Goal: Information Seeking & Learning: Learn about a topic

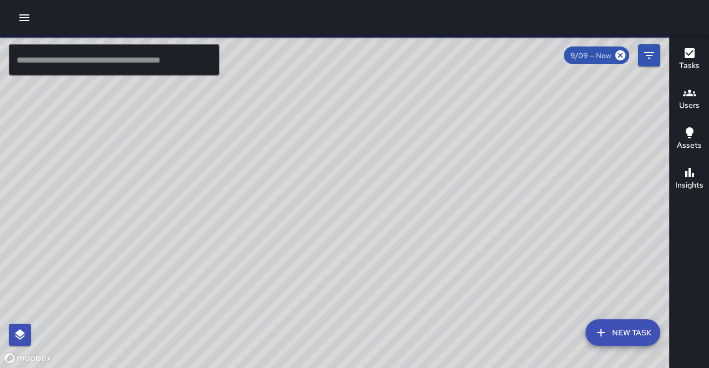
click at [29, 21] on icon "button" at bounding box center [24, 17] width 13 height 13
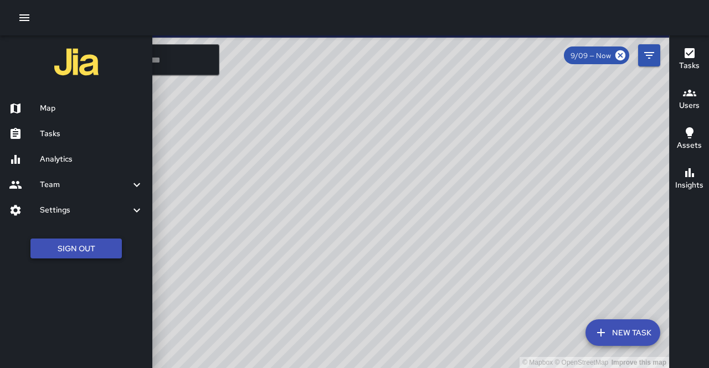
click at [65, 251] on button "Sign Out" at bounding box center [75, 249] width 91 height 20
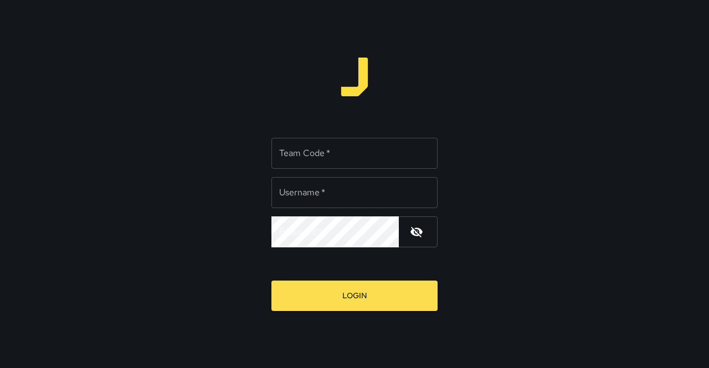
type input "**********"
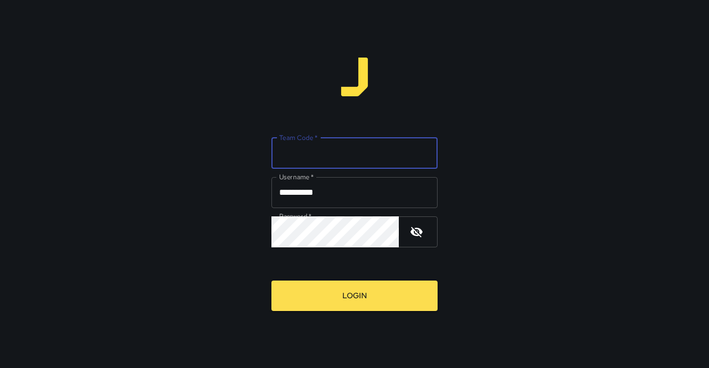
click at [315, 152] on input "Team Code   *" at bounding box center [354, 153] width 166 height 31
type input "*****"
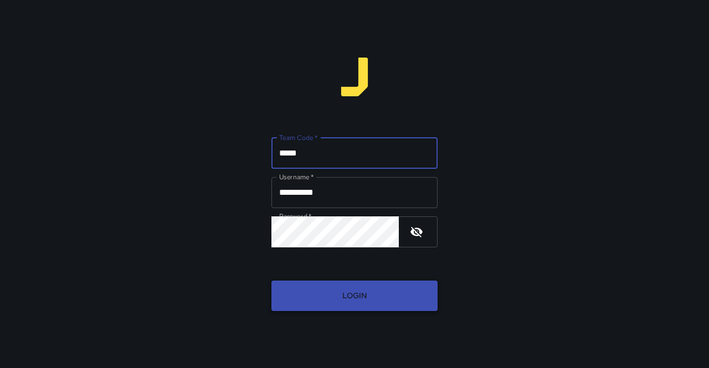
click at [357, 292] on button "Login" at bounding box center [354, 296] width 166 height 30
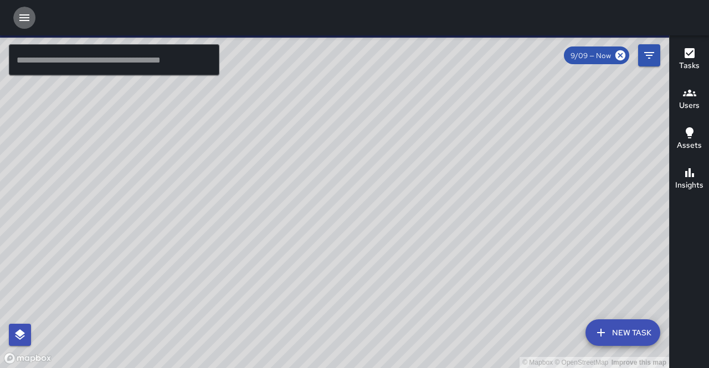
click at [22, 11] on icon "button" at bounding box center [24, 17] width 13 height 13
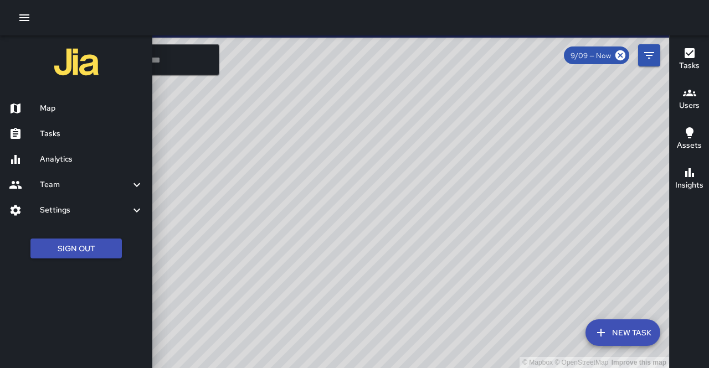
click at [89, 167] on div "Analytics" at bounding box center [76, 159] width 152 height 25
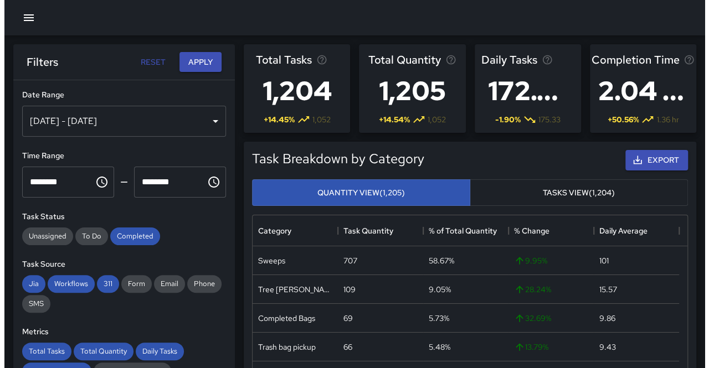
scroll to position [323, 426]
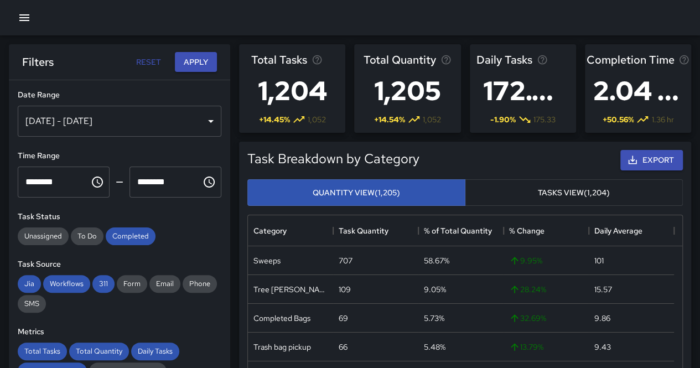
click at [132, 123] on div "[DATE] - [DATE]" at bounding box center [120, 121] width 204 height 31
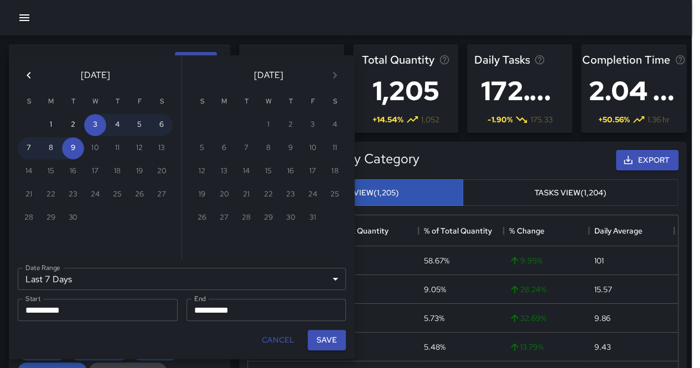
scroll to position [9, 9]
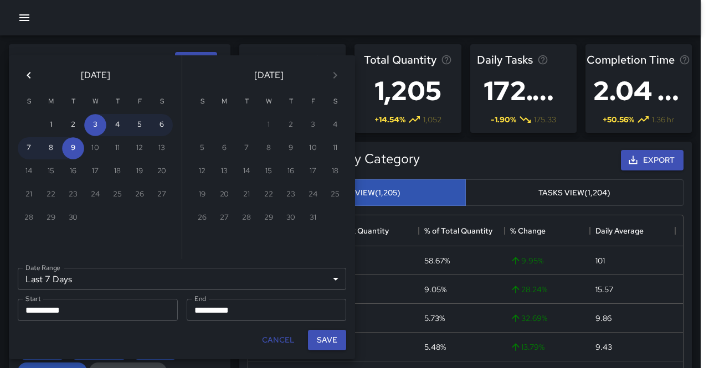
click at [197, 286] on div "Last 7 Days ****** Date Range" at bounding box center [182, 279] width 328 height 22
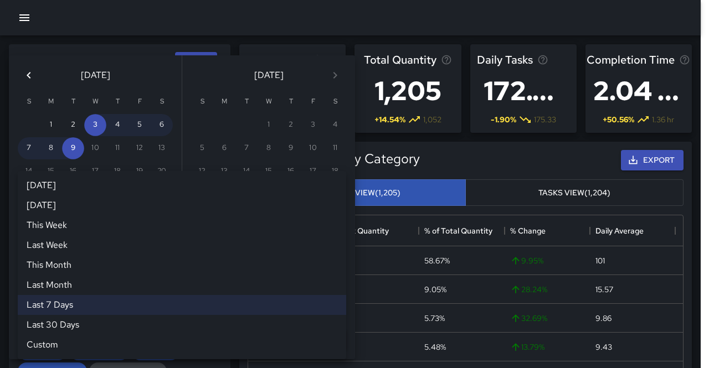
click at [143, 289] on li "Last Month" at bounding box center [182, 285] width 328 height 20
type input "**********"
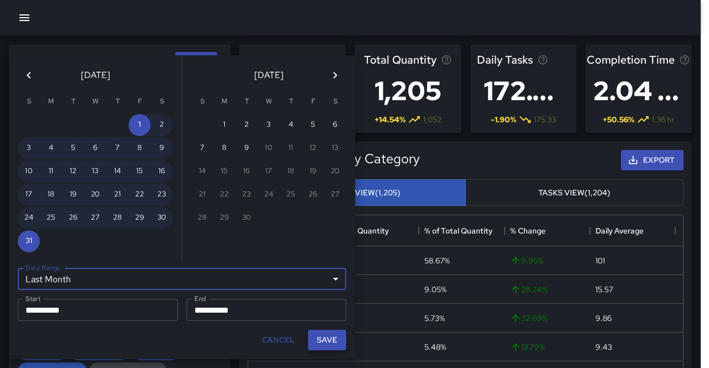
click at [339, 342] on button "Save" at bounding box center [327, 340] width 38 height 20
type input "**********"
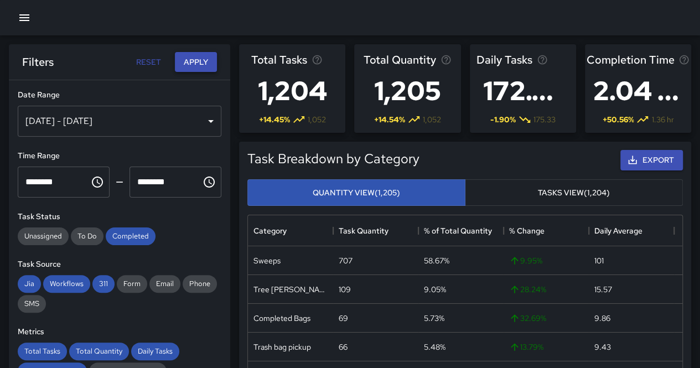
click at [190, 65] on button "Apply" at bounding box center [196, 62] width 42 height 20
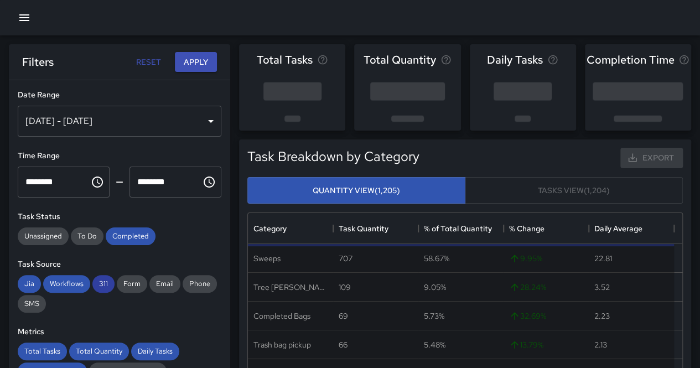
click at [101, 283] on span "311" at bounding box center [103, 283] width 22 height 9
click at [68, 280] on span "Workflows" at bounding box center [66, 283] width 47 height 9
click at [23, 280] on span "Jia" at bounding box center [29, 283] width 23 height 9
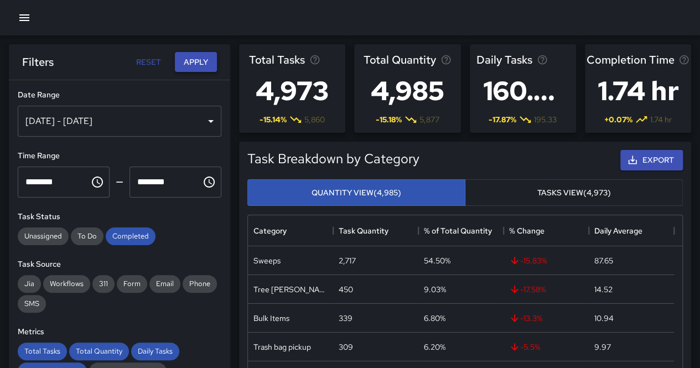
click at [184, 58] on button "Apply" at bounding box center [196, 62] width 42 height 20
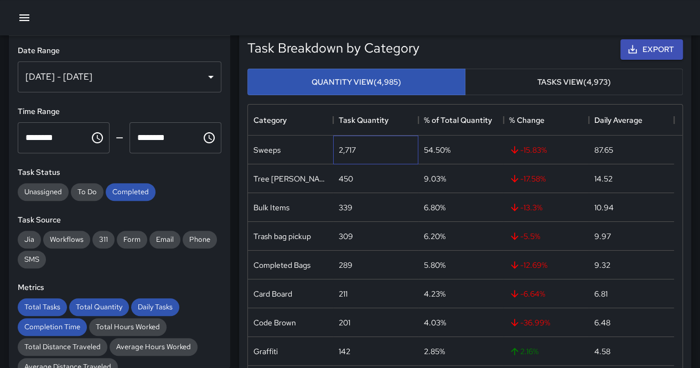
click at [347, 149] on div "2,717" at bounding box center [347, 150] width 17 height 11
click at [347, 148] on div "2,717" at bounding box center [347, 150] width 17 height 11
copy div "2,717"
click at [296, 238] on div "Trash bag pickup" at bounding box center [283, 236] width 58 height 11
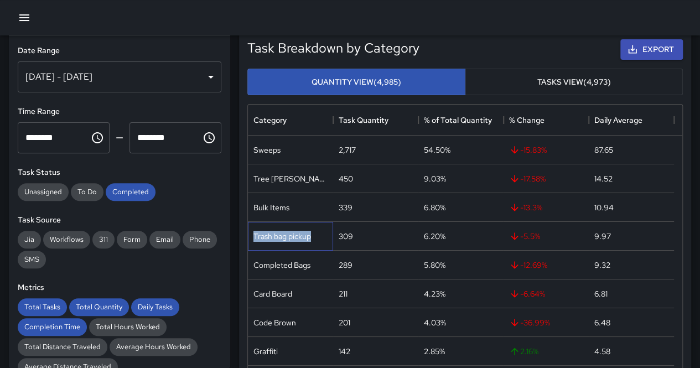
click at [296, 238] on div "Trash bag pickup" at bounding box center [283, 236] width 58 height 11
copy div "Trash bag pickup"
click at [300, 264] on div "Completed Bags" at bounding box center [282, 265] width 57 height 11
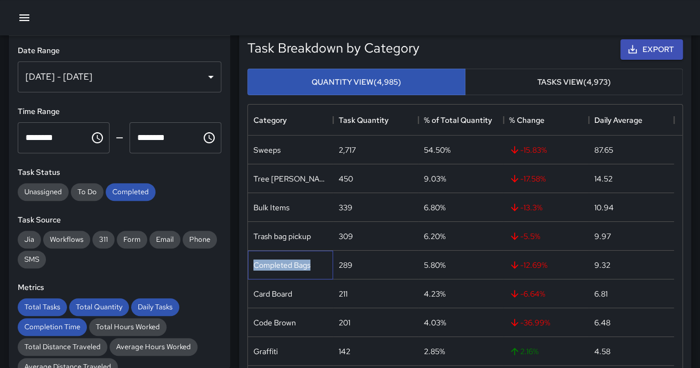
copy div "Completed Bags"
click at [277, 294] on div "Card Board" at bounding box center [273, 293] width 39 height 11
copy div "Card Board"
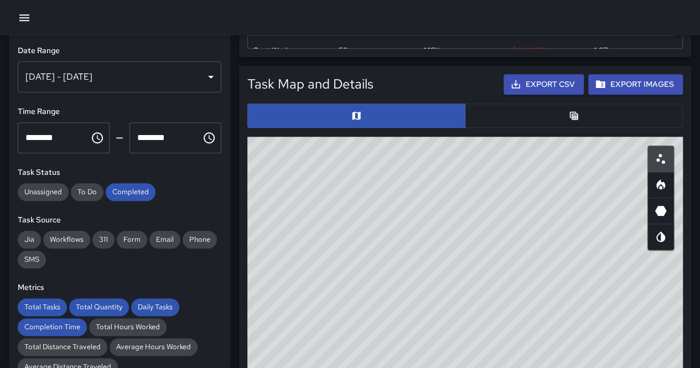
scroll to position [498, 0]
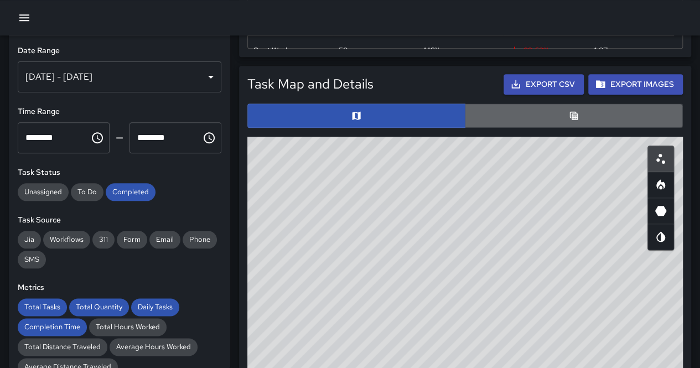
click at [587, 110] on button "button" at bounding box center [574, 116] width 218 height 24
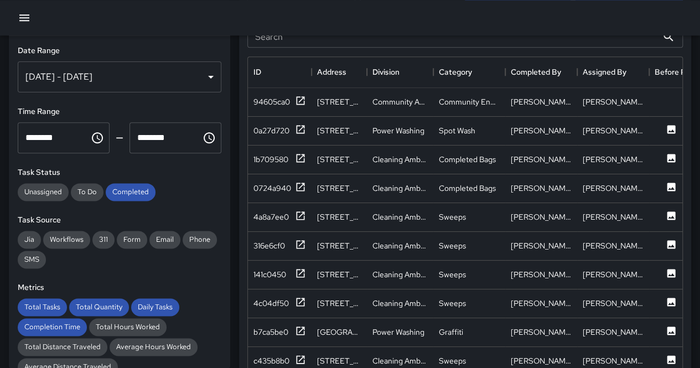
scroll to position [720, 0]
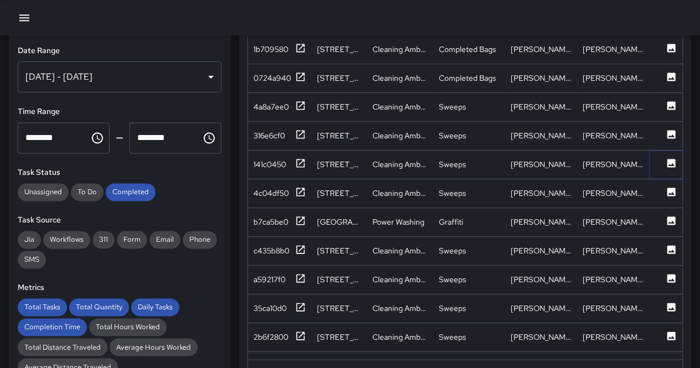
click at [671, 163] on icon at bounding box center [672, 163] width 8 height 8
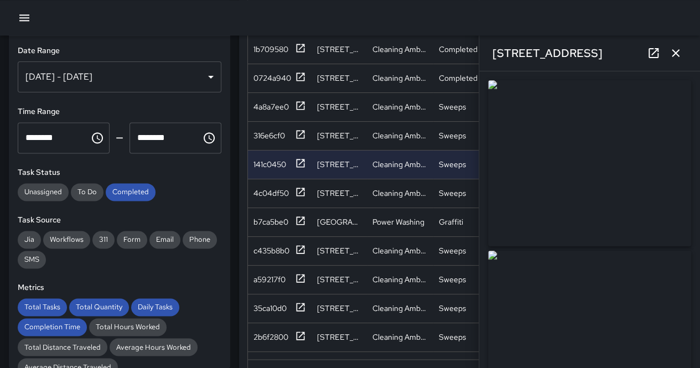
type input "**********"
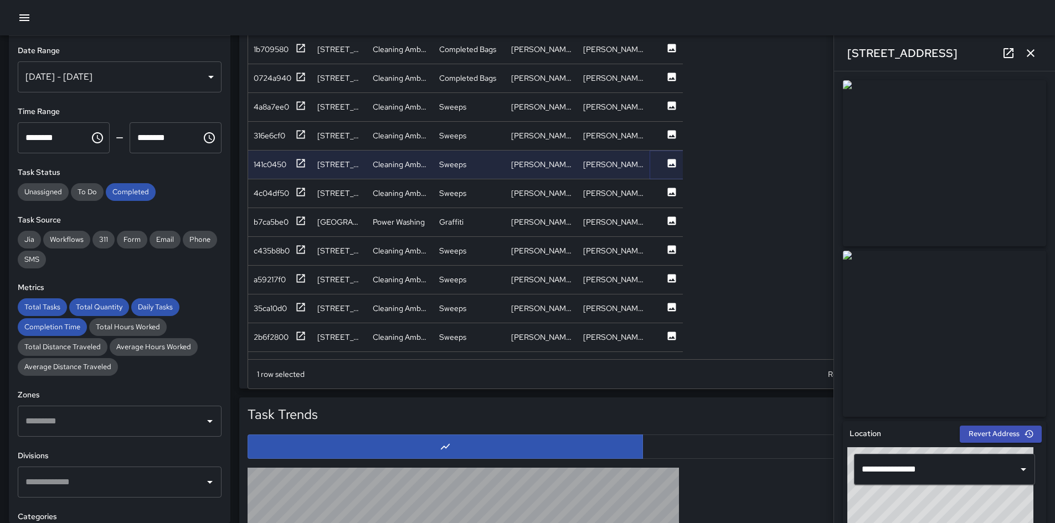
scroll to position [323, 781]
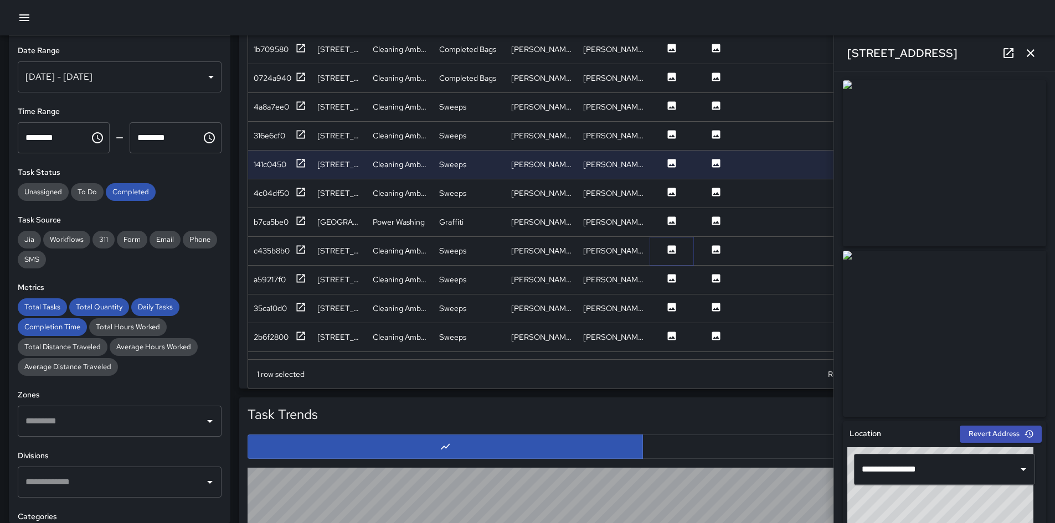
click at [673, 253] on icon at bounding box center [672, 249] width 8 height 8
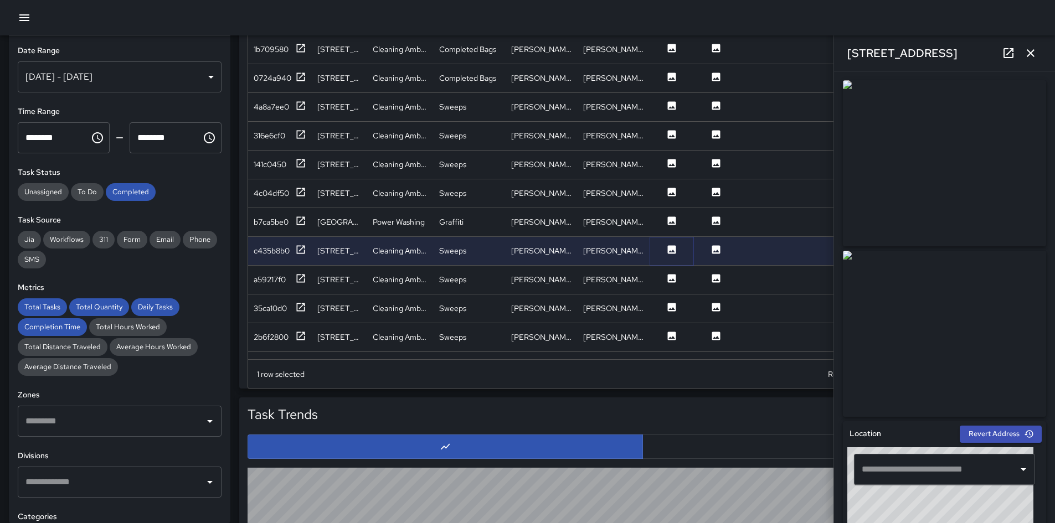
type input "**********"
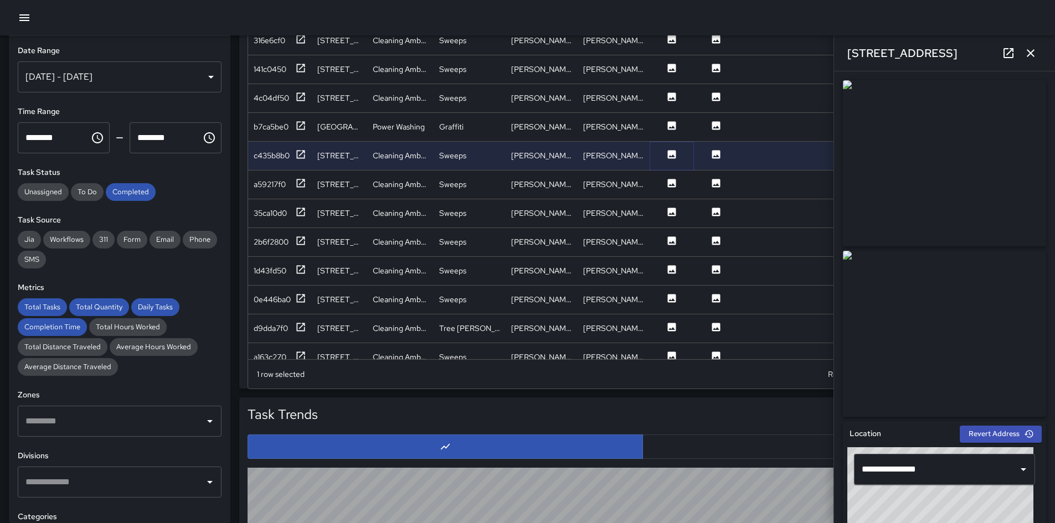
scroll to position [166, 0]
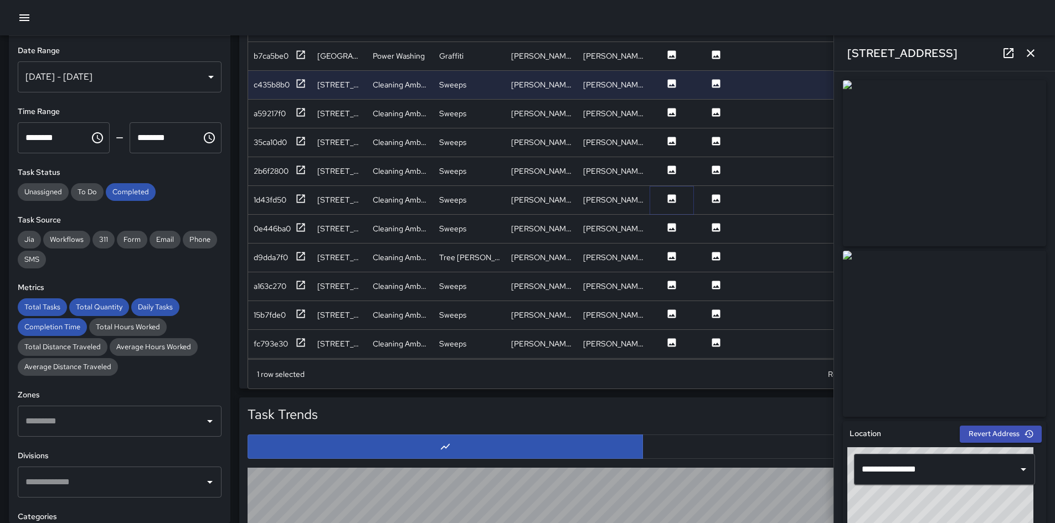
click at [674, 193] on icon at bounding box center [671, 198] width 11 height 11
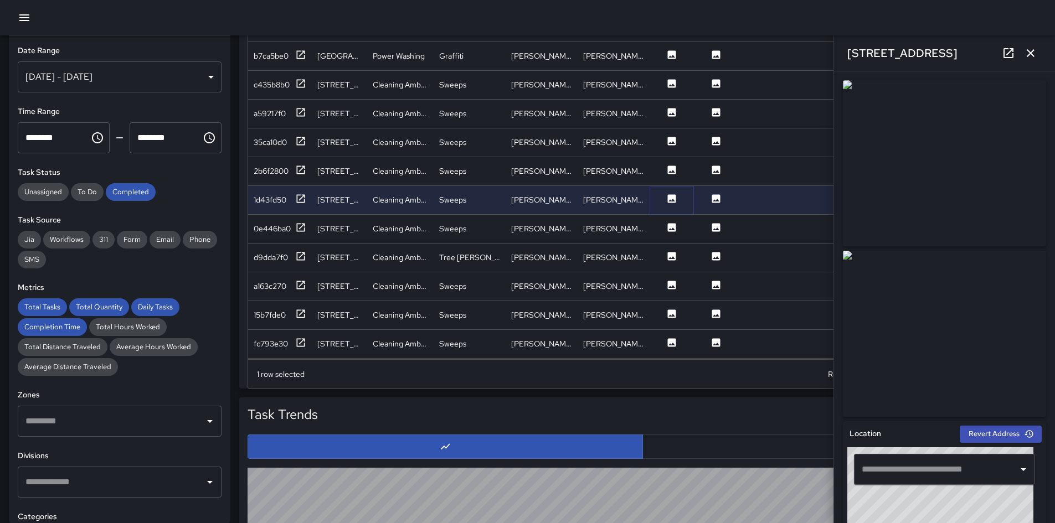
type input "**********"
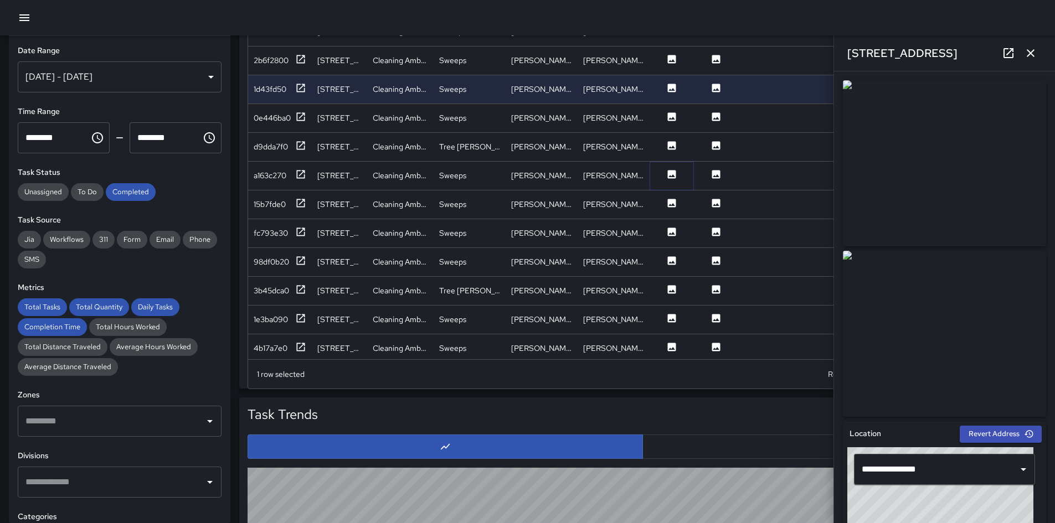
click at [669, 172] on icon at bounding box center [672, 174] width 8 height 8
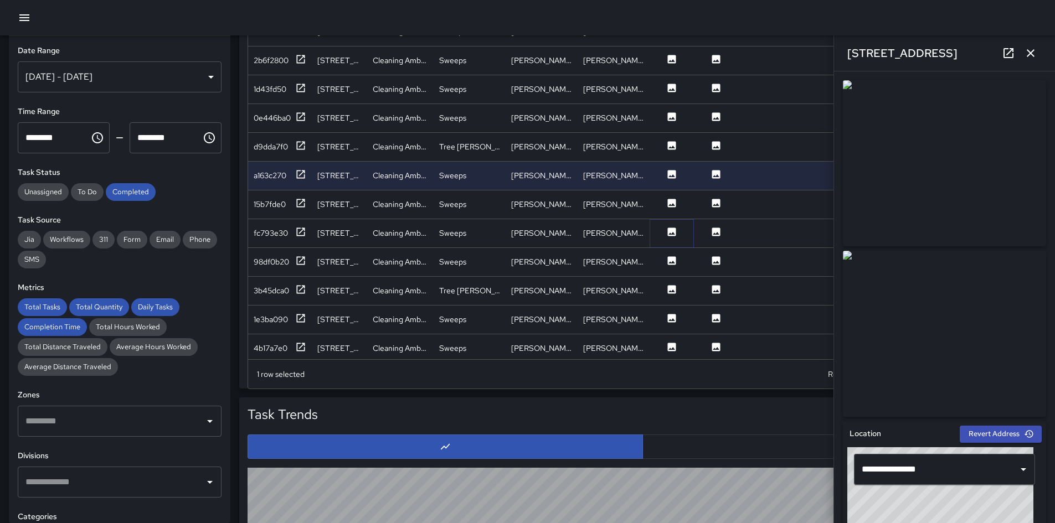
click at [673, 235] on icon at bounding box center [672, 232] width 8 height 8
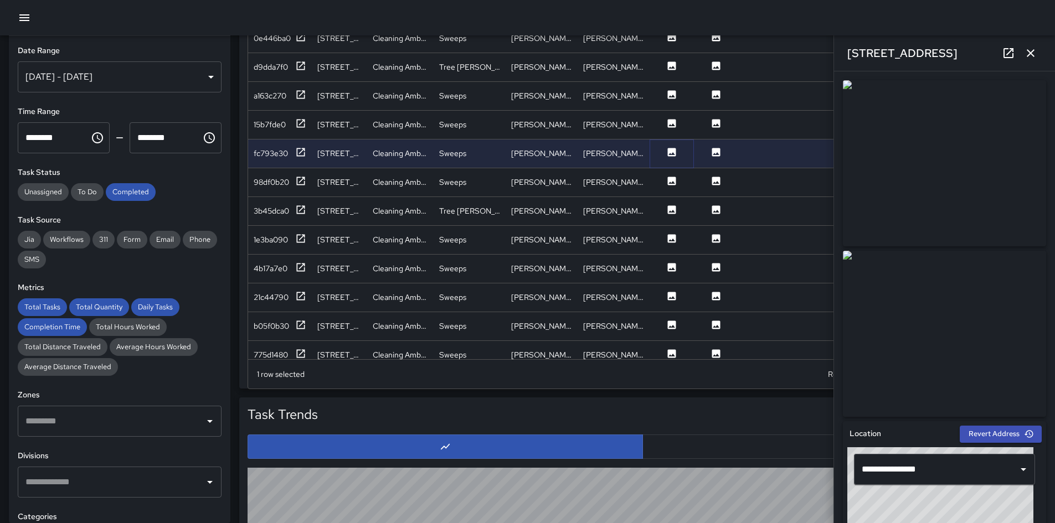
scroll to position [388, 0]
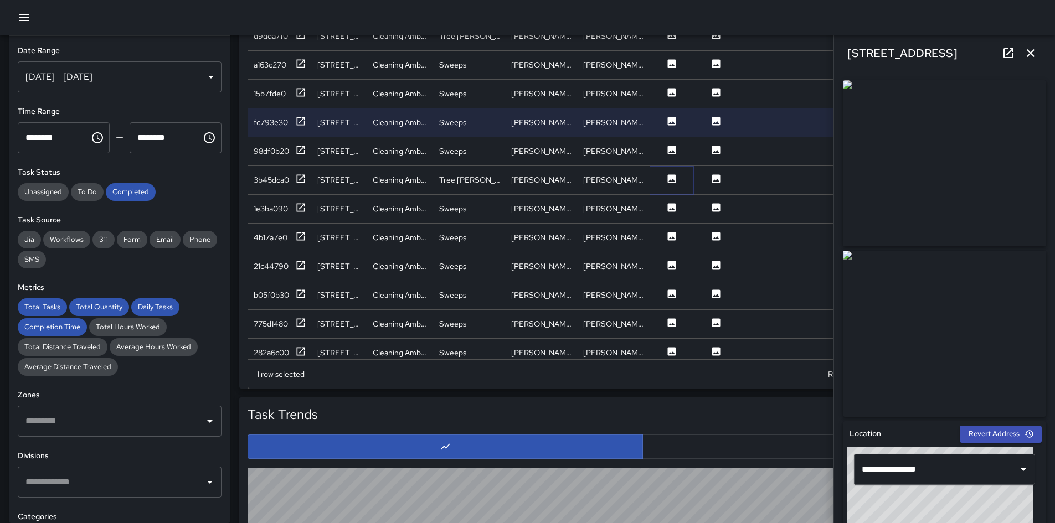
click at [668, 181] on icon at bounding box center [672, 178] width 8 height 8
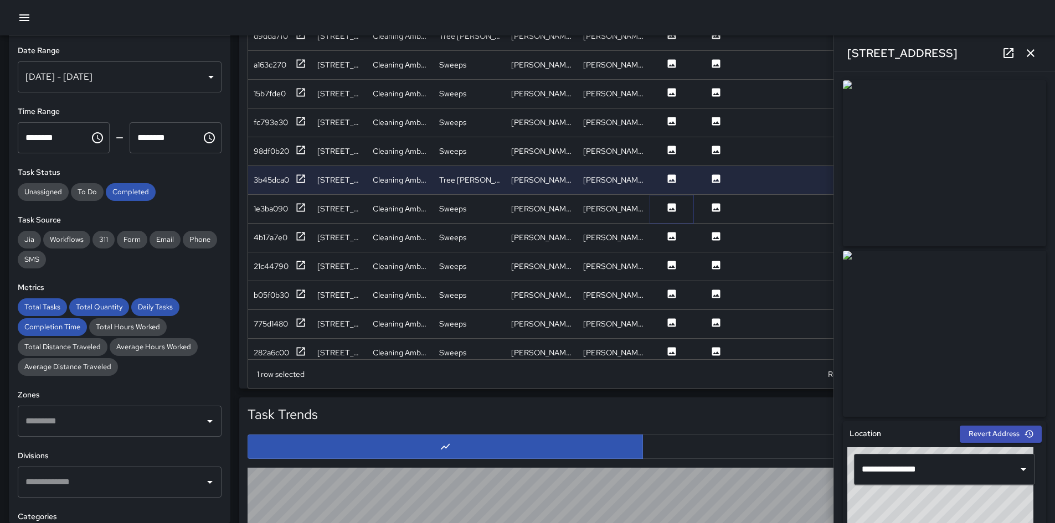
click at [668, 209] on icon at bounding box center [672, 207] width 8 height 8
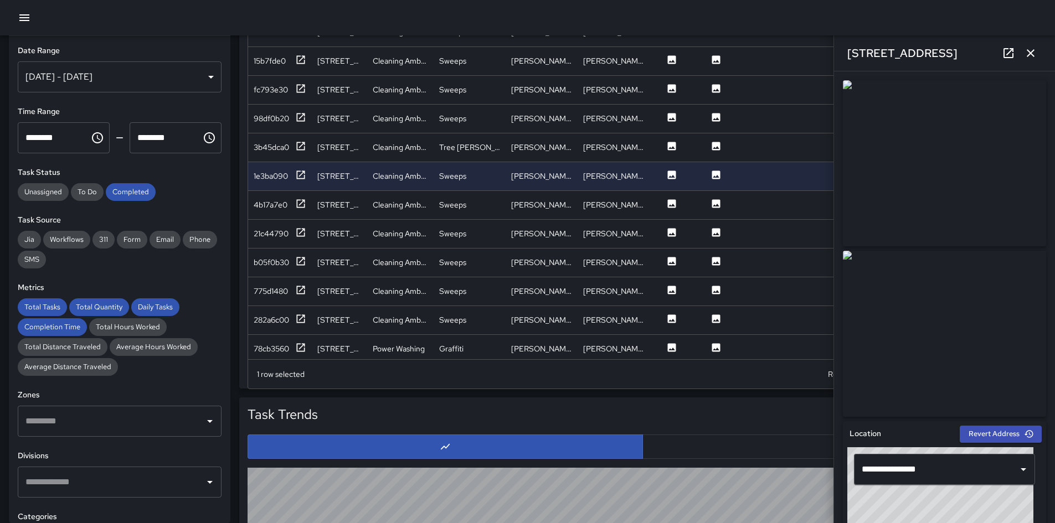
scroll to position [554, 0]
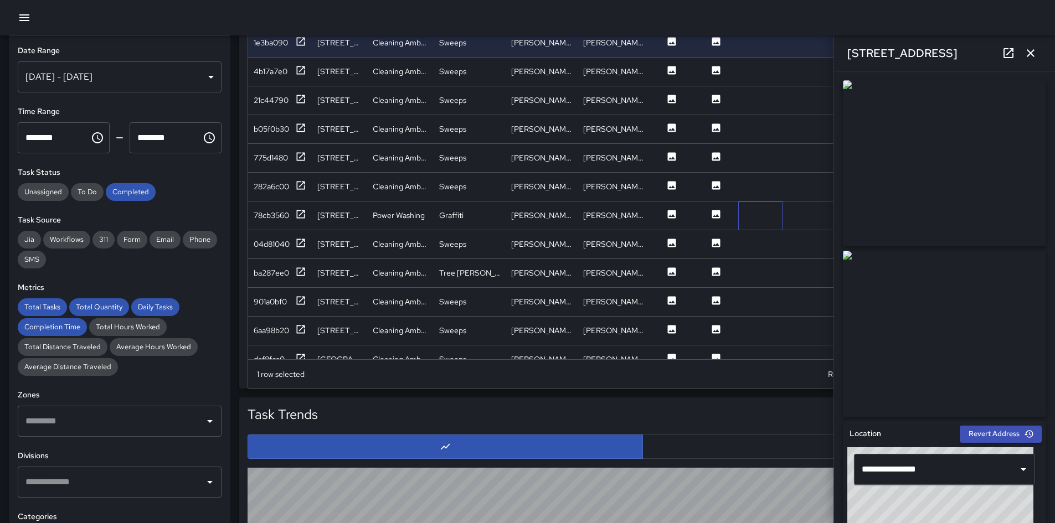
click at [708, 207] on div at bounding box center [760, 216] width 44 height 29
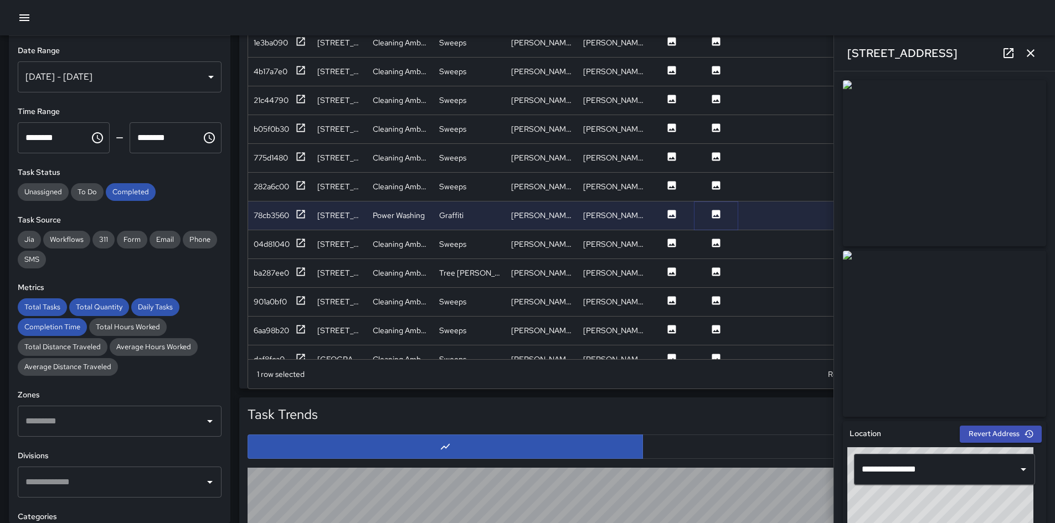
click at [708, 214] on icon at bounding box center [716, 214] width 8 height 8
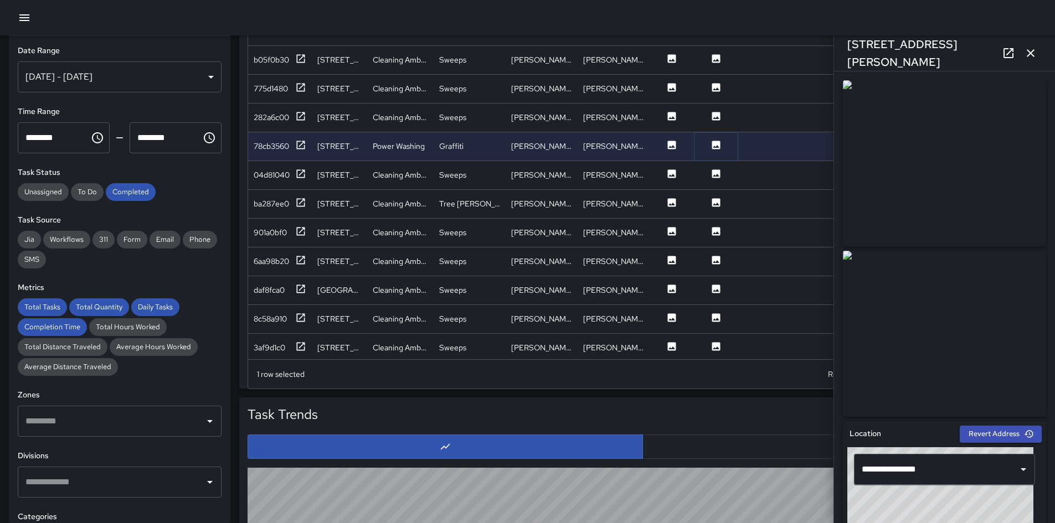
scroll to position [720, 0]
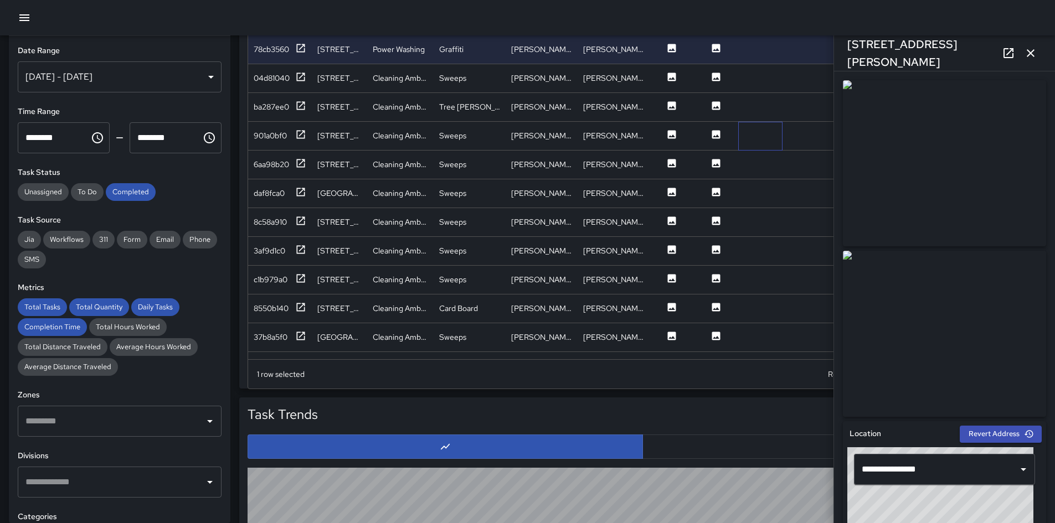
click at [708, 137] on div at bounding box center [760, 136] width 44 height 29
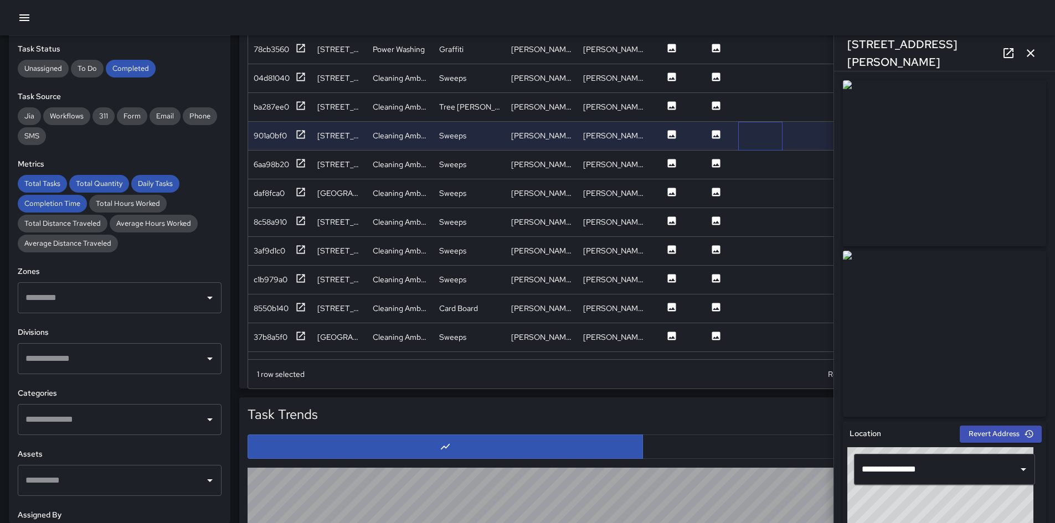
scroll to position [166, 0]
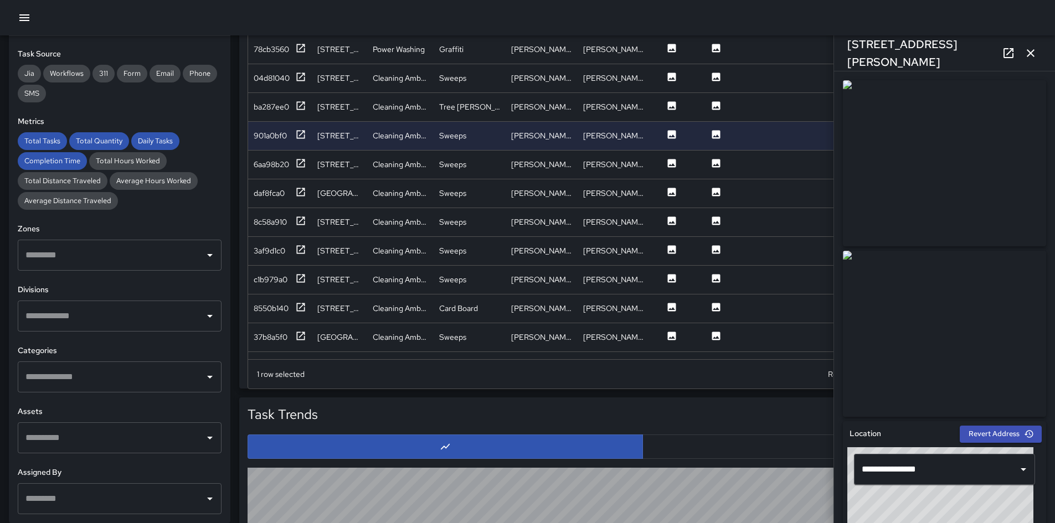
click at [106, 368] on input "text" at bounding box center [111, 377] width 177 height 21
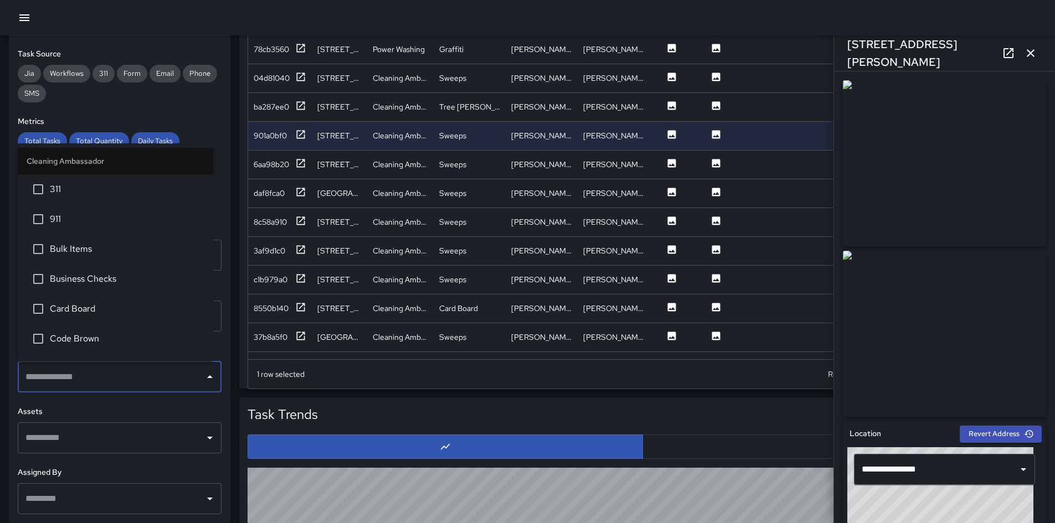
click at [95, 368] on h6 "Assets" at bounding box center [120, 412] width 204 height 12
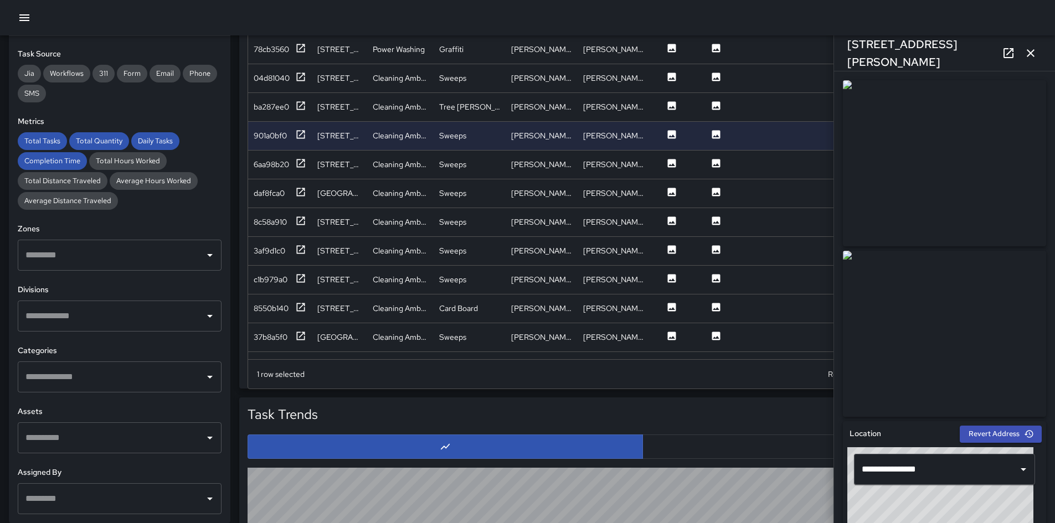
click at [105, 316] on input "text" at bounding box center [111, 316] width 177 height 21
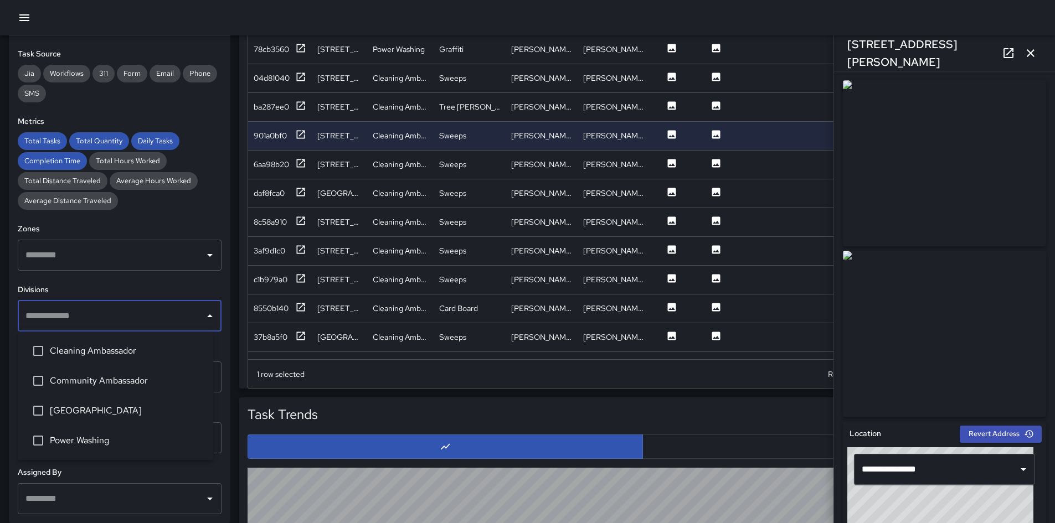
click at [99, 368] on span "Power Washing" at bounding box center [127, 440] width 154 height 13
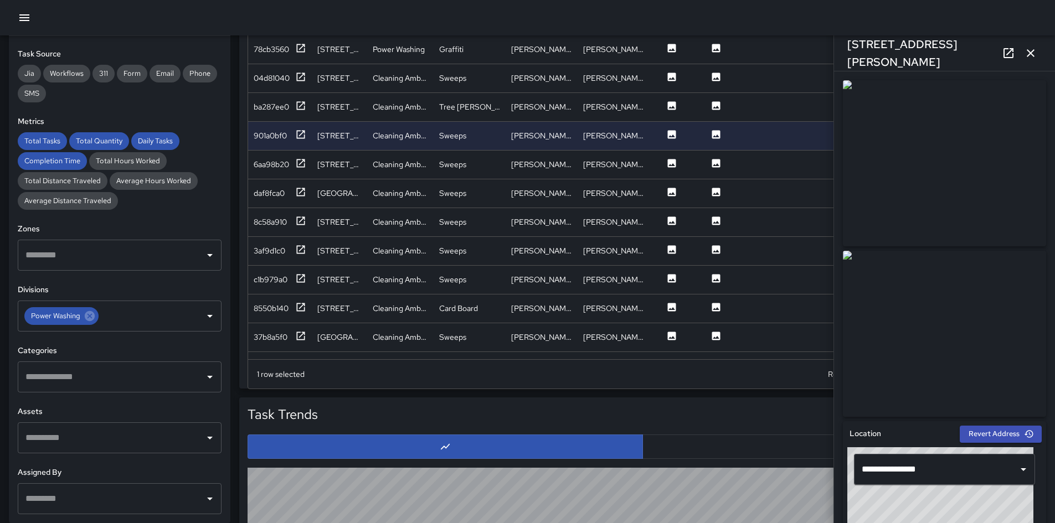
click at [198, 209] on div "Total Tasks Total Quantity Daily Tasks Completion Time Total Hours Worked Total…" at bounding box center [120, 171] width 204 height 78
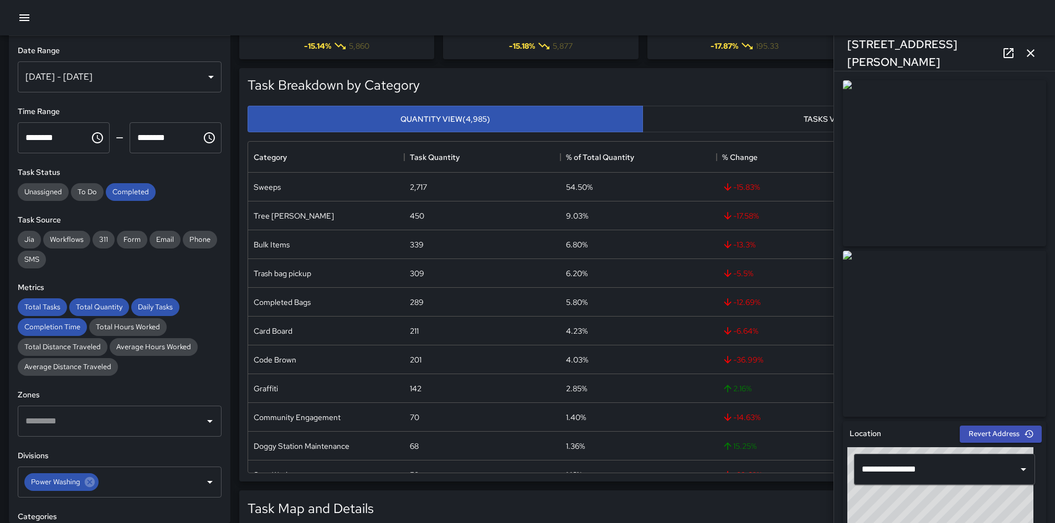
scroll to position [0, 0]
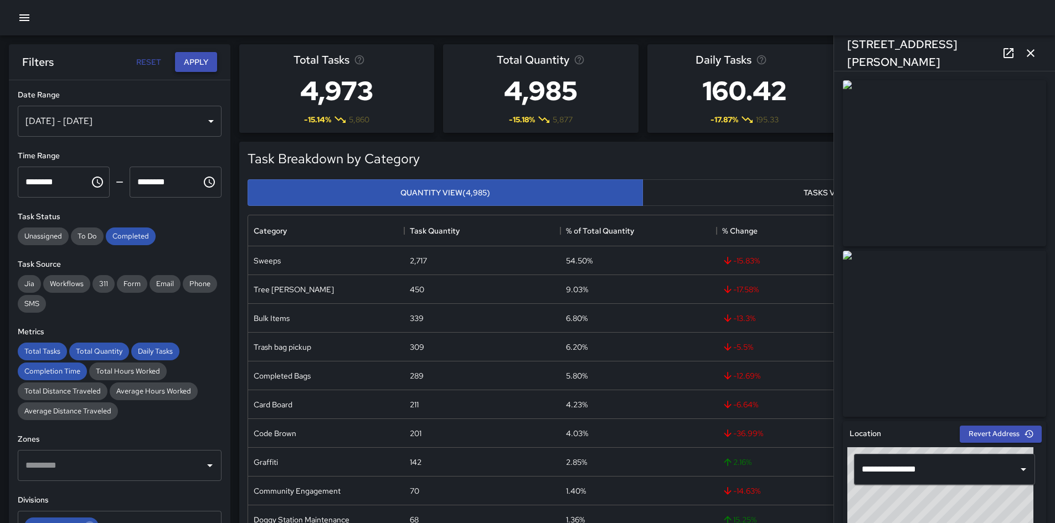
click at [194, 60] on button "Apply" at bounding box center [196, 62] width 42 height 20
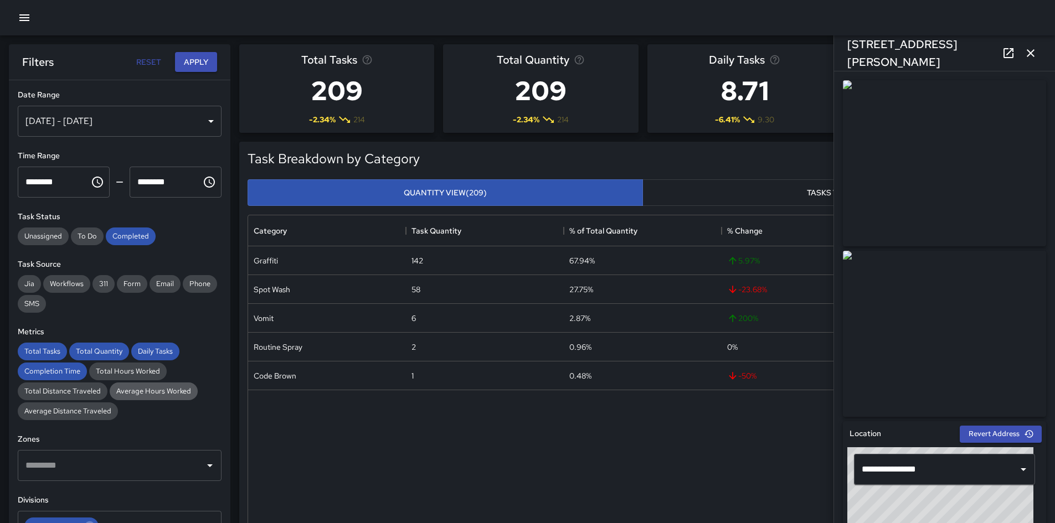
scroll to position [221, 0]
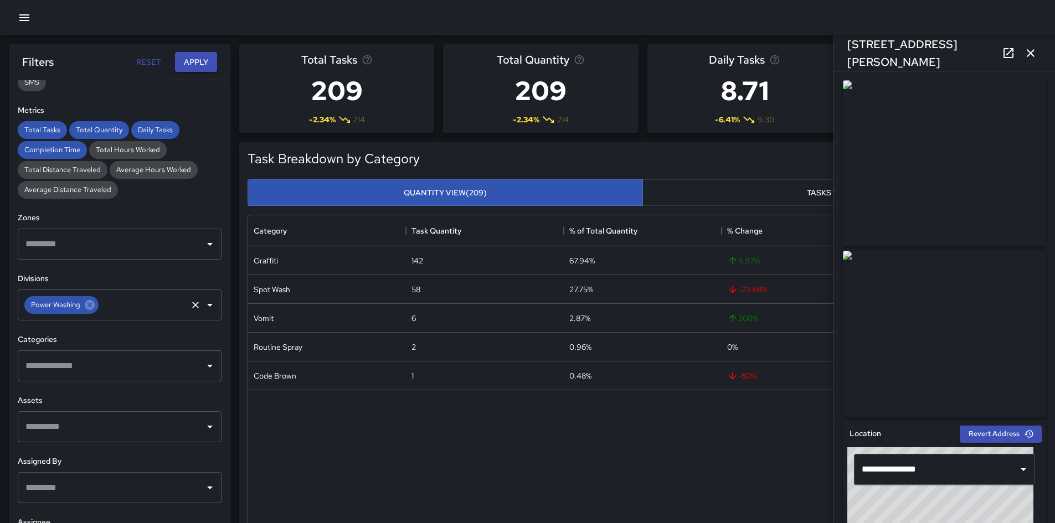
click at [144, 311] on input "text" at bounding box center [142, 305] width 85 height 21
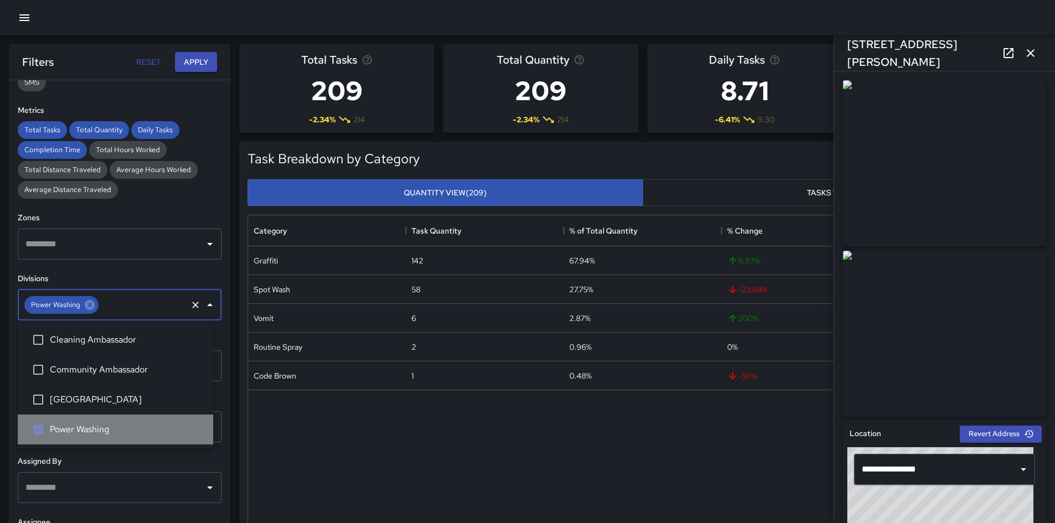
click at [64, 368] on li "Power Washing" at bounding box center [115, 430] width 195 height 30
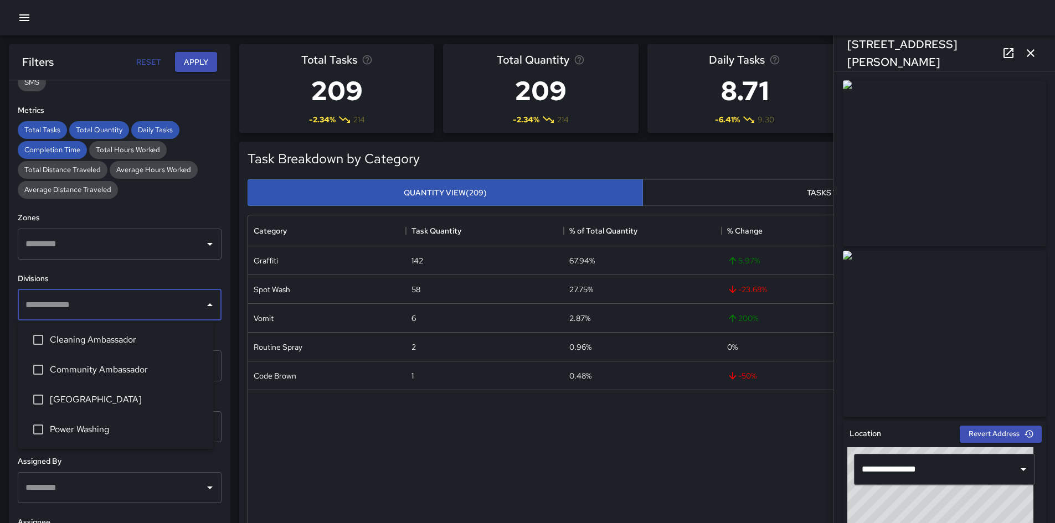
drag, startPoint x: 66, startPoint y: 401, endPoint x: 147, endPoint y: 209, distance: 208.5
click at [66, 368] on span "[GEOGRAPHIC_DATA]" at bounding box center [127, 399] width 154 height 13
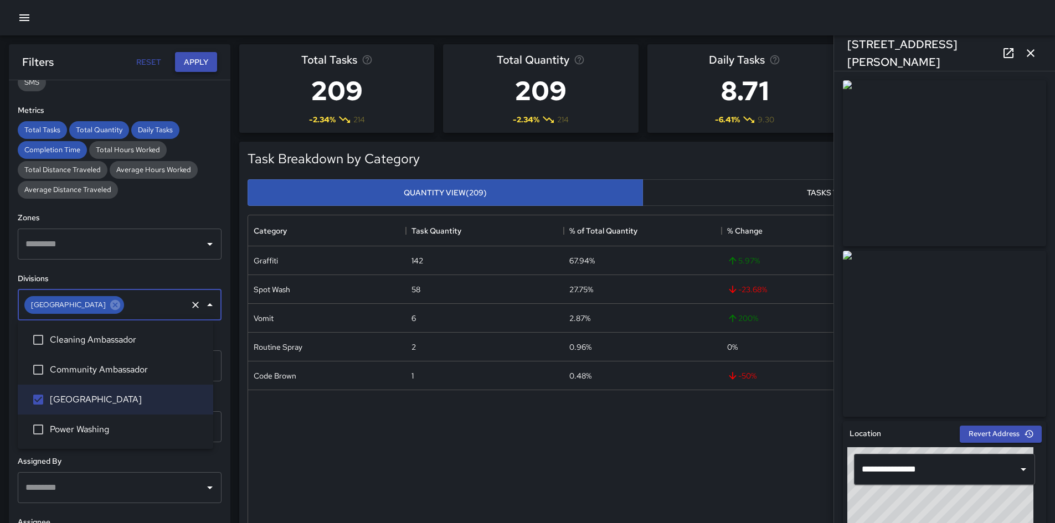
click at [192, 66] on button "Apply" at bounding box center [196, 62] width 42 height 20
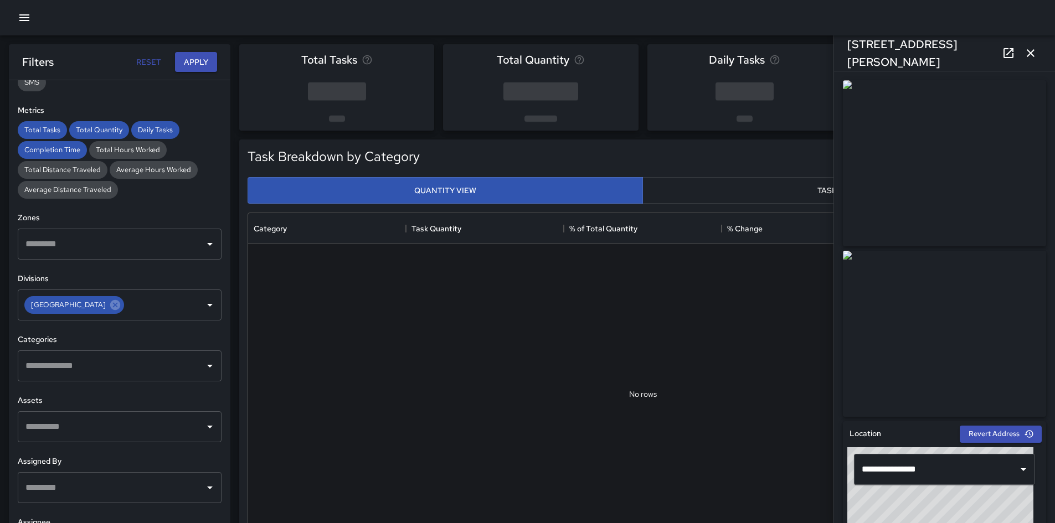
scroll to position [0, 0]
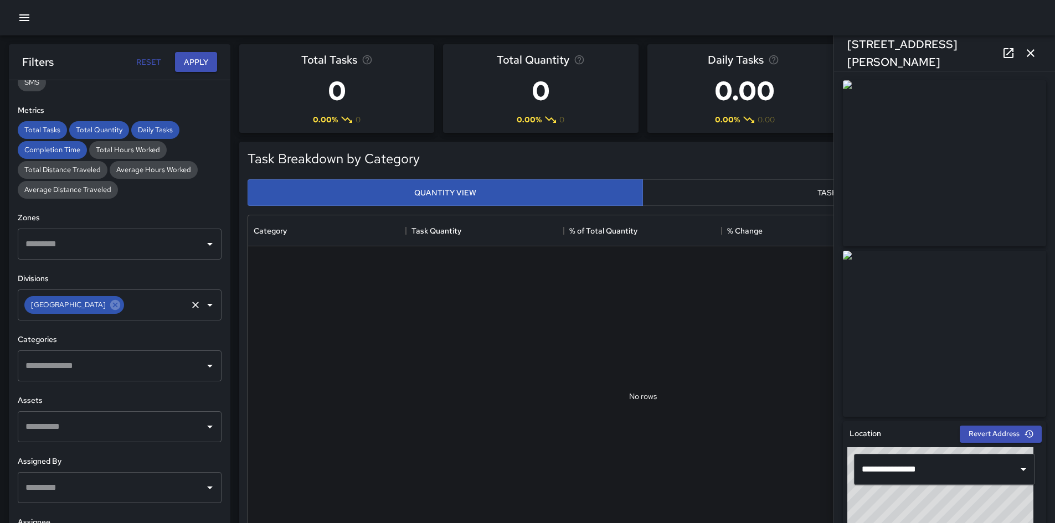
click at [126, 301] on input "text" at bounding box center [156, 305] width 60 height 21
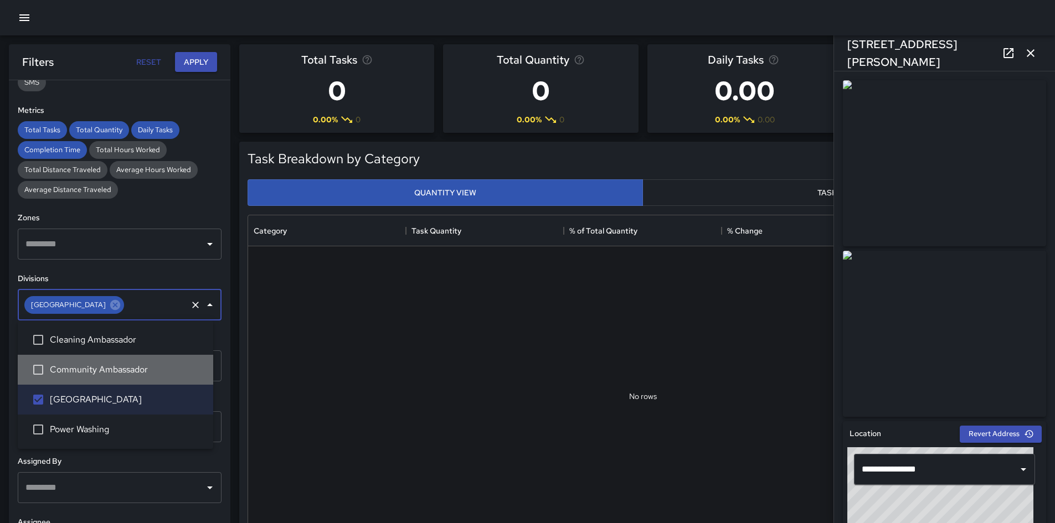
click at [52, 368] on span "Community Ambassador" at bounding box center [127, 369] width 154 height 13
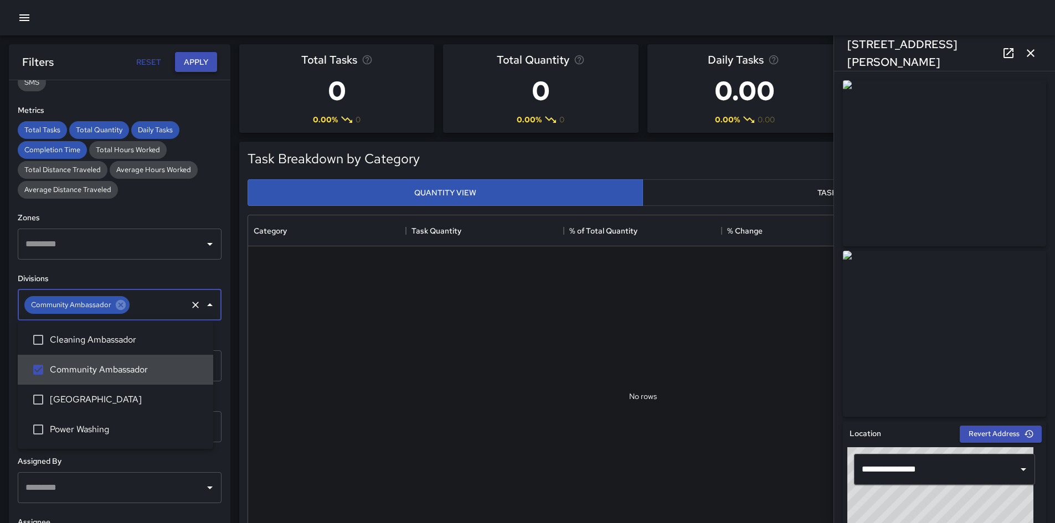
click at [185, 68] on button "Apply" at bounding box center [196, 62] width 42 height 20
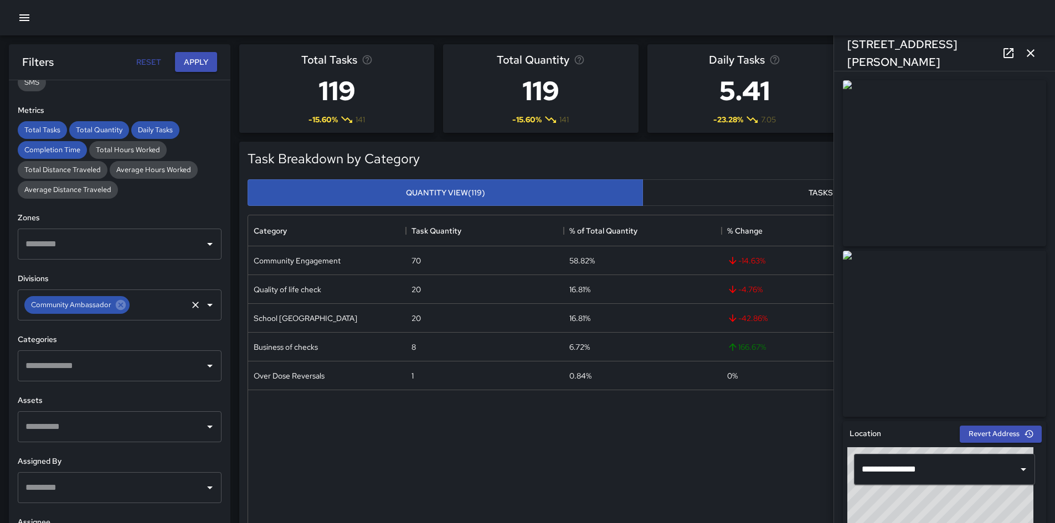
drag, startPoint x: 123, startPoint y: 308, endPoint x: 130, endPoint y: 306, distance: 6.5
click at [123, 308] on icon at bounding box center [121, 305] width 12 height 12
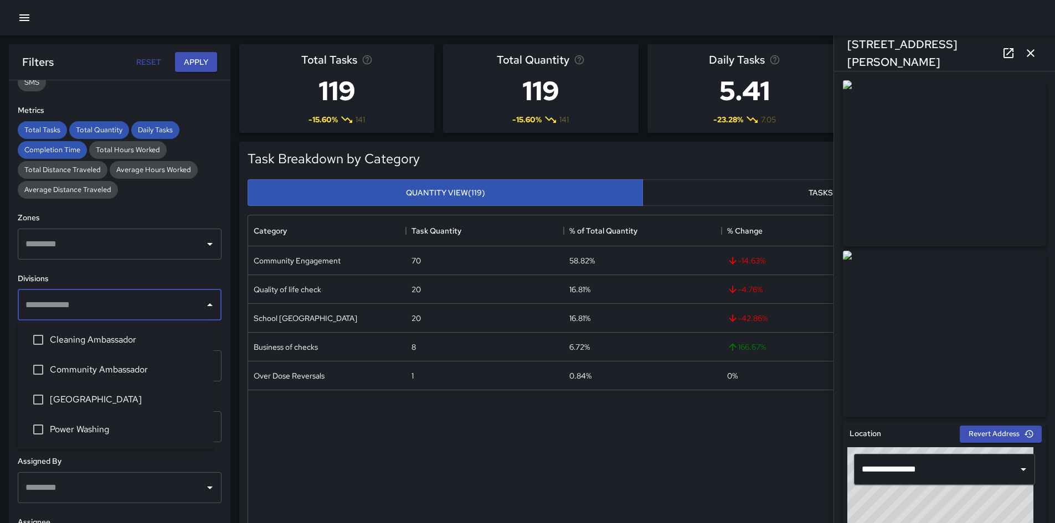
click at [130, 306] on input "text" at bounding box center [111, 305] width 177 height 21
click at [118, 342] on span "Cleaning Ambassador" at bounding box center [127, 339] width 154 height 13
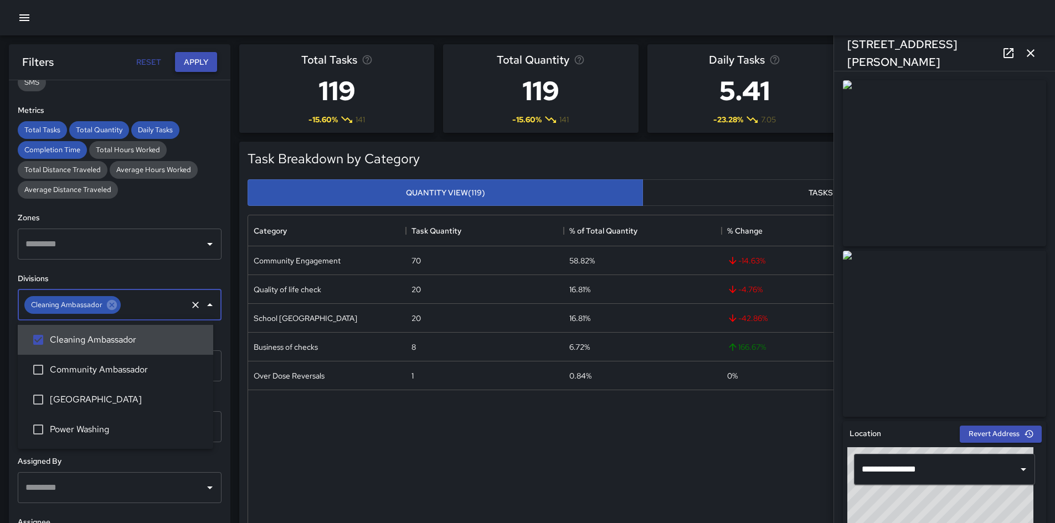
click at [199, 68] on button "Apply" at bounding box center [196, 62] width 42 height 20
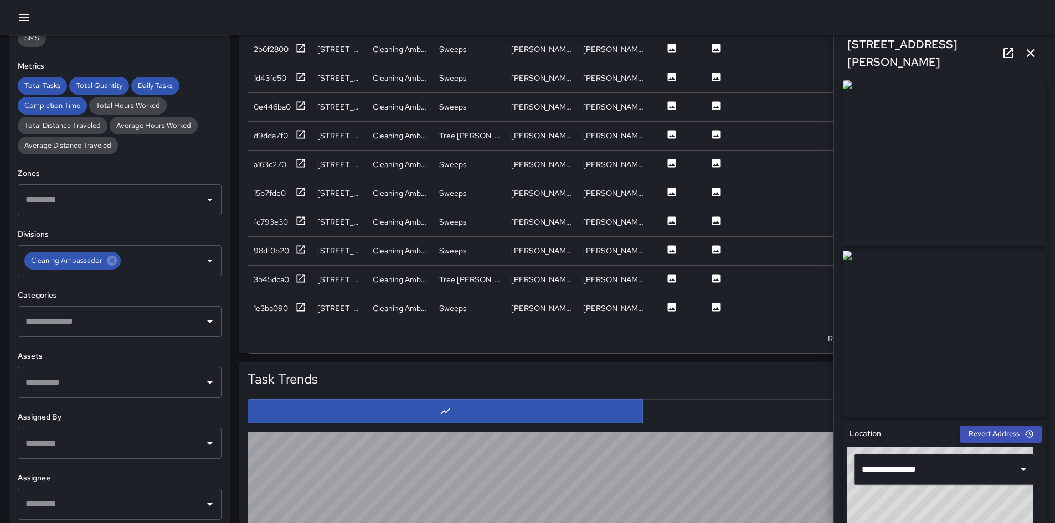
scroll to position [720, 0]
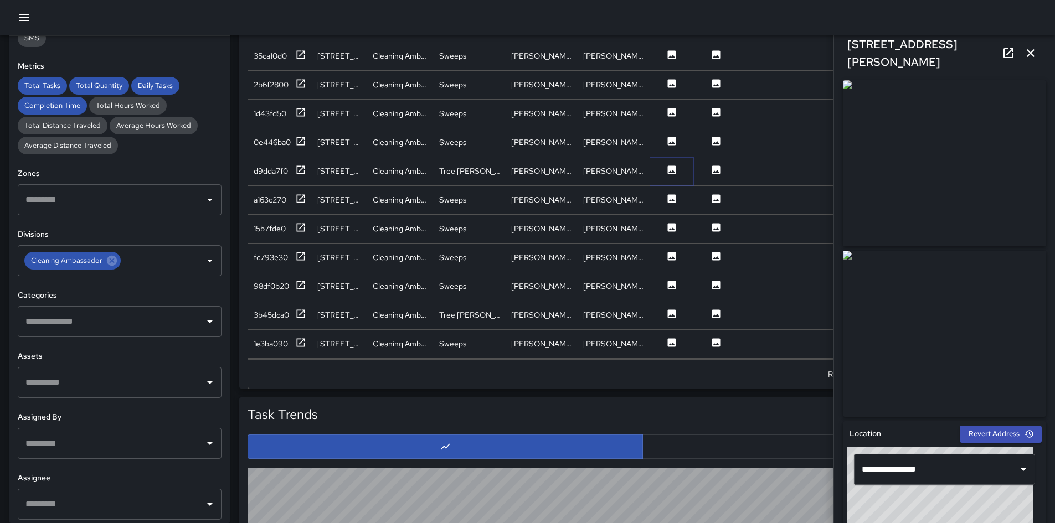
click at [673, 172] on icon at bounding box center [671, 169] width 11 height 11
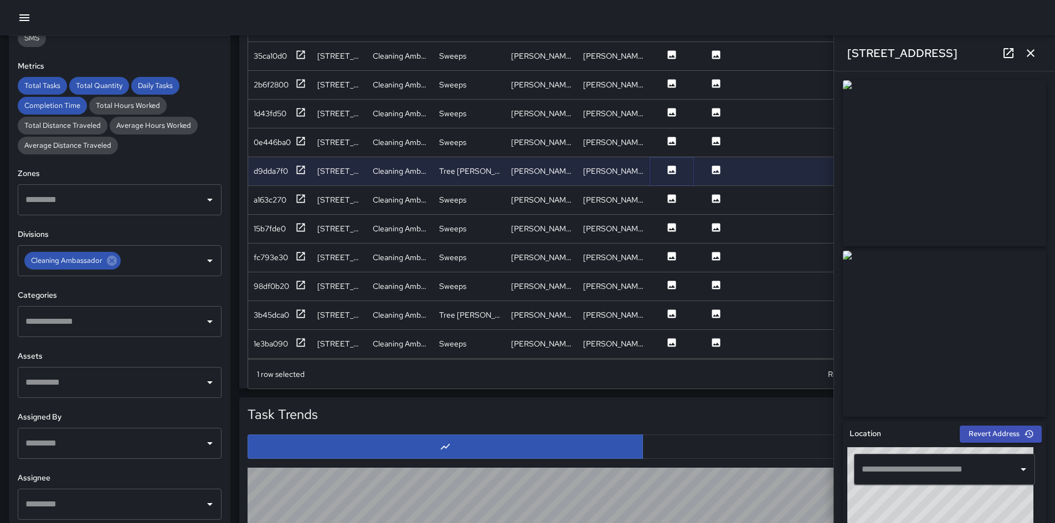
type input "**********"
click at [672, 200] on icon at bounding box center [671, 198] width 11 height 11
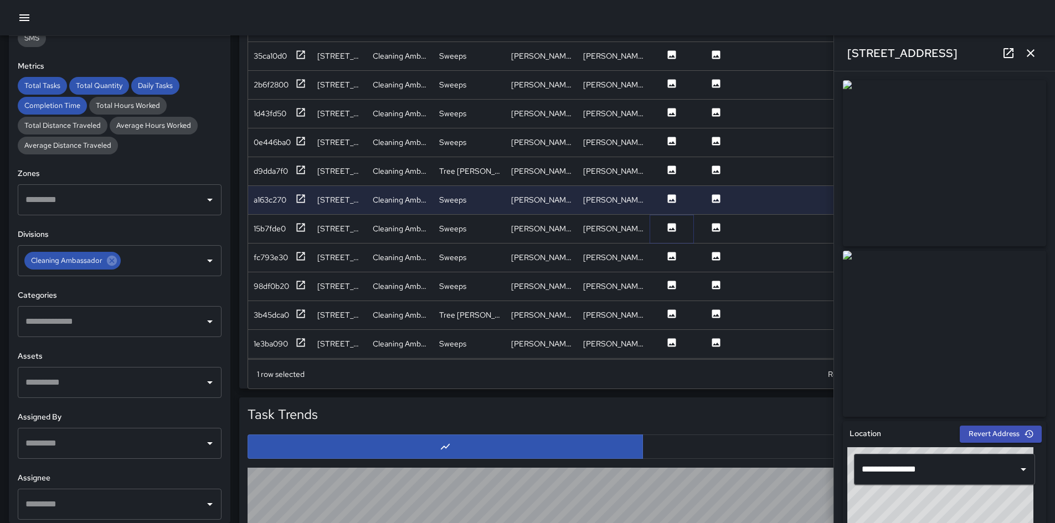
click at [669, 230] on icon at bounding box center [672, 227] width 8 height 8
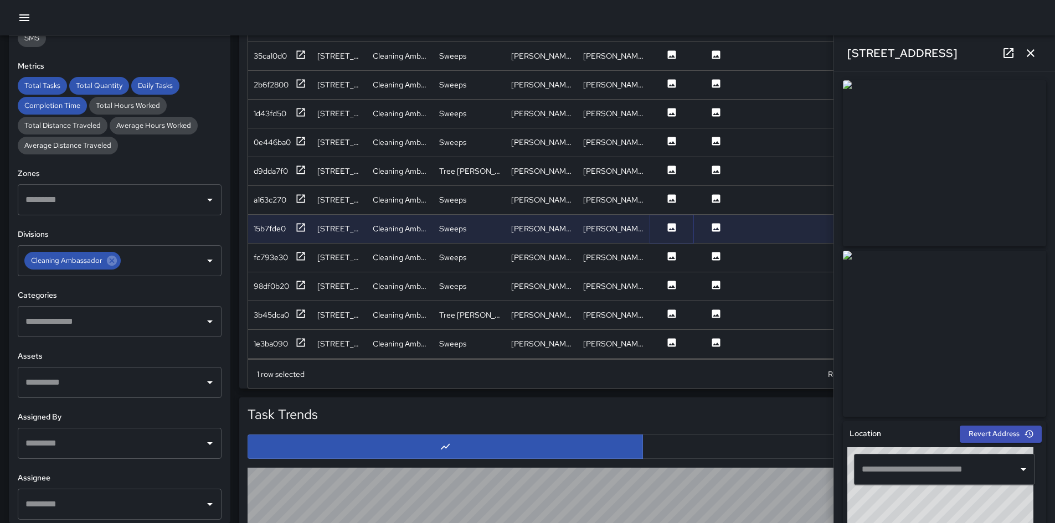
type input "**********"
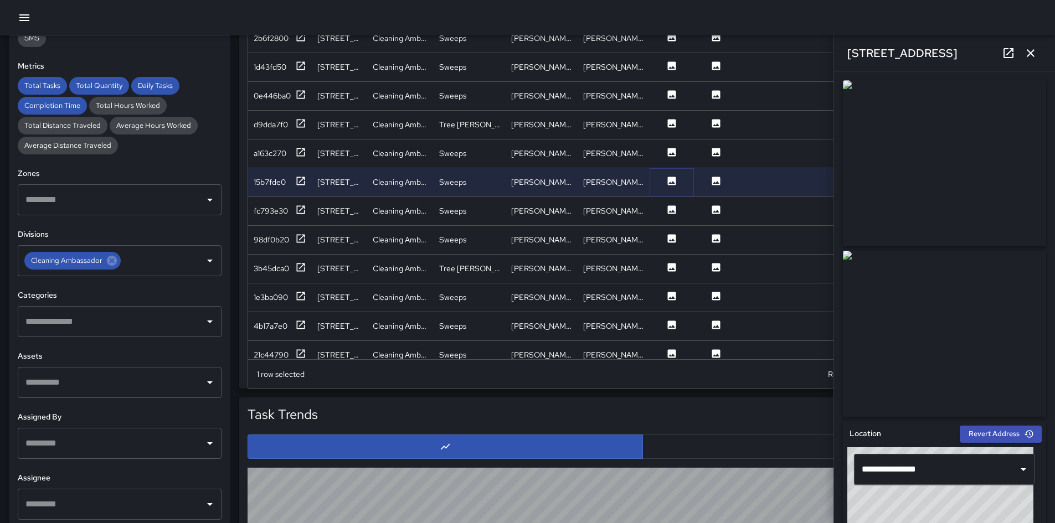
scroll to position [388, 0]
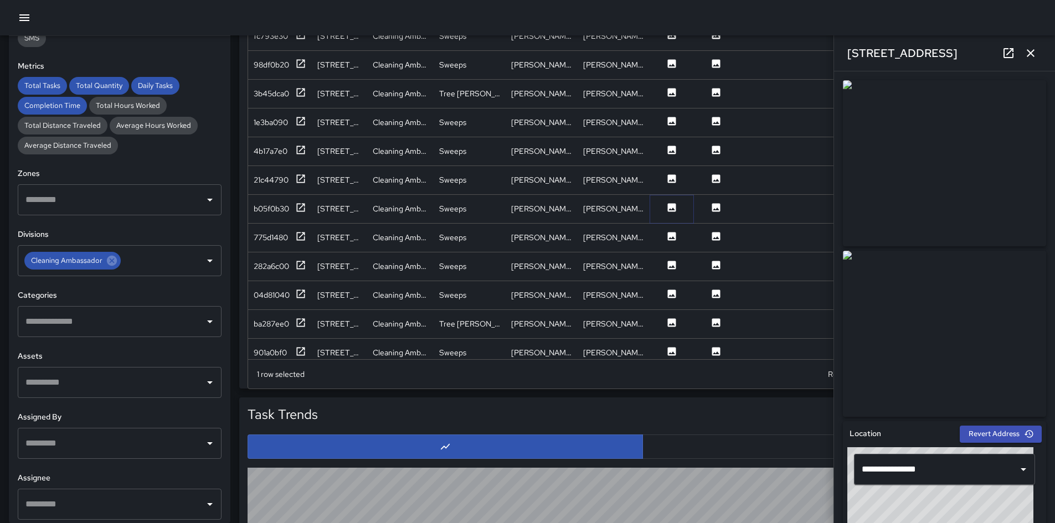
click at [676, 212] on icon at bounding box center [671, 207] width 11 height 11
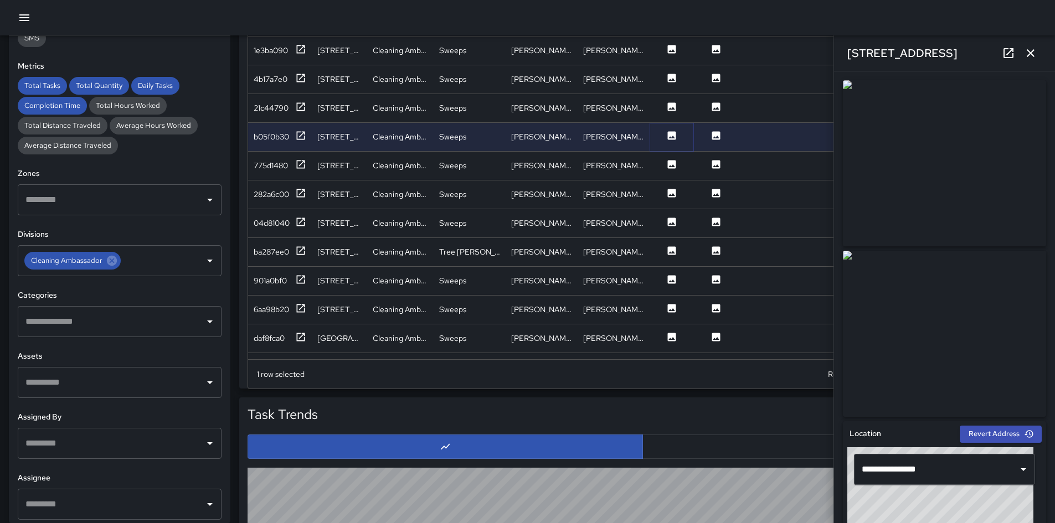
scroll to position [498, 0]
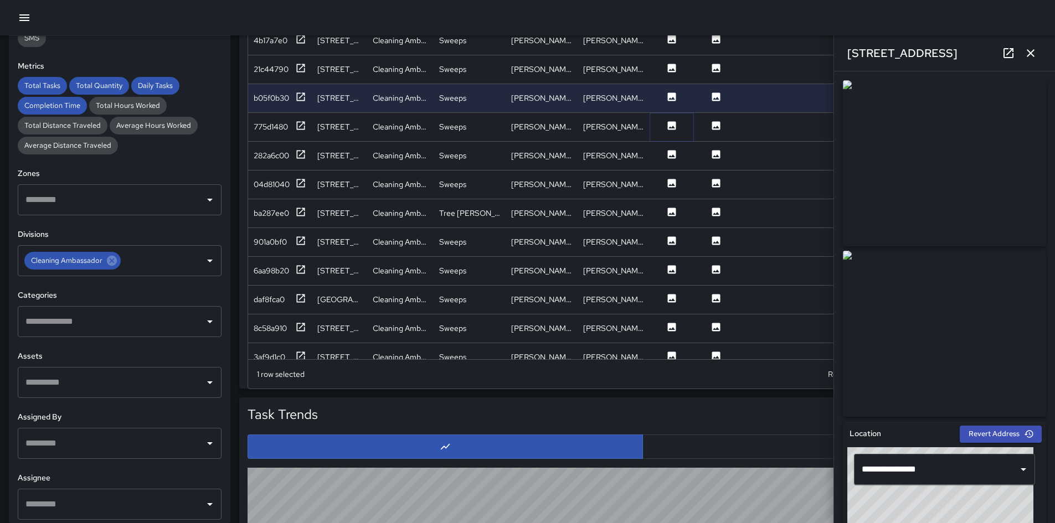
click at [664, 133] on button at bounding box center [671, 127] width 33 height 14
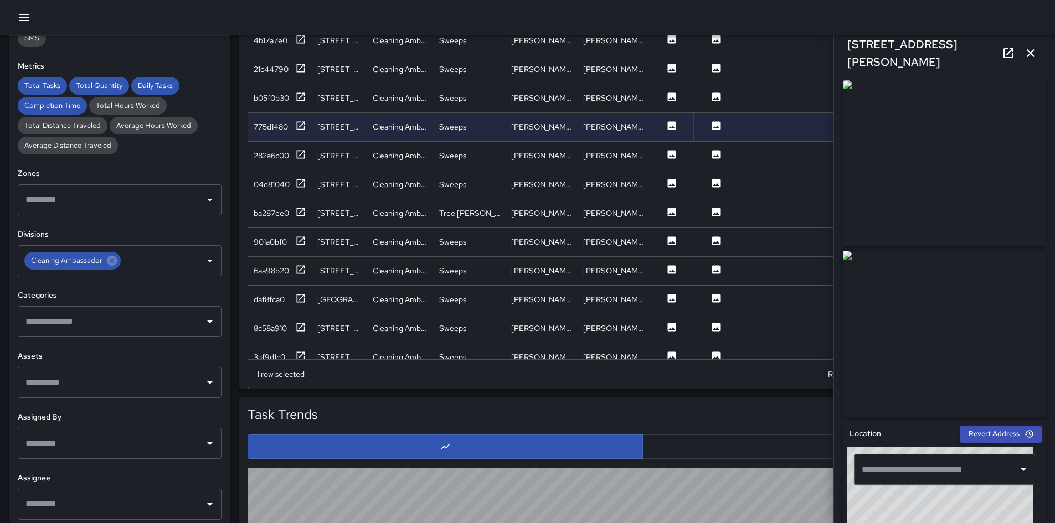
type input "**********"
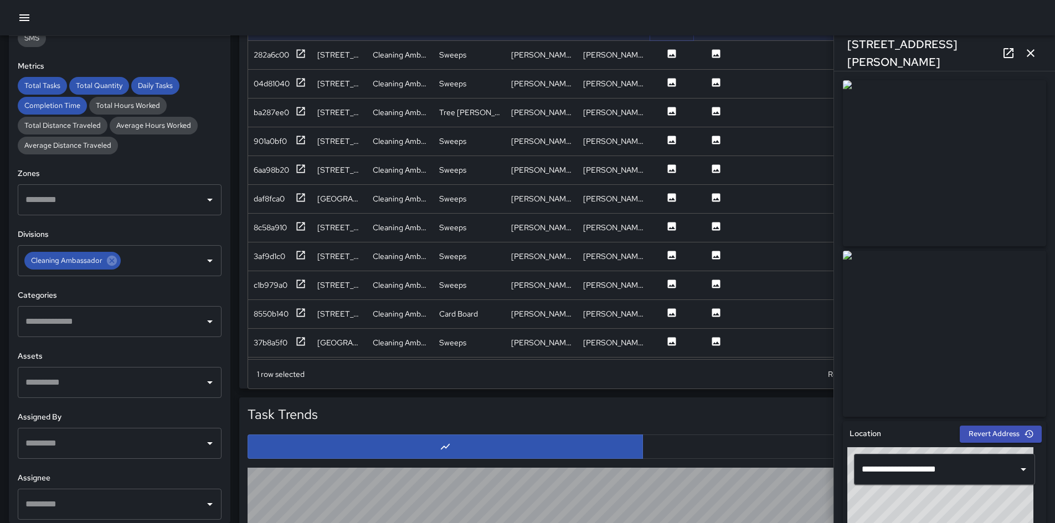
scroll to position [609, 0]
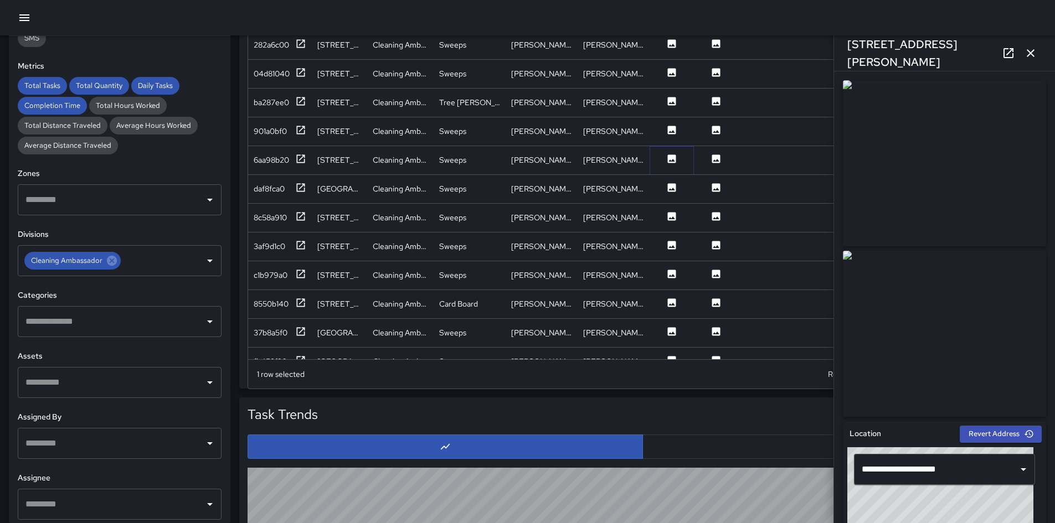
click at [672, 164] on icon at bounding box center [671, 158] width 11 height 11
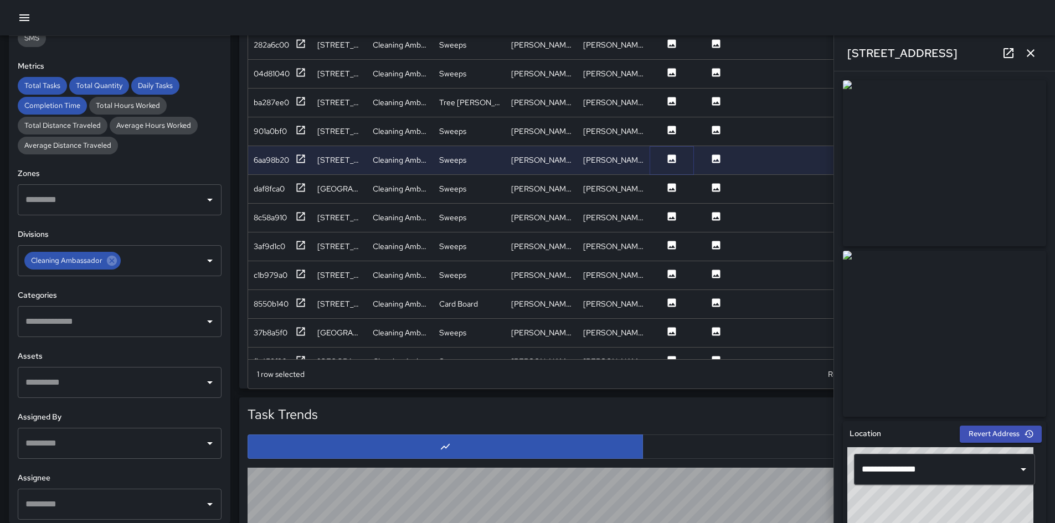
scroll to position [664, 0]
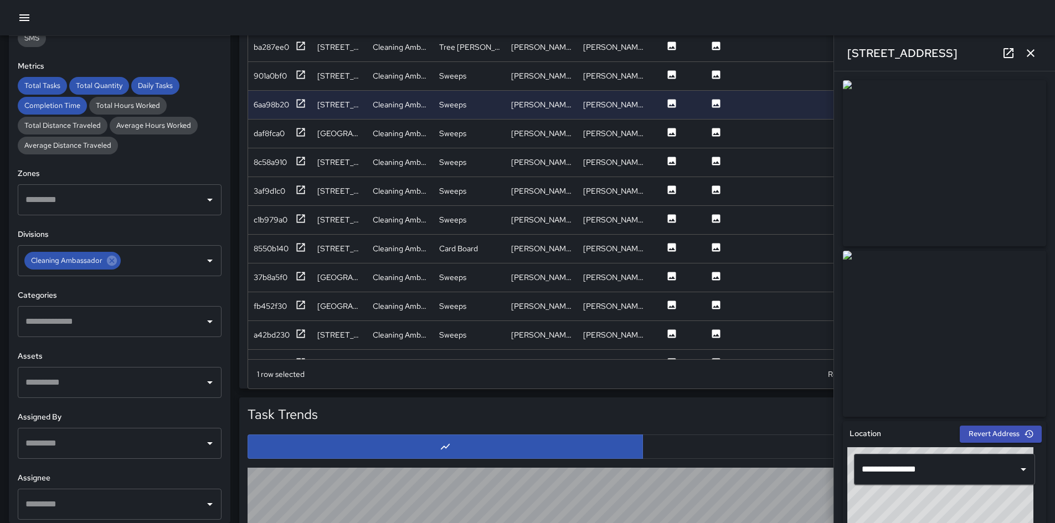
drag, startPoint x: 885, startPoint y: 157, endPoint x: 742, endPoint y: 188, distance: 146.2
click at [708, 157] on img at bounding box center [944, 163] width 203 height 166
click at [113, 265] on icon at bounding box center [112, 261] width 12 height 12
click at [125, 265] on input "text" at bounding box center [111, 260] width 177 height 21
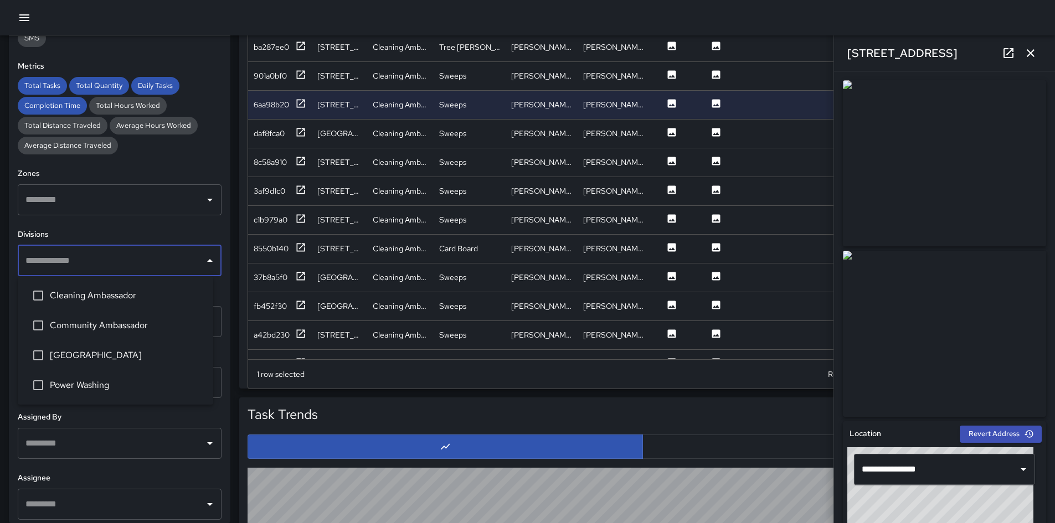
click at [118, 368] on span "Power Washing" at bounding box center [127, 385] width 154 height 13
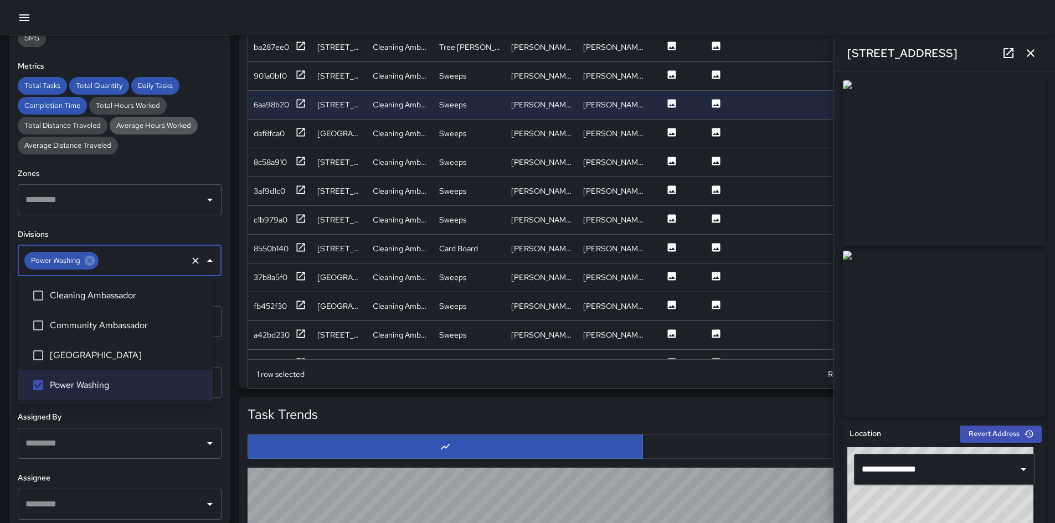
drag, startPoint x: 174, startPoint y: 118, endPoint x: 181, endPoint y: 121, distance: 6.9
click at [176, 117] on div "Average Hours Worked" at bounding box center [154, 126] width 88 height 18
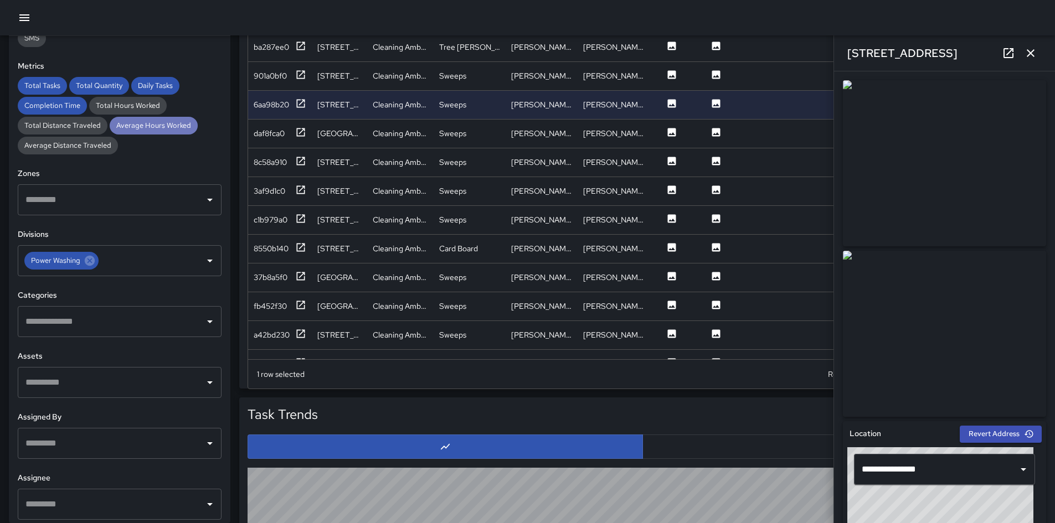
click at [187, 126] on span "Average Hours Worked" at bounding box center [154, 125] width 88 height 9
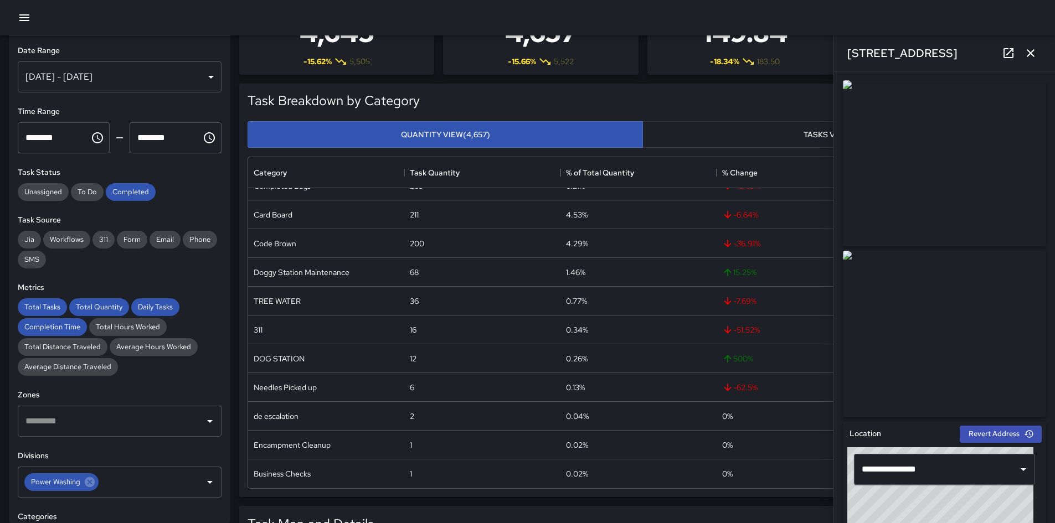
scroll to position [0, 0]
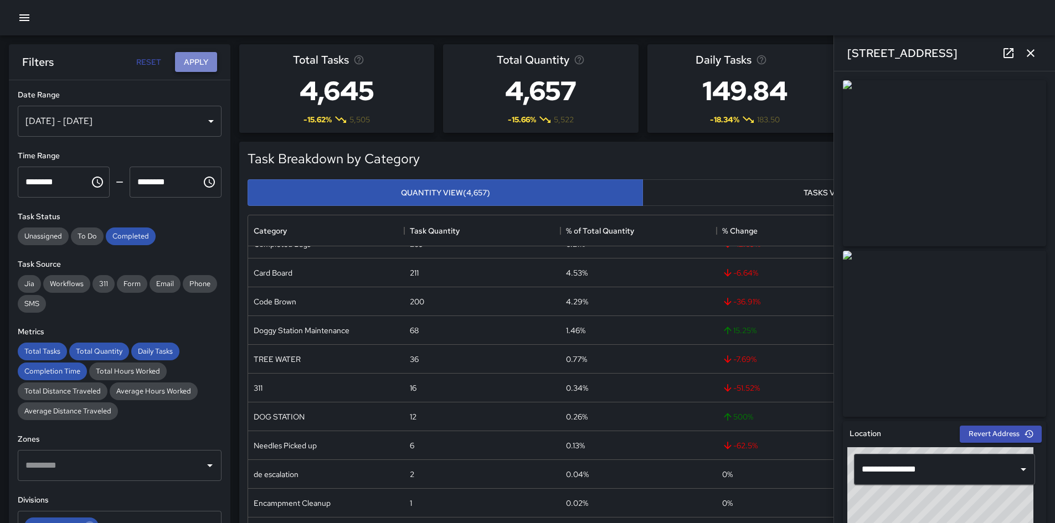
click at [195, 71] on button "Apply" at bounding box center [196, 62] width 42 height 20
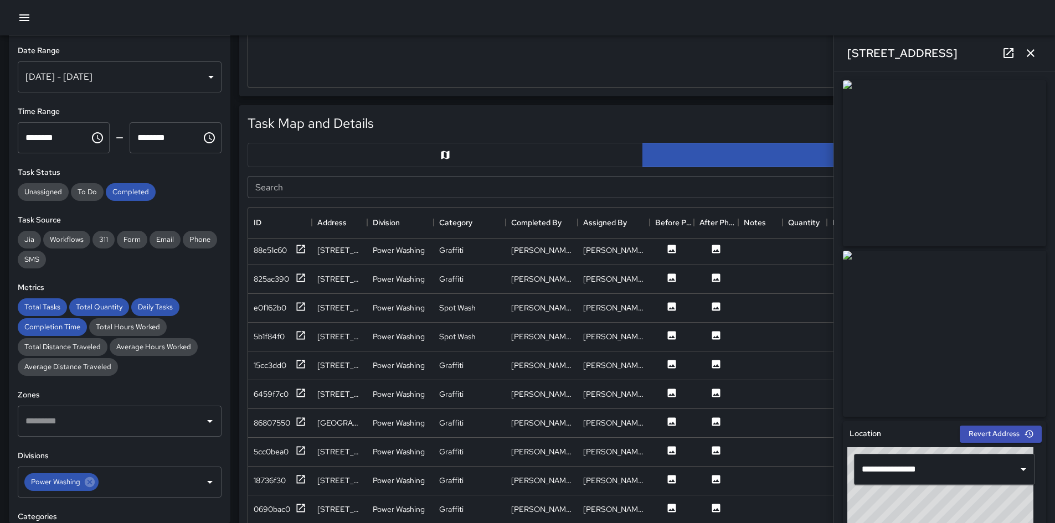
scroll to position [554, 0]
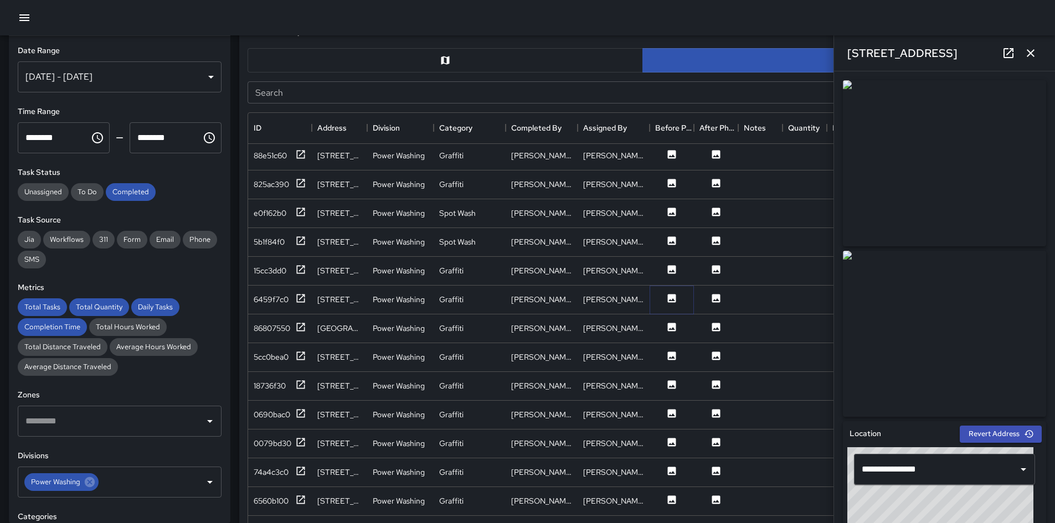
click at [666, 300] on icon at bounding box center [671, 298] width 11 height 11
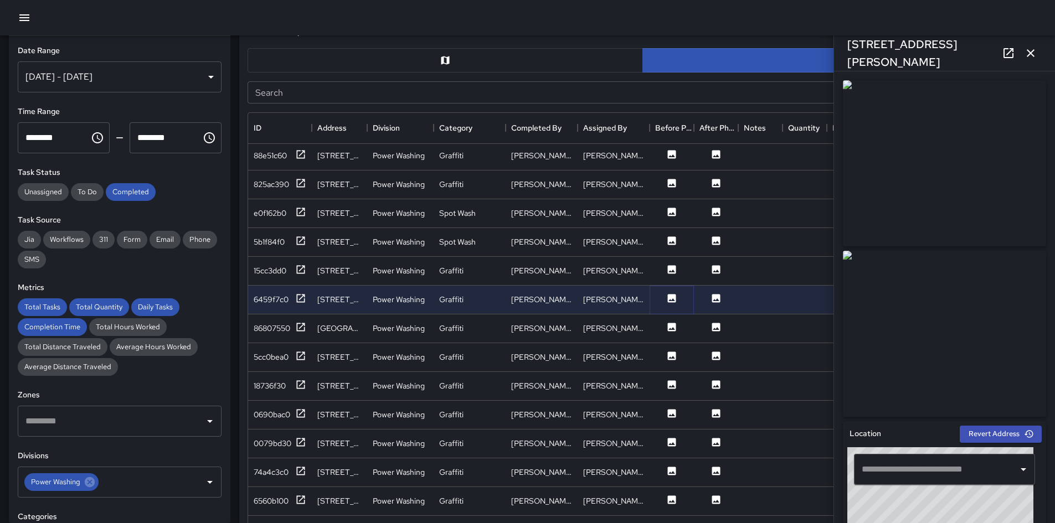
type input "**********"
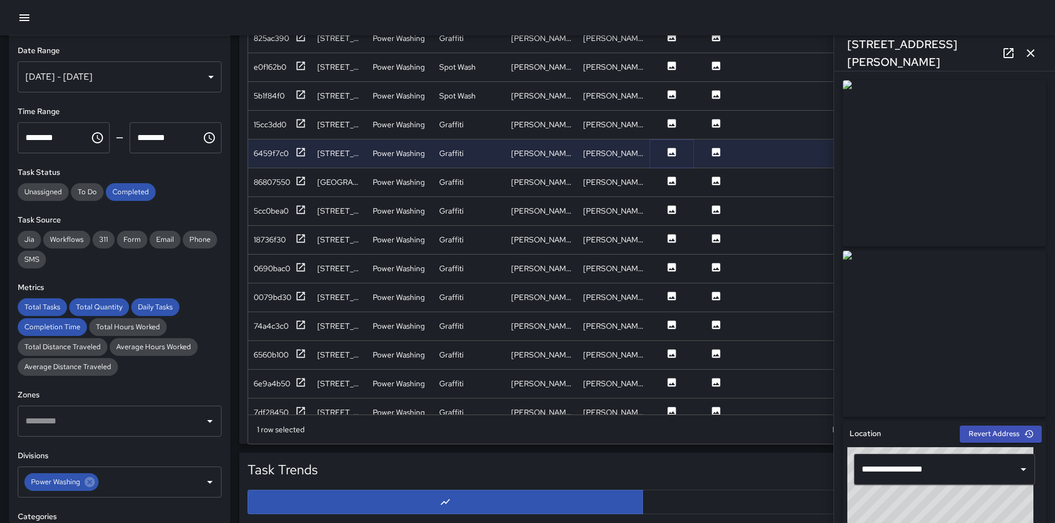
scroll to position [720, 0]
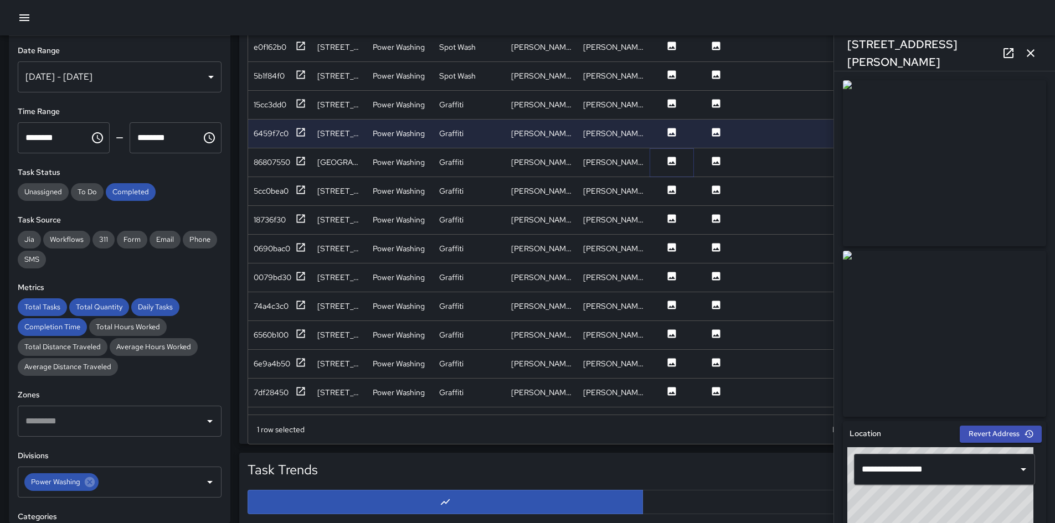
click at [674, 159] on icon at bounding box center [672, 161] width 8 height 8
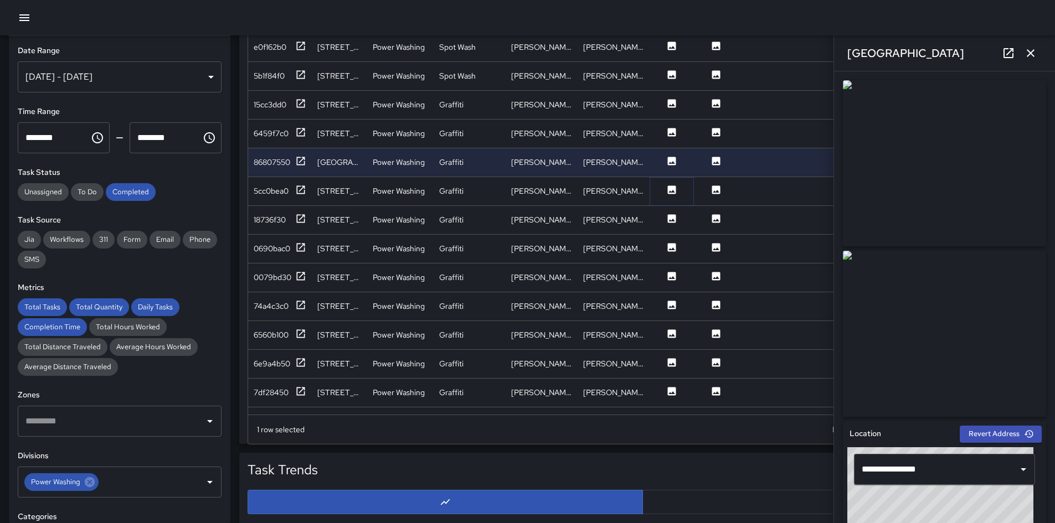
click at [672, 190] on icon at bounding box center [672, 189] width 8 height 8
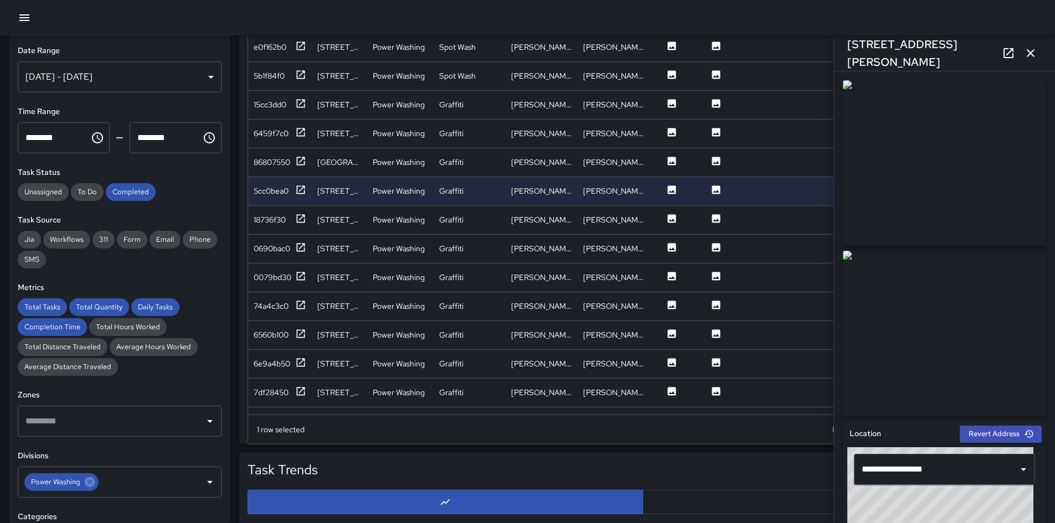
drag, startPoint x: 886, startPoint y: 331, endPoint x: 844, endPoint y: 335, distance: 41.8
click at [708, 331] on img at bounding box center [944, 334] width 203 height 166
click at [89, 368] on icon at bounding box center [90, 482] width 10 height 10
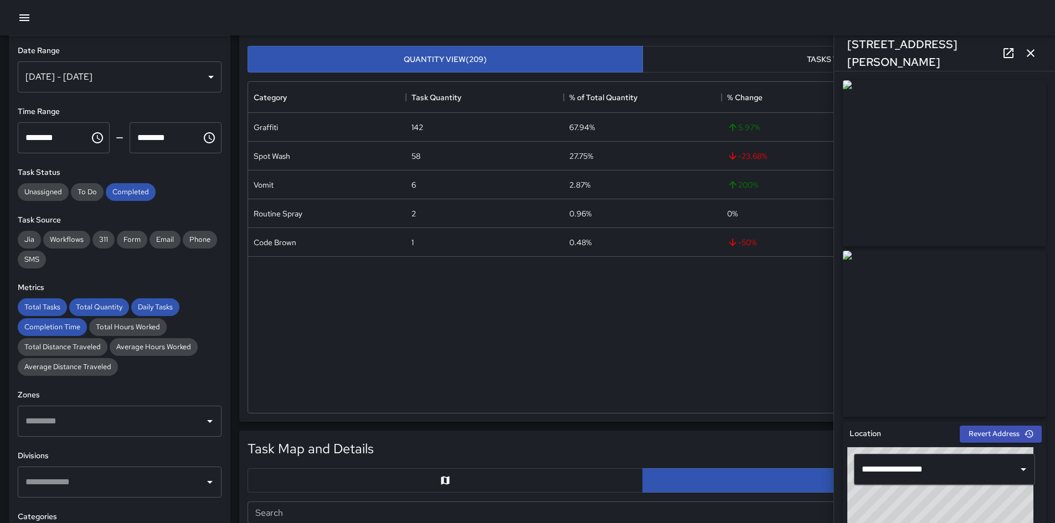
scroll to position [0, 0]
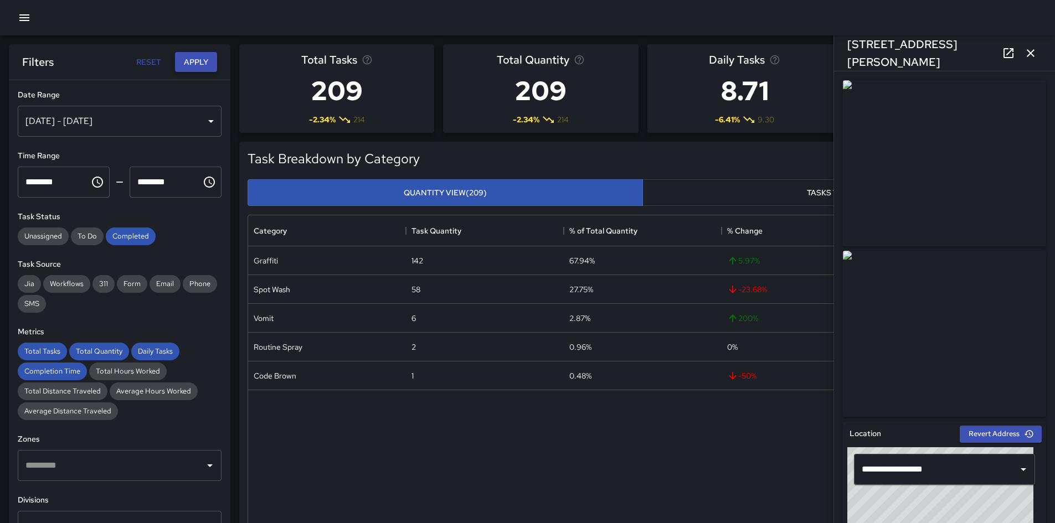
click at [188, 58] on button "Apply" at bounding box center [196, 62] width 42 height 20
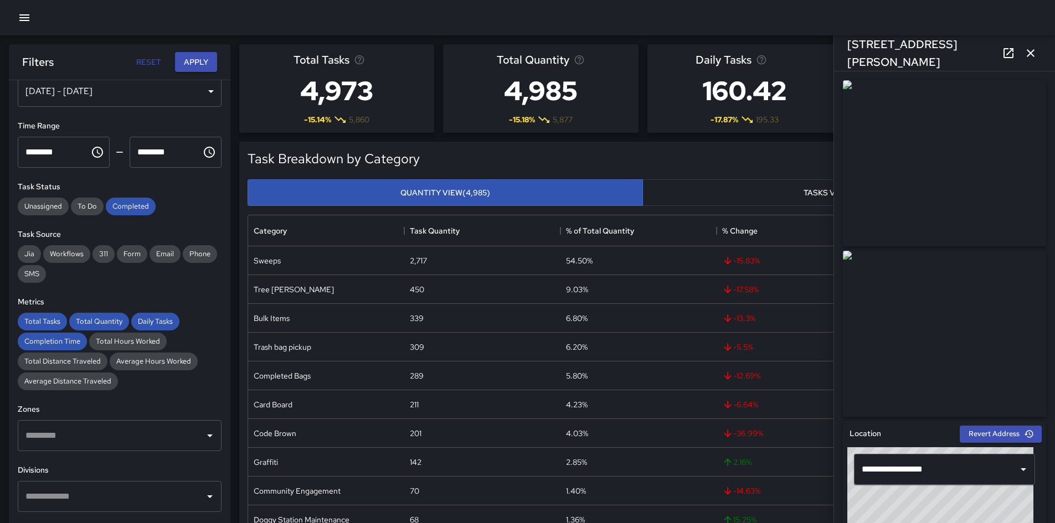
scroll to position [55, 0]
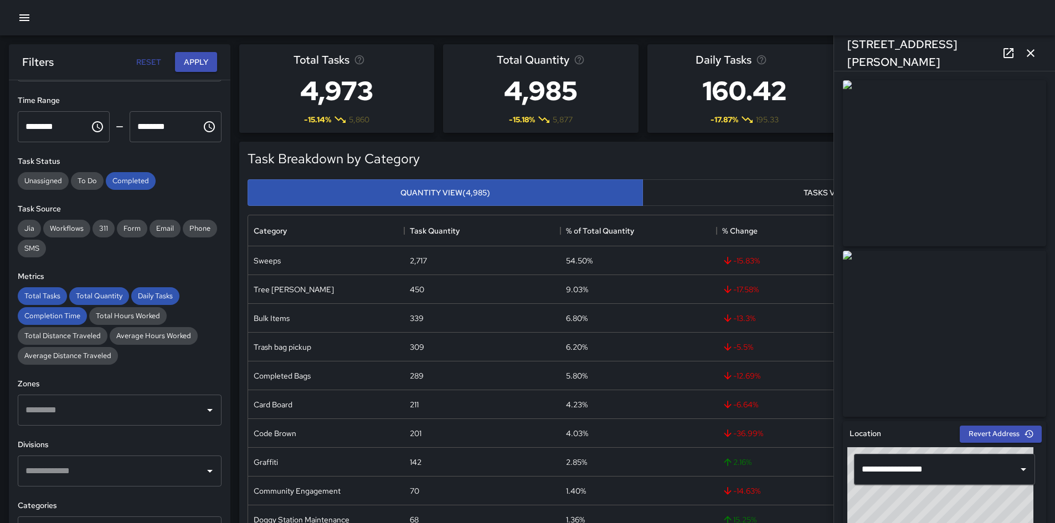
click at [96, 368] on input "text" at bounding box center [111, 471] width 177 height 21
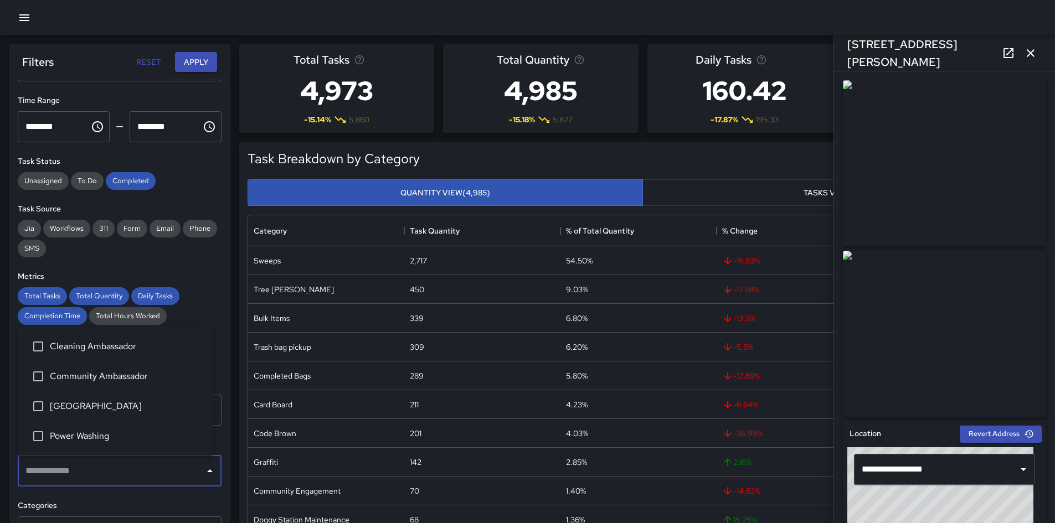
drag, startPoint x: 90, startPoint y: 349, endPoint x: 157, endPoint y: 177, distance: 184.8
click at [90, 345] on span "Cleaning Ambassador" at bounding box center [127, 346] width 154 height 13
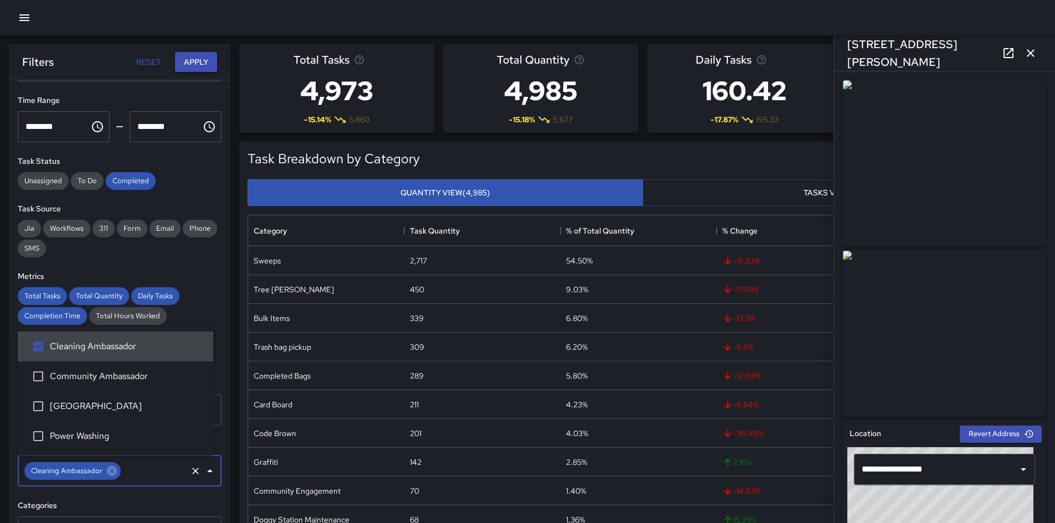
click at [177, 60] on button "Apply" at bounding box center [196, 62] width 42 height 20
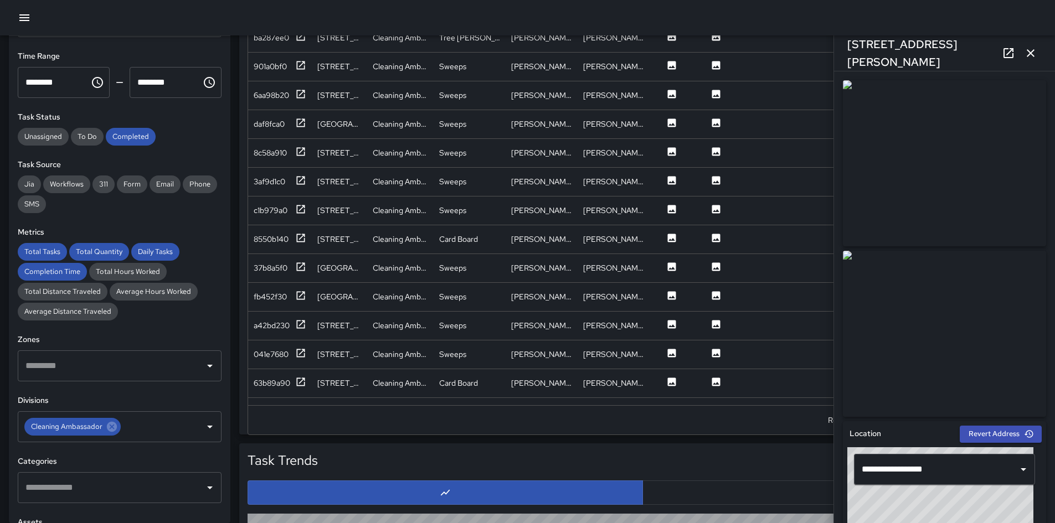
scroll to position [775, 0]
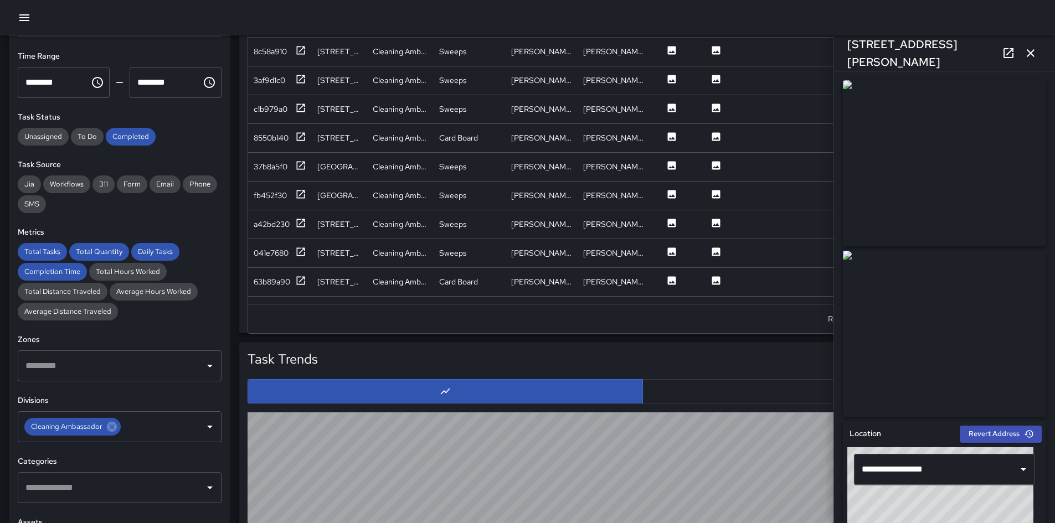
click at [113, 368] on icon at bounding box center [112, 427] width 10 height 10
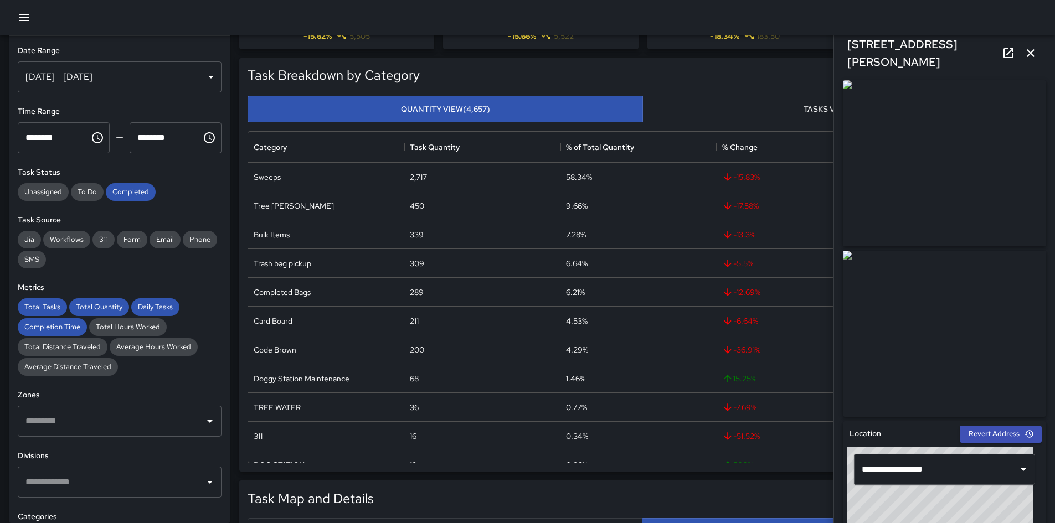
scroll to position [0, 0]
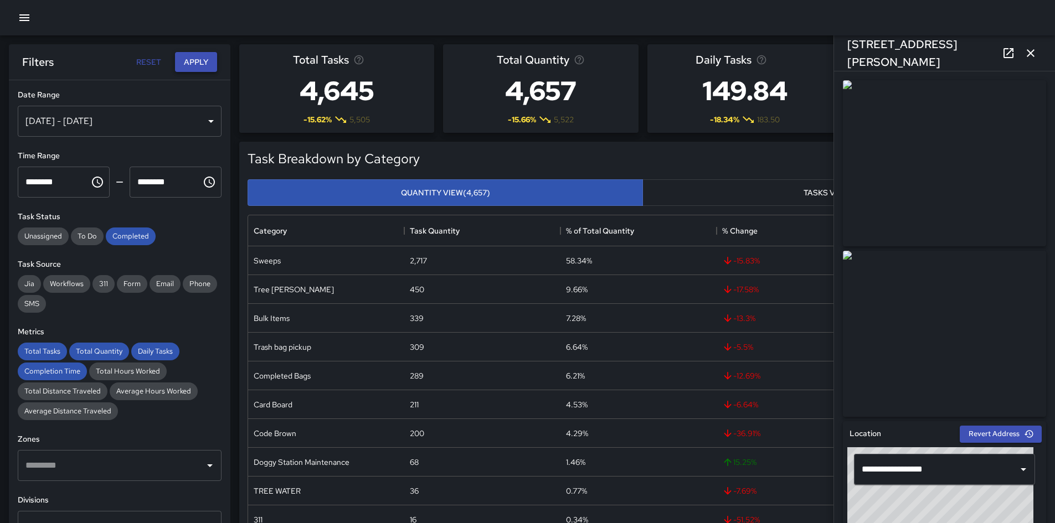
click at [206, 68] on button "Apply" at bounding box center [196, 62] width 42 height 20
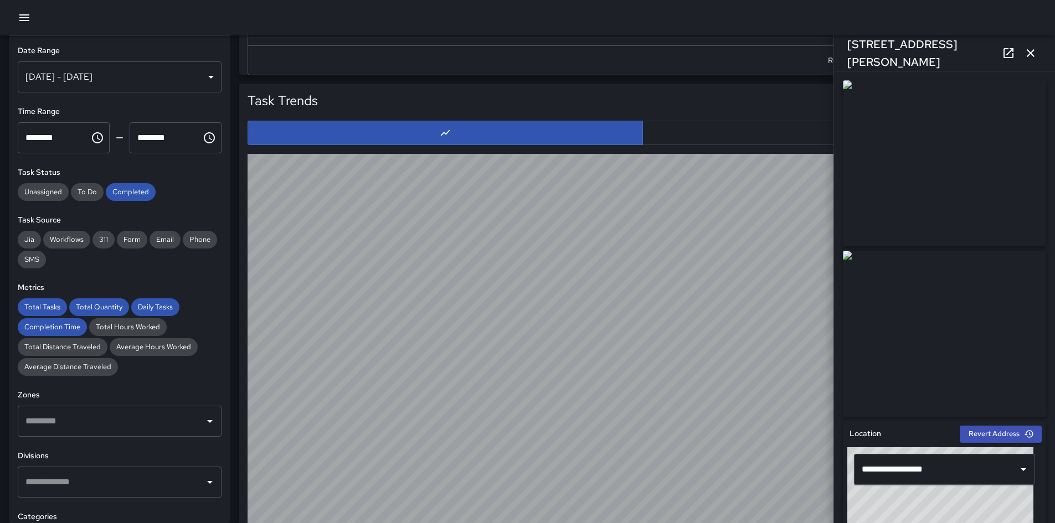
scroll to position [1073, 0]
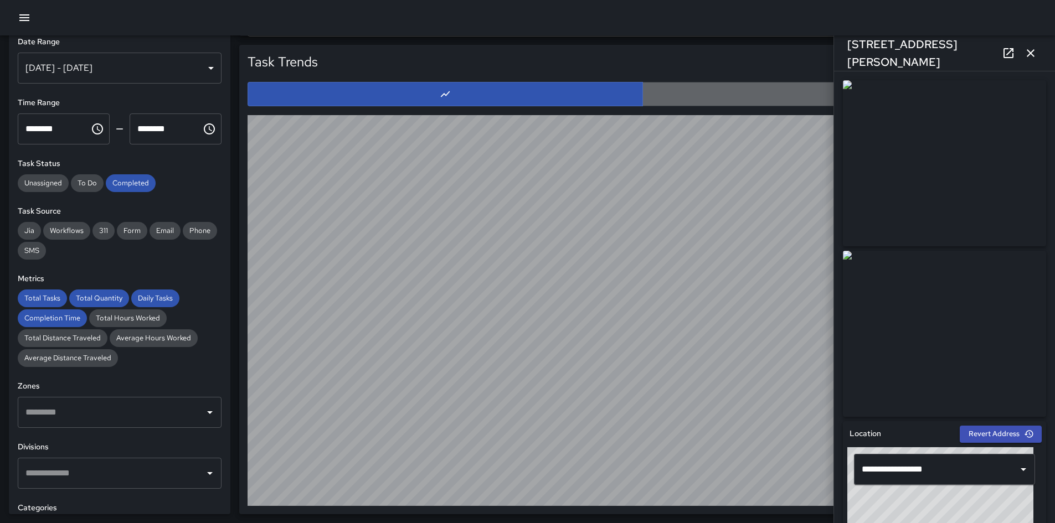
click at [676, 88] on button "button" at bounding box center [839, 94] width 395 height 24
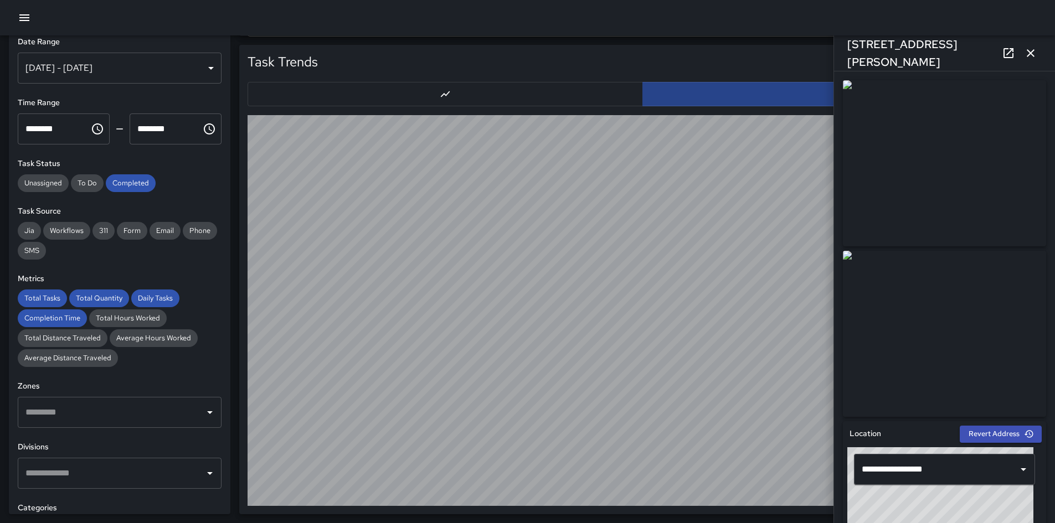
drag, startPoint x: 1030, startPoint y: 53, endPoint x: 1013, endPoint y: 85, distance: 36.2
click at [708, 53] on icon "button" at bounding box center [1031, 53] width 8 height 8
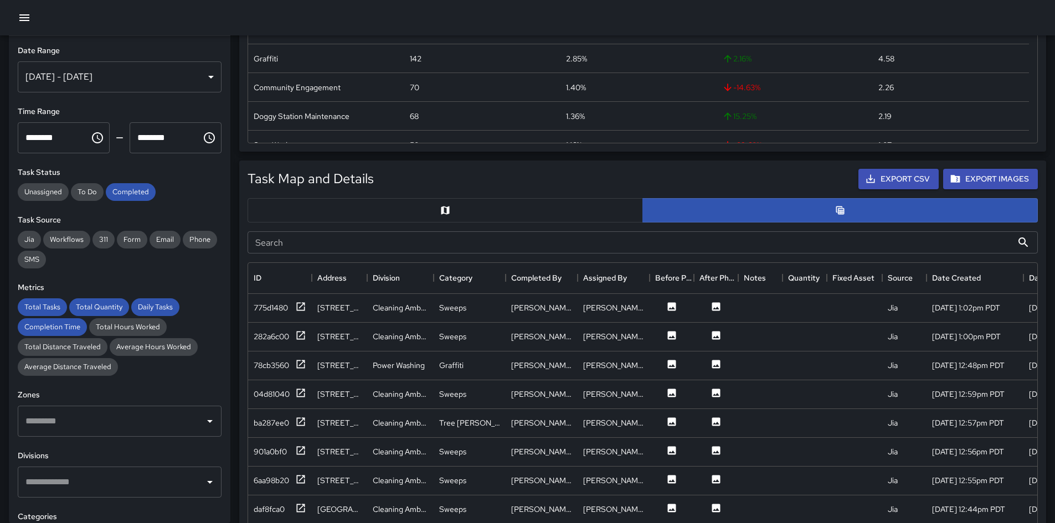
scroll to position [443, 0]
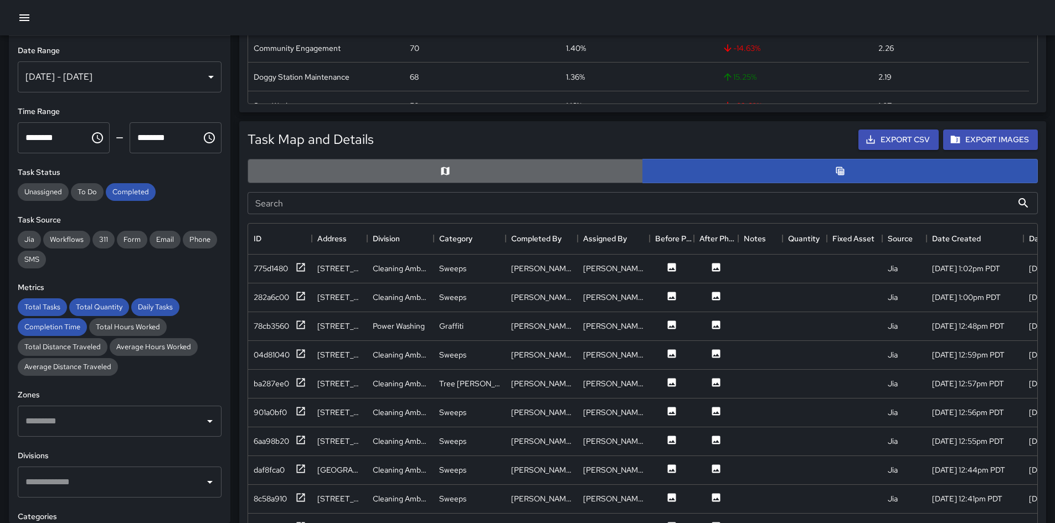
drag, startPoint x: 440, startPoint y: 171, endPoint x: 295, endPoint y: 172, distance: 145.1
click at [440, 171] on icon "Map" at bounding box center [445, 171] width 11 height 11
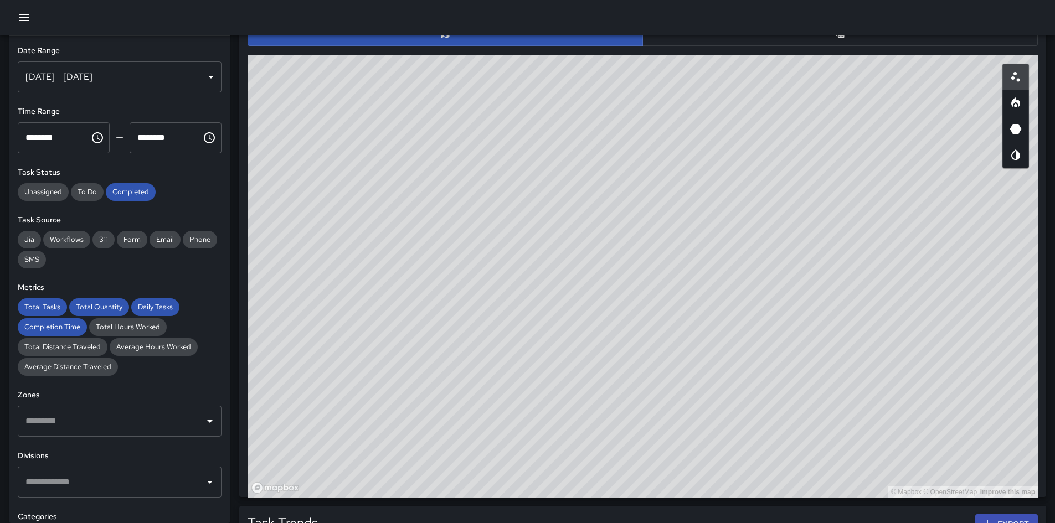
scroll to position [579, 0]
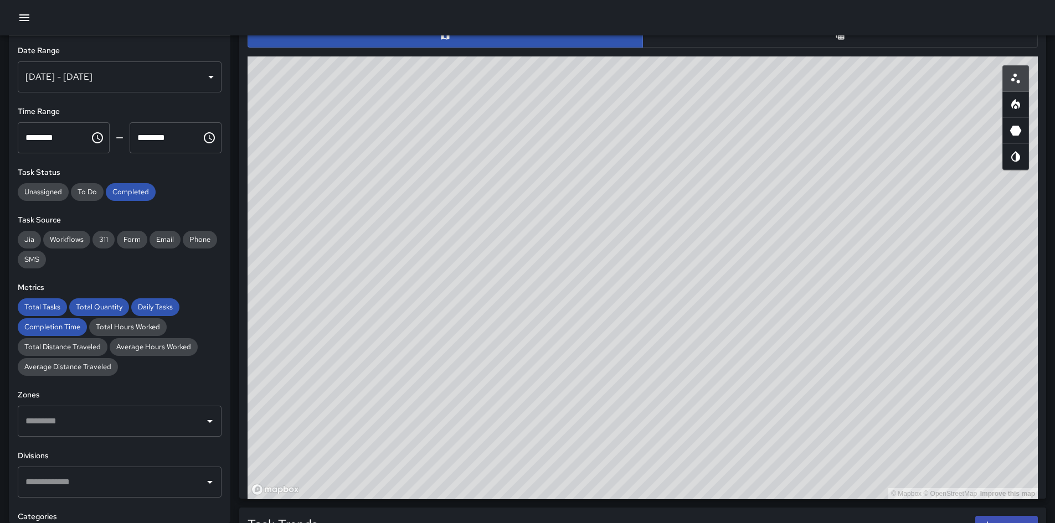
click at [708, 101] on icon "Heatmap" at bounding box center [1015, 104] width 13 height 13
drag, startPoint x: 633, startPoint y: 212, endPoint x: 939, endPoint y: 398, distance: 357.8
drag, startPoint x: 939, startPoint y: 398, endPoint x: 534, endPoint y: 369, distance: 406.4
click at [534, 368] on div "© Mapbox © OpenStreetMap Improve this map" at bounding box center [643, 277] width 790 height 443
drag, startPoint x: 536, startPoint y: 369, endPoint x: 542, endPoint y: 373, distance: 6.9
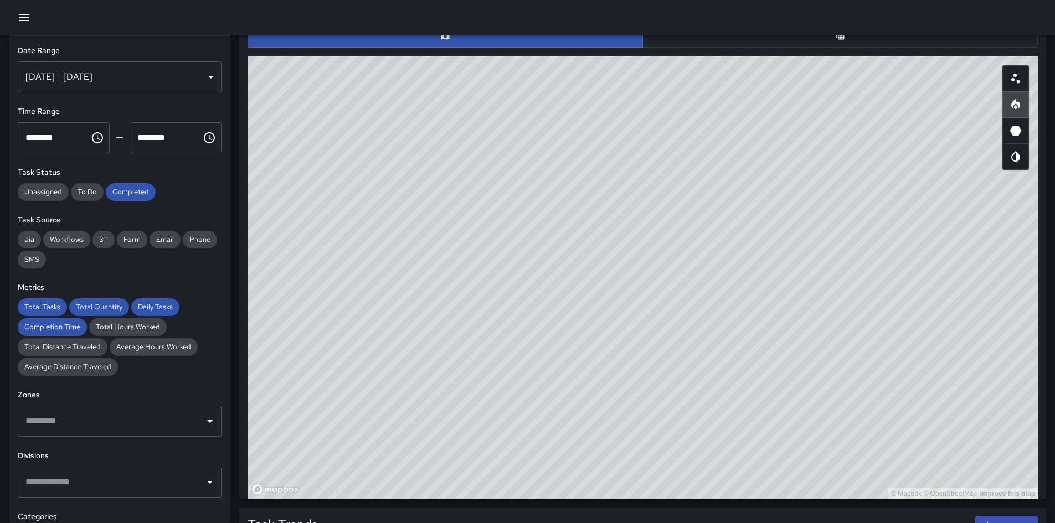
drag, startPoint x: 542, startPoint y: 373, endPoint x: 442, endPoint y: 173, distance: 223.4
click at [442, 173] on div "© Mapbox © OpenStreetMap Improve this map" at bounding box center [643, 277] width 790 height 443
click at [96, 368] on input "text" at bounding box center [111, 482] width 177 height 21
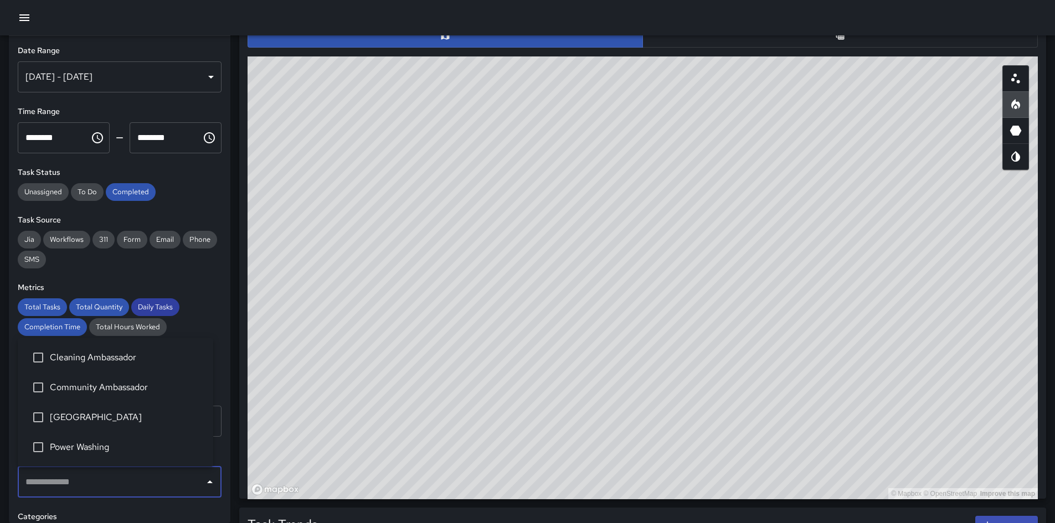
drag, startPoint x: 103, startPoint y: 390, endPoint x: 145, endPoint y: 315, distance: 85.8
click at [104, 368] on span "Community Ambassador" at bounding box center [127, 387] width 154 height 13
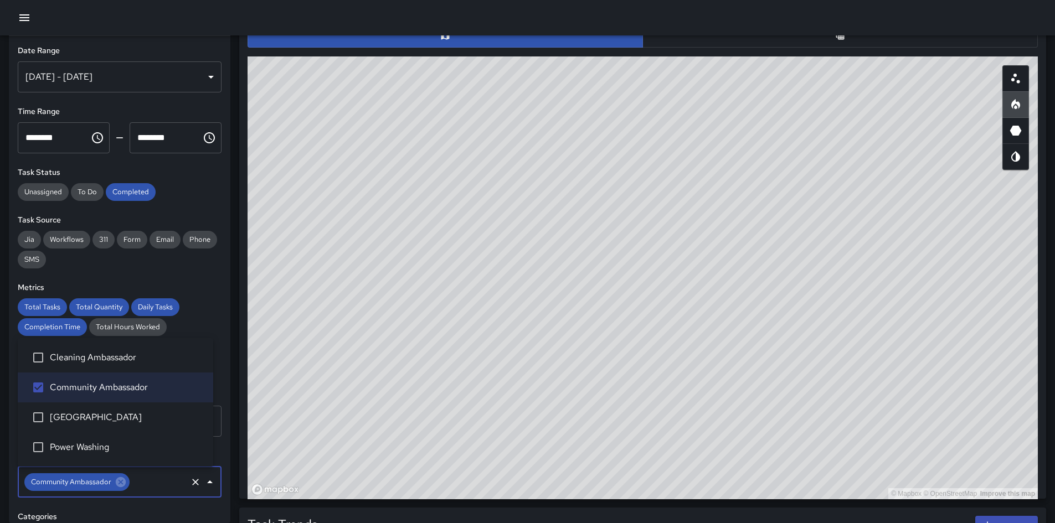
drag, startPoint x: 187, startPoint y: 203, endPoint x: 205, endPoint y: 229, distance: 31.8
click at [188, 202] on div "**********" at bounding box center [119, 279] width 221 height 487
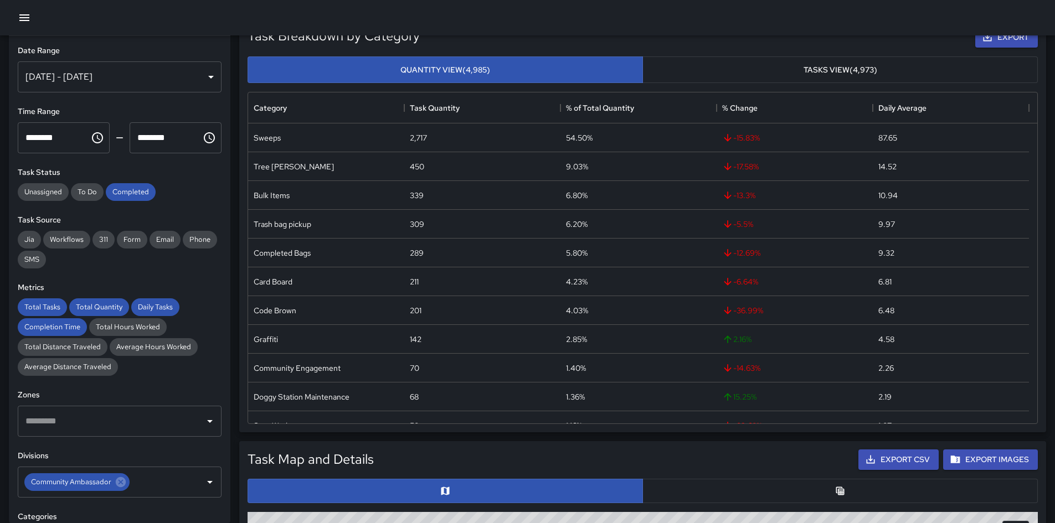
scroll to position [0, 0]
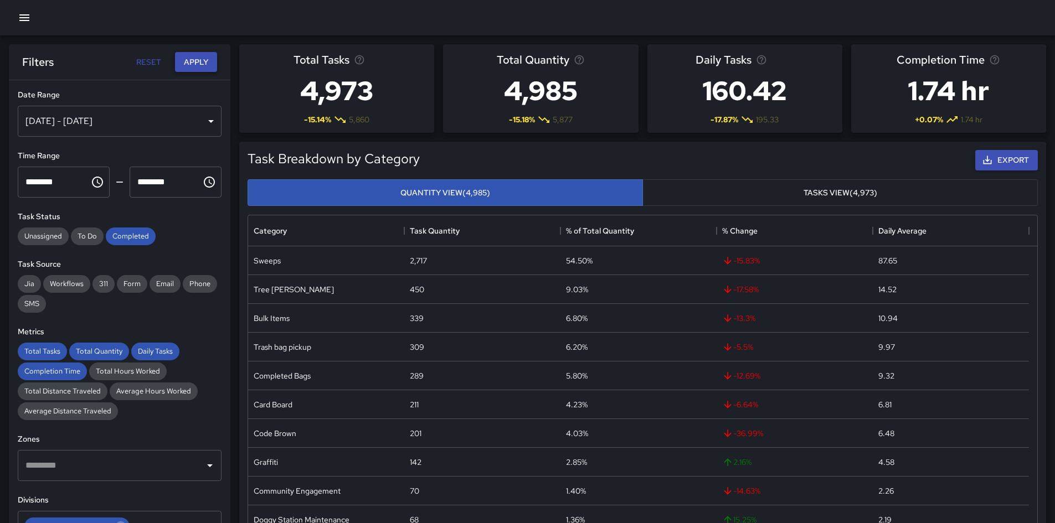
click at [202, 58] on button "Apply" at bounding box center [196, 62] width 42 height 20
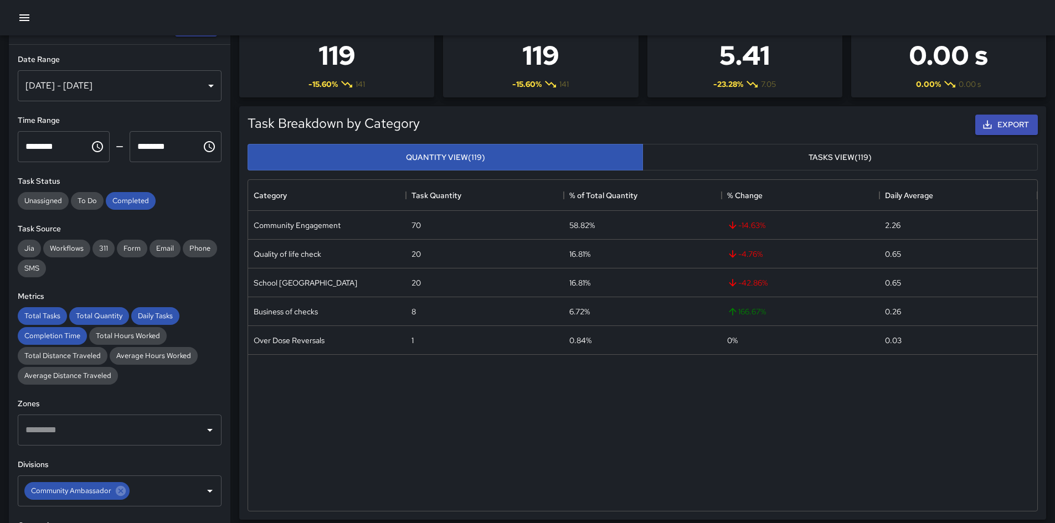
scroll to position [55, 0]
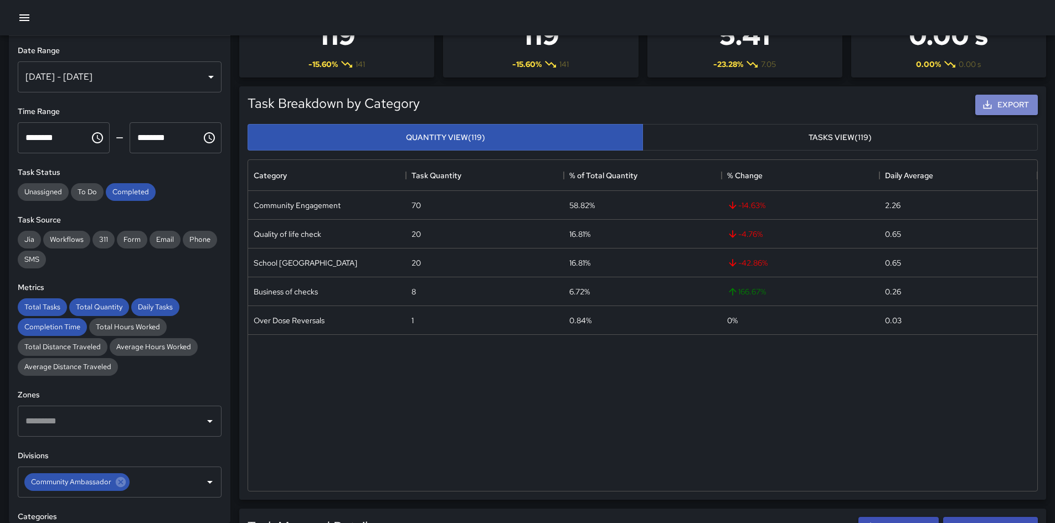
click at [708, 104] on button "Export" at bounding box center [1006, 105] width 63 height 20
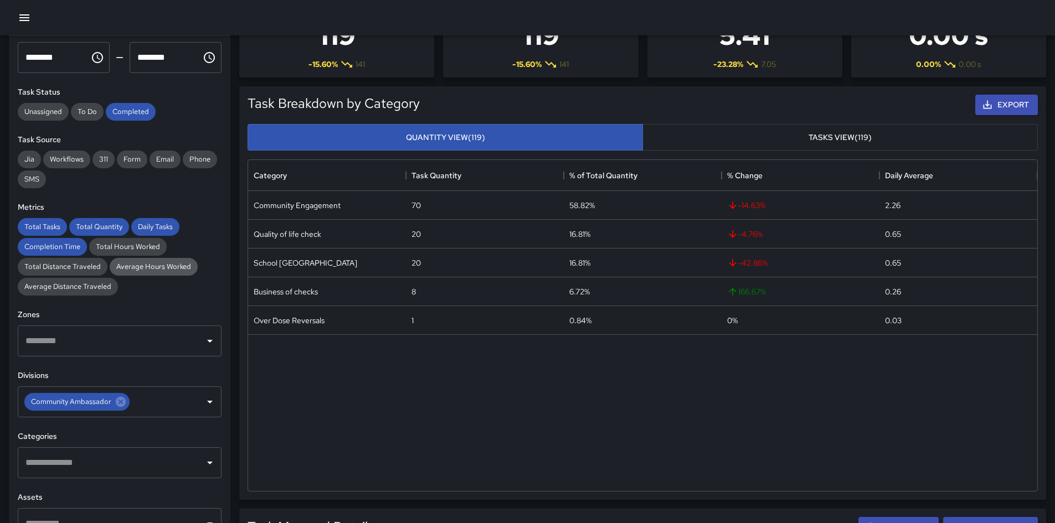
scroll to position [221, 0]
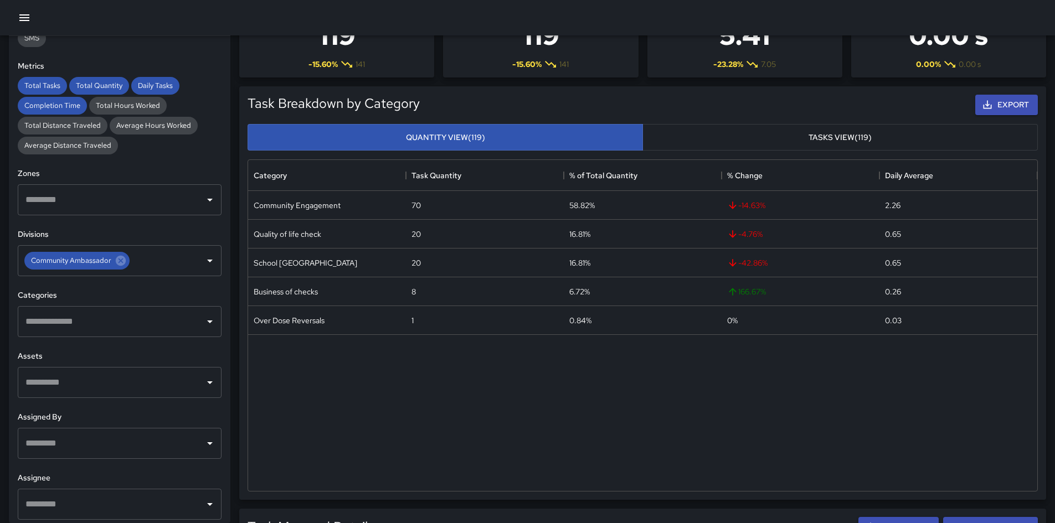
click at [102, 314] on input "text" at bounding box center [111, 321] width 177 height 21
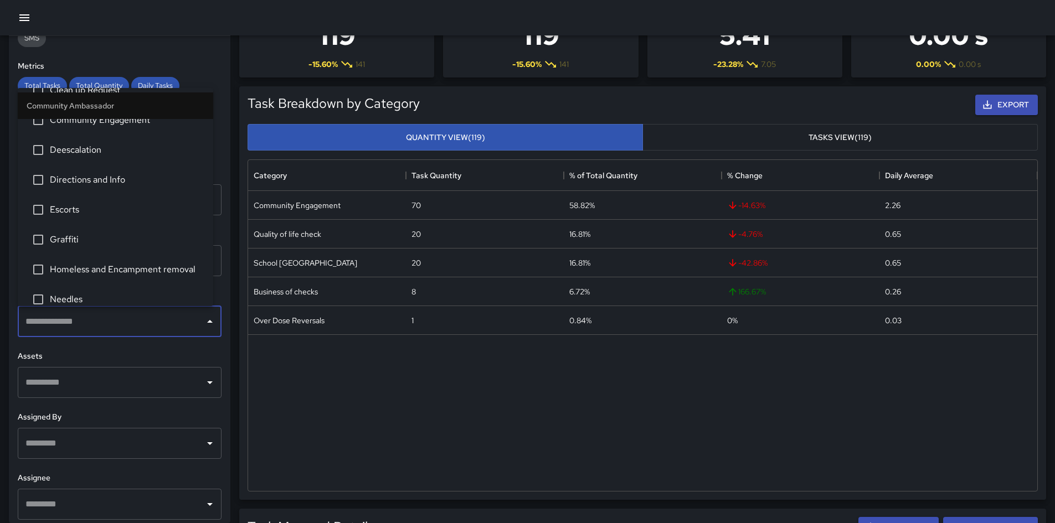
scroll to position [166, 0]
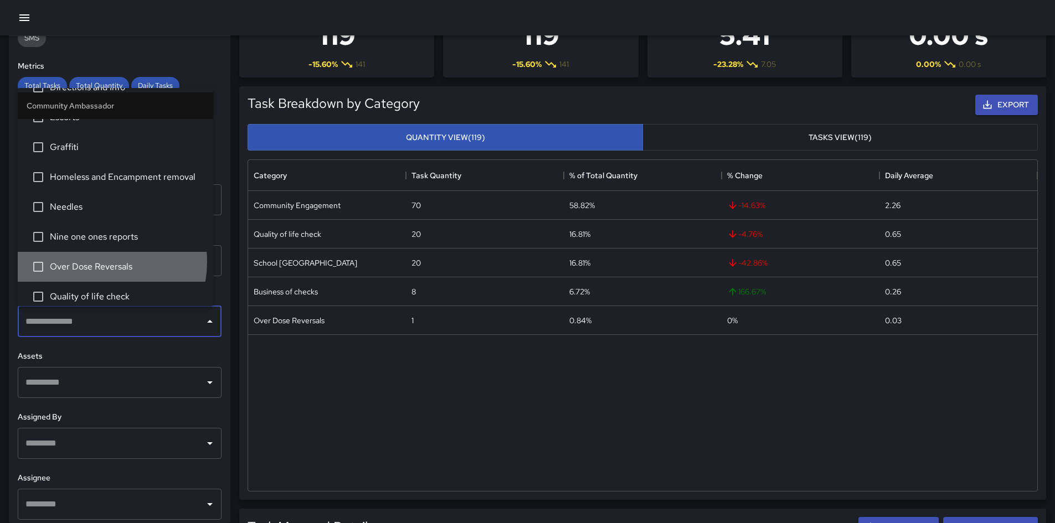
click at [93, 262] on span "Over Dose Reversals" at bounding box center [127, 266] width 154 height 13
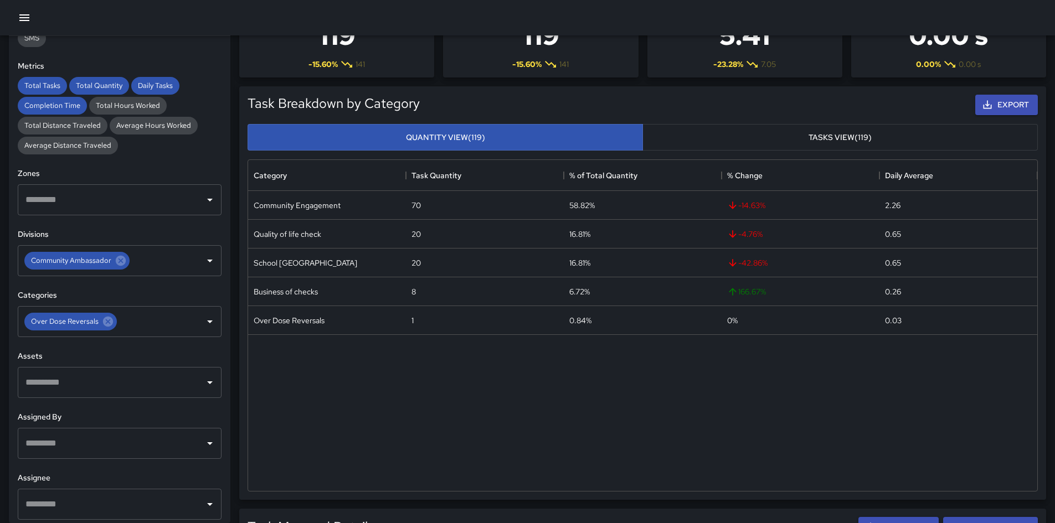
click at [195, 56] on div "**********" at bounding box center [119, 279] width 221 height 487
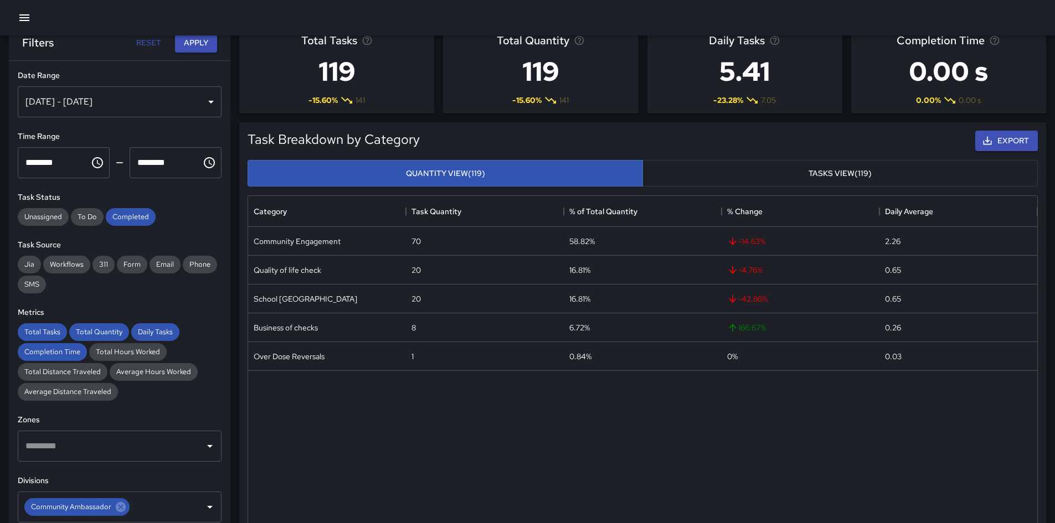
scroll to position [0, 0]
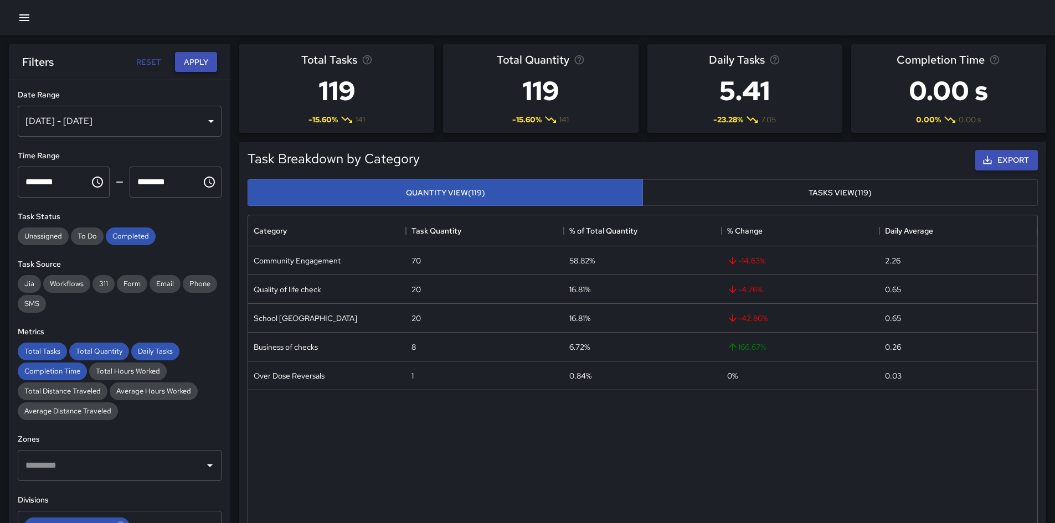
click at [200, 64] on button "Apply" at bounding box center [196, 62] width 42 height 20
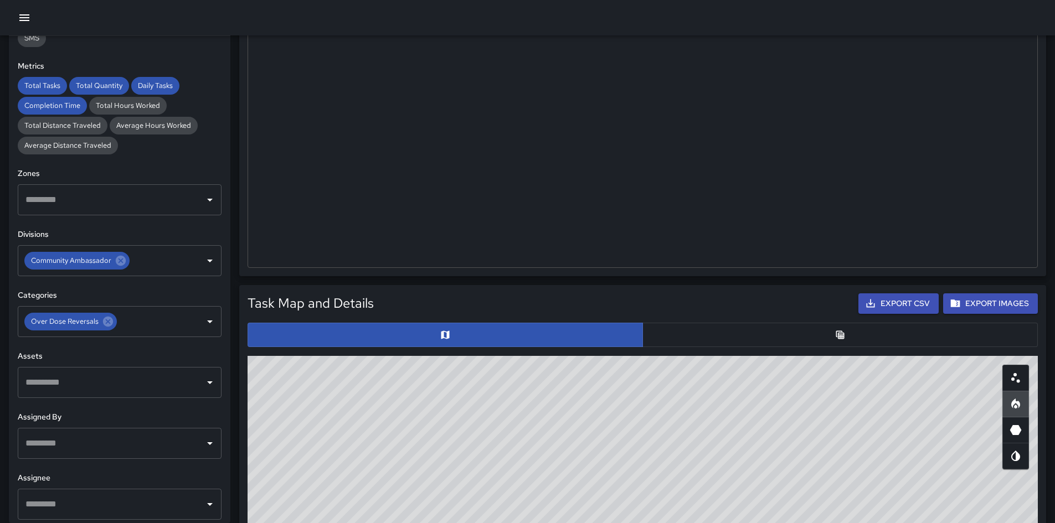
scroll to position [498, 0]
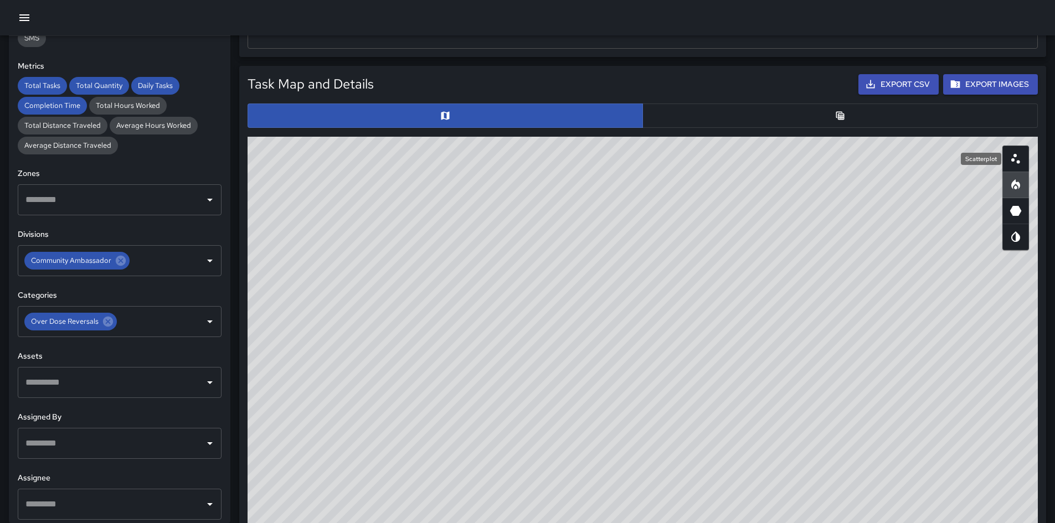
drag, startPoint x: 1011, startPoint y: 164, endPoint x: 932, endPoint y: 209, distance: 90.5
click at [708, 164] on icon "Scatterplot" at bounding box center [1015, 158] width 13 height 13
click at [708, 78] on div "Task Map and Details Export CSV Export Images" at bounding box center [642, 85] width 803 height 34
click at [115, 262] on icon at bounding box center [121, 261] width 12 height 12
click at [111, 322] on icon at bounding box center [108, 322] width 10 height 10
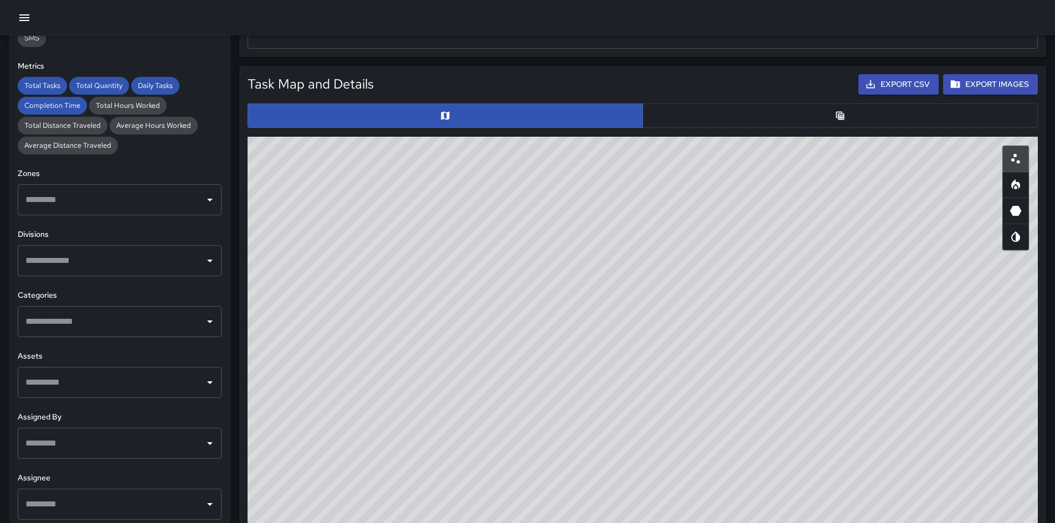
click at [116, 264] on input "text" at bounding box center [111, 260] width 177 height 21
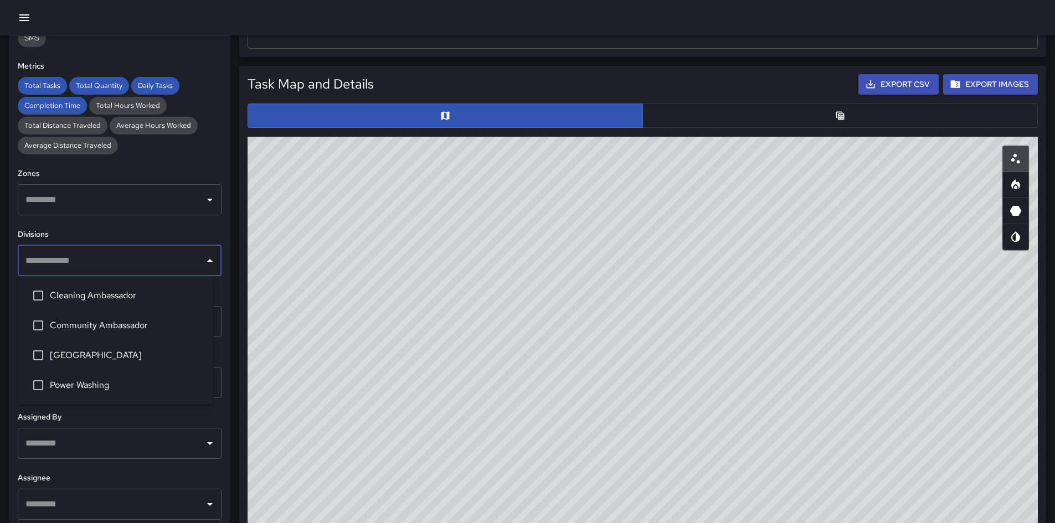
click at [112, 321] on span "Community Ambassador" at bounding box center [127, 325] width 154 height 13
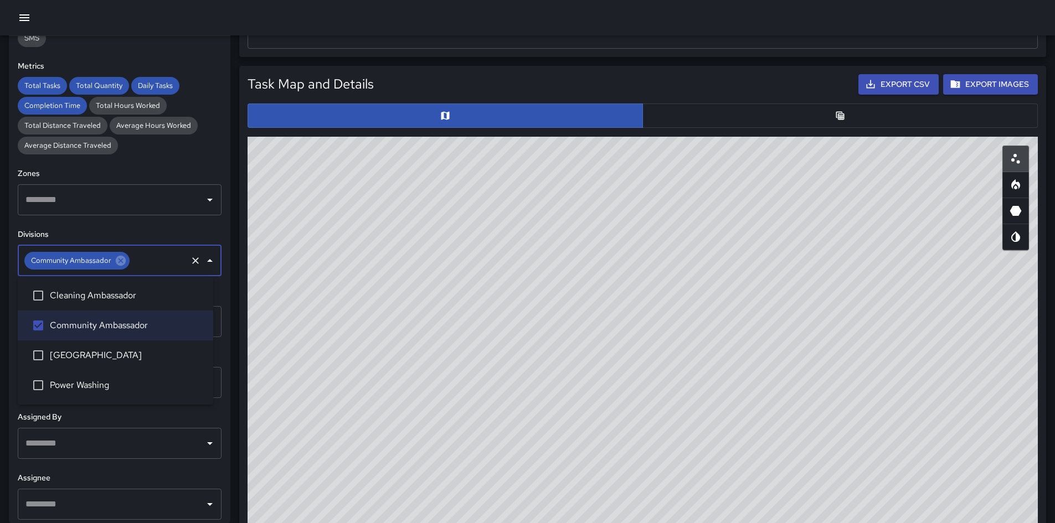
click at [166, 176] on h6 "Zones" at bounding box center [120, 174] width 204 height 12
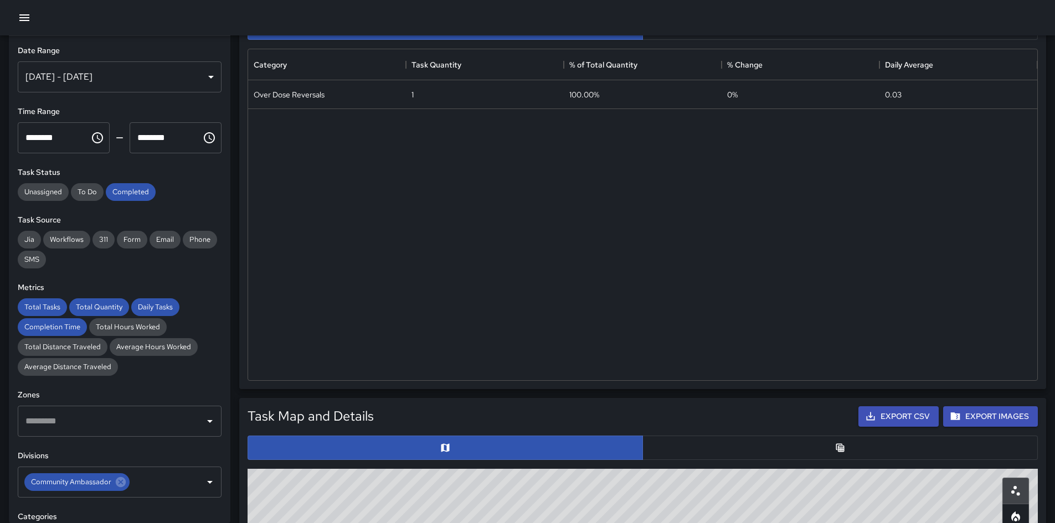
scroll to position [0, 0]
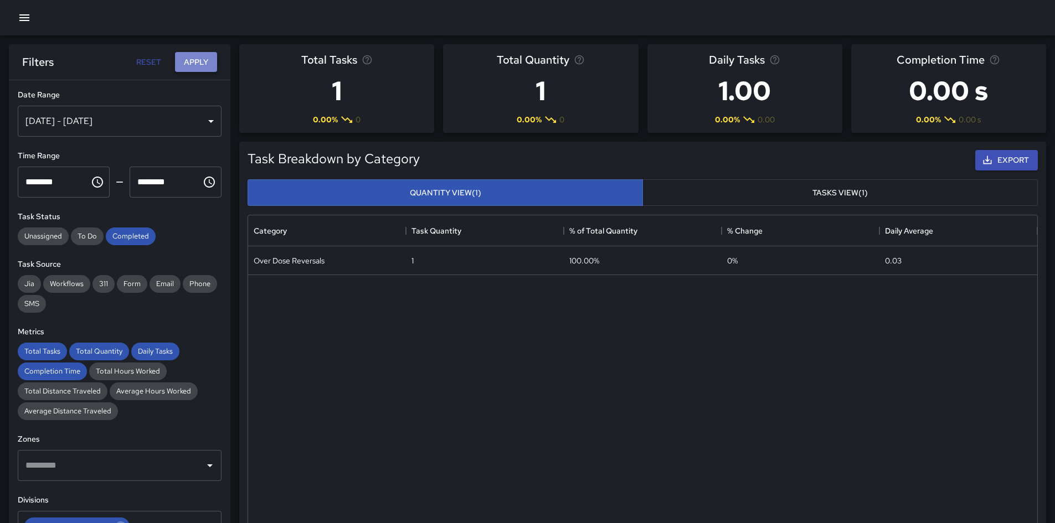
click at [188, 58] on button "Apply" at bounding box center [196, 62] width 42 height 20
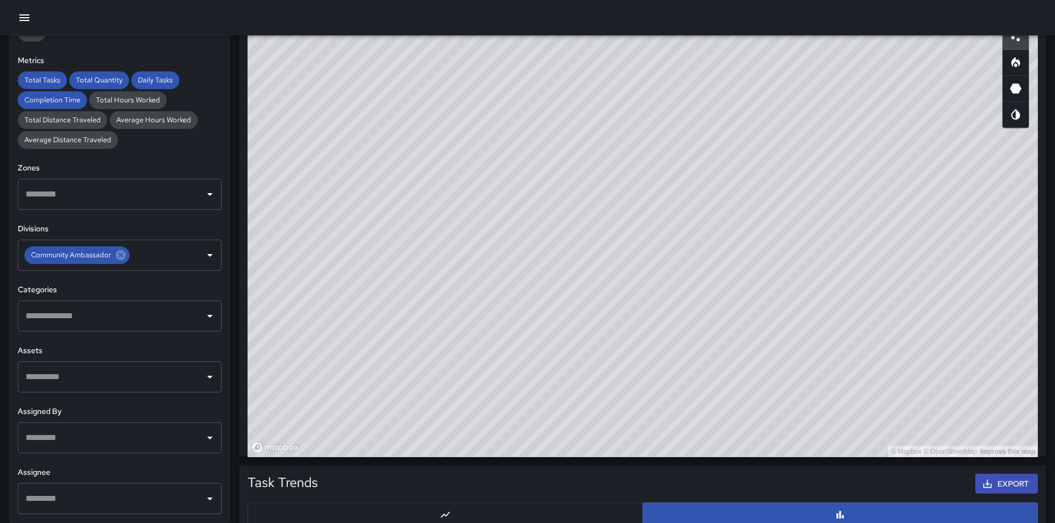
scroll to position [630, 0]
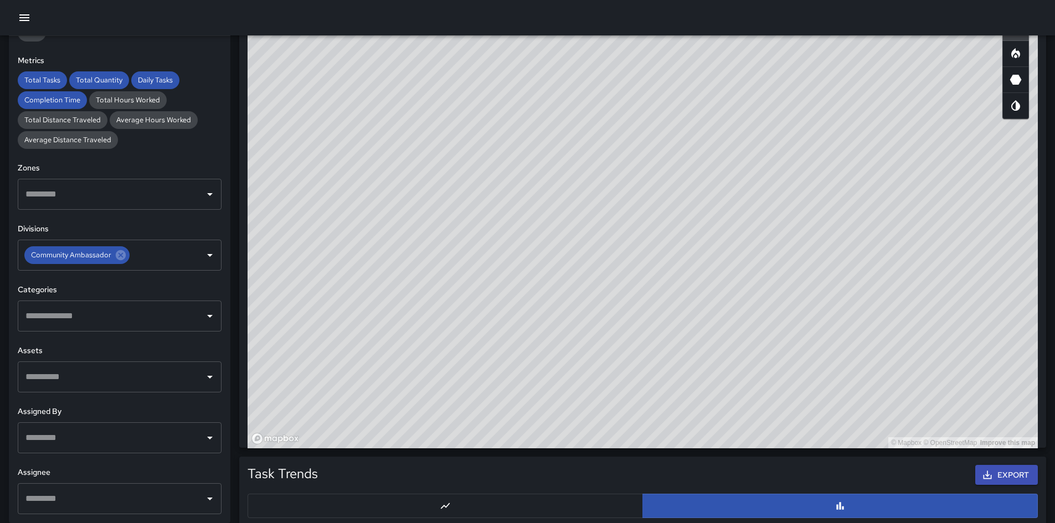
drag, startPoint x: 845, startPoint y: 227, endPoint x: 743, endPoint y: 193, distance: 107.5
click at [708, 193] on div "© Mapbox © OpenStreetMap Improve this map" at bounding box center [643, 227] width 790 height 443
drag, startPoint x: 756, startPoint y: 271, endPoint x: 704, endPoint y: 280, distance: 53.3
click at [704, 280] on div "© Mapbox © OpenStreetMap Improve this map" at bounding box center [643, 227] width 790 height 443
drag, startPoint x: 709, startPoint y: 280, endPoint x: 738, endPoint y: 275, distance: 29.1
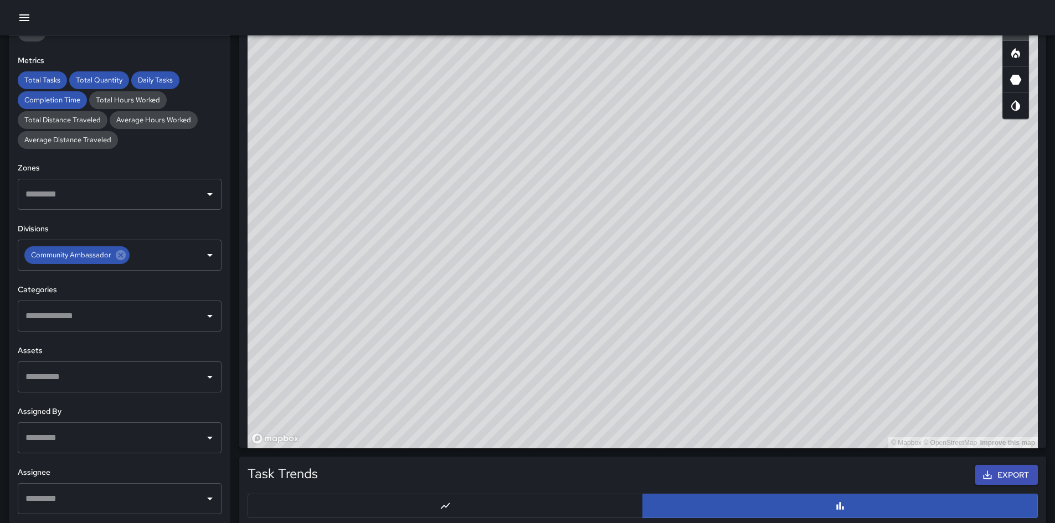
click at [708, 275] on div "© Mapbox © OpenStreetMap Improve this map" at bounding box center [643, 227] width 790 height 443
drag, startPoint x: 722, startPoint y: 336, endPoint x: 690, endPoint y: 370, distance: 46.6
click at [696, 316] on div "© Mapbox © OpenStreetMap Improve this map" at bounding box center [643, 227] width 790 height 443
drag, startPoint x: 785, startPoint y: 231, endPoint x: 925, endPoint y: 215, distance: 140.5
click at [708, 215] on div "© Mapbox © OpenStreetMap Improve this map" at bounding box center [643, 227] width 790 height 443
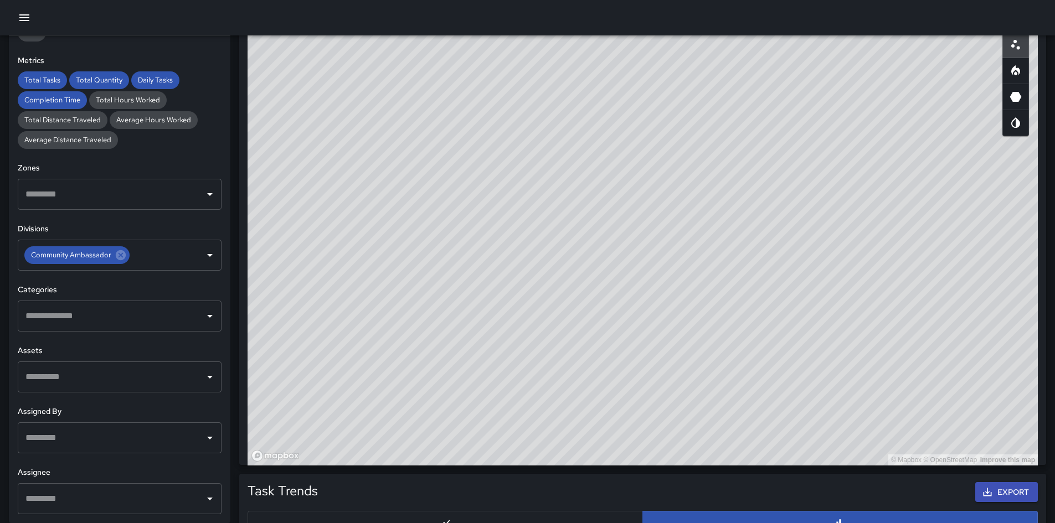
scroll to position [611, 0]
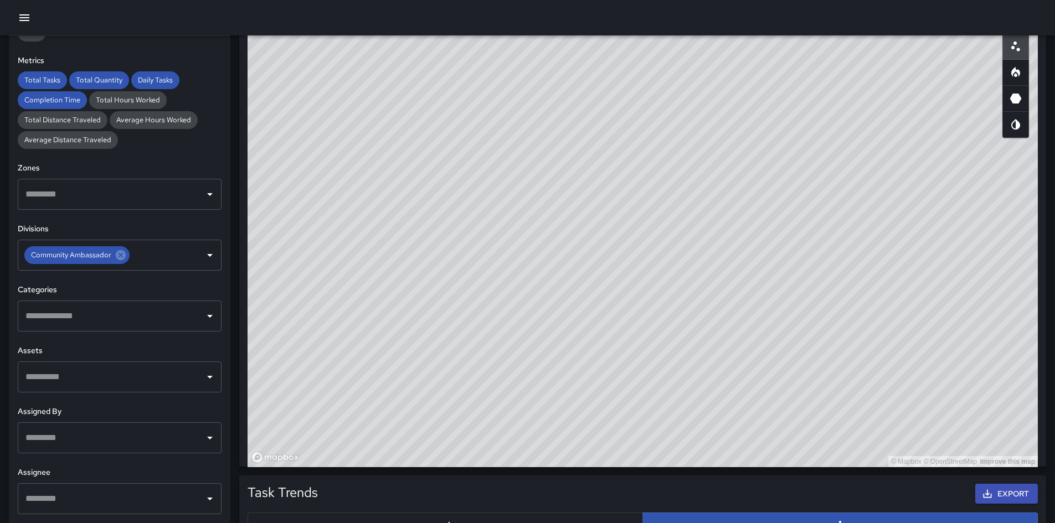
click at [708, 78] on icon "Heatmap" at bounding box center [1015, 72] width 13 height 13
click at [708, 274] on div "© Mapbox © OpenStreetMap Improve this map" at bounding box center [643, 245] width 790 height 443
click at [121, 308] on input "text" at bounding box center [111, 316] width 177 height 21
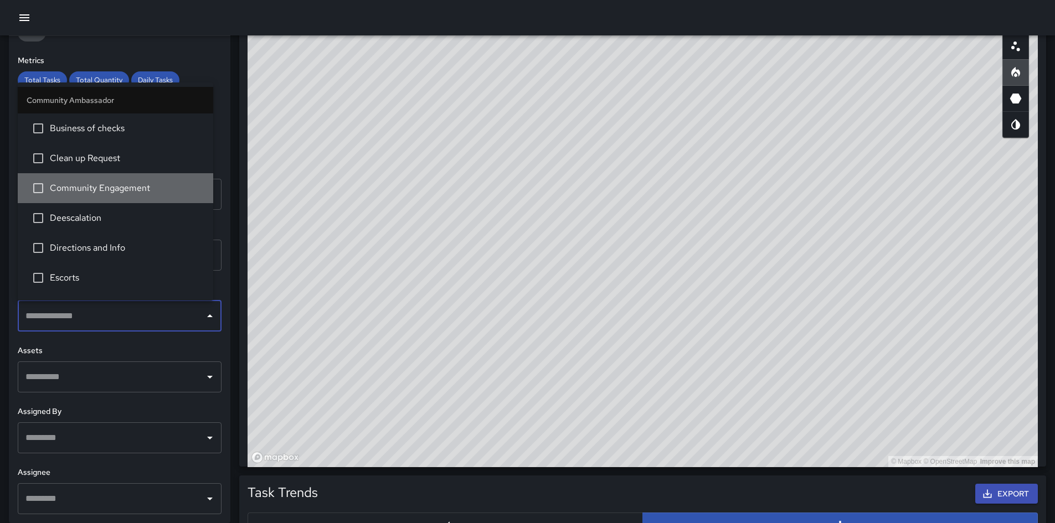
click at [117, 183] on span "Community Engagement" at bounding box center [127, 188] width 154 height 13
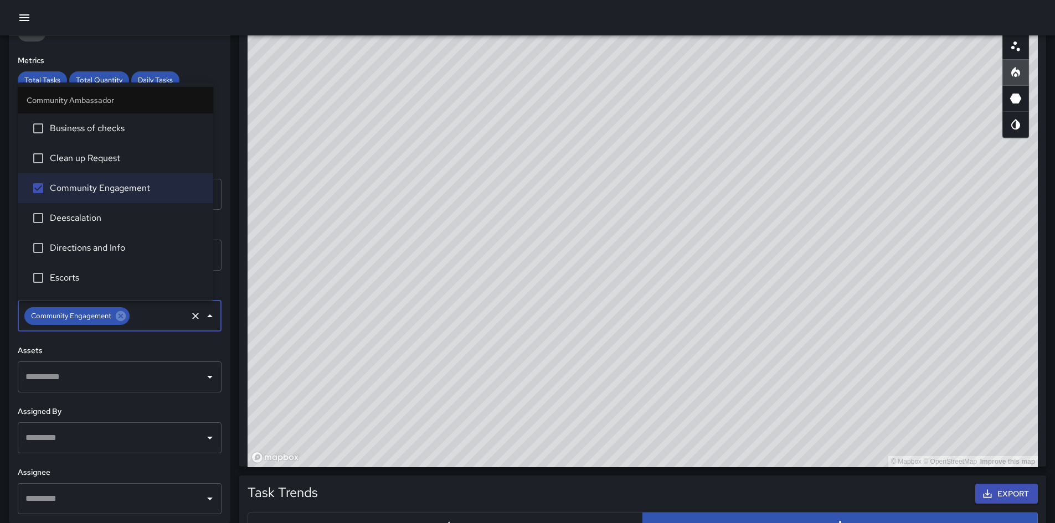
click at [220, 217] on div "**********" at bounding box center [119, 279] width 221 height 487
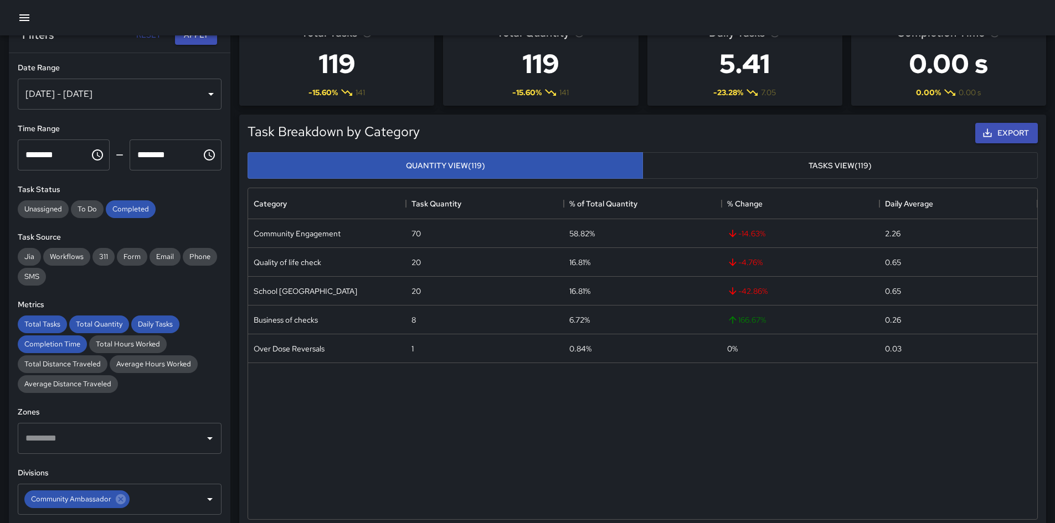
scroll to position [0, 0]
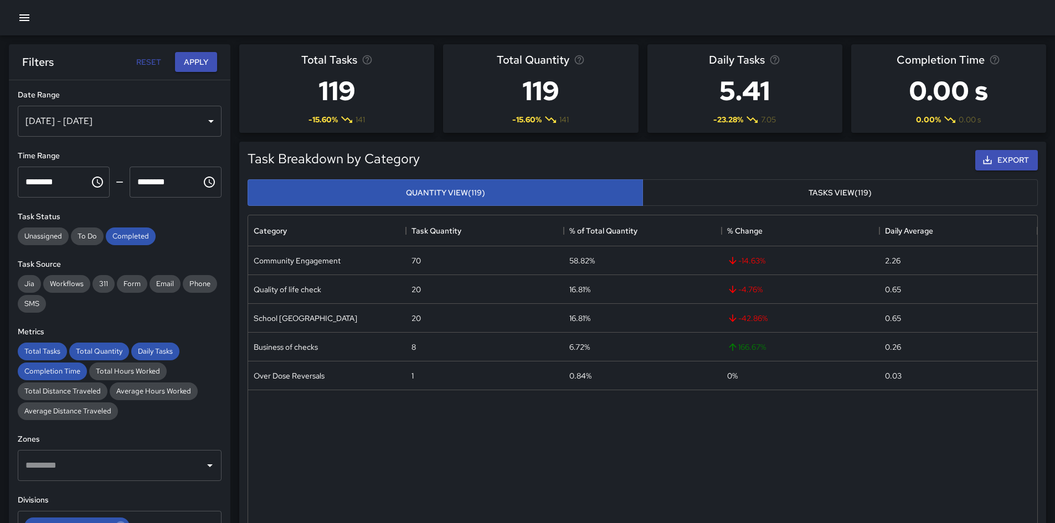
click at [197, 66] on button "Apply" at bounding box center [196, 62] width 42 height 20
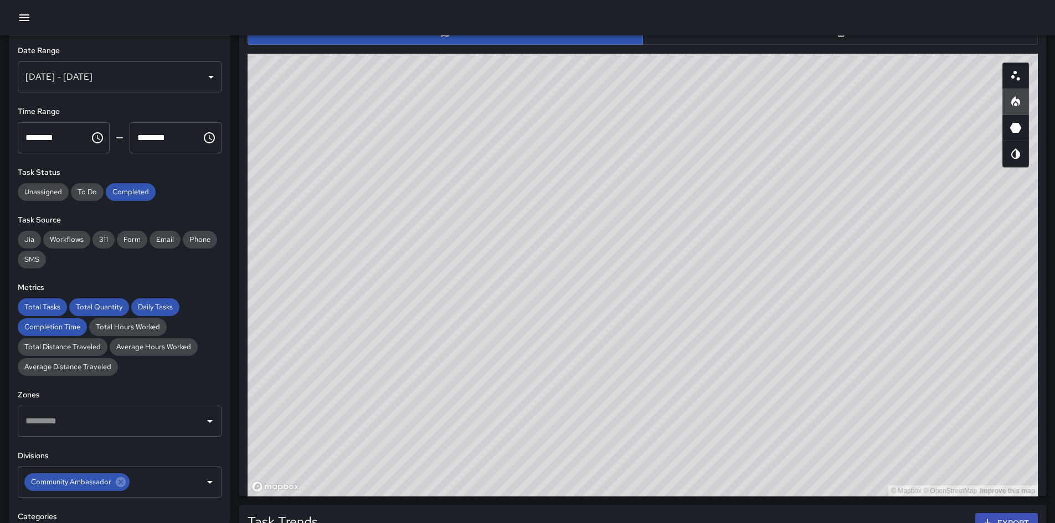
scroll to position [609, 0]
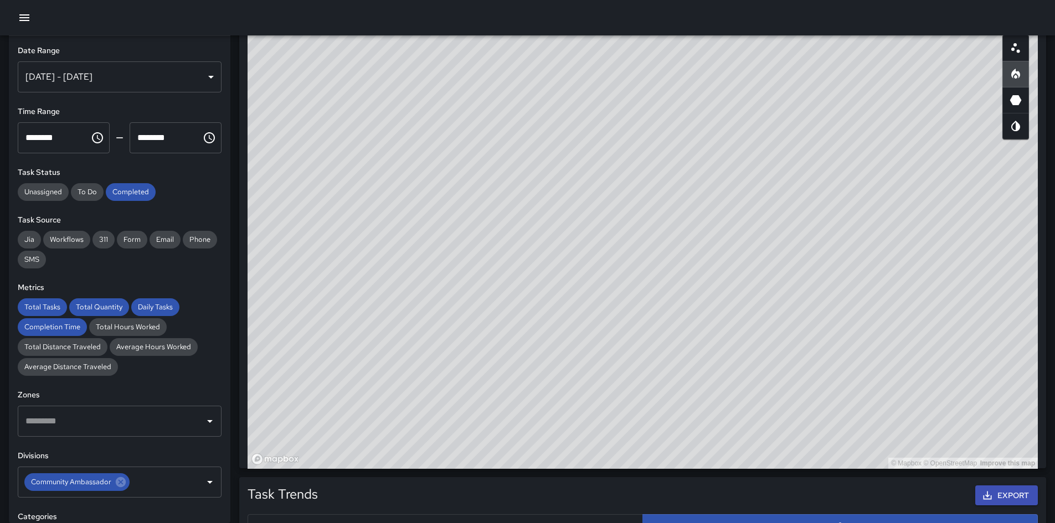
click at [708, 51] on circle "Scatterplot" at bounding box center [1018, 50] width 3 height 3
click at [708, 72] on icon "Heatmap" at bounding box center [1015, 74] width 9 height 10
click at [708, 104] on icon "3D Heatmap" at bounding box center [1015, 100] width 13 height 13
drag, startPoint x: 776, startPoint y: 312, endPoint x: 743, endPoint y: 52, distance: 261.8
drag, startPoint x: 633, startPoint y: 279, endPoint x: 645, endPoint y: 325, distance: 48.1
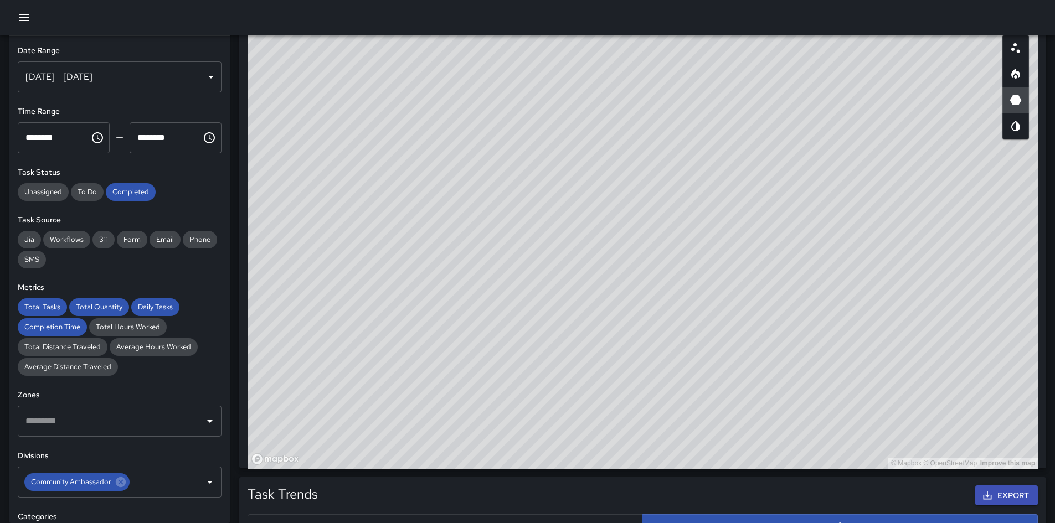
click at [645, 325] on div "© Mapbox © OpenStreetMap Improve this map" at bounding box center [643, 247] width 790 height 443
drag, startPoint x: 652, startPoint y: 249, endPoint x: 649, endPoint y: 168, distance: 80.3
drag, startPoint x: 591, startPoint y: 230, endPoint x: 609, endPoint y: 238, distance: 19.1
click at [609, 238] on div "© Mapbox © OpenStreetMap Improve this map" at bounding box center [643, 247] width 790 height 443
click at [708, 35] on div "**********" at bounding box center [527, 173] width 1055 height 1565
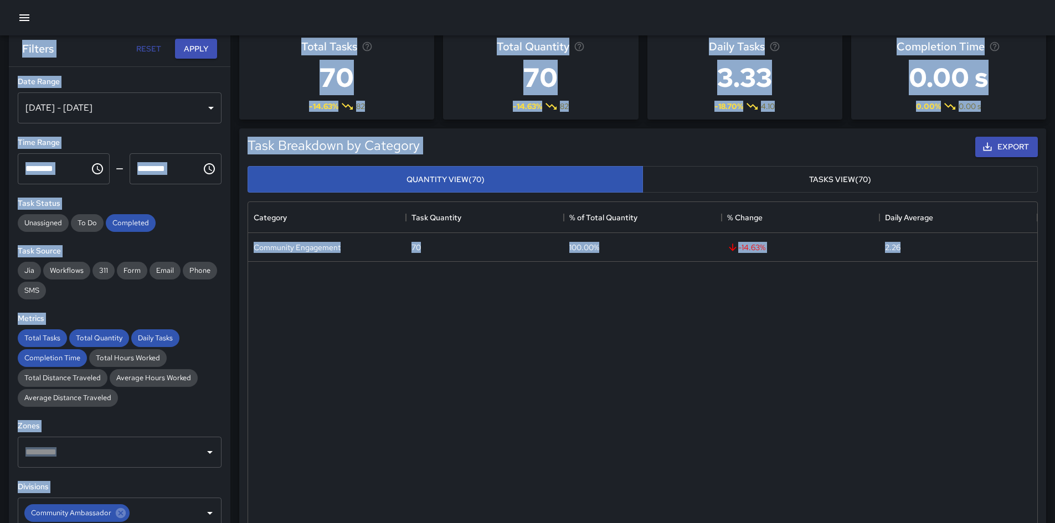
scroll to position [0, 0]
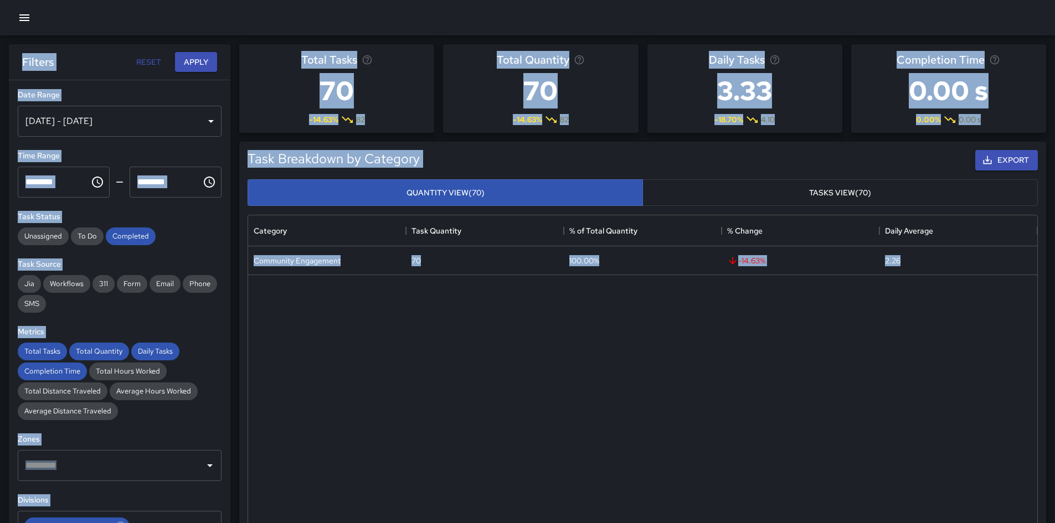
click at [171, 327] on h6 "Metrics" at bounding box center [120, 332] width 204 height 12
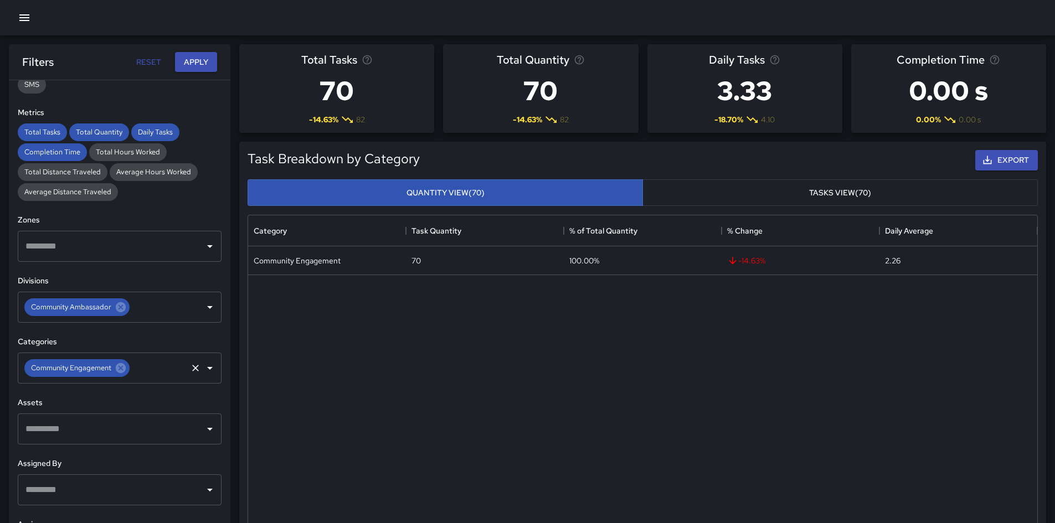
scroll to position [221, 0]
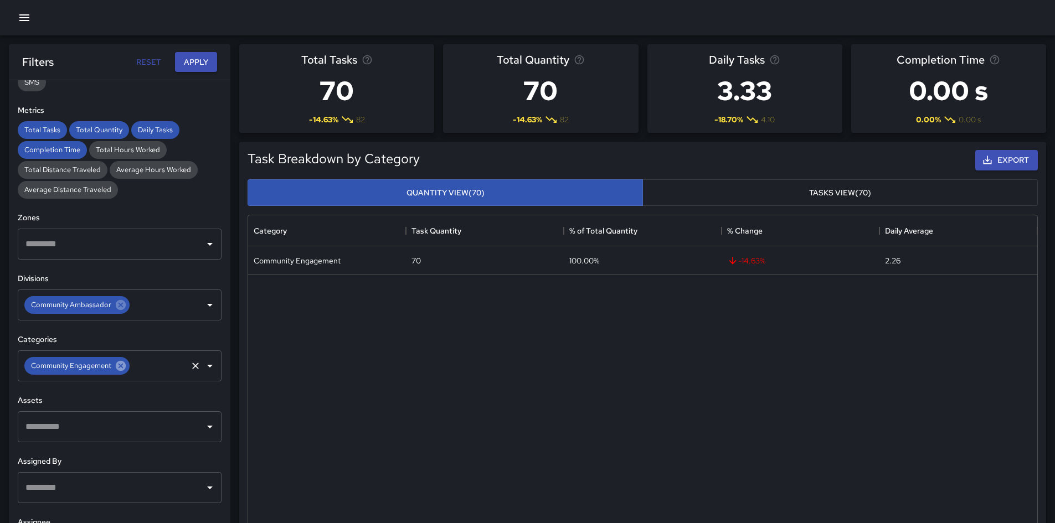
click at [123, 368] on icon at bounding box center [121, 366] width 10 height 10
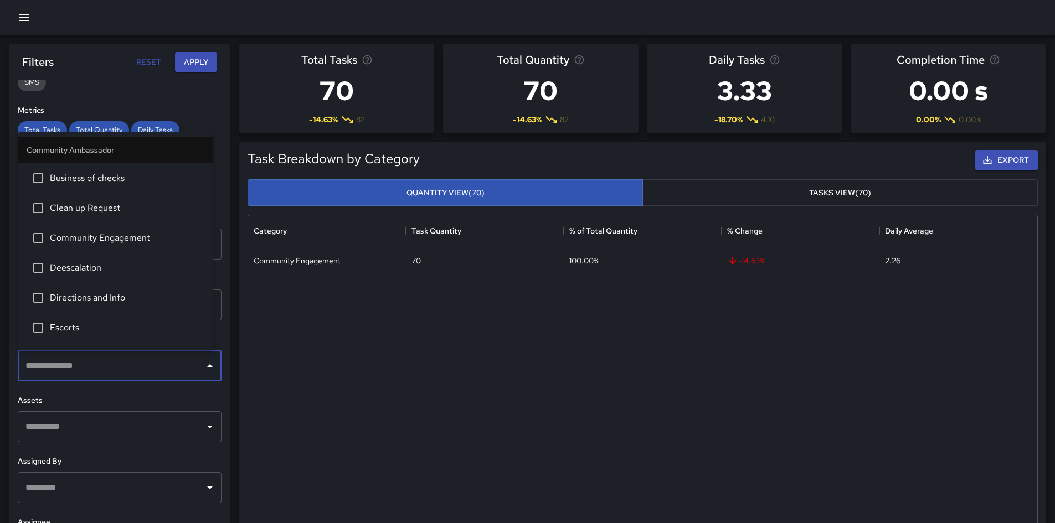
click at [145, 368] on input "text" at bounding box center [111, 365] width 177 height 21
click at [120, 183] on span "Business of checks" at bounding box center [127, 178] width 154 height 13
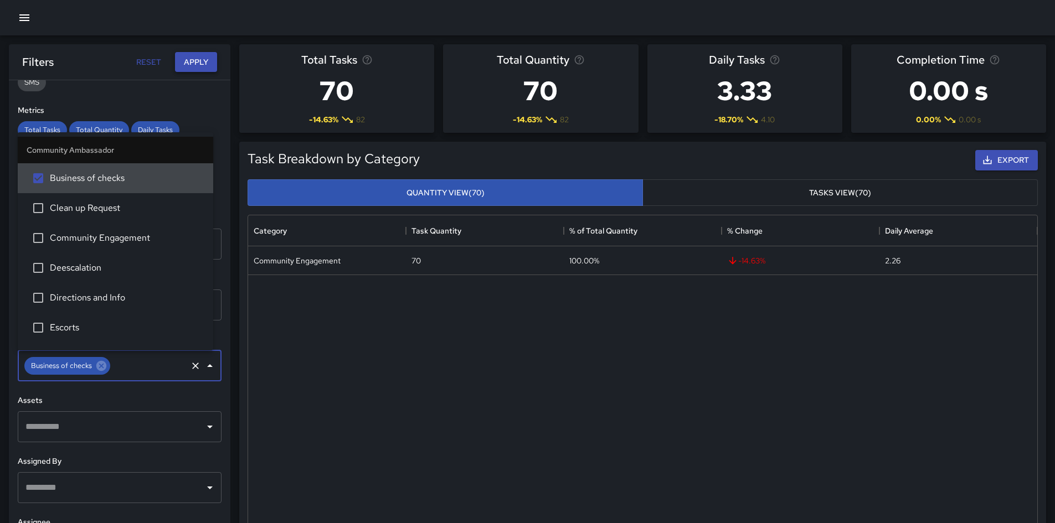
click at [191, 59] on button "Apply" at bounding box center [196, 62] width 42 height 20
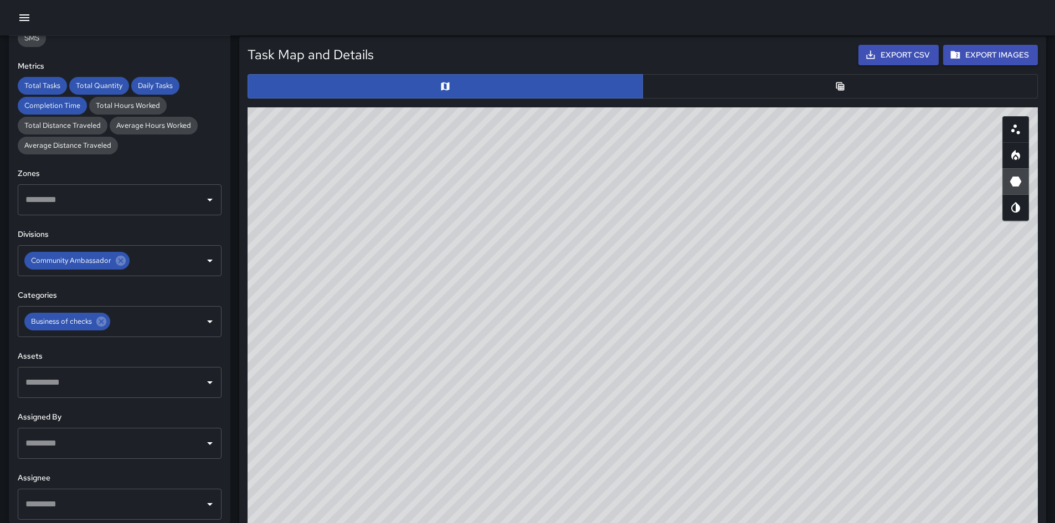
scroll to position [554, 0]
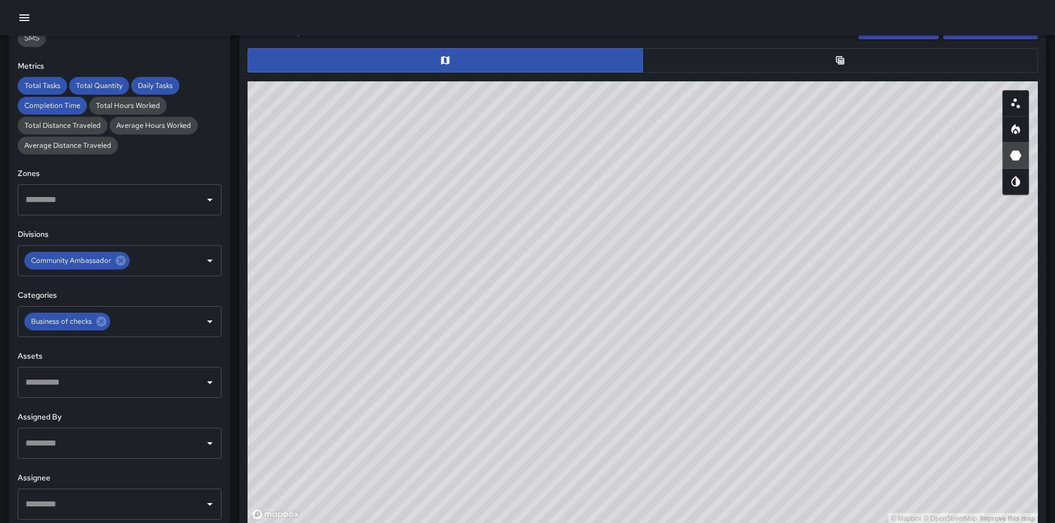
drag, startPoint x: 810, startPoint y: 318, endPoint x: 843, endPoint y: 453, distance: 139.7
drag, startPoint x: 843, startPoint y: 453, endPoint x: 630, endPoint y: 402, distance: 219.3
click at [630, 368] on div "© Mapbox © OpenStreetMap Improve this map" at bounding box center [643, 302] width 790 height 443
drag, startPoint x: 625, startPoint y: 397, endPoint x: 580, endPoint y: 360, distance: 57.4
click at [580, 360] on div "© Mapbox © OpenStreetMap Improve this map" at bounding box center [643, 302] width 790 height 443
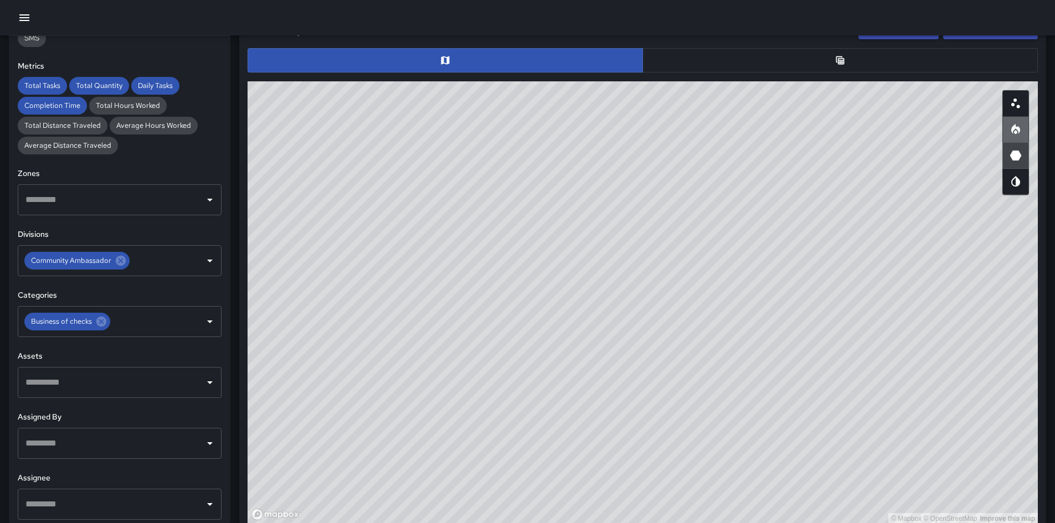
click at [708, 132] on button "button" at bounding box center [1015, 129] width 27 height 27
click at [708, 106] on icon "Scatterplot" at bounding box center [1015, 103] width 13 height 13
drag, startPoint x: 745, startPoint y: 403, endPoint x: 772, endPoint y: 443, distance: 48.2
click at [708, 368] on div "© Mapbox © OpenStreetMap Improve this map" at bounding box center [643, 302] width 790 height 443
click at [708, 128] on icon "Heatmap" at bounding box center [1015, 129] width 13 height 13
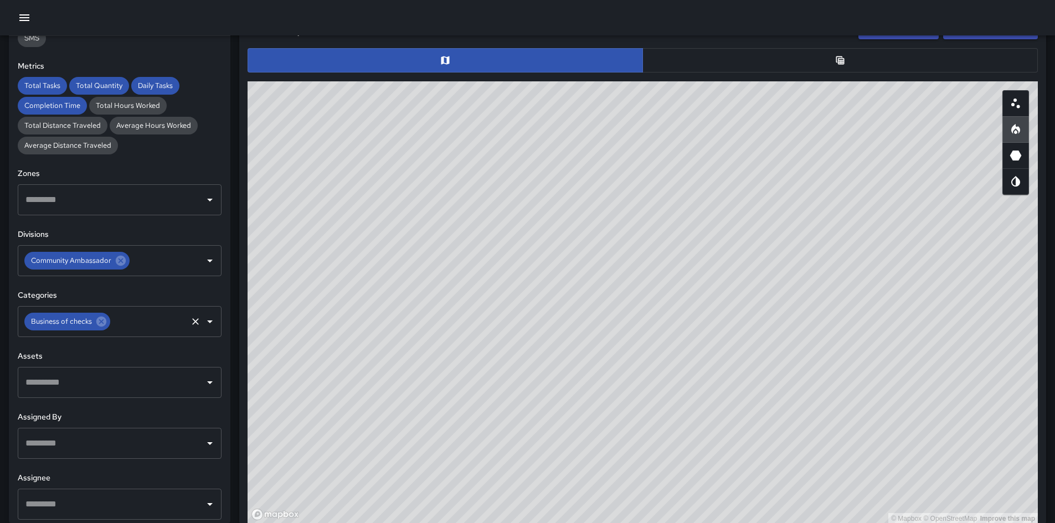
click at [97, 322] on icon at bounding box center [101, 322] width 10 height 10
click at [119, 264] on icon at bounding box center [121, 261] width 10 height 10
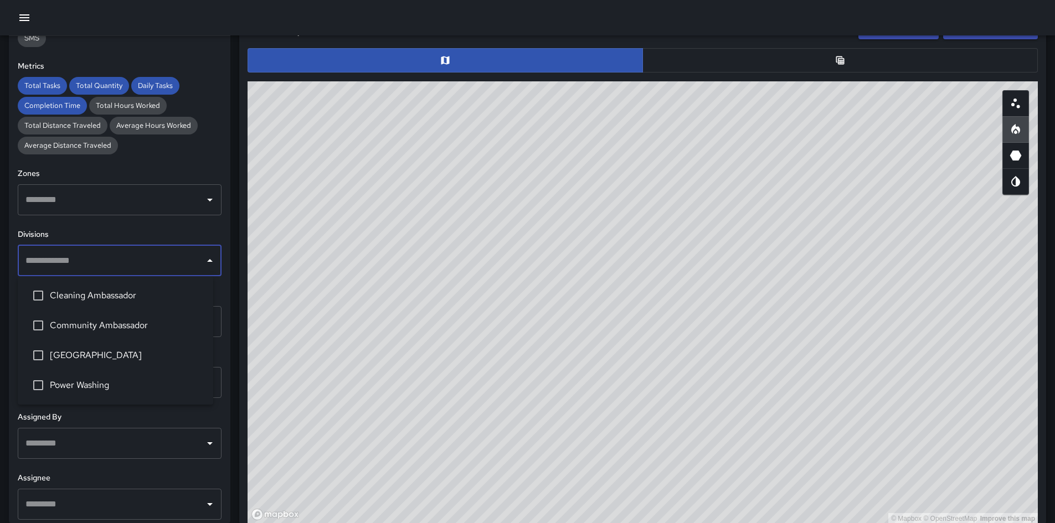
click at [123, 262] on input "text" at bounding box center [111, 260] width 177 height 21
click at [118, 293] on span "Cleaning Ambassador" at bounding box center [127, 295] width 154 height 13
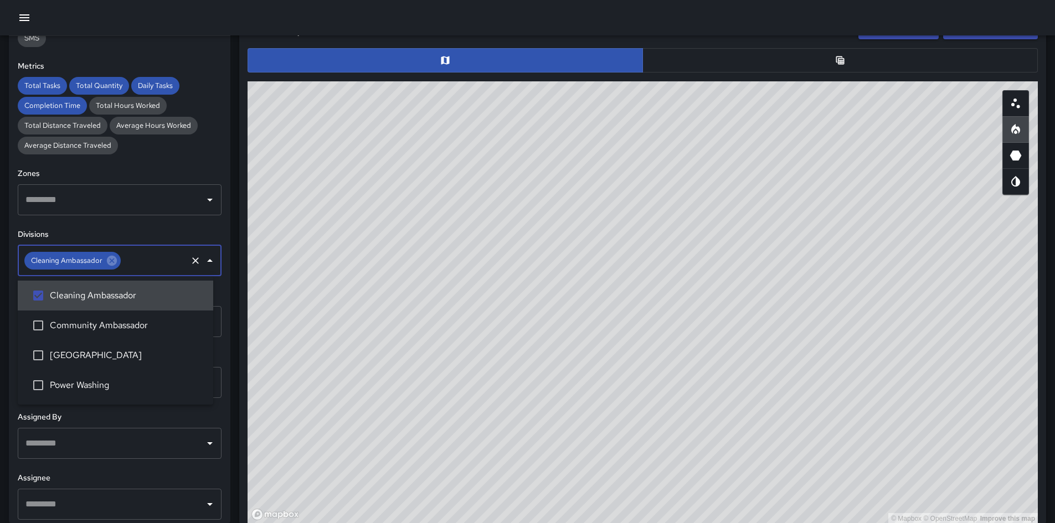
click at [180, 116] on div "Total Tasks Total Quantity Daily Tasks Completion Time Total Hours Worked Total…" at bounding box center [120, 116] width 204 height 78
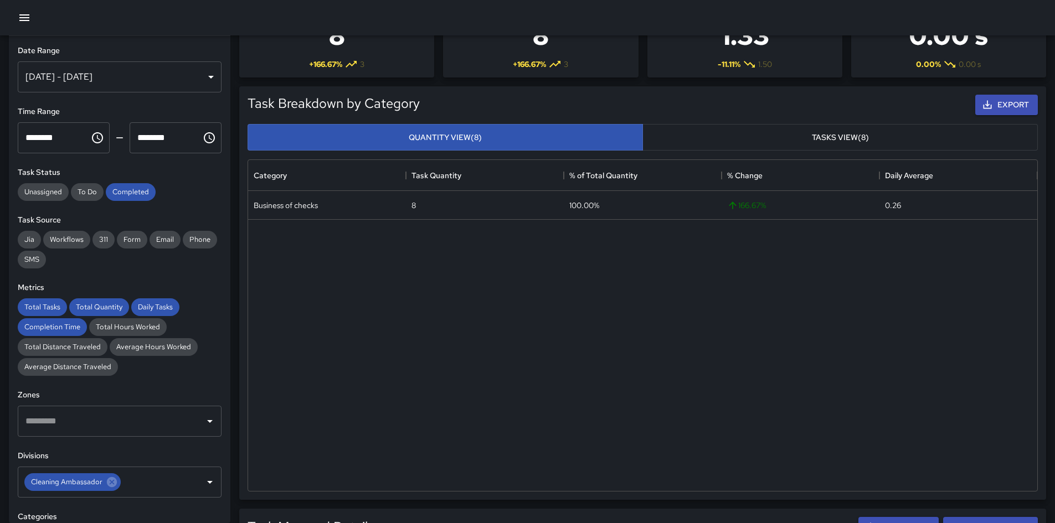
scroll to position [0, 0]
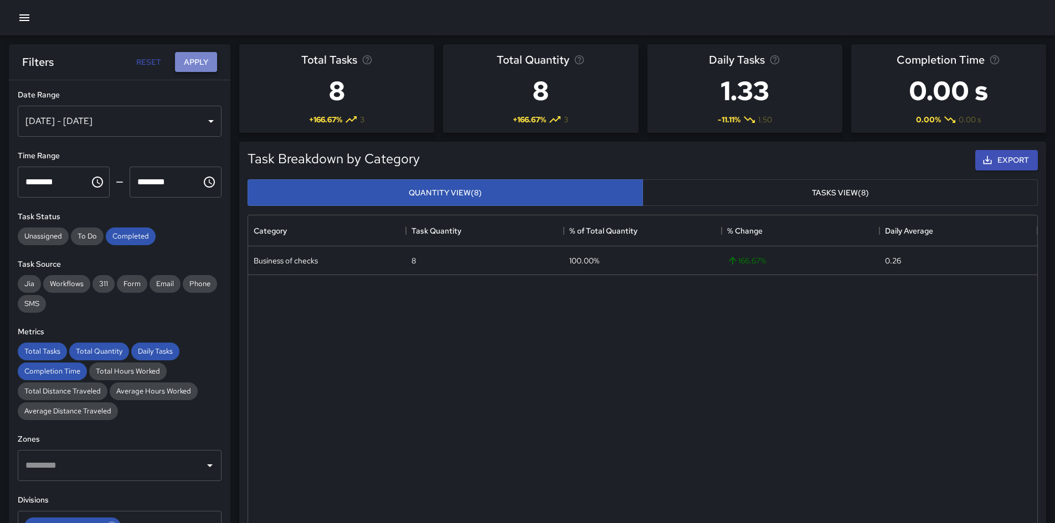
click at [204, 59] on button "Apply" at bounding box center [196, 62] width 42 height 20
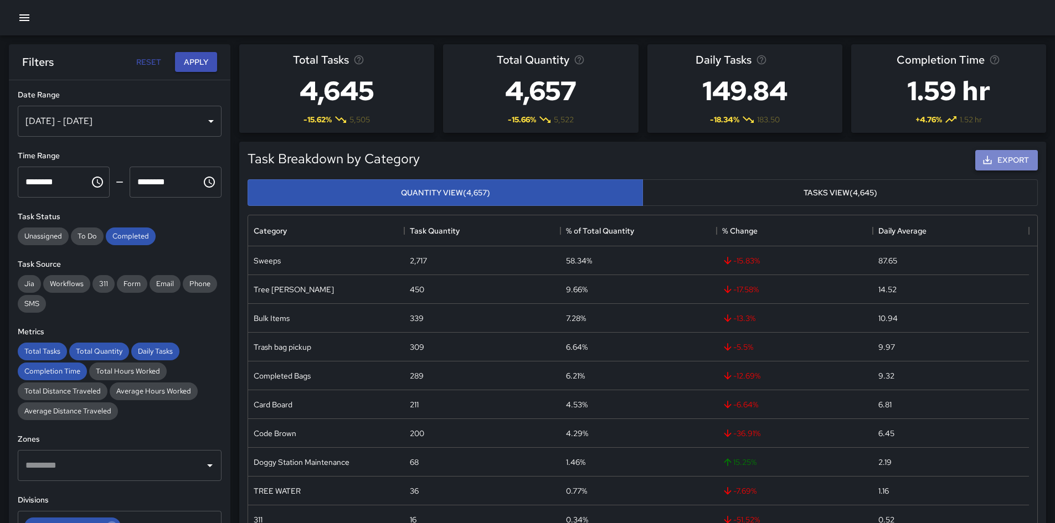
click at [708, 159] on button "Export" at bounding box center [1006, 160] width 63 height 20
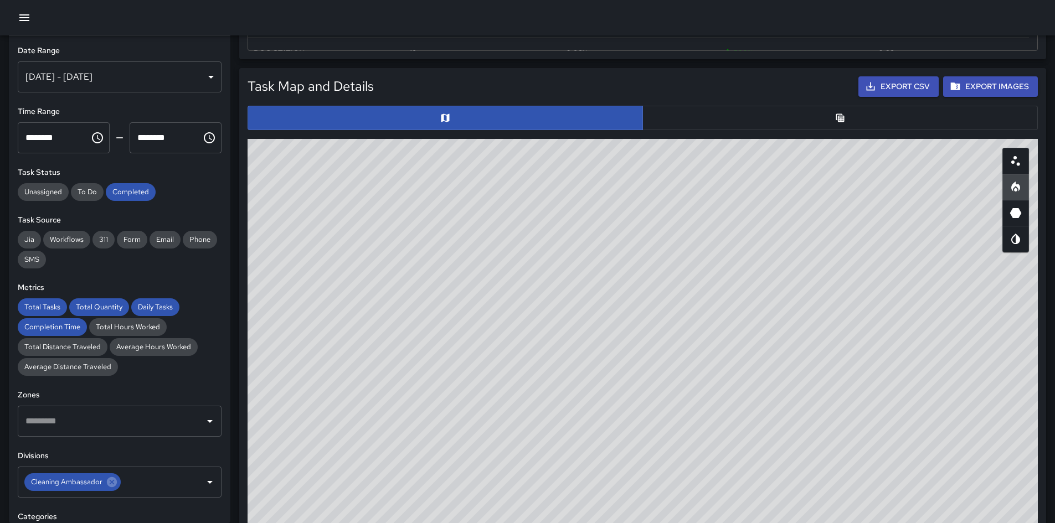
scroll to position [498, 0]
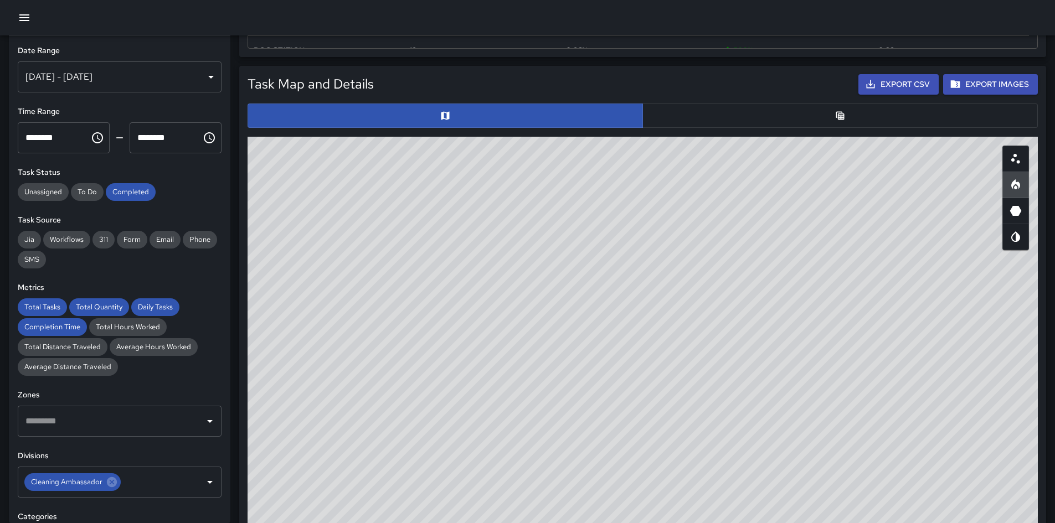
drag, startPoint x: 1016, startPoint y: 161, endPoint x: 1034, endPoint y: 190, distance: 34.3
click at [708, 161] on icon "Scatterplot" at bounding box center [1015, 158] width 13 height 13
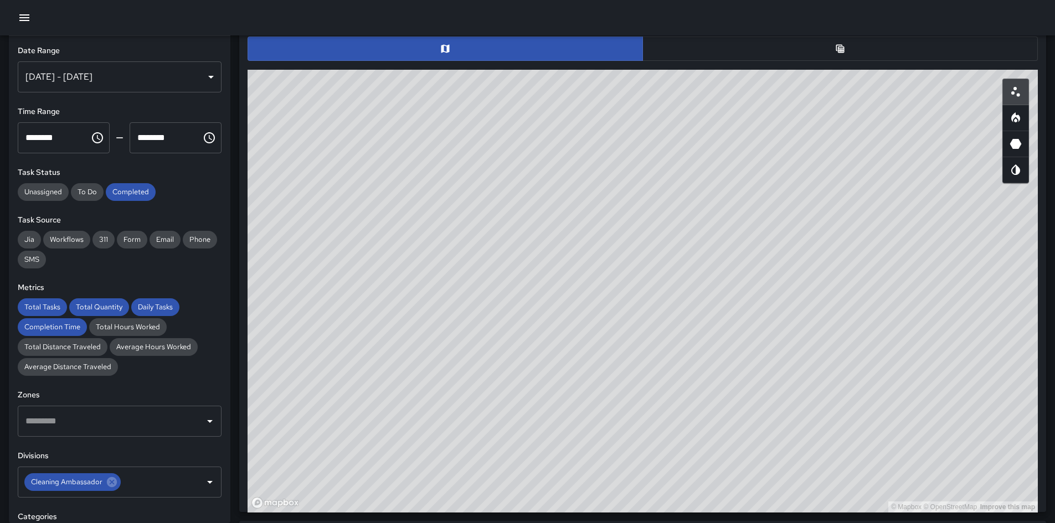
scroll to position [590, 0]
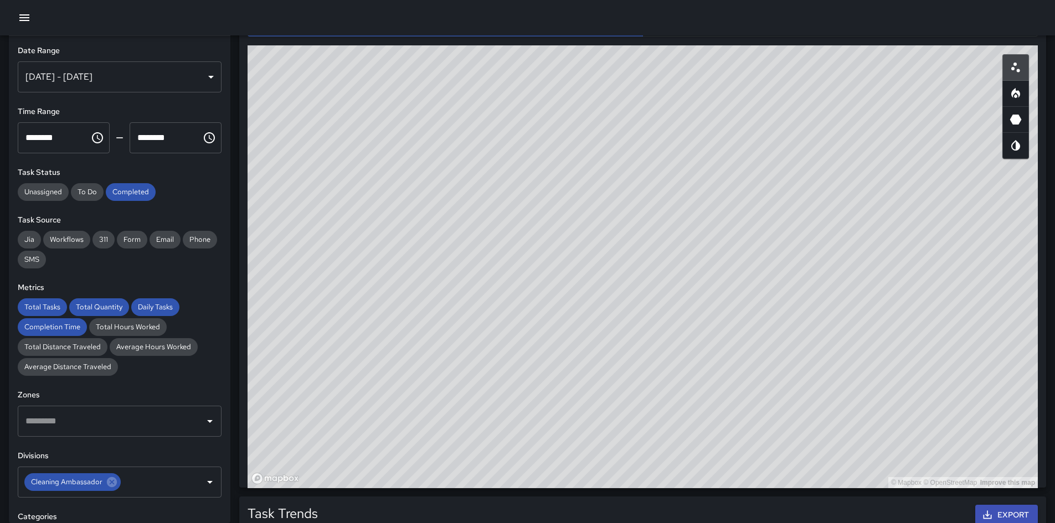
drag, startPoint x: 915, startPoint y: 230, endPoint x: 911, endPoint y: 254, distance: 24.8
click at [708, 254] on div "© Mapbox © OpenStreetMap Improve this map" at bounding box center [643, 266] width 790 height 443
drag, startPoint x: 1020, startPoint y: 88, endPoint x: 1015, endPoint y: 95, distance: 8.8
click at [708, 88] on icon "Heatmap" at bounding box center [1015, 93] width 13 height 13
click at [708, 348] on div "© Mapbox © OpenStreetMap Improve this map" at bounding box center [643, 266] width 790 height 443
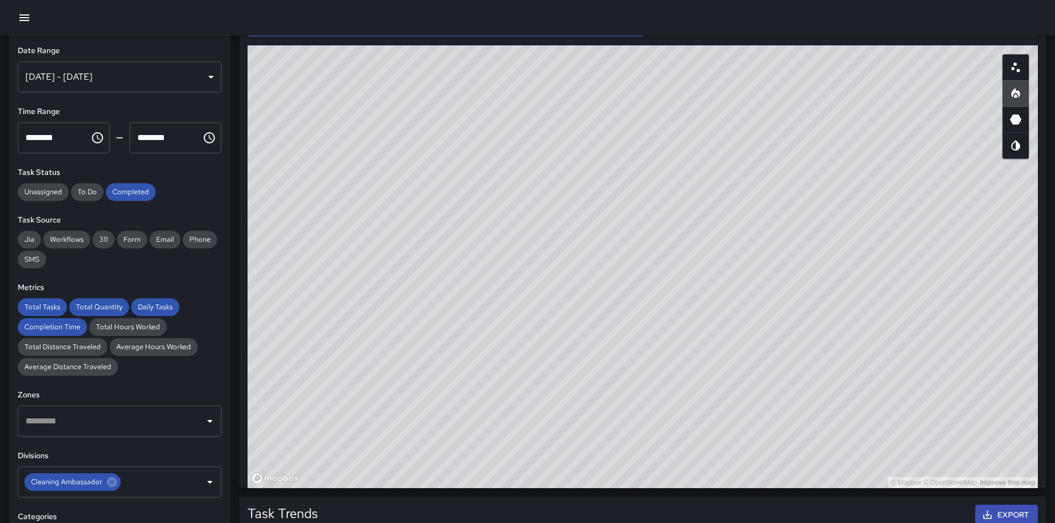
click at [708, 233] on div "© Mapbox © OpenStreetMap Improve this map" at bounding box center [643, 266] width 790 height 443
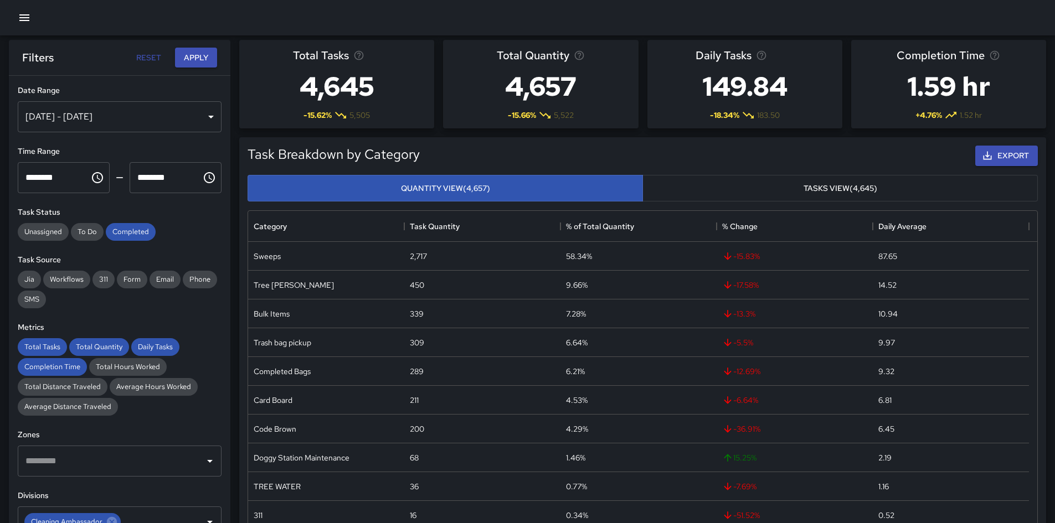
scroll to position [0, 0]
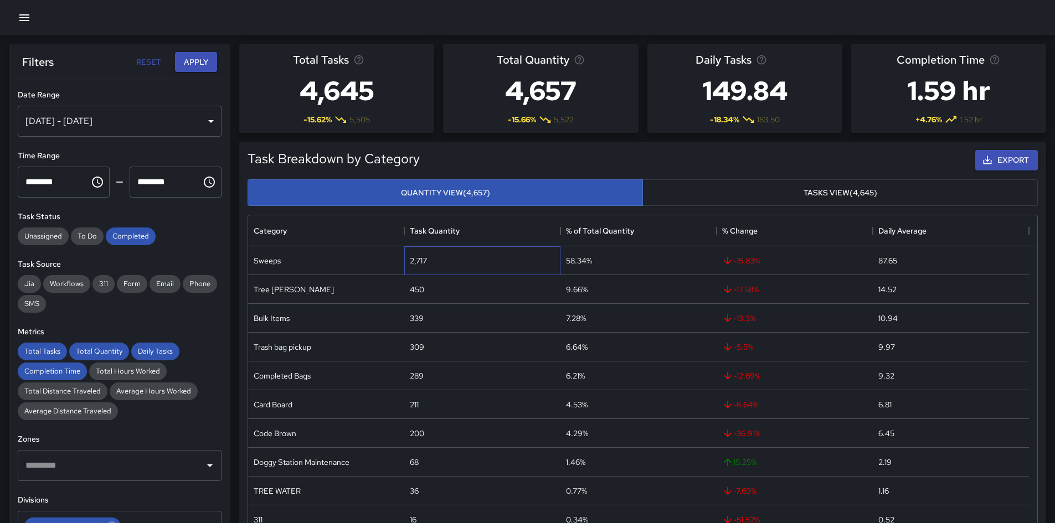
click at [416, 260] on div "2,717" at bounding box center [418, 260] width 17 height 11
copy div "2,717"
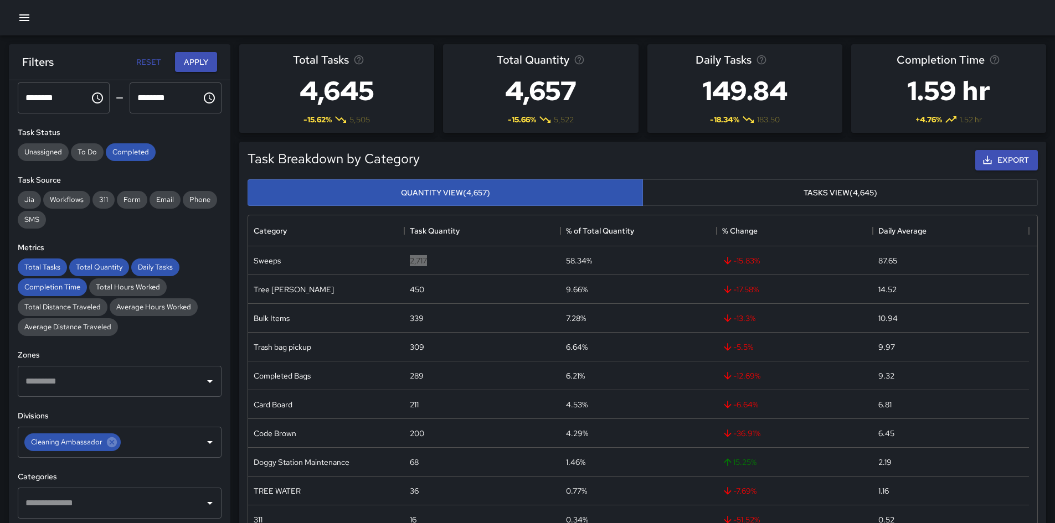
scroll to position [221, 0]
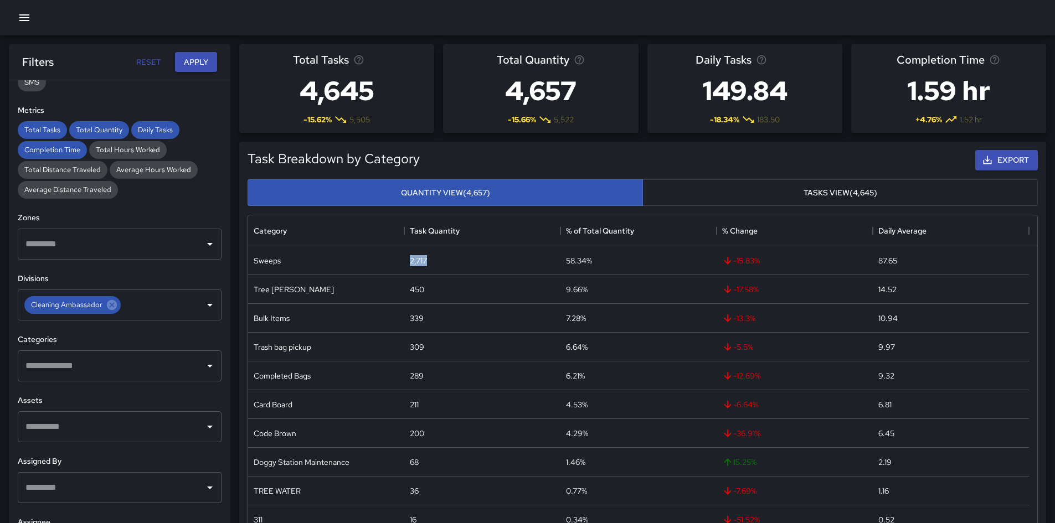
click at [134, 365] on input "text" at bounding box center [111, 365] width 177 height 21
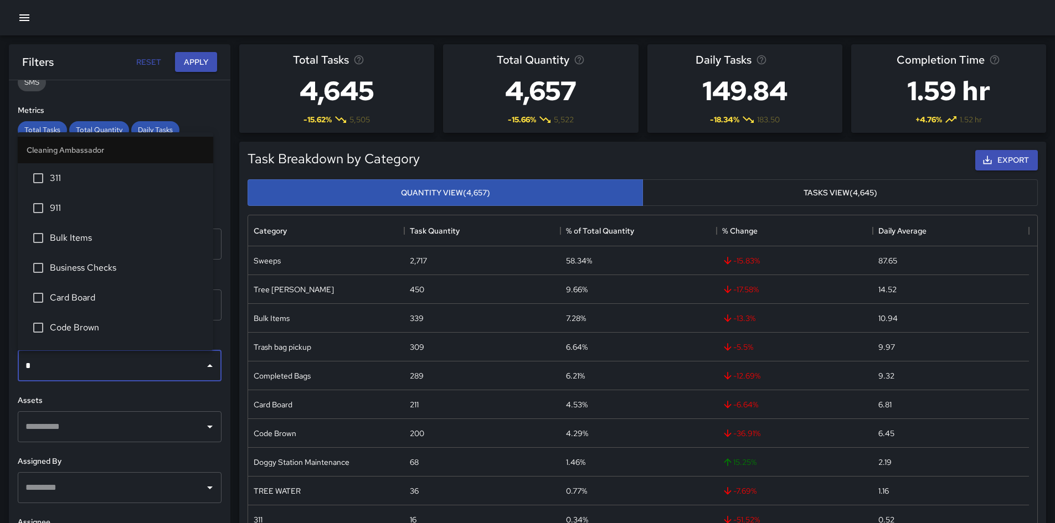
type input "**"
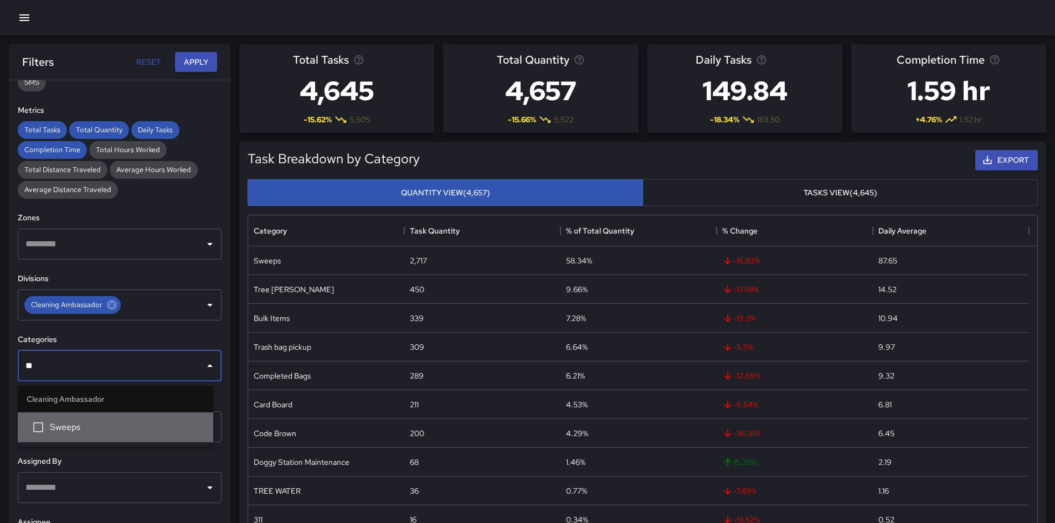
click at [89, 368] on li "Sweeps" at bounding box center [115, 428] width 195 height 30
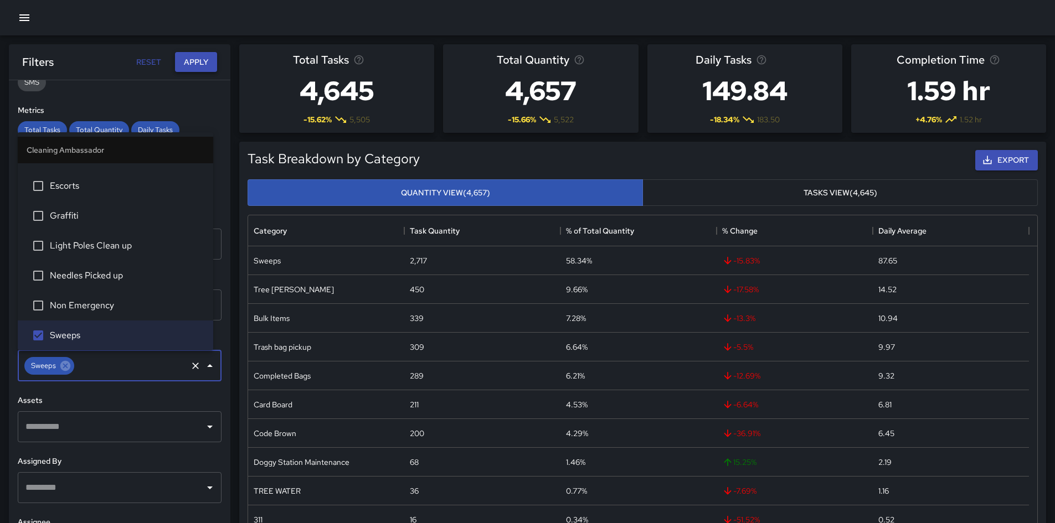
click at [192, 71] on button "Apply" at bounding box center [196, 62] width 42 height 20
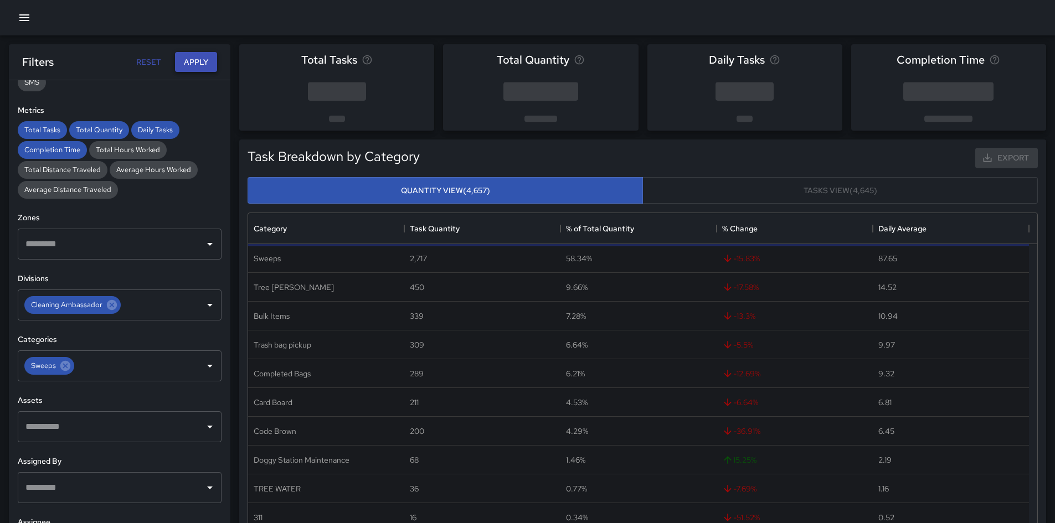
click at [192, 61] on button "Apply" at bounding box center [196, 62] width 42 height 20
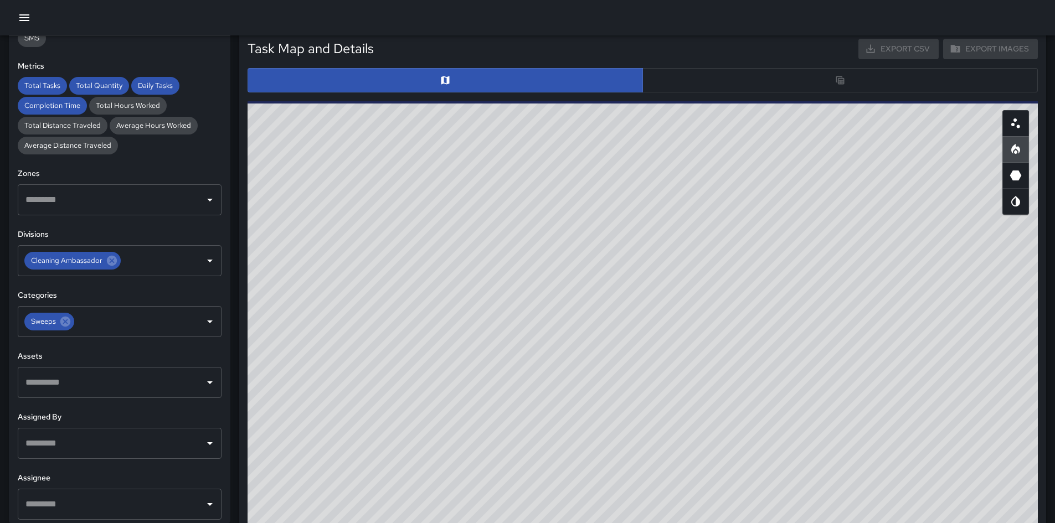
scroll to position [609, 0]
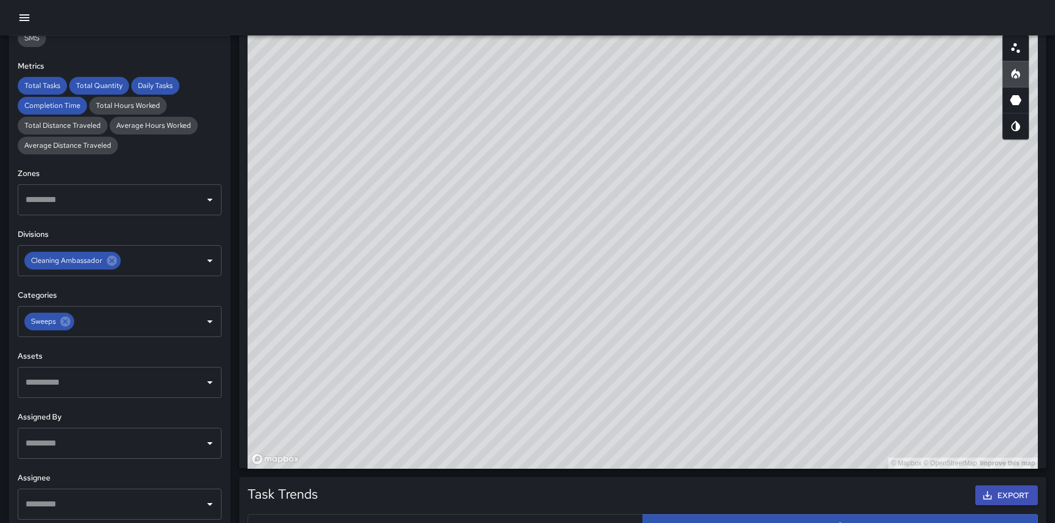
click at [708, 56] on button "button" at bounding box center [1015, 48] width 27 height 27
click at [708, 214] on div "© Mapbox © OpenStreetMap Improve this map" at bounding box center [643, 247] width 790 height 443
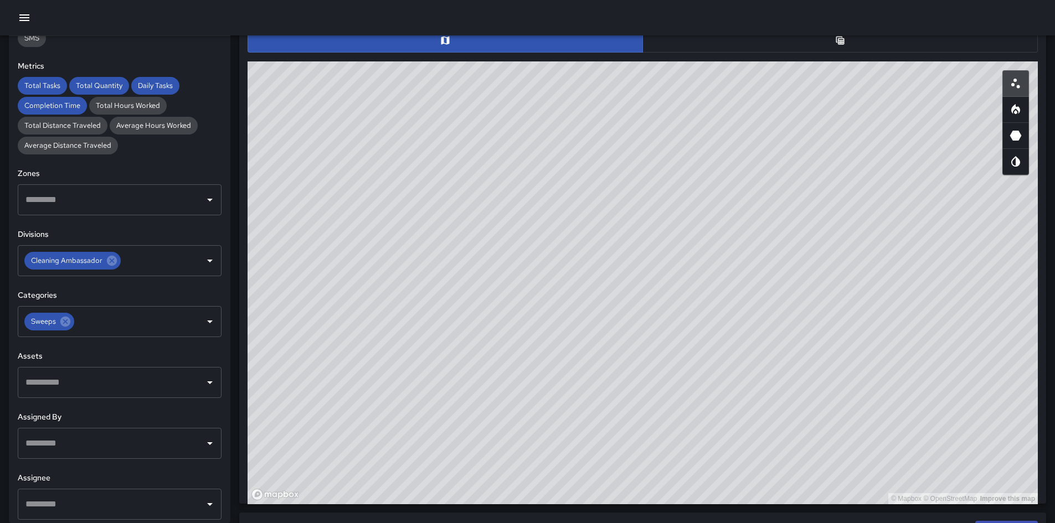
scroll to position [554, 0]
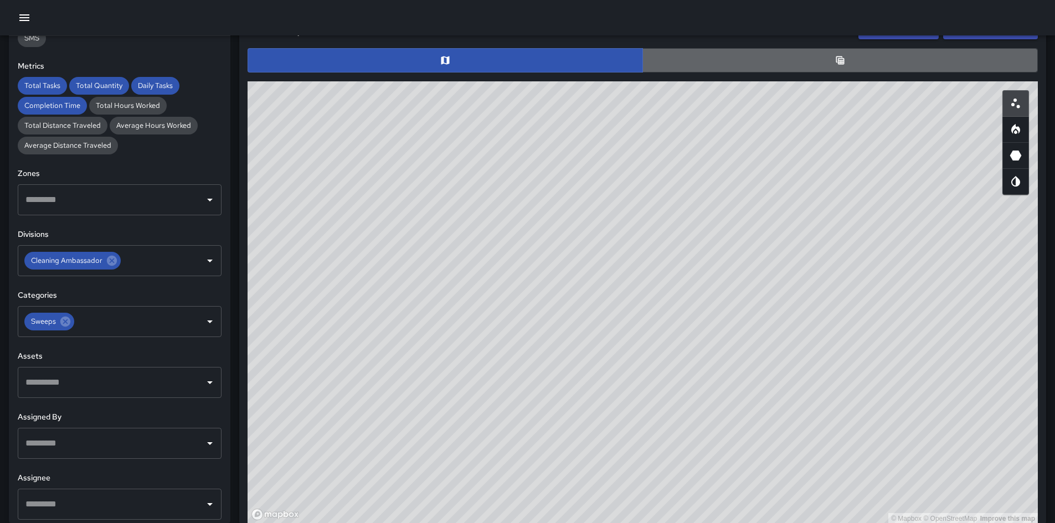
click at [708, 59] on button "button" at bounding box center [839, 60] width 395 height 24
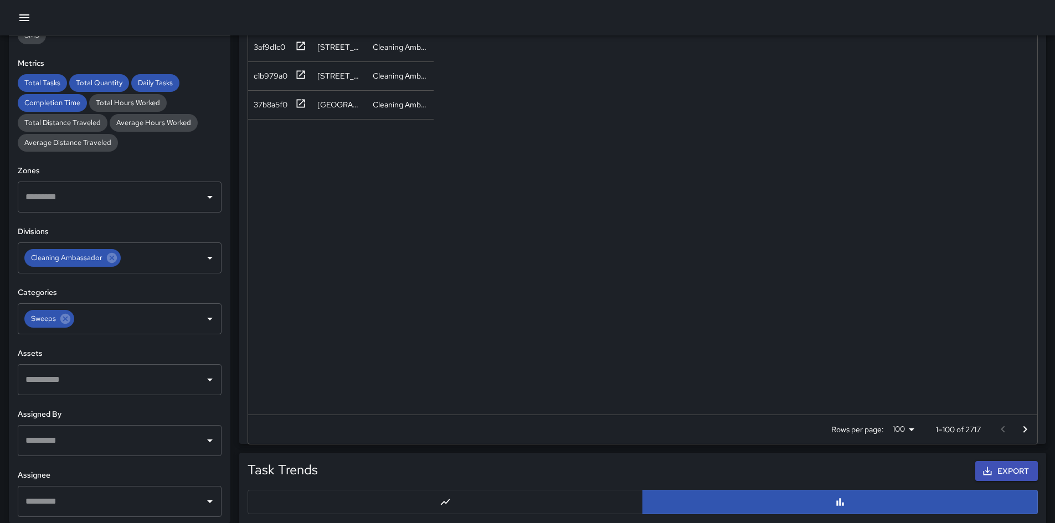
scroll to position [227, 0]
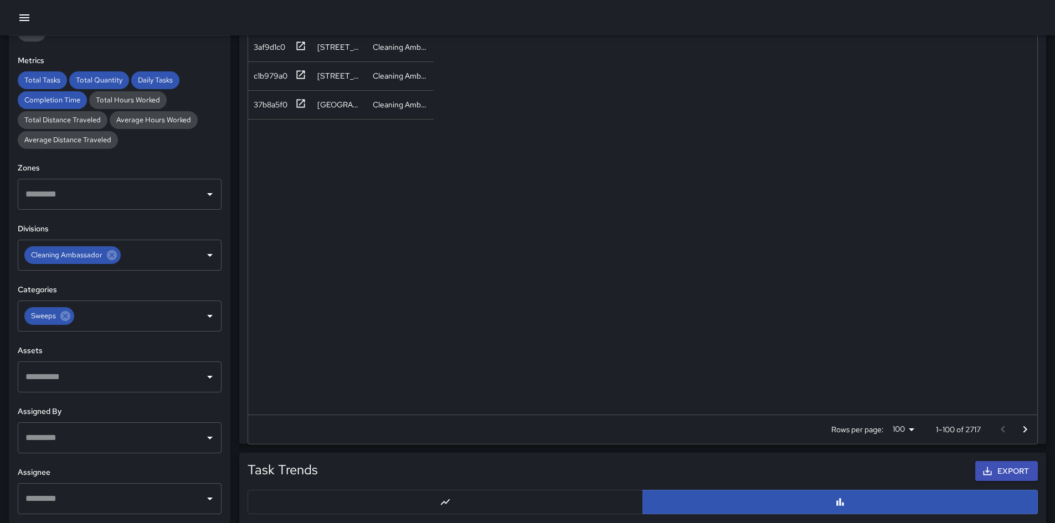
click at [118, 368] on input "text" at bounding box center [111, 437] width 177 height 21
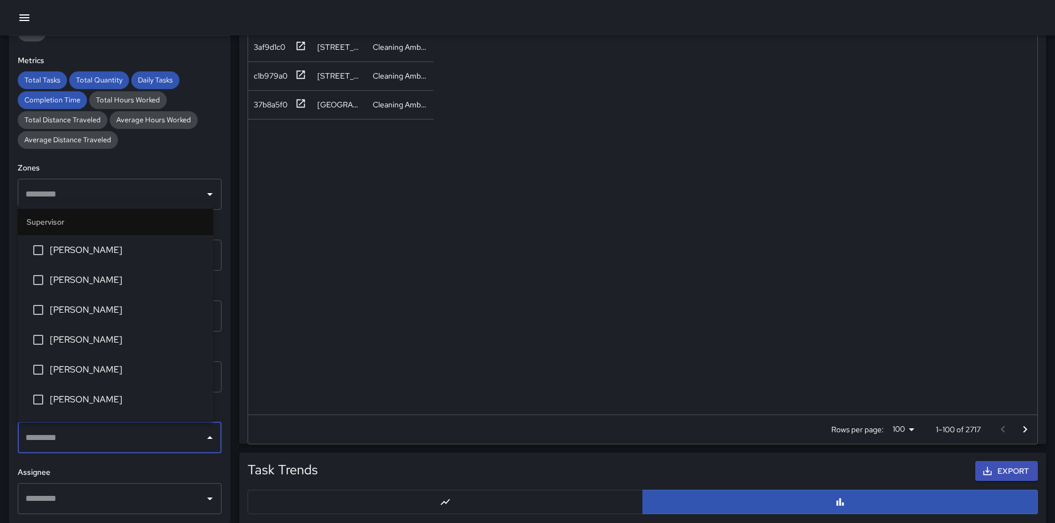
click at [108, 368] on li "[PERSON_NAME]" at bounding box center [115, 400] width 195 height 30
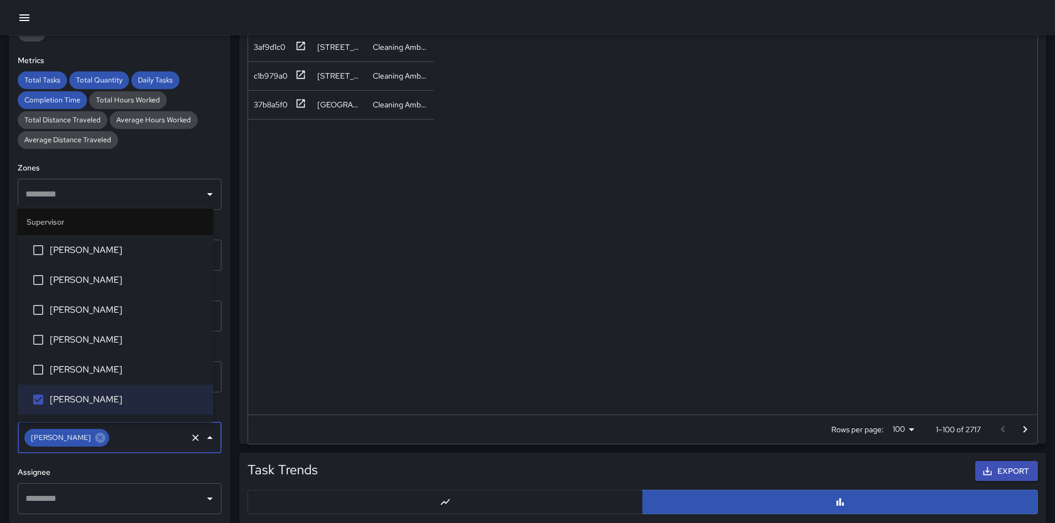
click at [221, 154] on div "**********" at bounding box center [119, 279] width 221 height 487
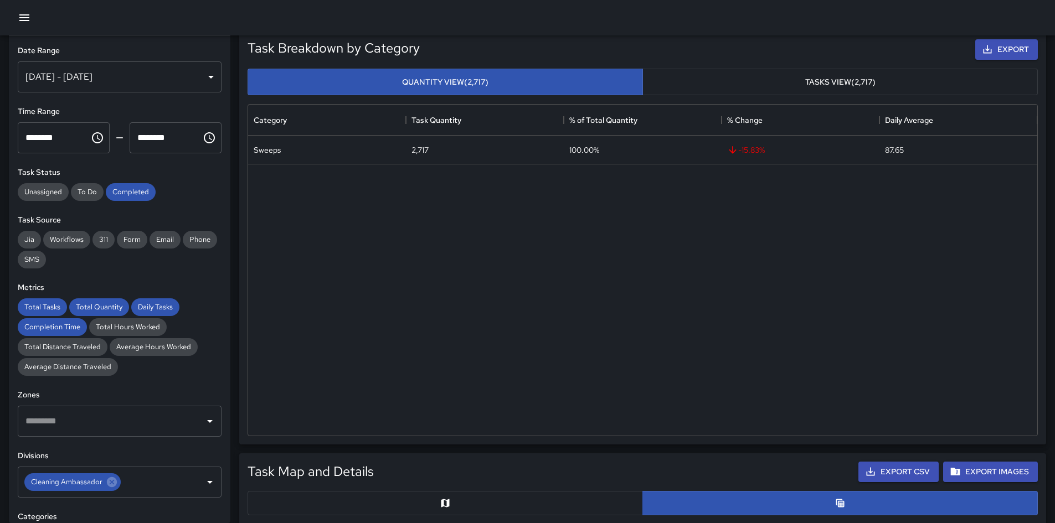
scroll to position [0, 0]
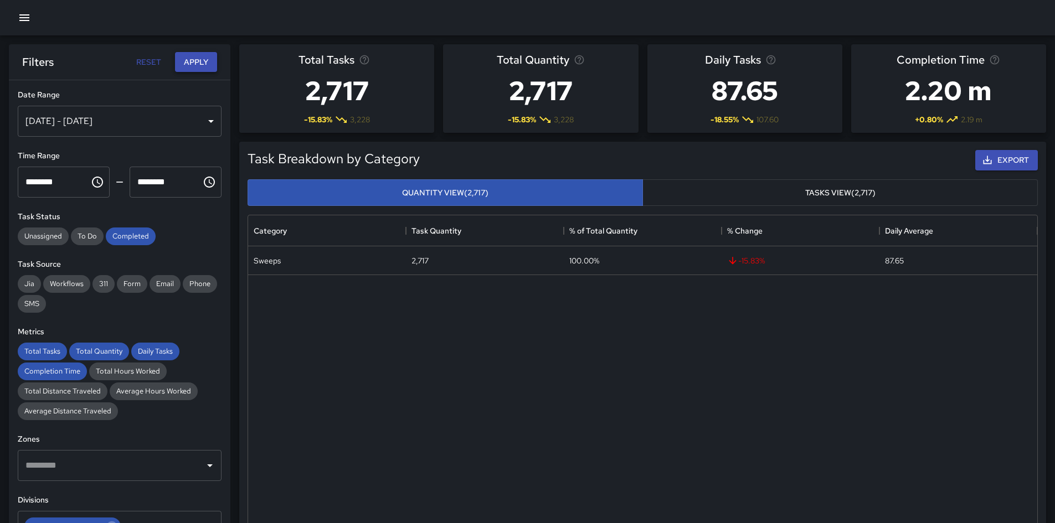
click at [201, 59] on button "Apply" at bounding box center [196, 62] width 42 height 20
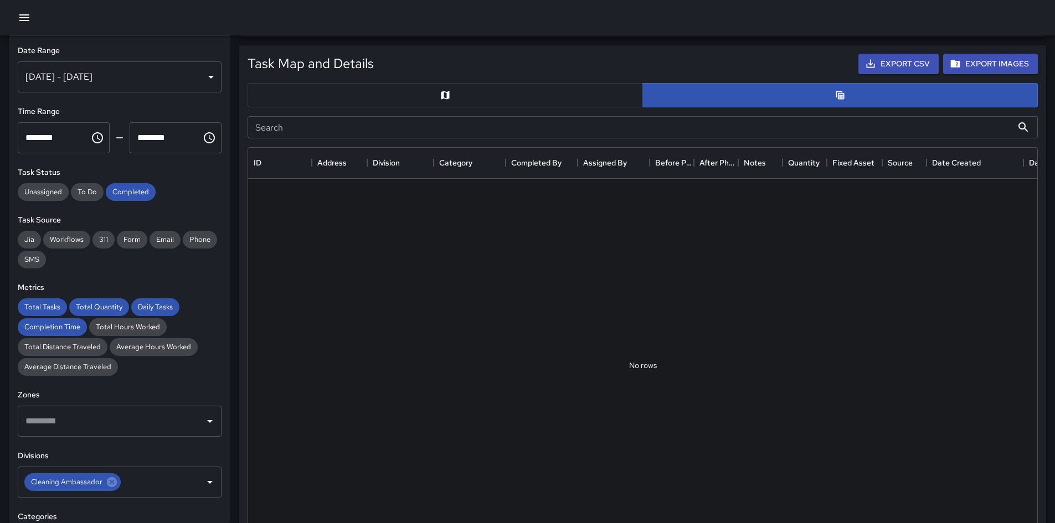
scroll to position [664, 0]
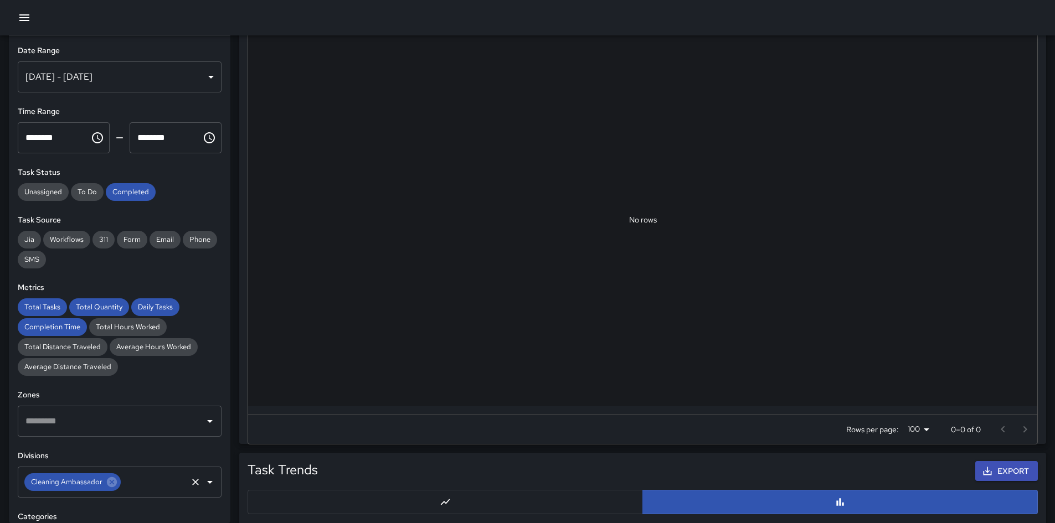
click at [104, 368] on span "Cleaning Ambassador" at bounding box center [66, 482] width 85 height 13
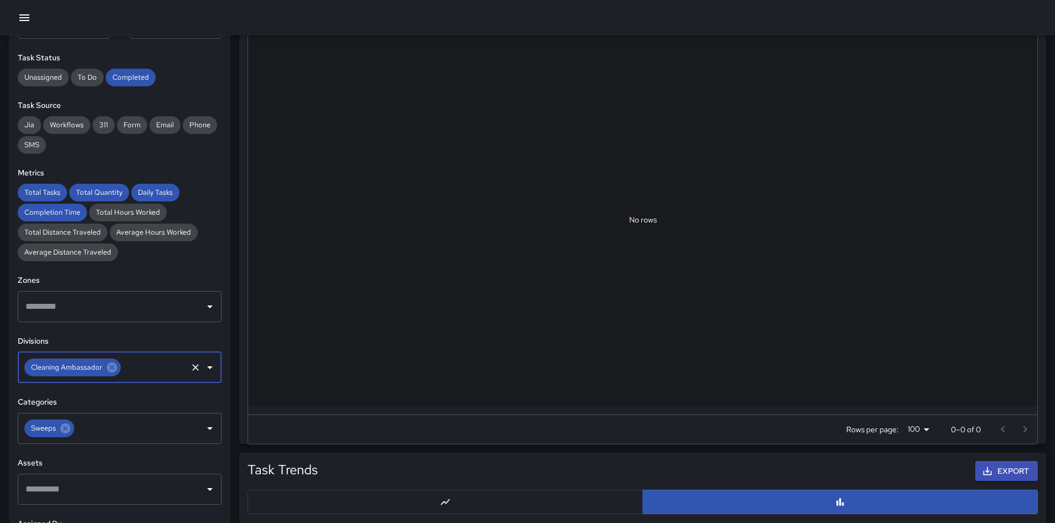
scroll to position [221, 0]
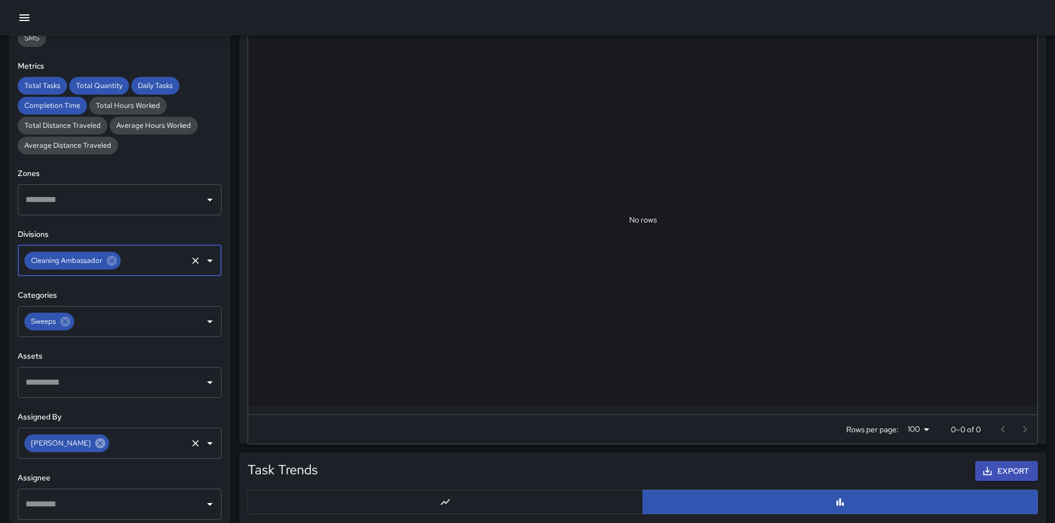
click at [95, 368] on icon at bounding box center [100, 444] width 10 height 10
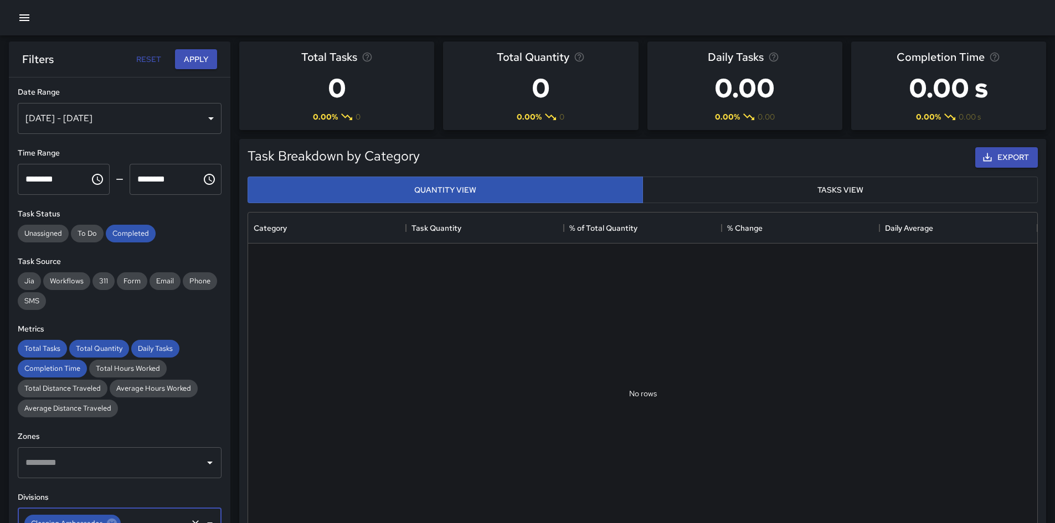
scroll to position [0, 0]
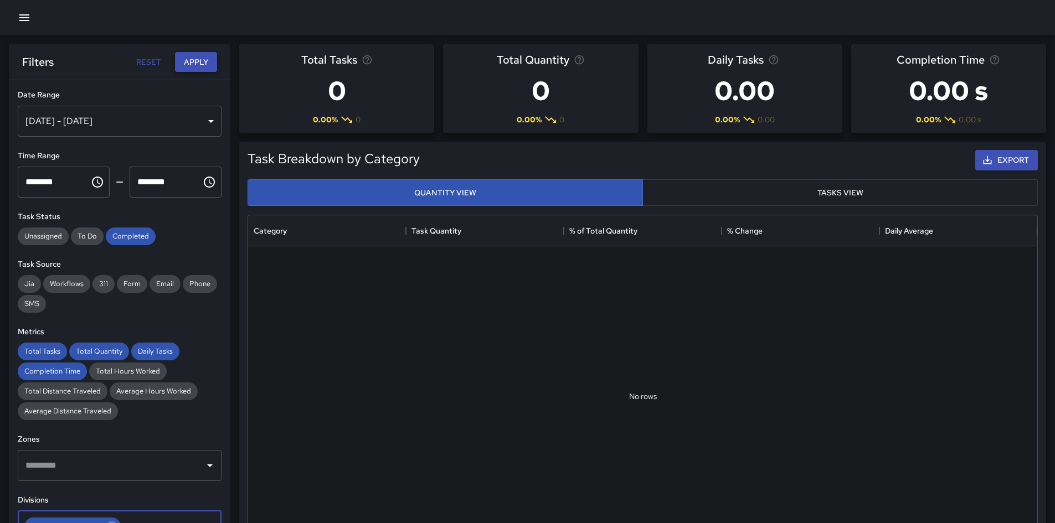
click at [195, 68] on button "Apply" at bounding box center [196, 62] width 42 height 20
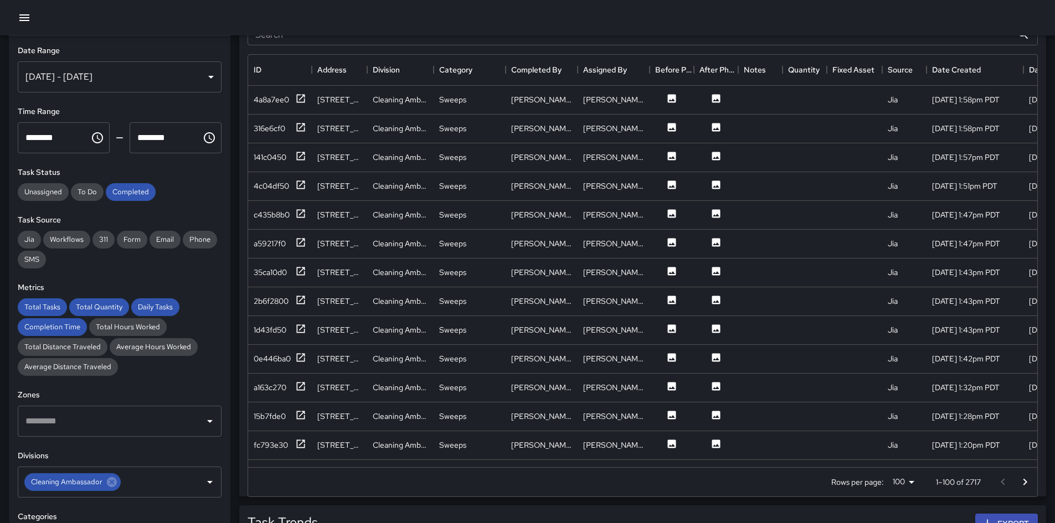
scroll to position [609, 0]
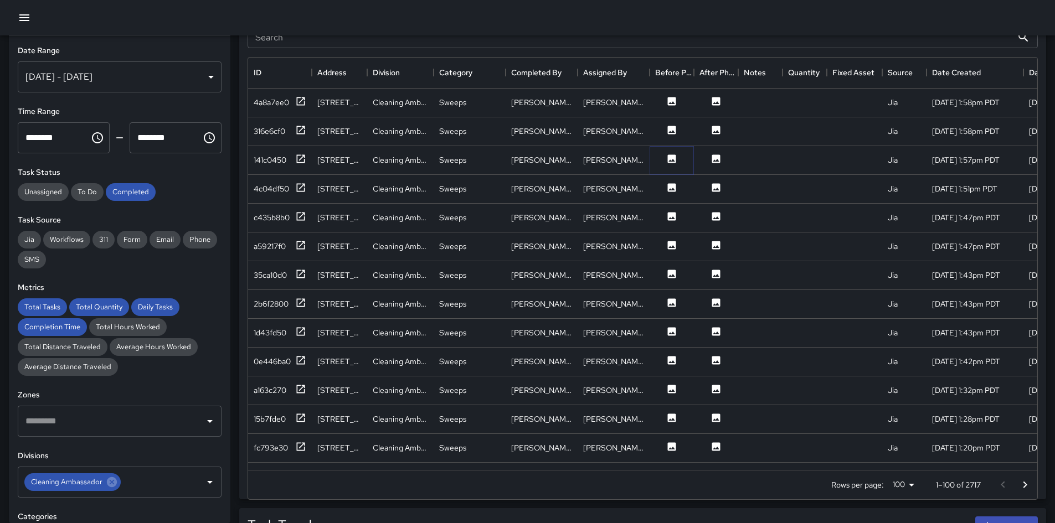
click at [666, 157] on button at bounding box center [671, 160] width 33 height 14
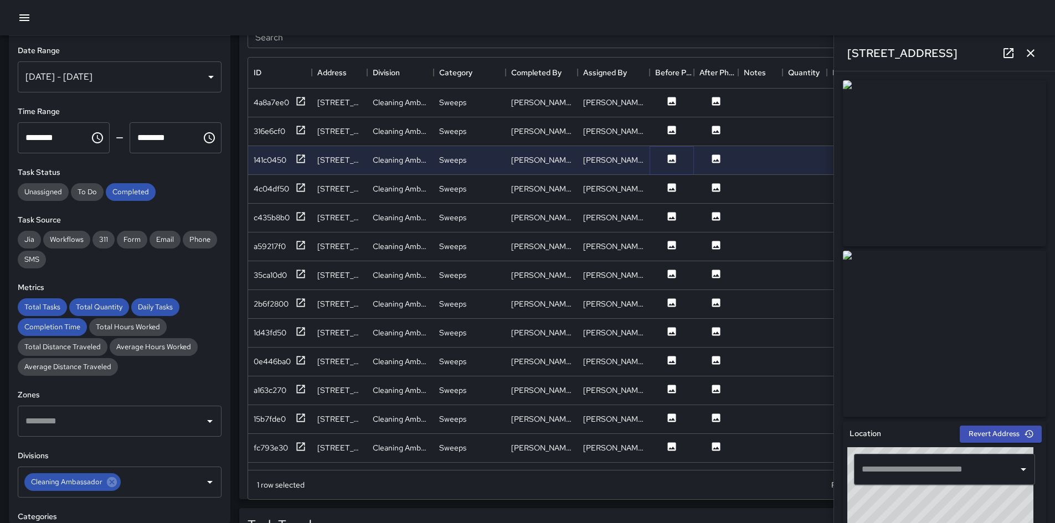
type input "**********"
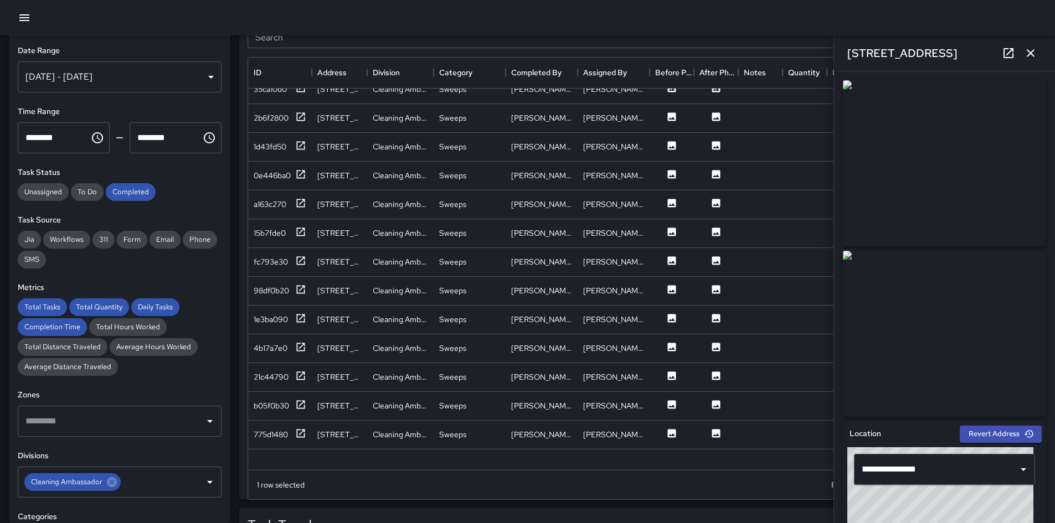
scroll to position [193, 0]
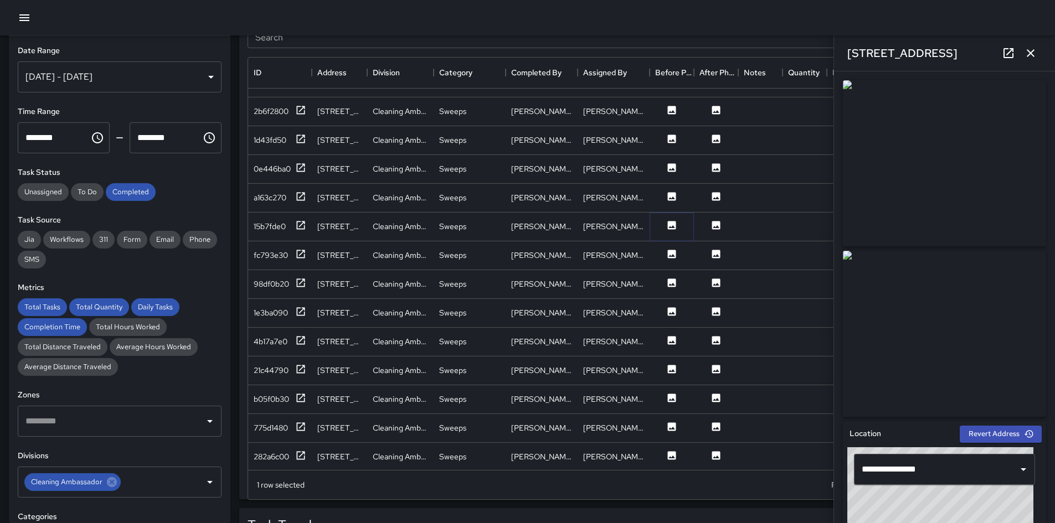
click at [668, 220] on icon at bounding box center [671, 225] width 11 height 11
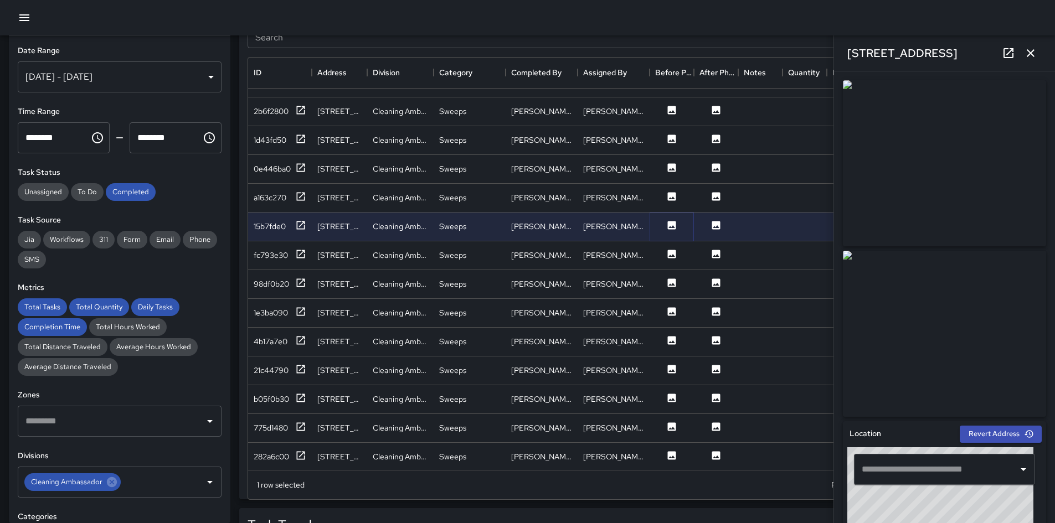
type input "**********"
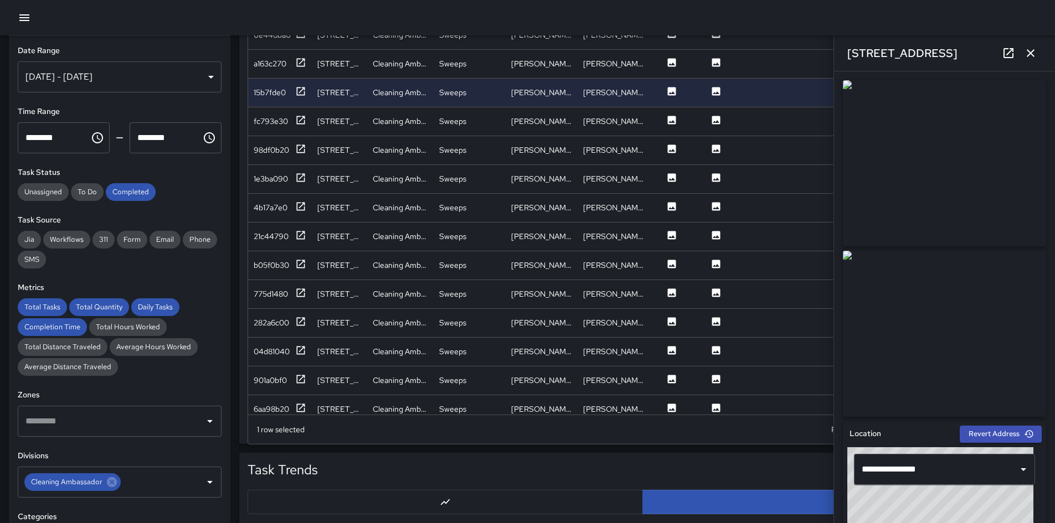
scroll to position [412, 0]
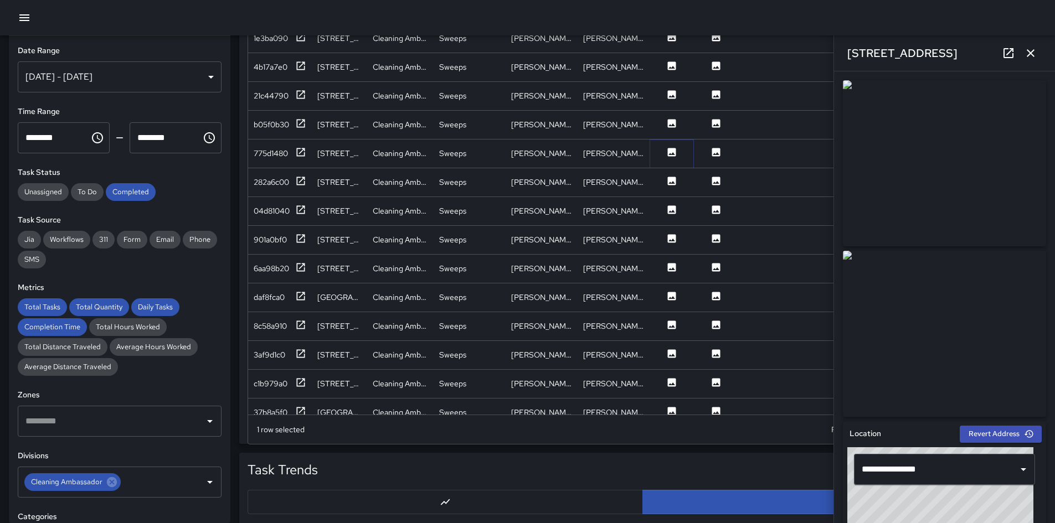
click at [663, 152] on button at bounding box center [671, 154] width 33 height 14
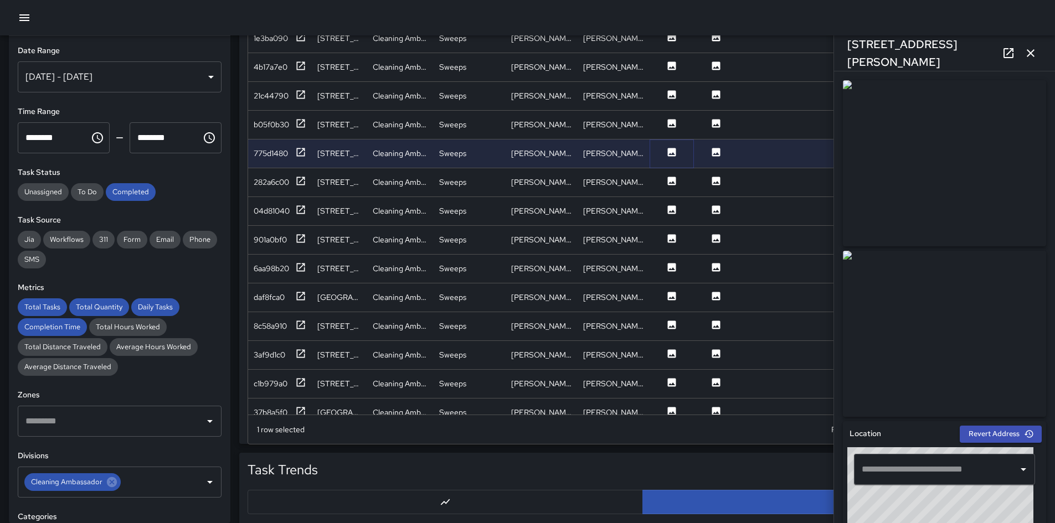
type input "**********"
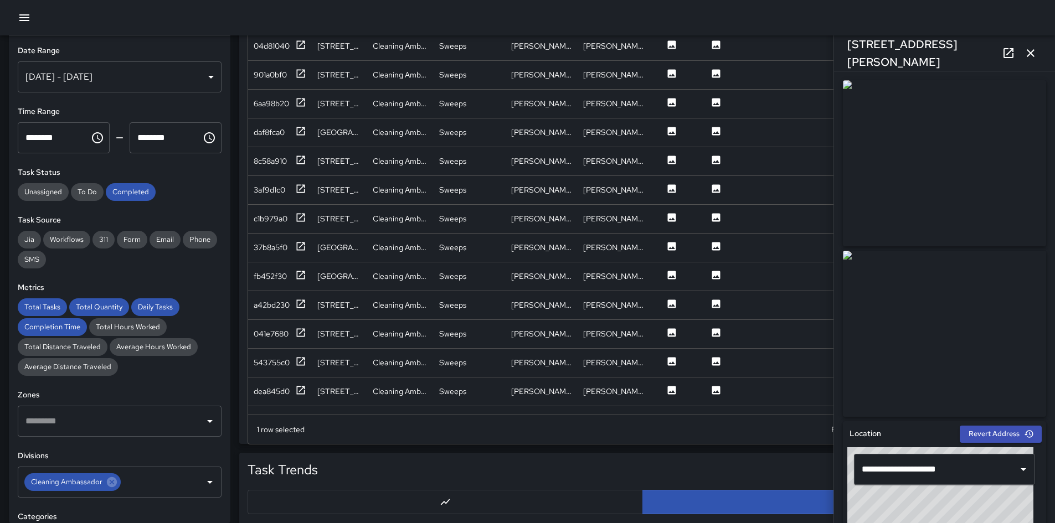
scroll to position [660, 0]
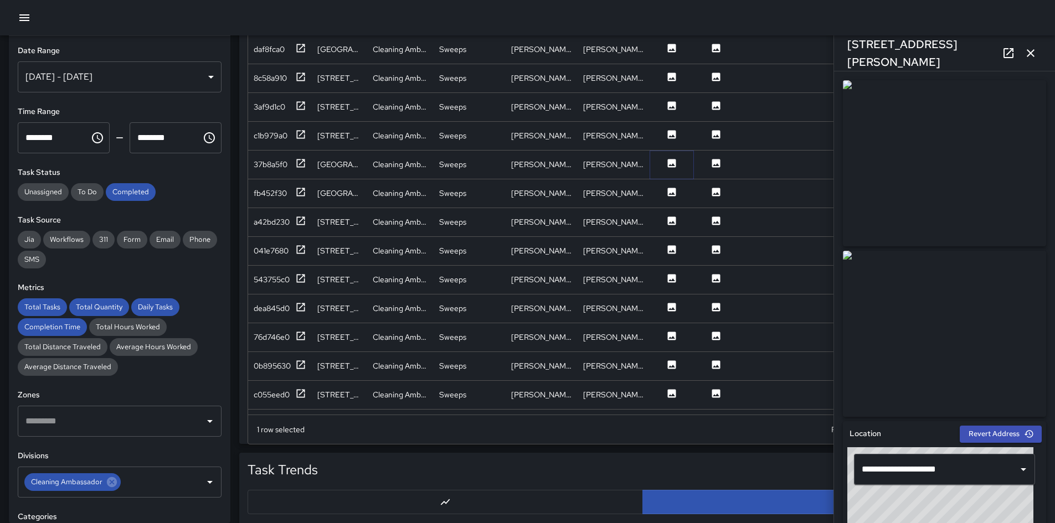
click at [668, 162] on icon at bounding box center [672, 163] width 8 height 8
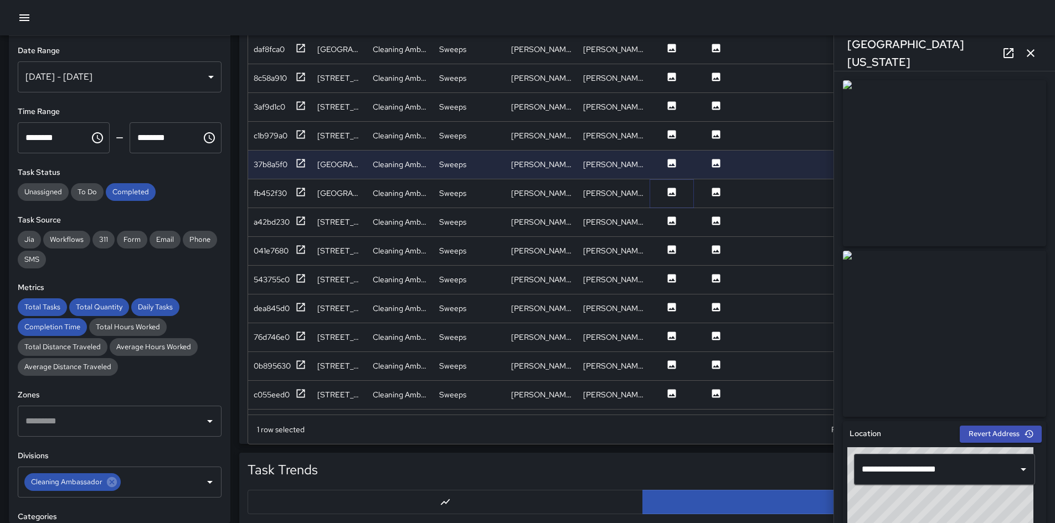
click at [669, 194] on icon at bounding box center [671, 192] width 11 height 11
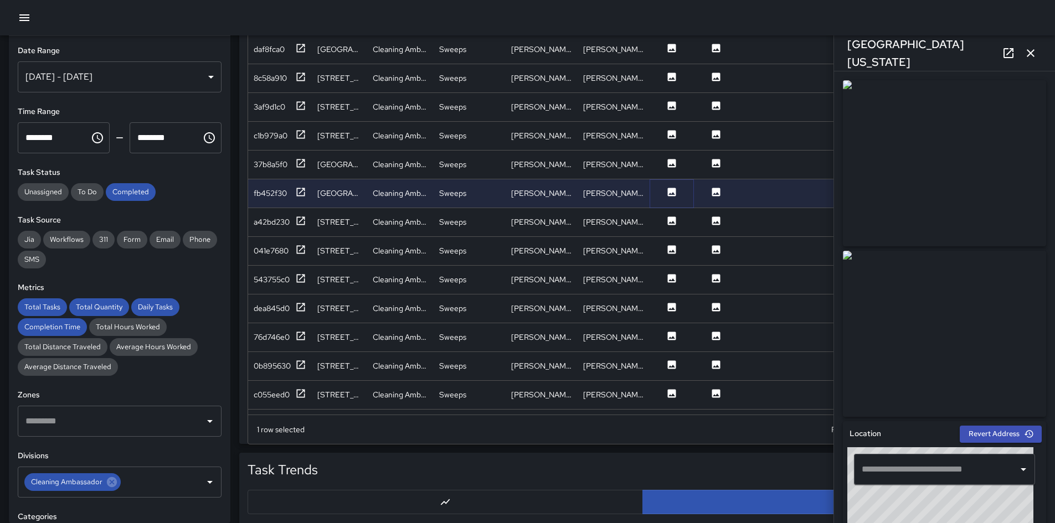
type input "**********"
click at [670, 222] on icon at bounding box center [671, 220] width 11 height 11
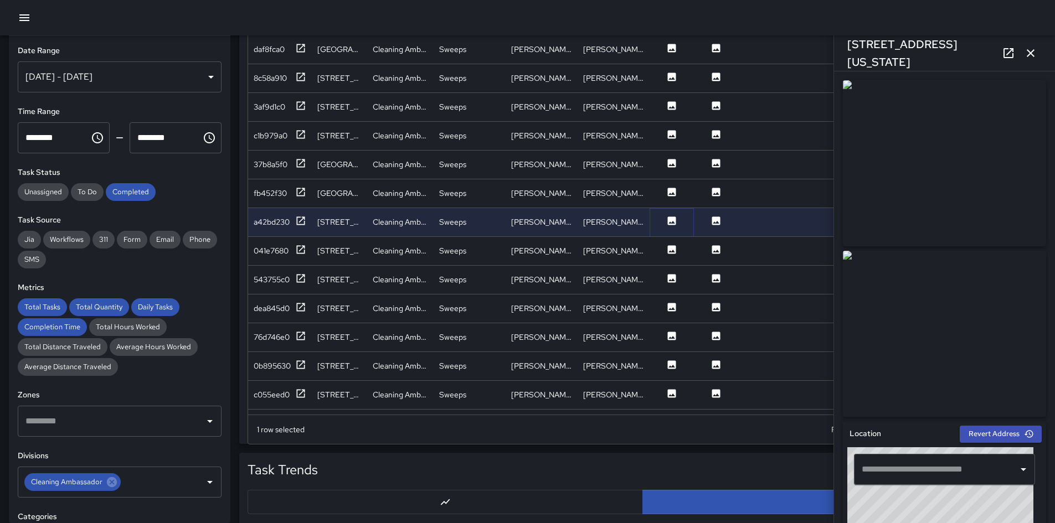
type input "**********"
click at [672, 253] on icon at bounding box center [672, 249] width 8 height 8
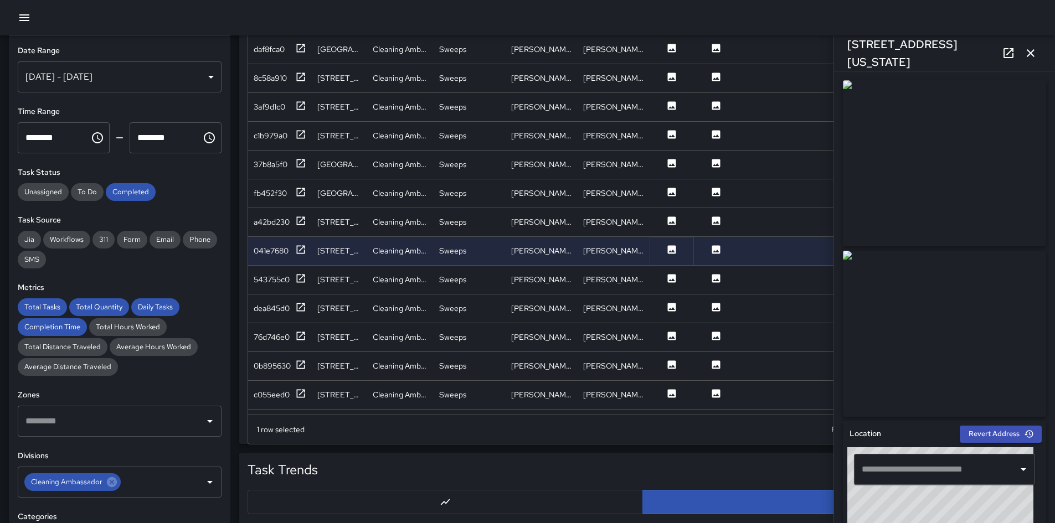
type input "**********"
click at [672, 285] on button at bounding box center [671, 280] width 33 height 14
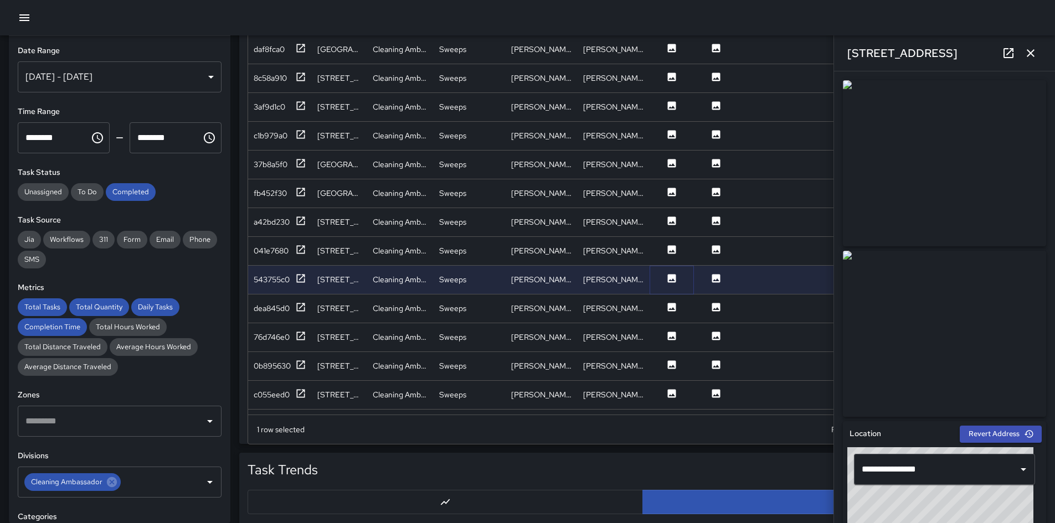
scroll to position [826, 0]
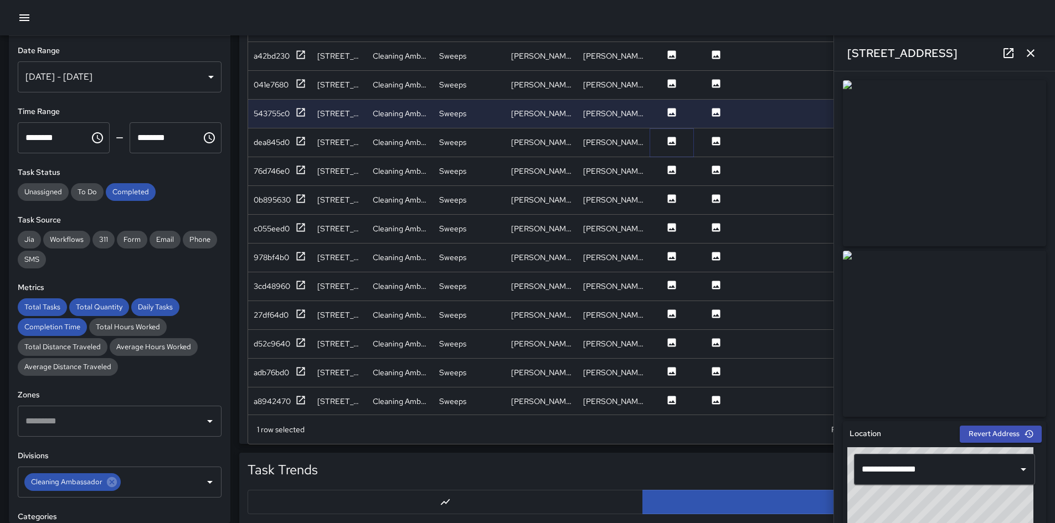
click at [673, 141] on icon at bounding box center [672, 141] width 8 height 8
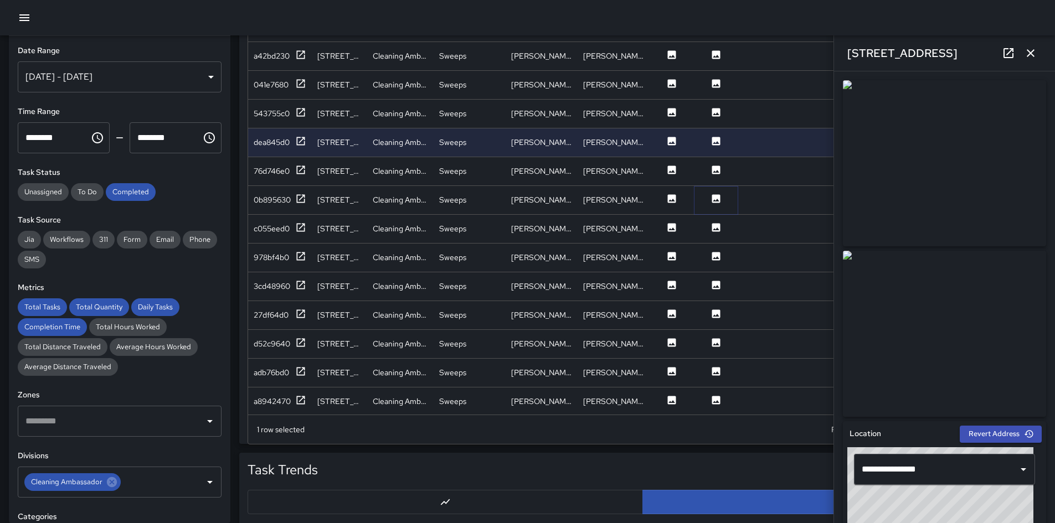
click at [708, 197] on icon at bounding box center [716, 198] width 8 height 8
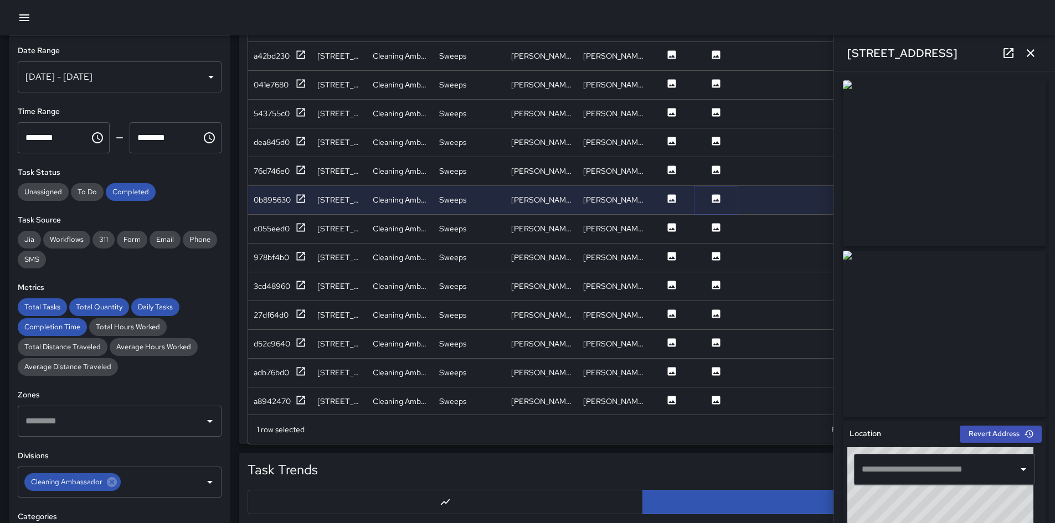
type input "**********"
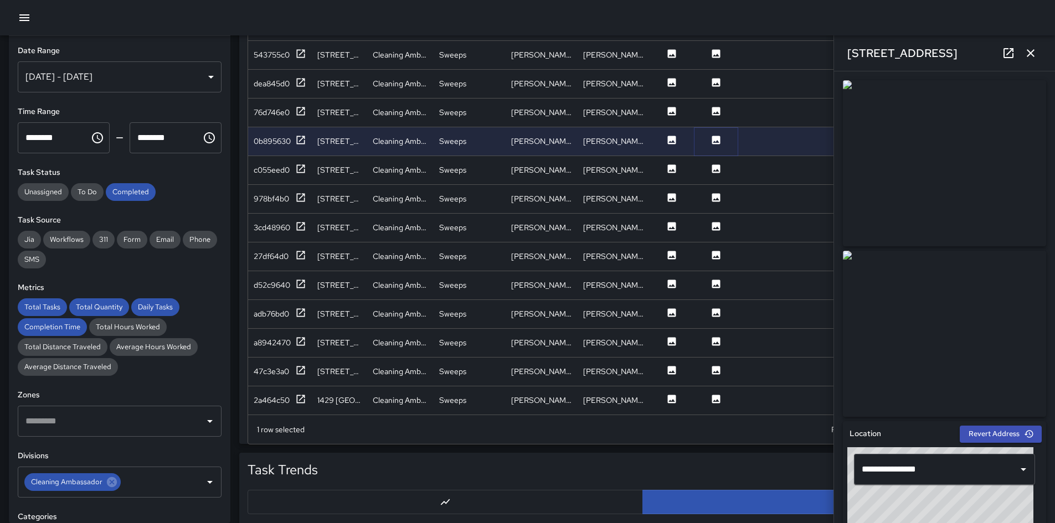
scroll to position [937, 0]
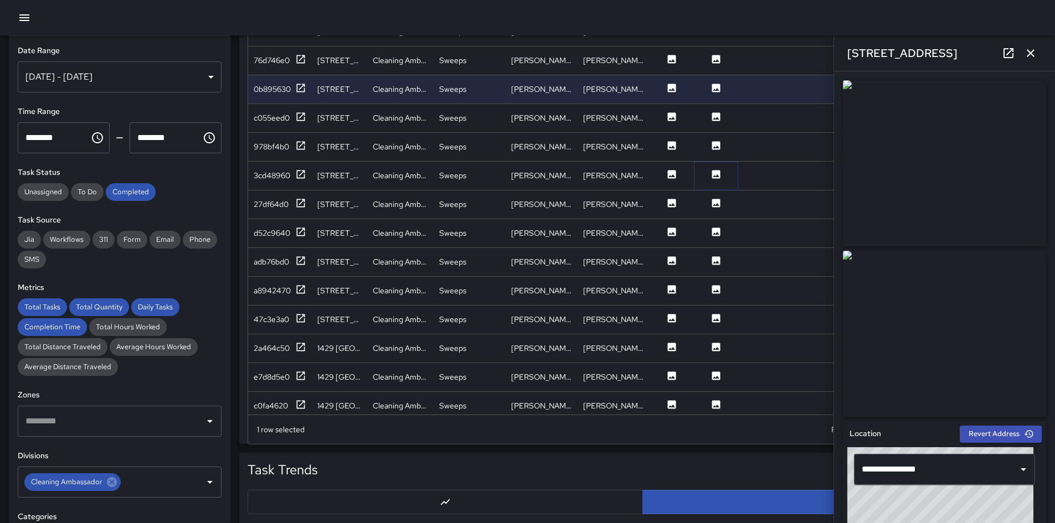
click at [708, 171] on icon at bounding box center [716, 174] width 8 height 8
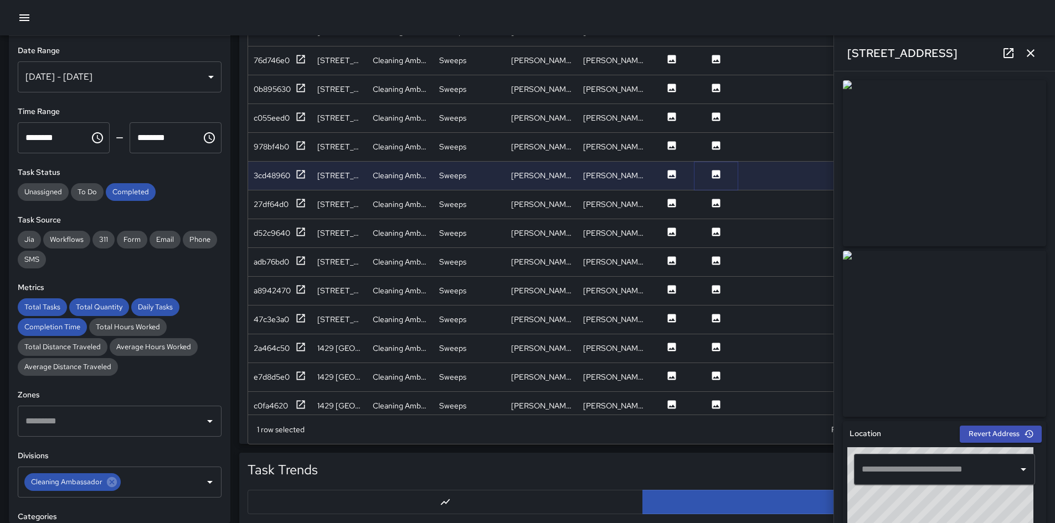
type input "**********"
click at [708, 295] on div at bounding box center [760, 291] width 44 height 29
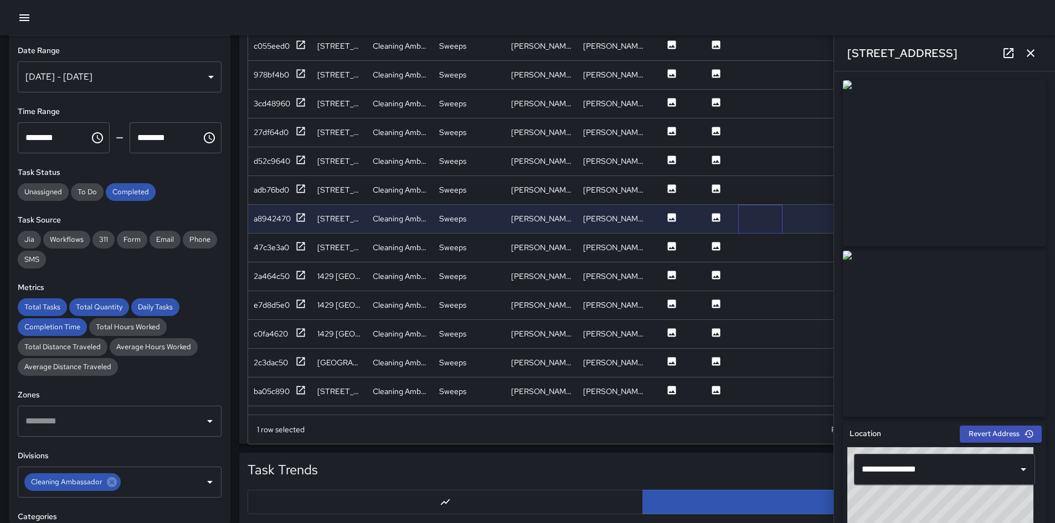
scroll to position [1158, 0]
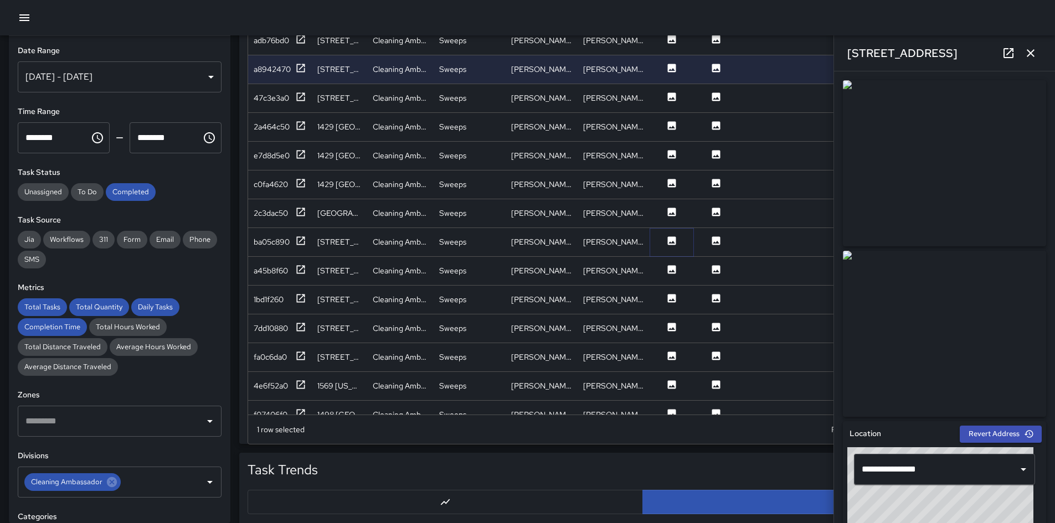
click at [672, 244] on icon at bounding box center [672, 240] width 8 height 8
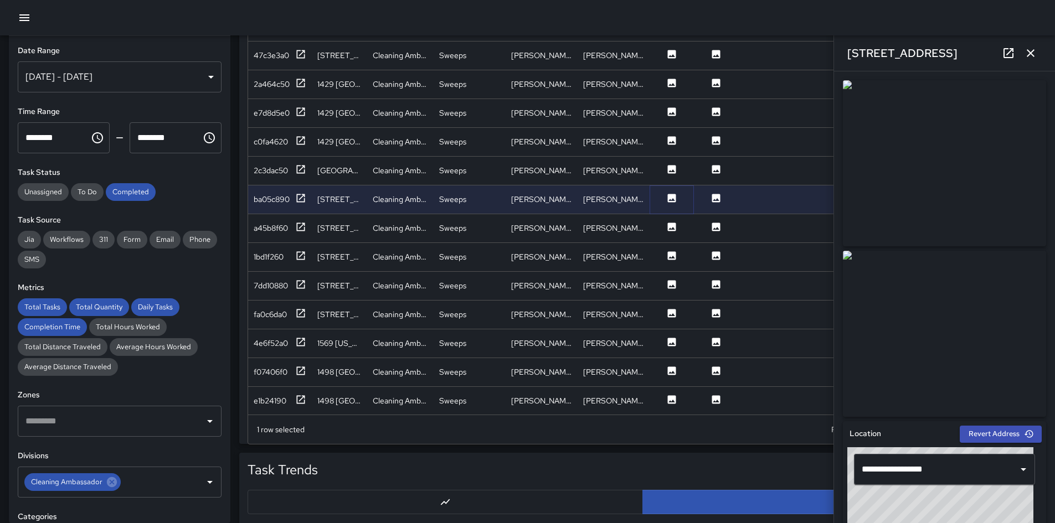
scroll to position [1214, 0]
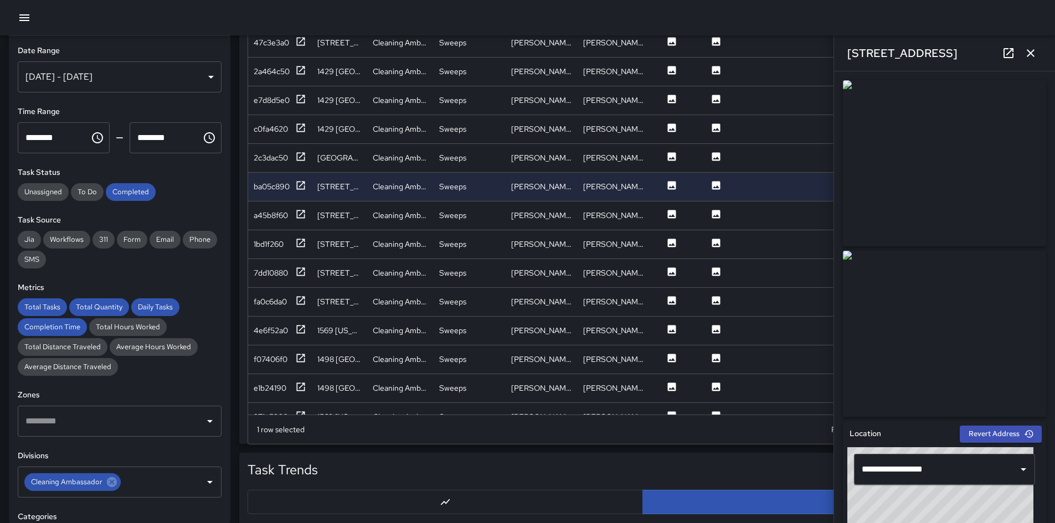
click at [708, 204] on img at bounding box center [944, 163] width 203 height 166
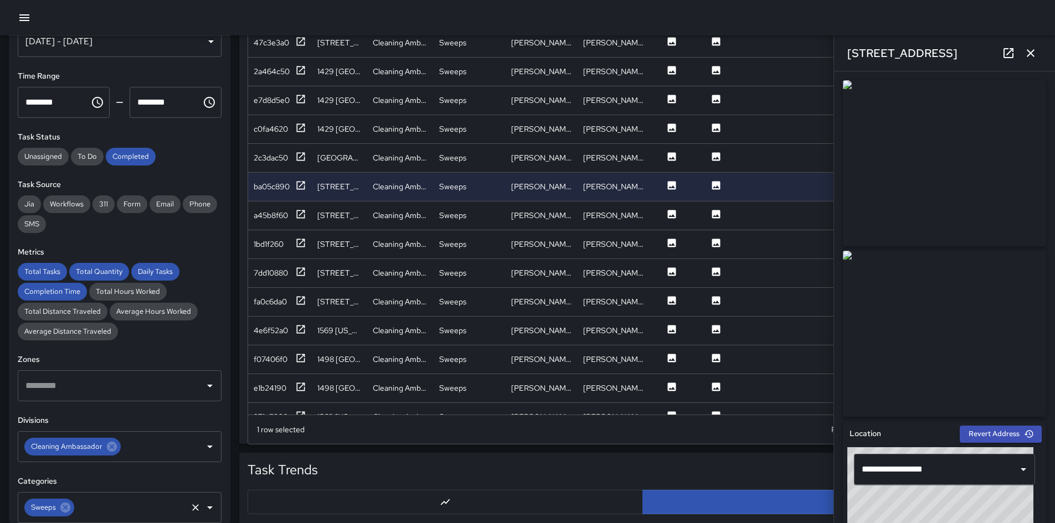
scroll to position [111, 0]
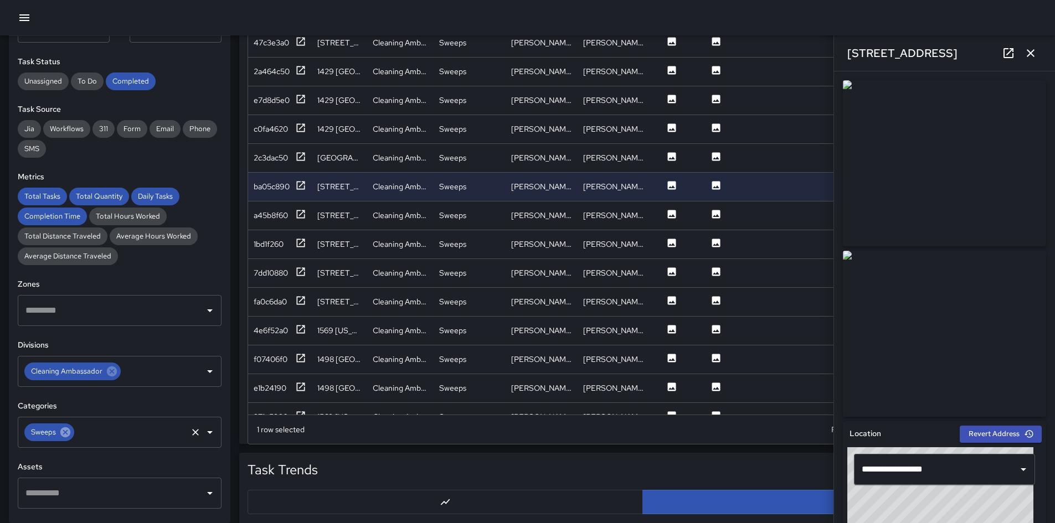
click at [65, 368] on icon at bounding box center [65, 432] width 10 height 10
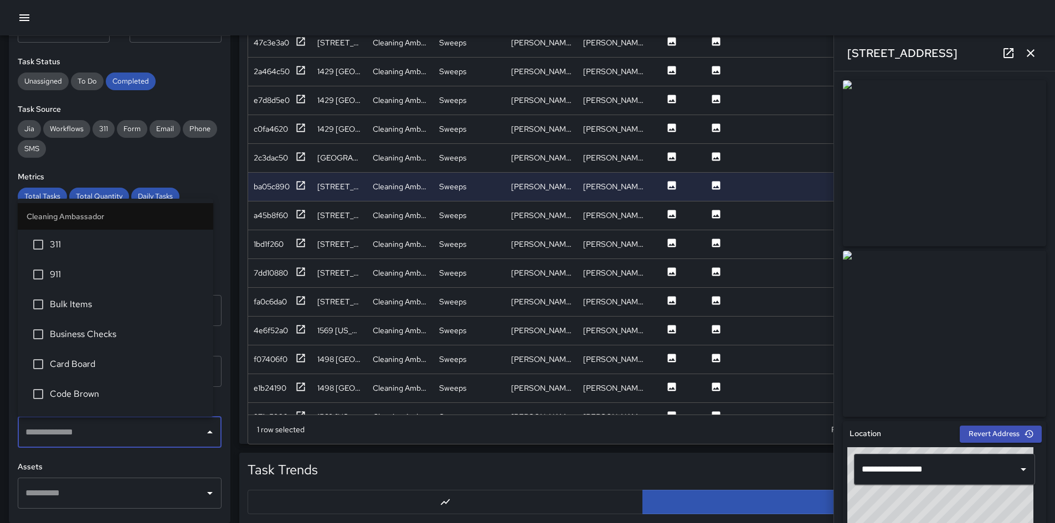
click at [66, 368] on input "text" at bounding box center [111, 432] width 177 height 21
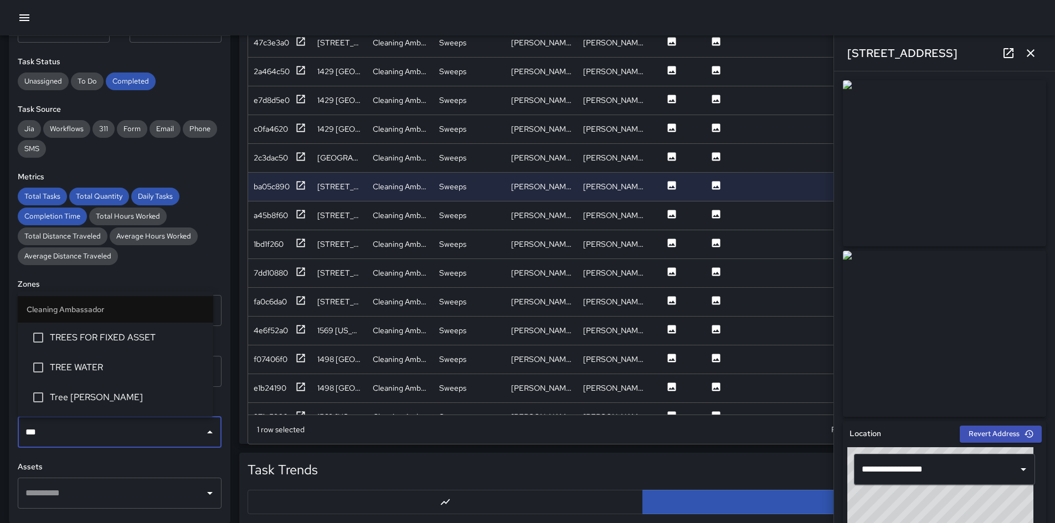
type input "****"
click at [74, 368] on span "Tree [PERSON_NAME]" at bounding box center [127, 397] width 154 height 13
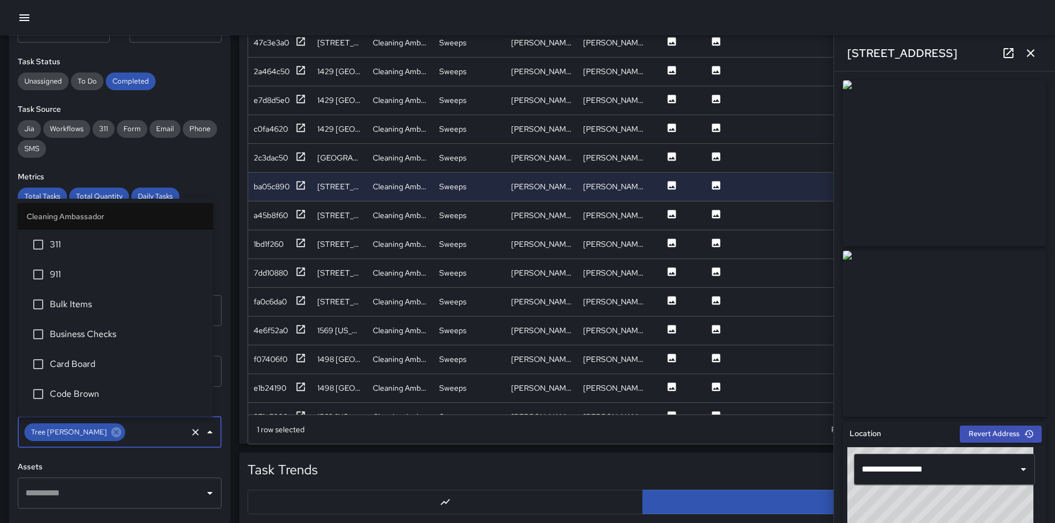
scroll to position [471, 0]
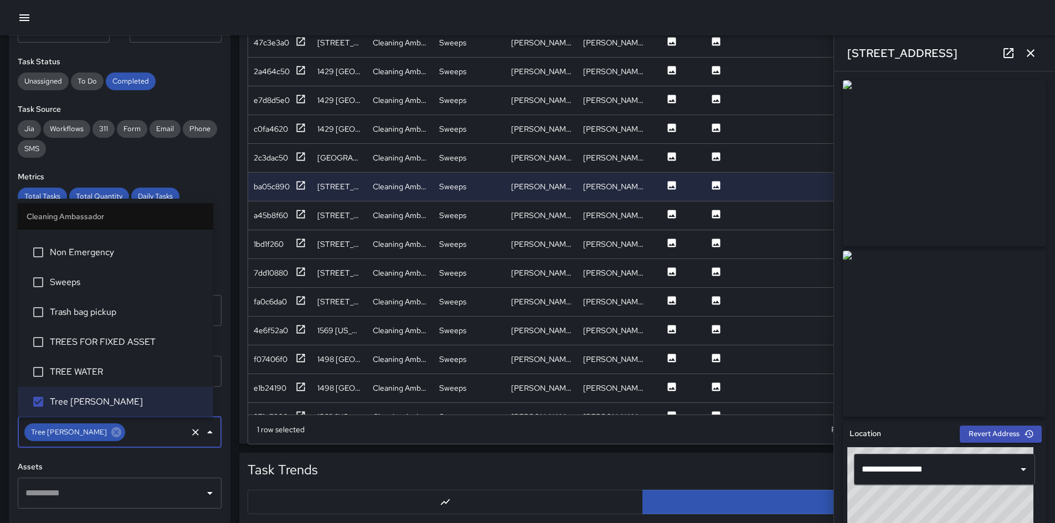
click at [186, 150] on div "Jia Workflows 311 Form Email Phone SMS" at bounding box center [120, 139] width 204 height 38
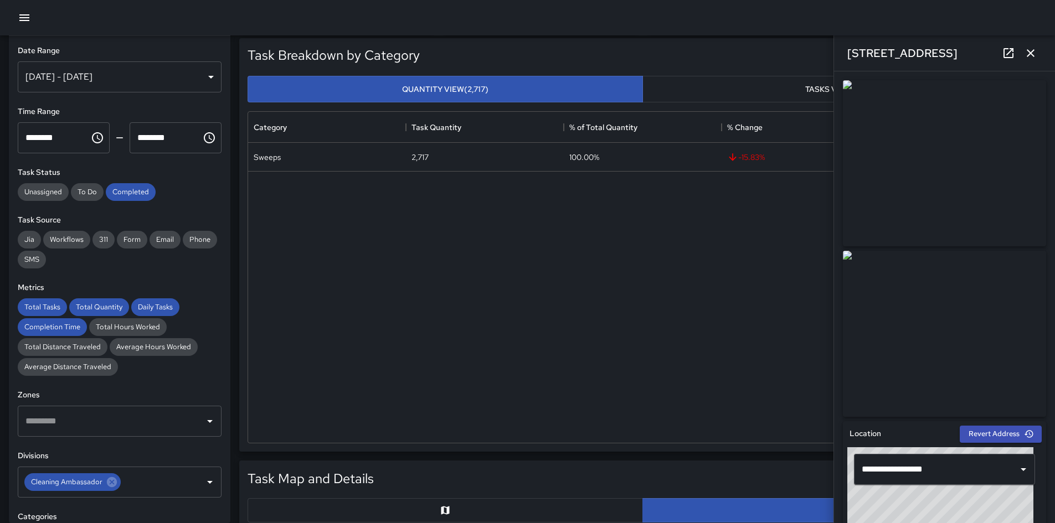
scroll to position [0, 0]
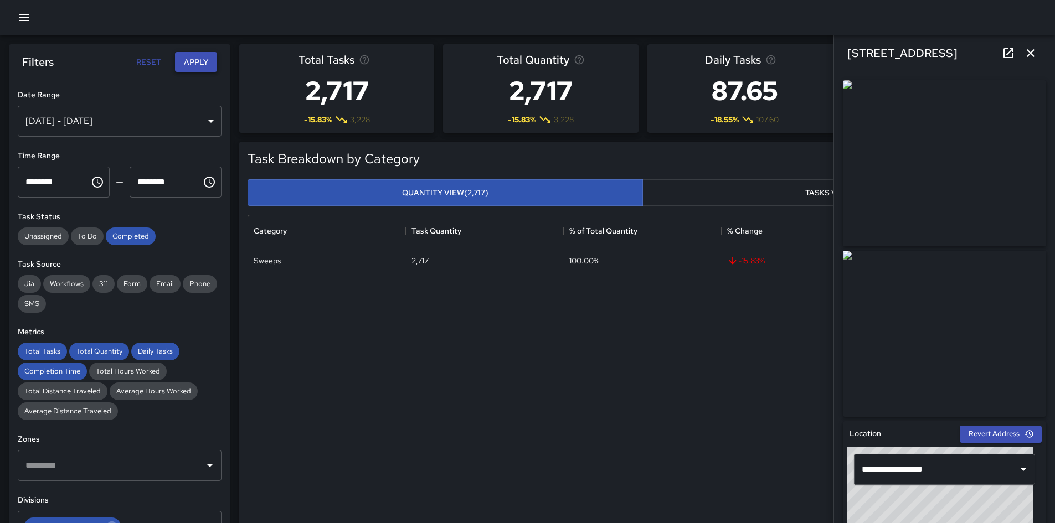
click at [198, 64] on button "Apply" at bounding box center [196, 62] width 42 height 20
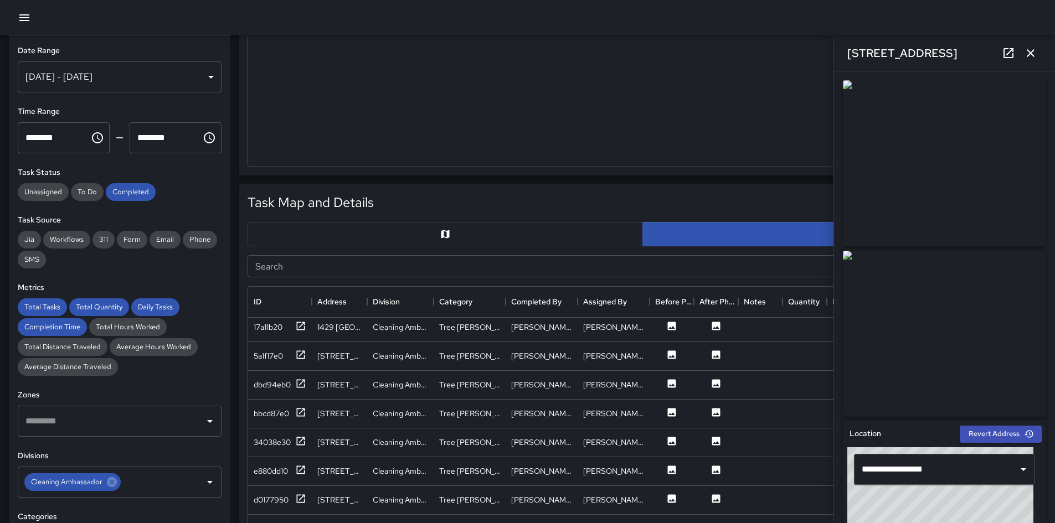
scroll to position [388, 0]
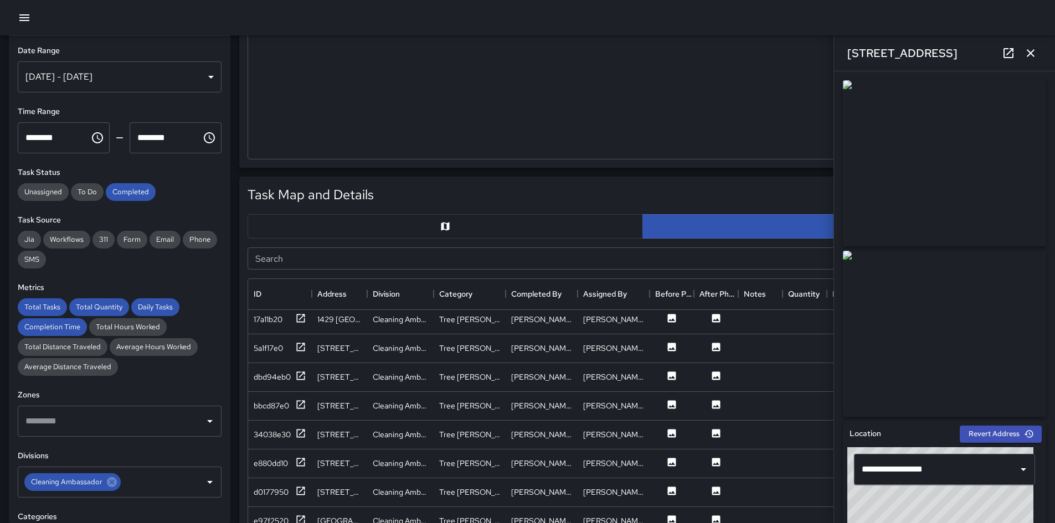
click at [403, 231] on button "button" at bounding box center [445, 226] width 395 height 24
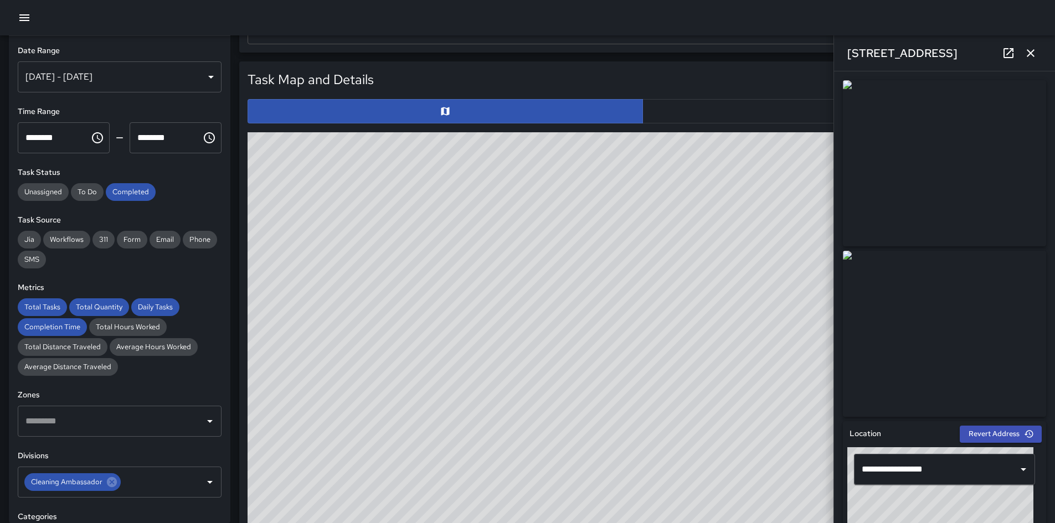
scroll to position [609, 0]
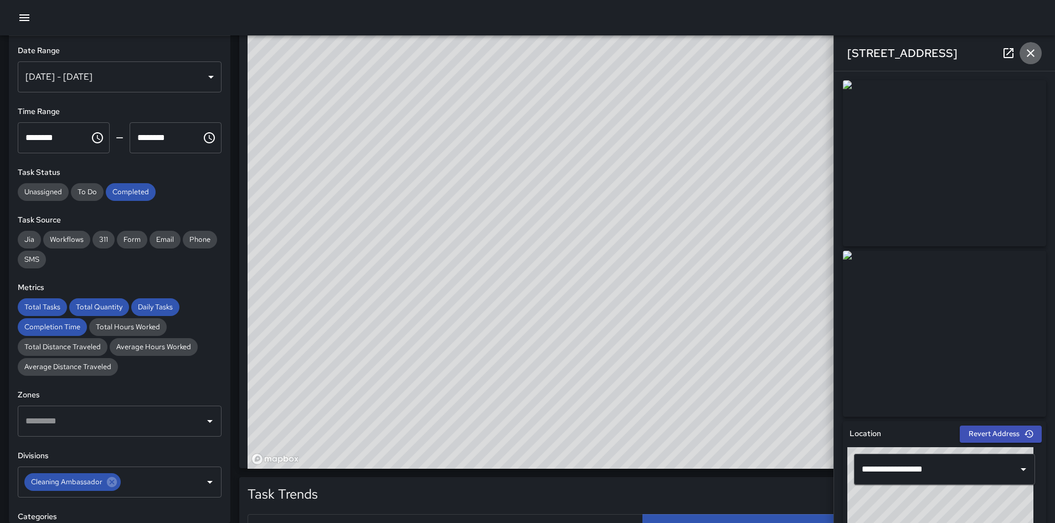
click at [708, 56] on icon "button" at bounding box center [1031, 53] width 8 height 8
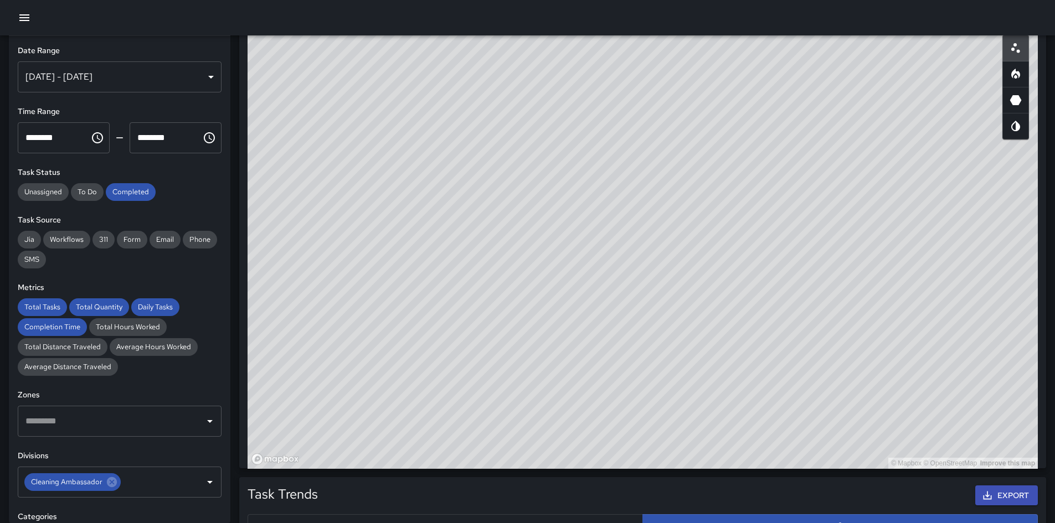
drag, startPoint x: 837, startPoint y: 340, endPoint x: 837, endPoint y: 415, distance: 74.8
click at [708, 368] on div "© Mapbox © OpenStreetMap Improve this map" at bounding box center [643, 247] width 790 height 443
drag, startPoint x: 837, startPoint y: 411, endPoint x: 836, endPoint y: 416, distance: 5.8
drag, startPoint x: 836, startPoint y: 416, endPoint x: 705, endPoint y: 328, distance: 157.9
click at [705, 328] on div "© Mapbox © OpenStreetMap Improve this map" at bounding box center [643, 247] width 790 height 443
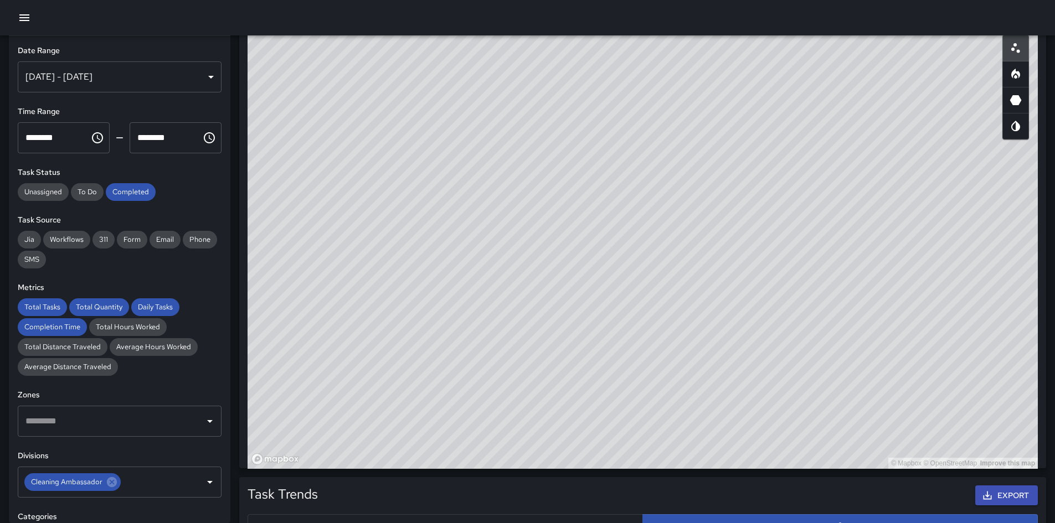
click at [708, 79] on button "button" at bounding box center [1015, 74] width 27 height 27
click at [699, 110] on div "© Mapbox © OpenStreetMap Improve this map" at bounding box center [643, 247] width 790 height 443
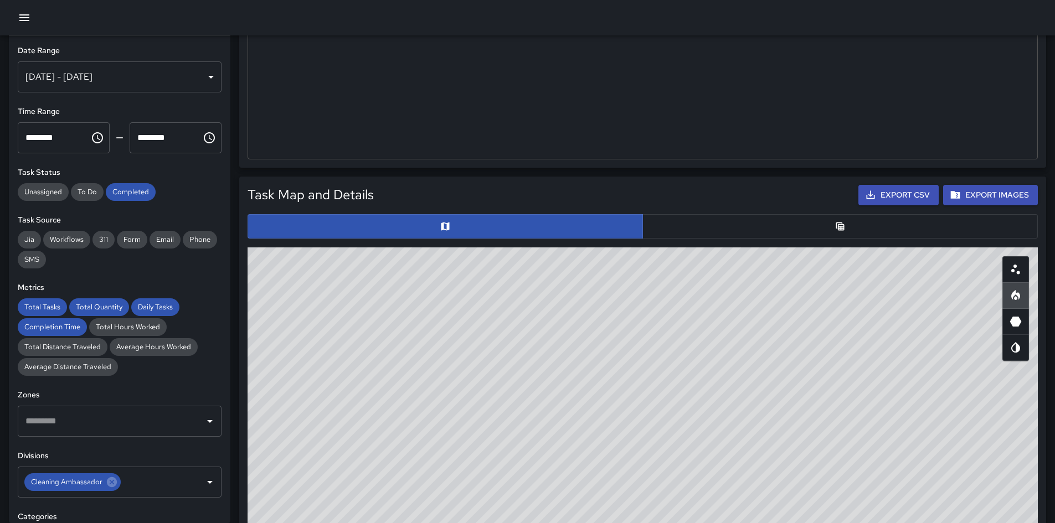
click at [708, 236] on button "button" at bounding box center [839, 226] width 395 height 24
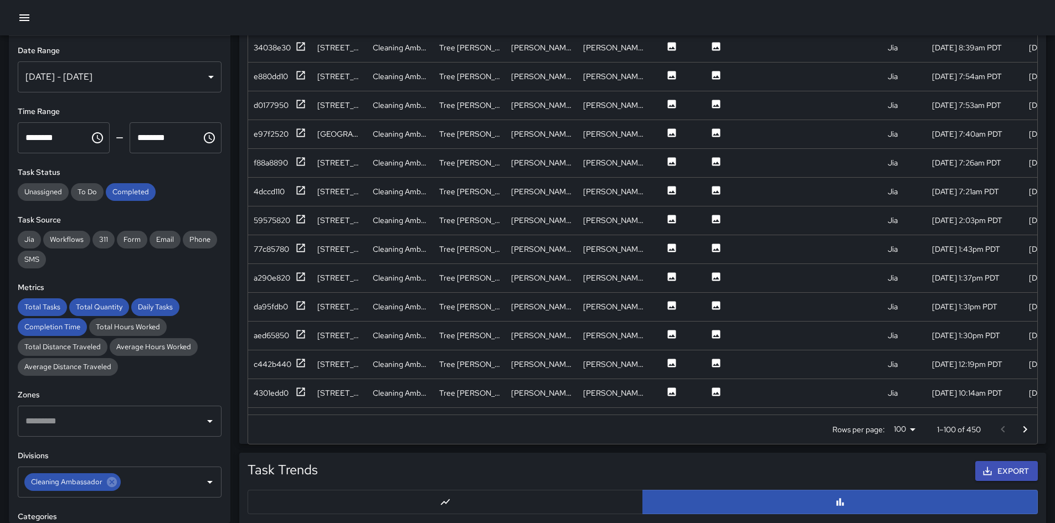
scroll to position [1324, 0]
click at [670, 208] on div at bounding box center [671, 220] width 44 height 29
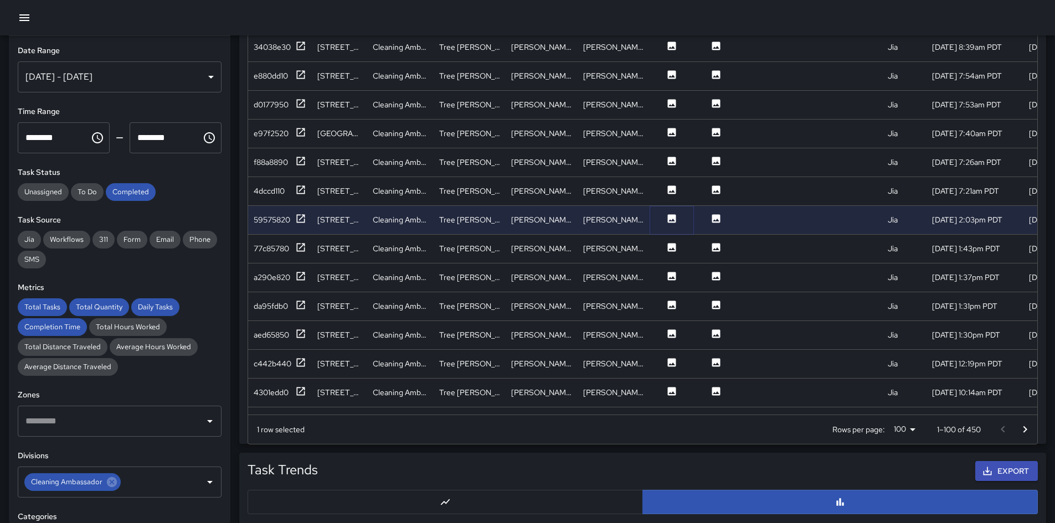
click at [671, 214] on icon at bounding box center [671, 218] width 11 height 11
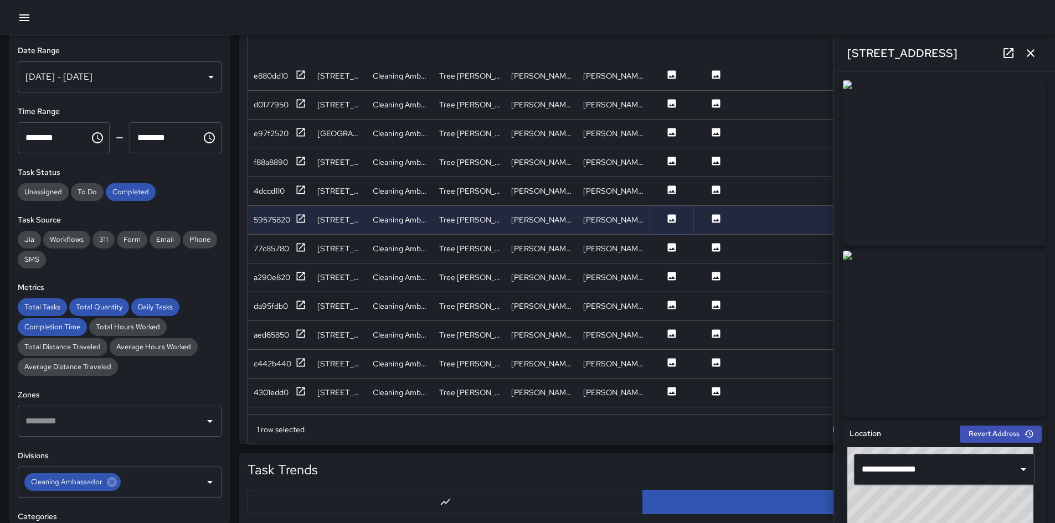
scroll to position [1435, 0]
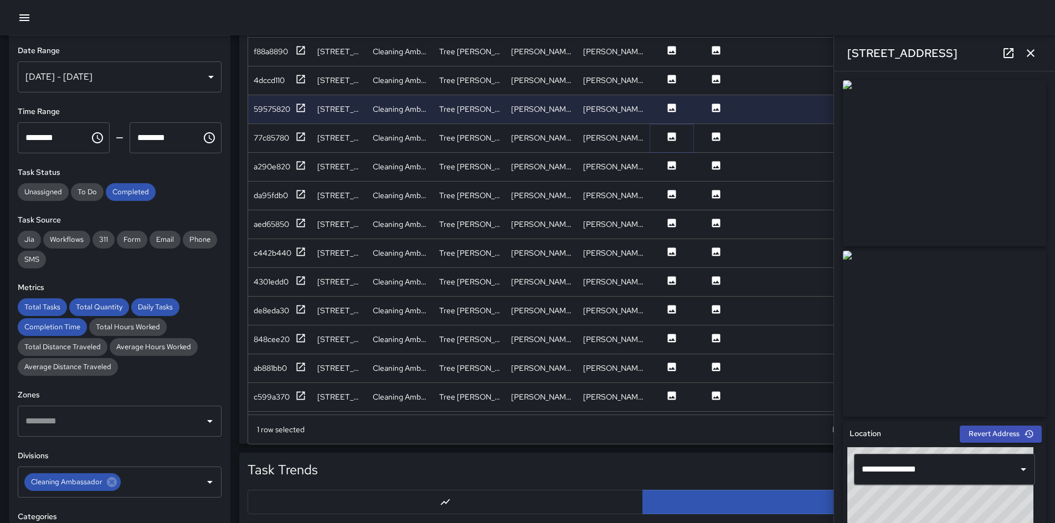
click at [670, 137] on icon at bounding box center [672, 136] width 8 height 8
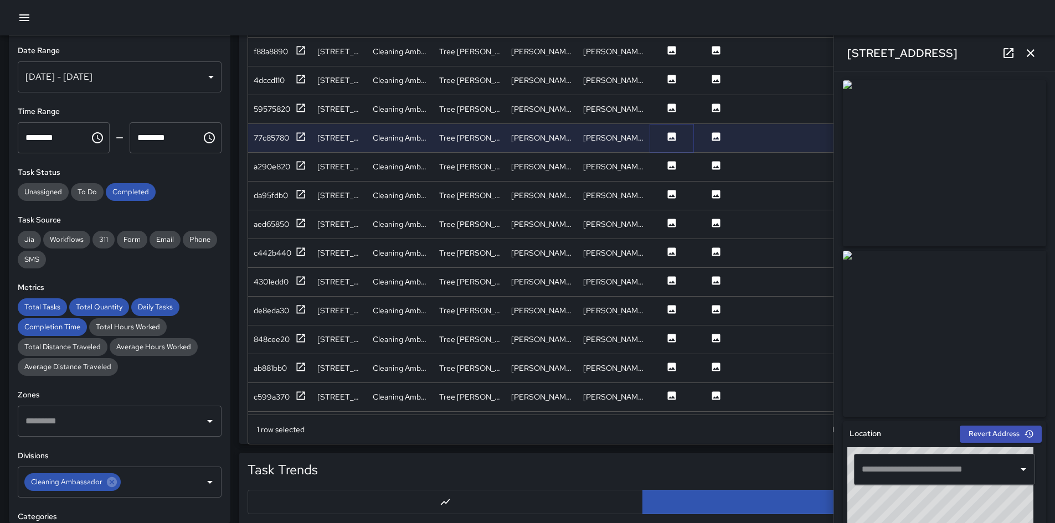
type input "**********"
click at [670, 167] on icon at bounding box center [671, 165] width 11 height 11
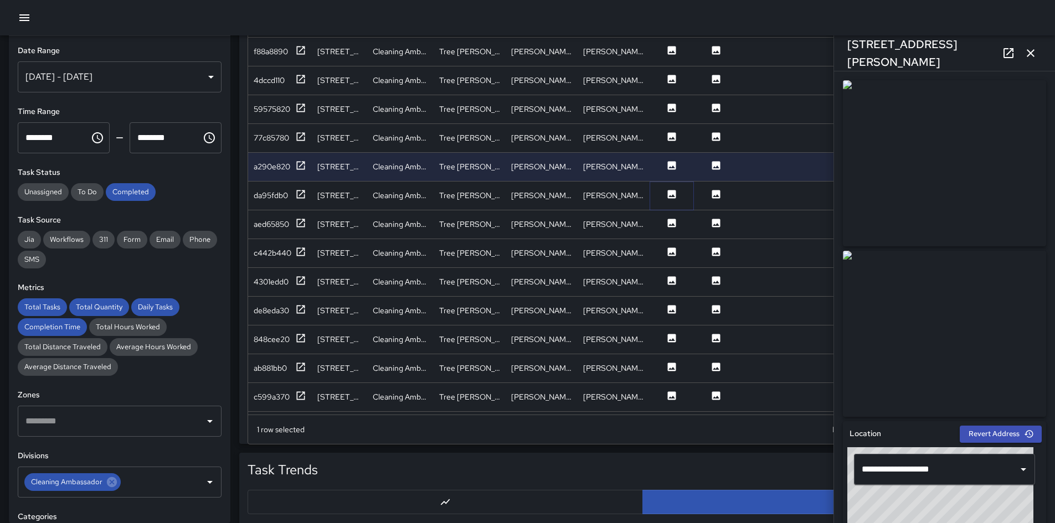
click at [670, 192] on icon at bounding box center [672, 194] width 8 height 8
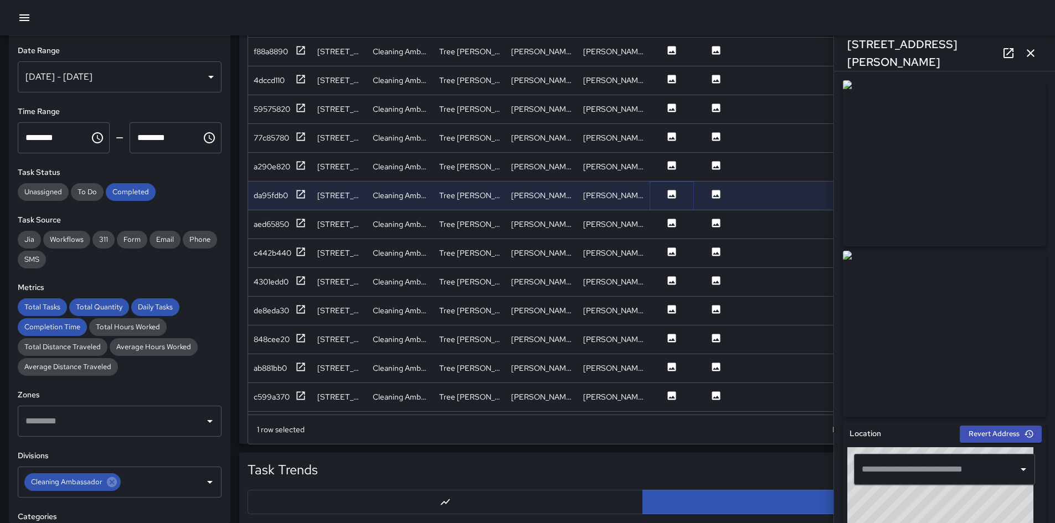
type input "**********"
click at [672, 225] on icon at bounding box center [671, 223] width 11 height 11
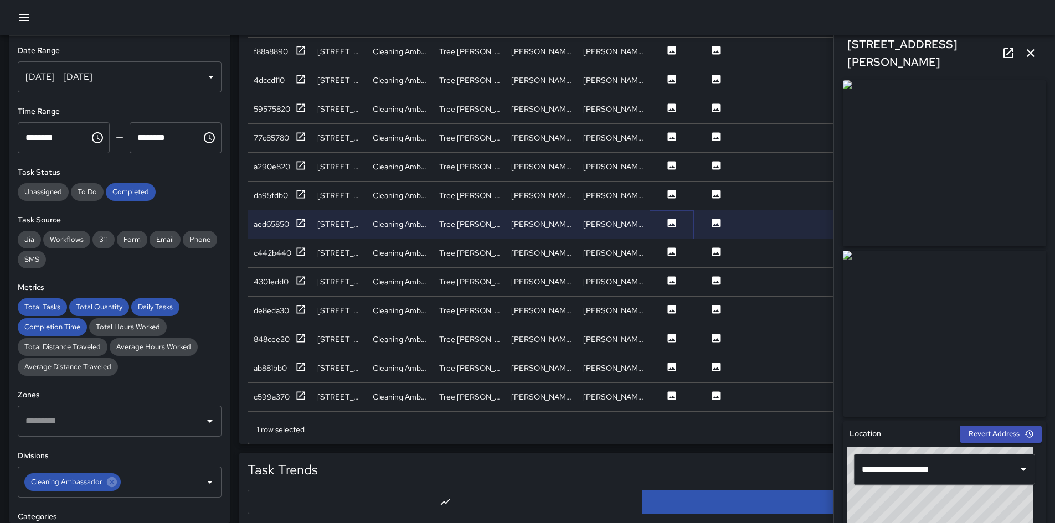
scroll to position [1546, 0]
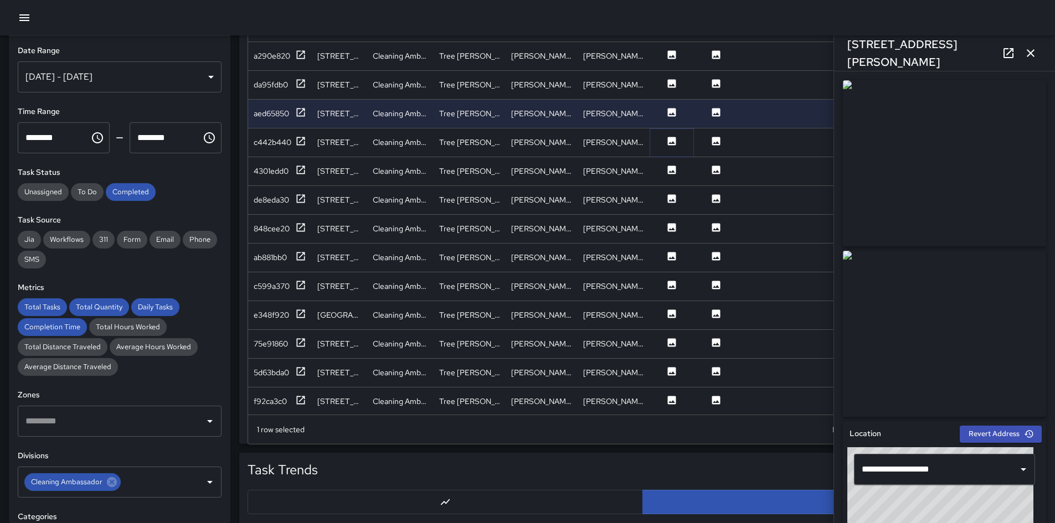
click at [664, 144] on button at bounding box center [671, 143] width 33 height 14
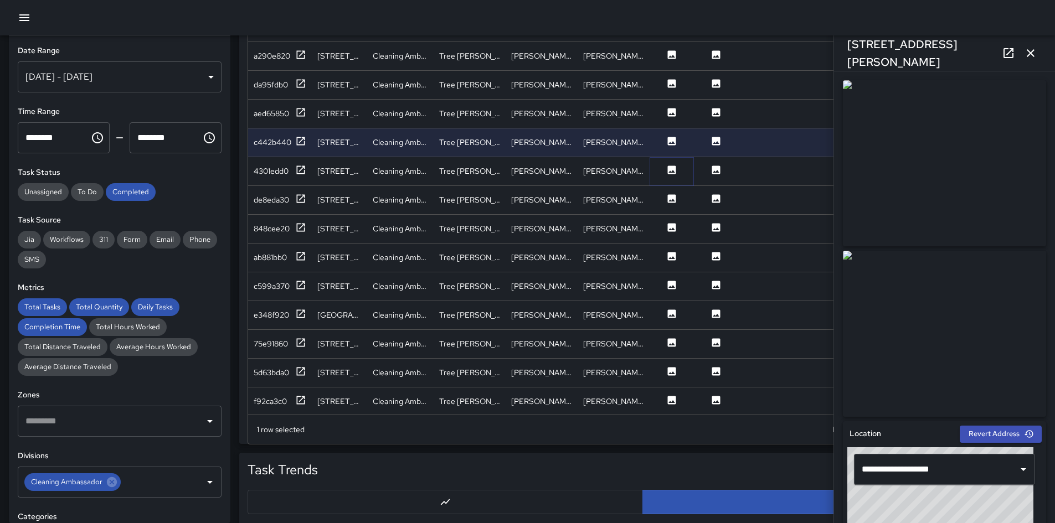
click at [671, 169] on icon at bounding box center [672, 170] width 8 height 8
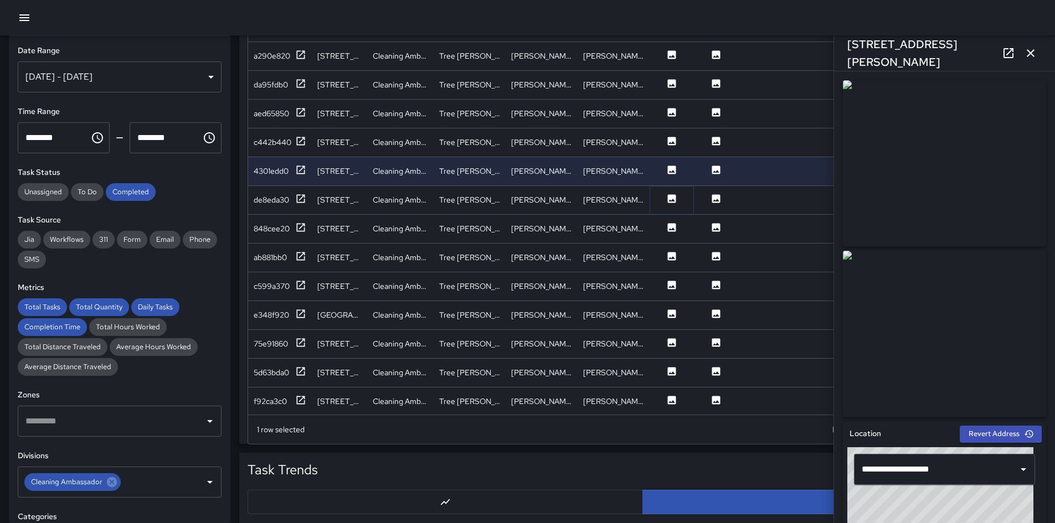
click at [670, 202] on icon at bounding box center [672, 198] width 8 height 8
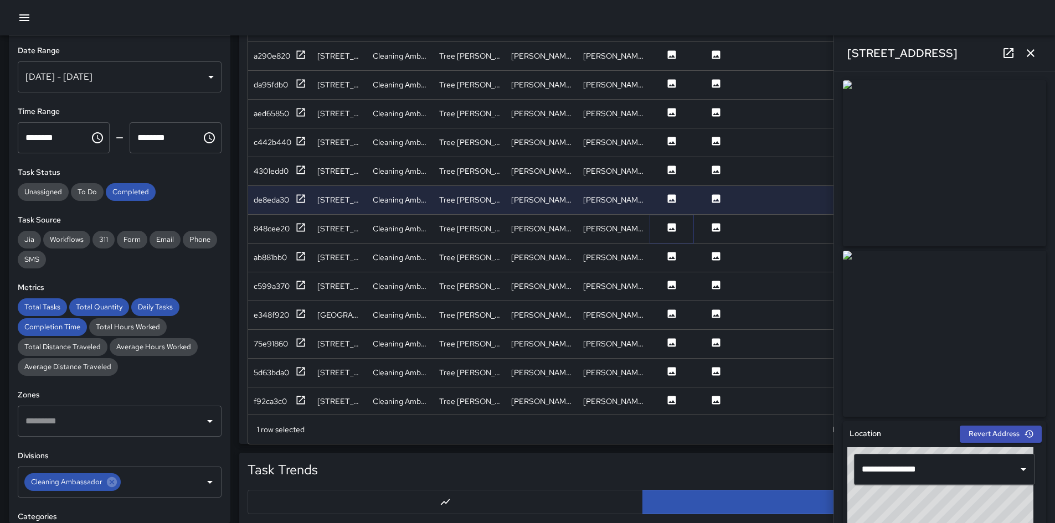
click at [671, 230] on icon at bounding box center [672, 227] width 8 height 8
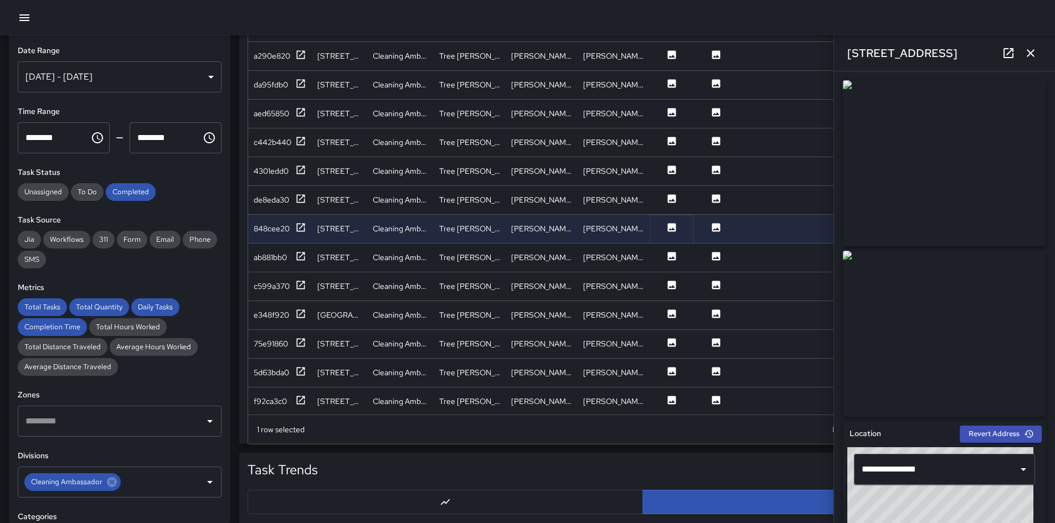
scroll to position [1657, 0]
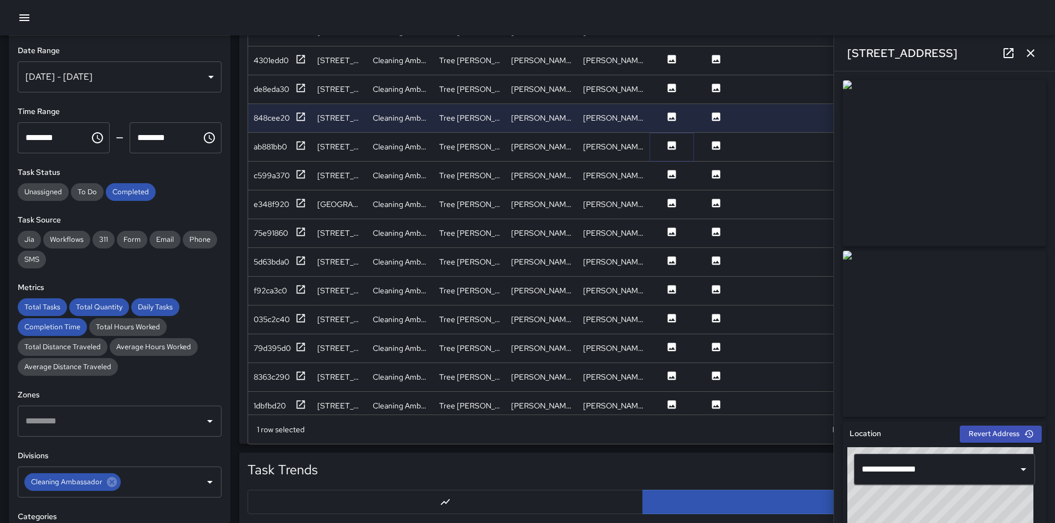
click at [671, 146] on icon at bounding box center [672, 145] width 8 height 8
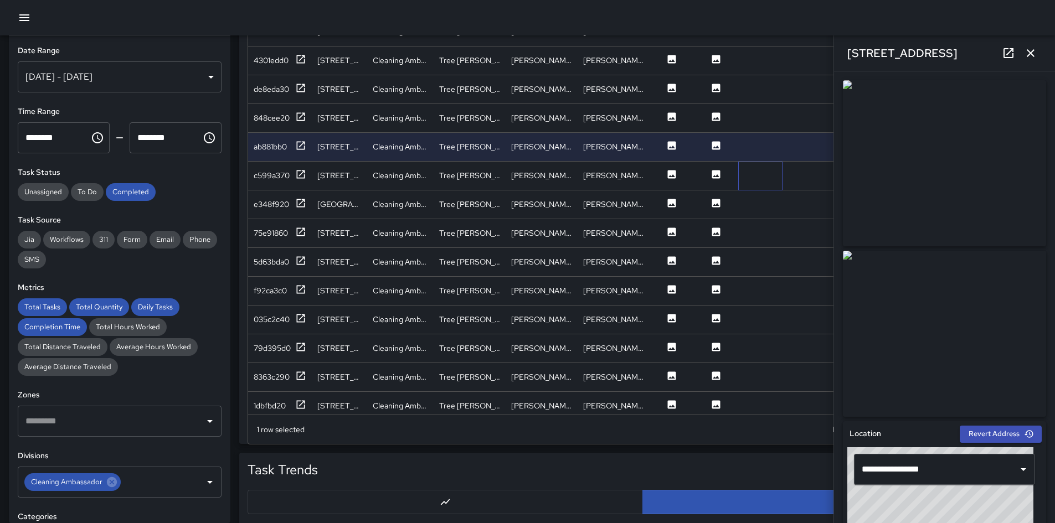
click at [708, 171] on div at bounding box center [760, 176] width 44 height 29
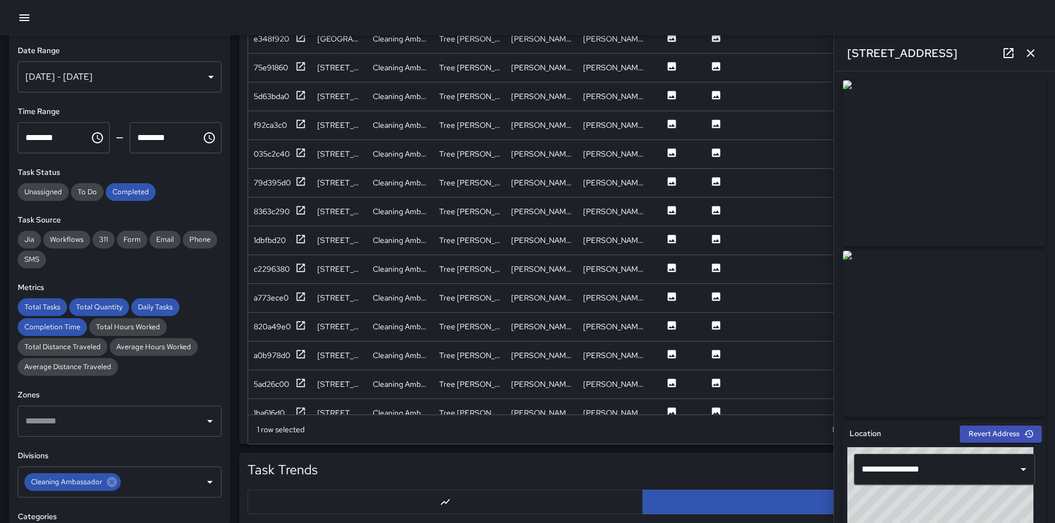
scroll to position [1823, 0]
click at [672, 157] on icon at bounding box center [671, 152] width 11 height 11
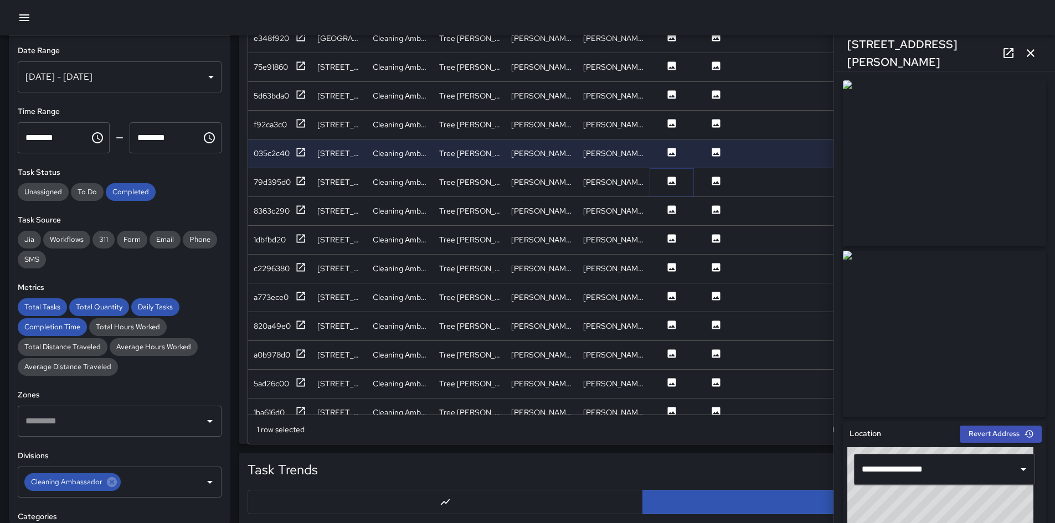
click at [673, 179] on icon at bounding box center [672, 181] width 8 height 8
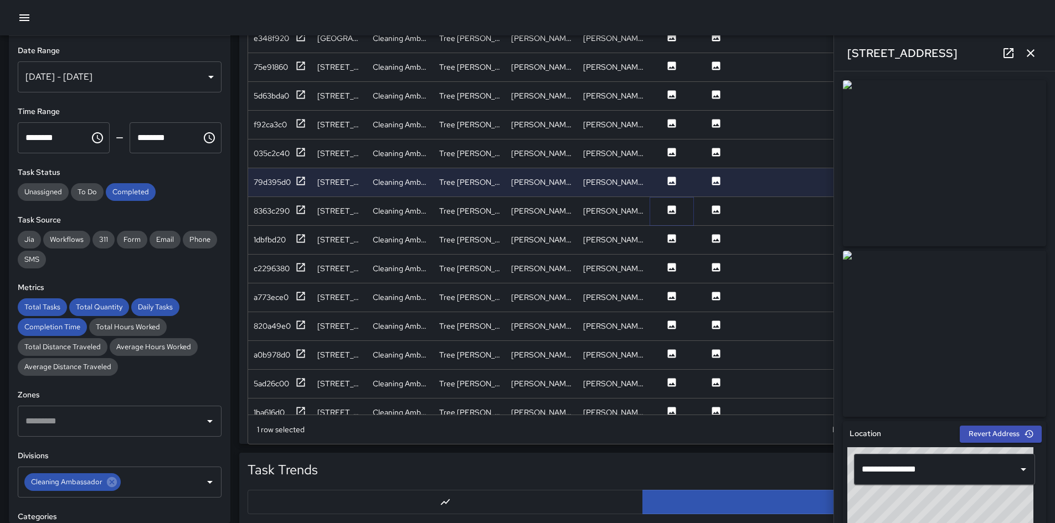
click at [672, 208] on icon at bounding box center [672, 209] width 8 height 8
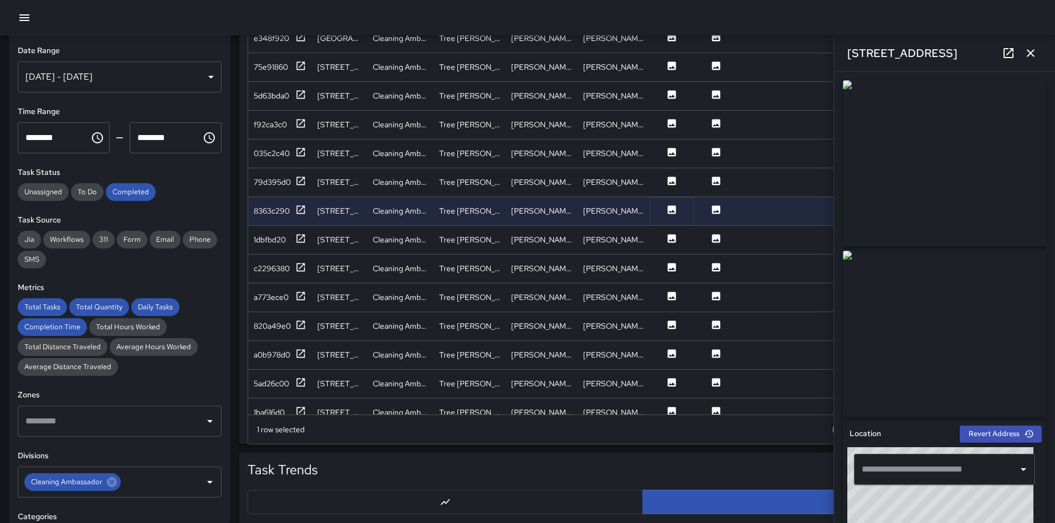
type input "**********"
click at [672, 244] on icon at bounding box center [671, 238] width 11 height 11
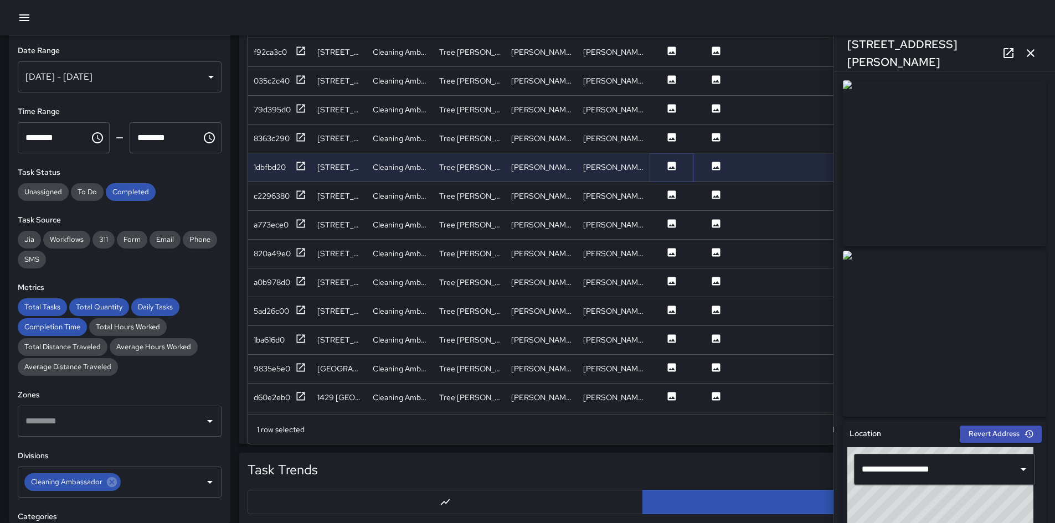
scroll to position [1934, 0]
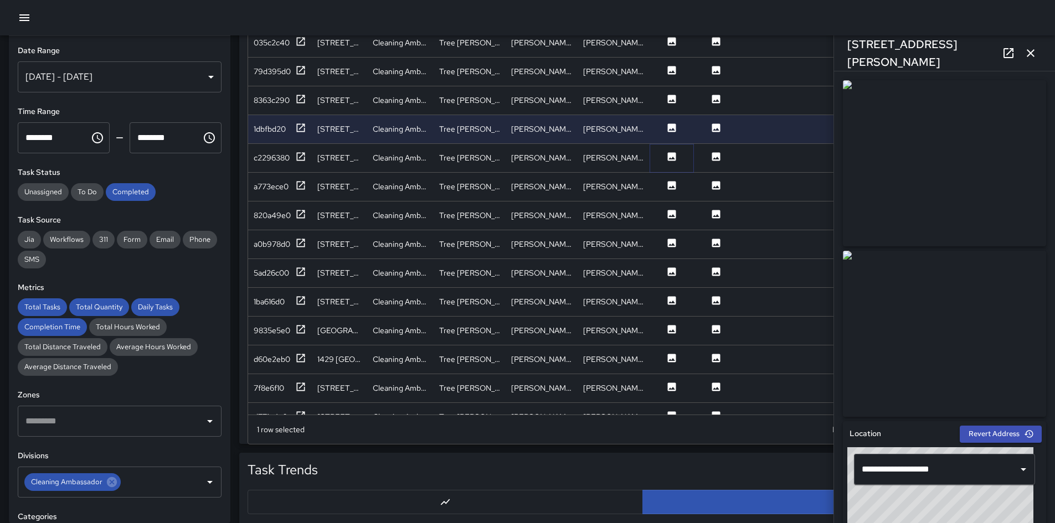
click at [673, 157] on icon at bounding box center [671, 156] width 11 height 11
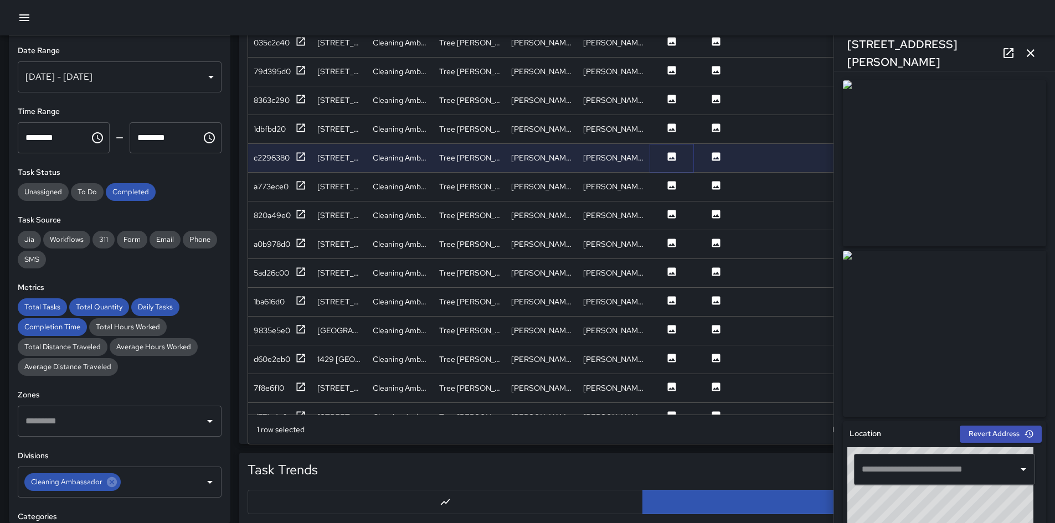
type input "**********"
click at [672, 185] on icon at bounding box center [672, 185] width 8 height 8
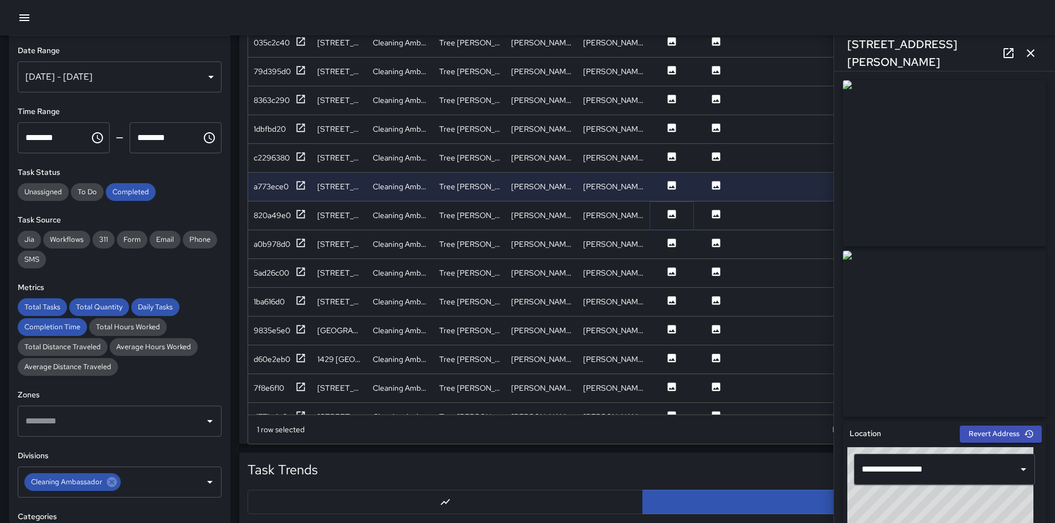
click at [673, 217] on icon at bounding box center [672, 214] width 8 height 8
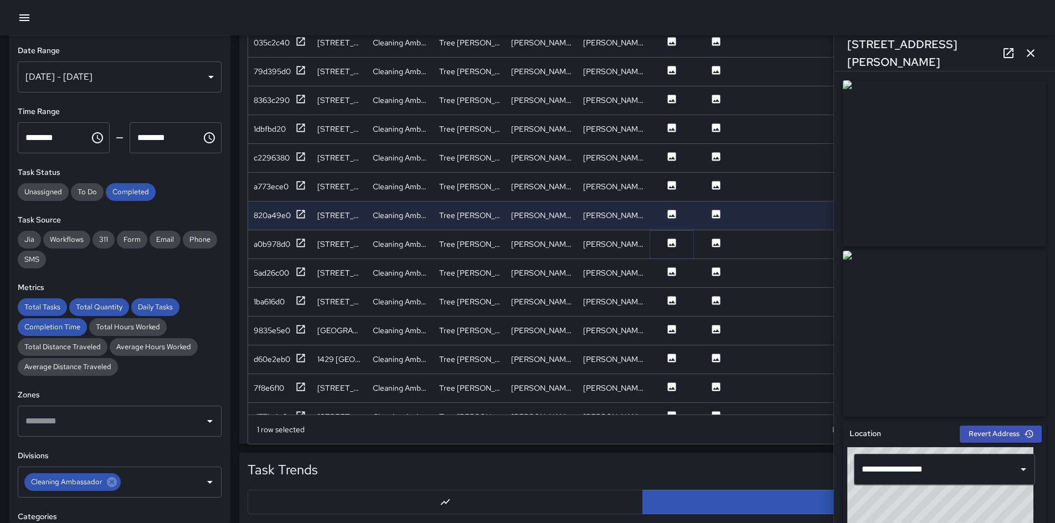
click at [672, 245] on icon at bounding box center [671, 243] width 11 height 11
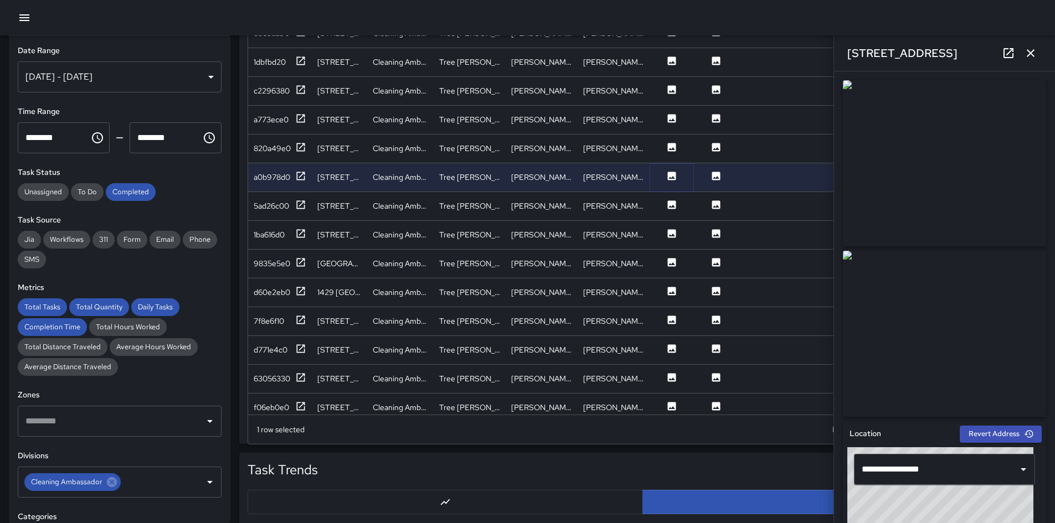
scroll to position [2100, 0]
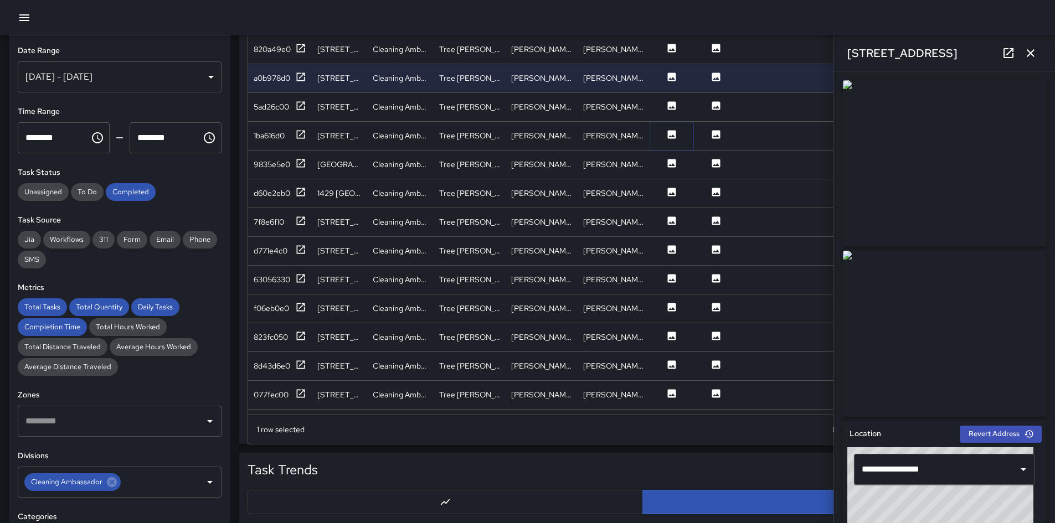
click at [671, 133] on icon at bounding box center [672, 134] width 8 height 8
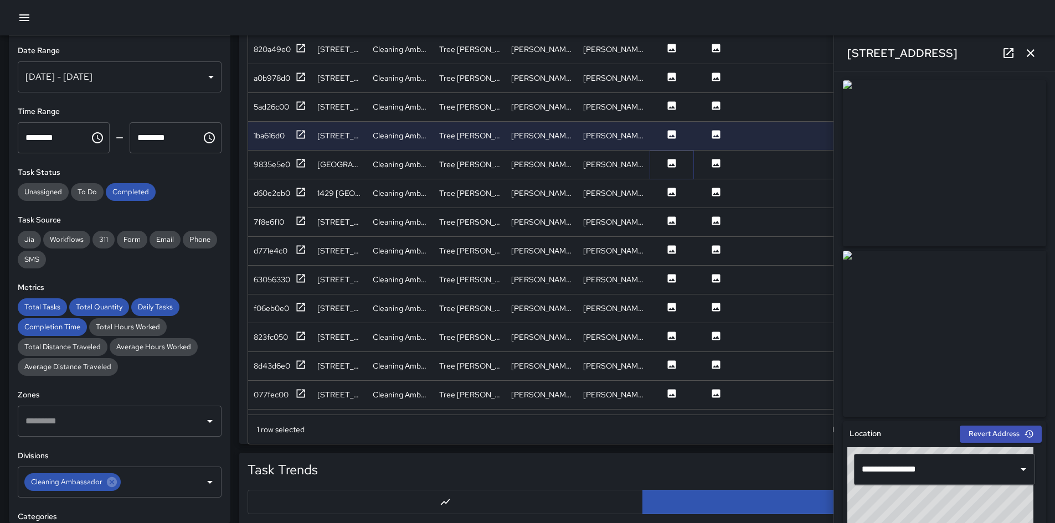
click at [671, 166] on icon at bounding box center [671, 163] width 11 height 11
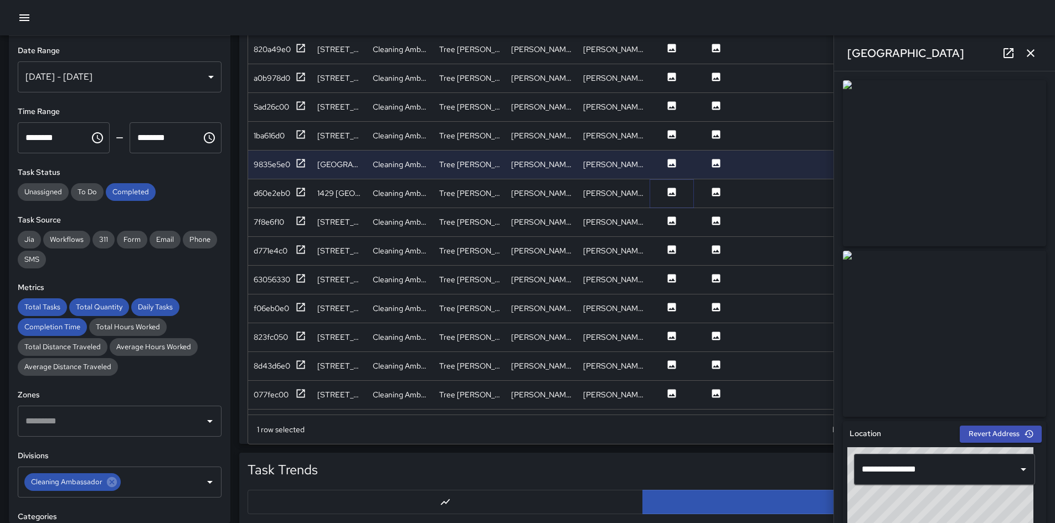
click at [673, 190] on icon at bounding box center [672, 192] width 8 height 8
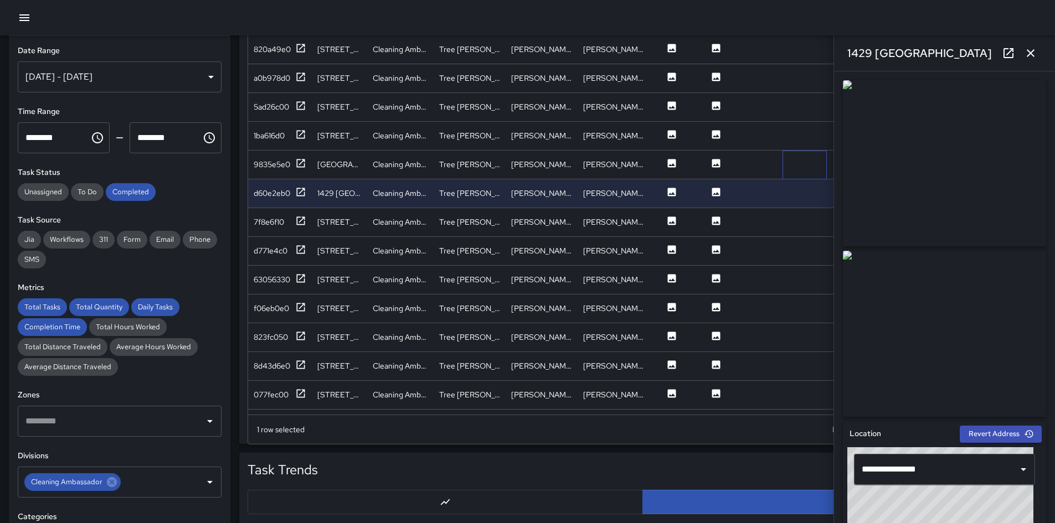
click at [708, 155] on div at bounding box center [804, 165] width 44 height 29
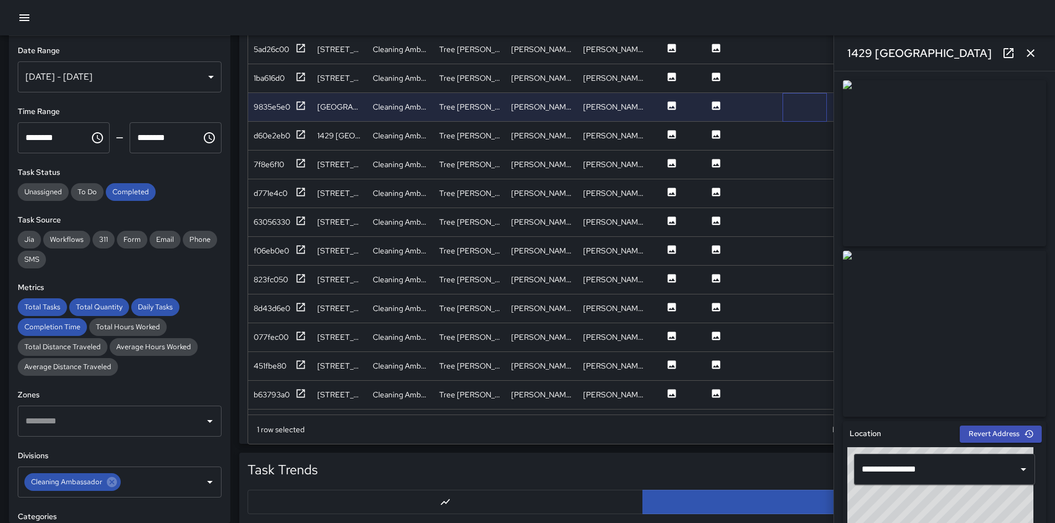
scroll to position [2210, 0]
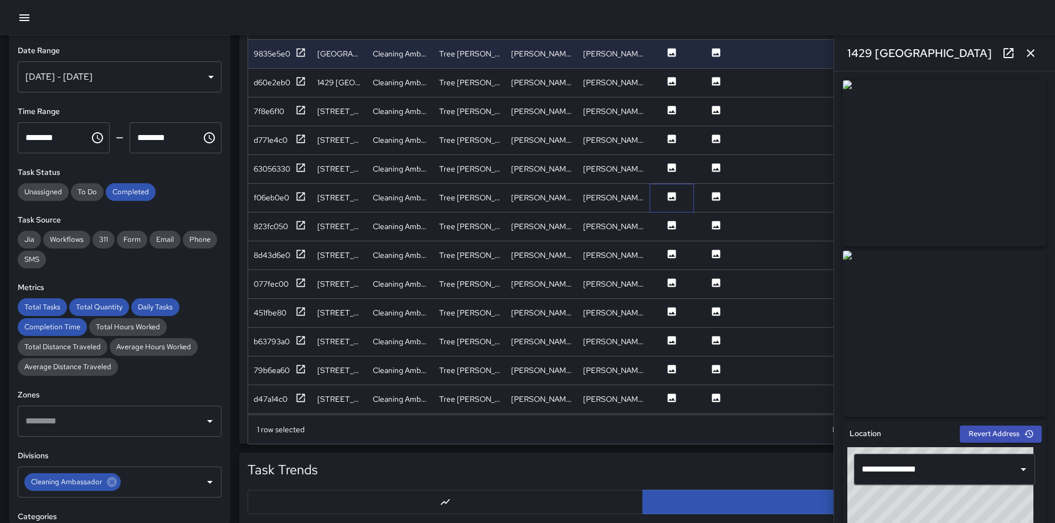
click at [672, 197] on div at bounding box center [671, 198] width 44 height 29
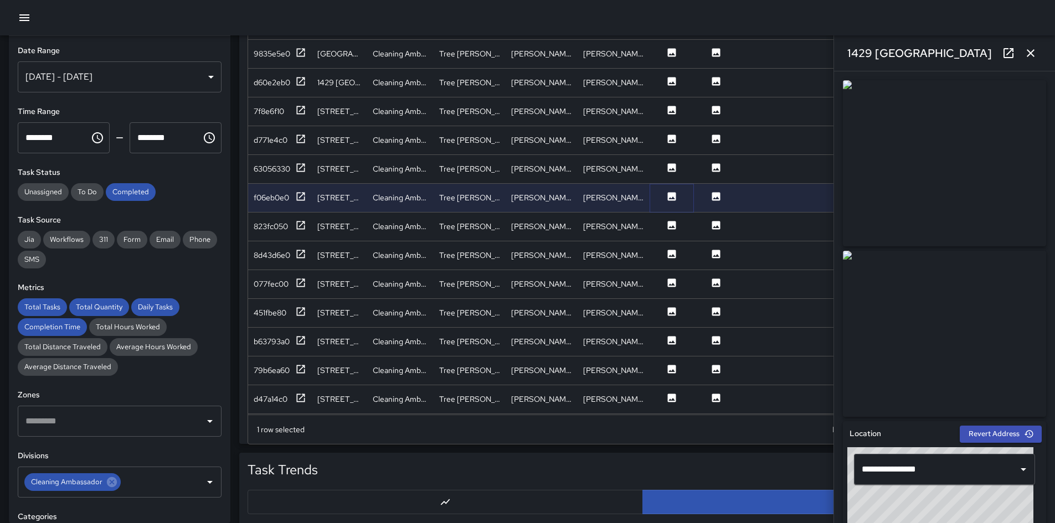
click at [672, 198] on icon at bounding box center [671, 196] width 11 height 11
type input "**********"
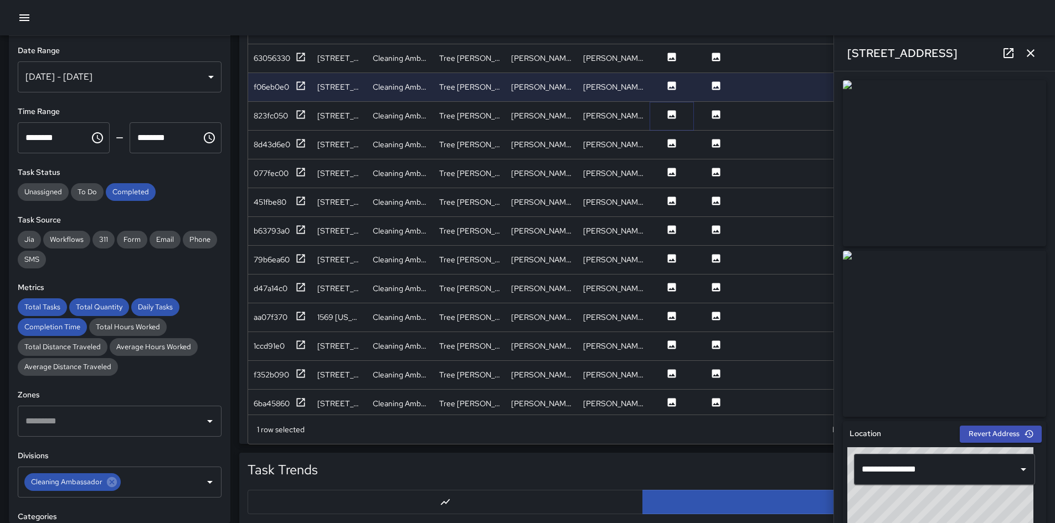
click at [671, 111] on icon at bounding box center [672, 114] width 8 height 8
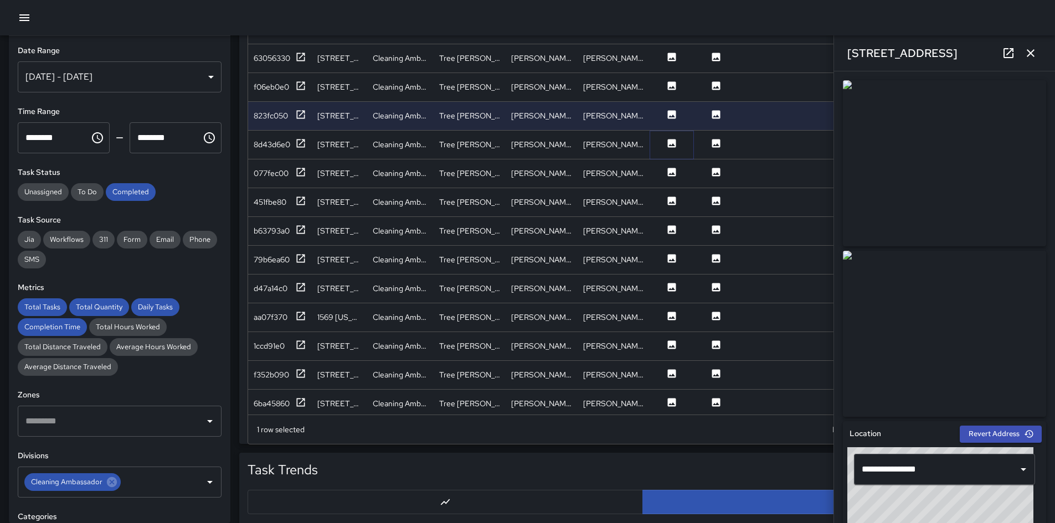
click at [670, 145] on icon at bounding box center [671, 143] width 11 height 11
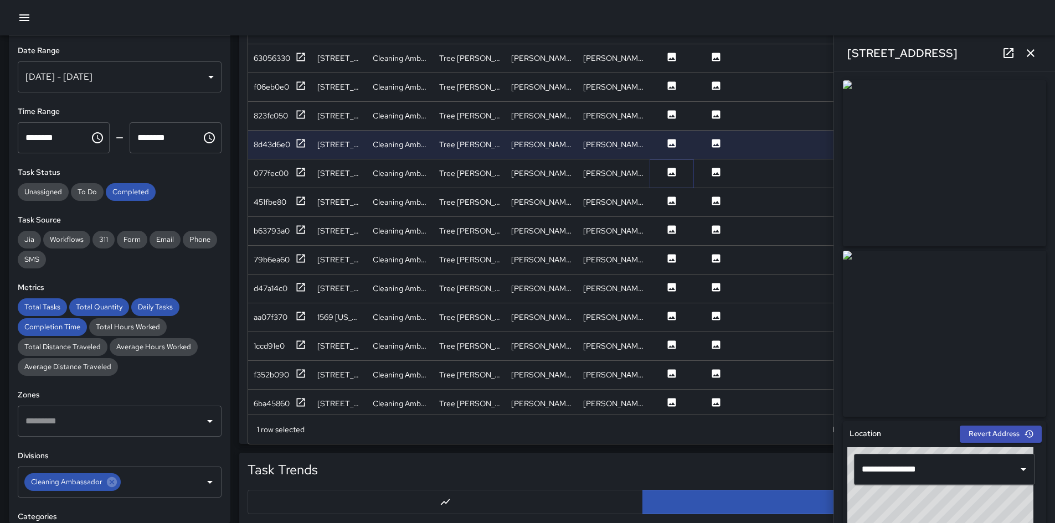
click at [672, 171] on icon at bounding box center [672, 172] width 8 height 8
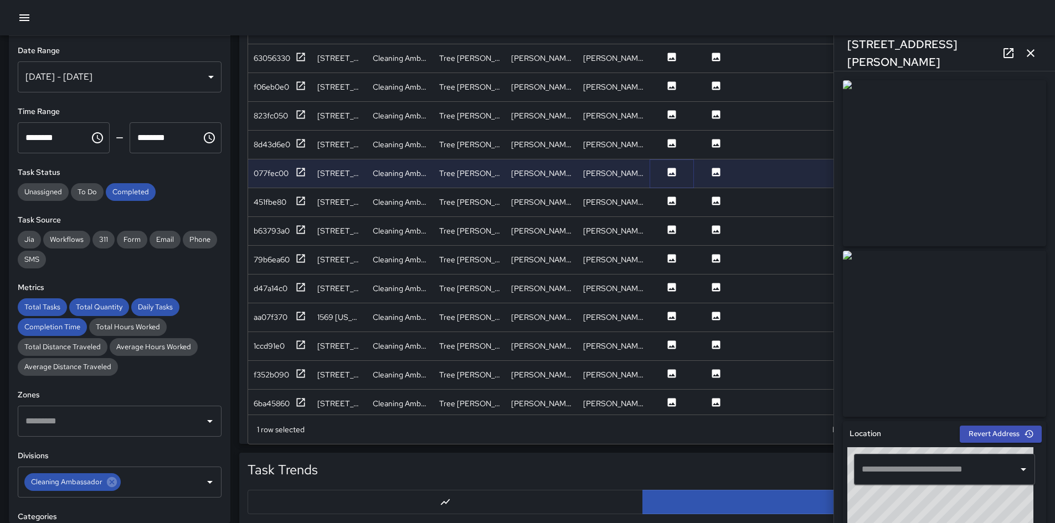
type input "**********"
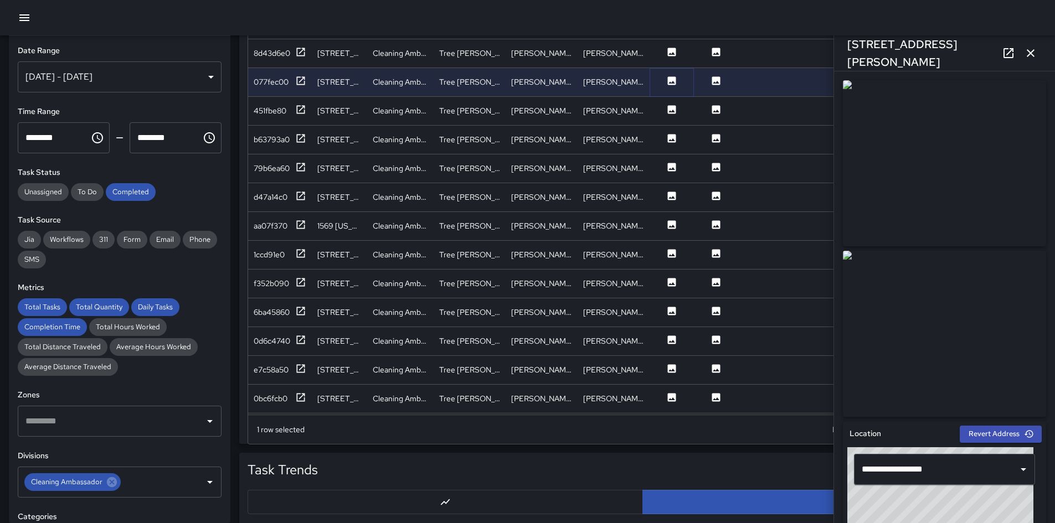
scroll to position [2432, 0]
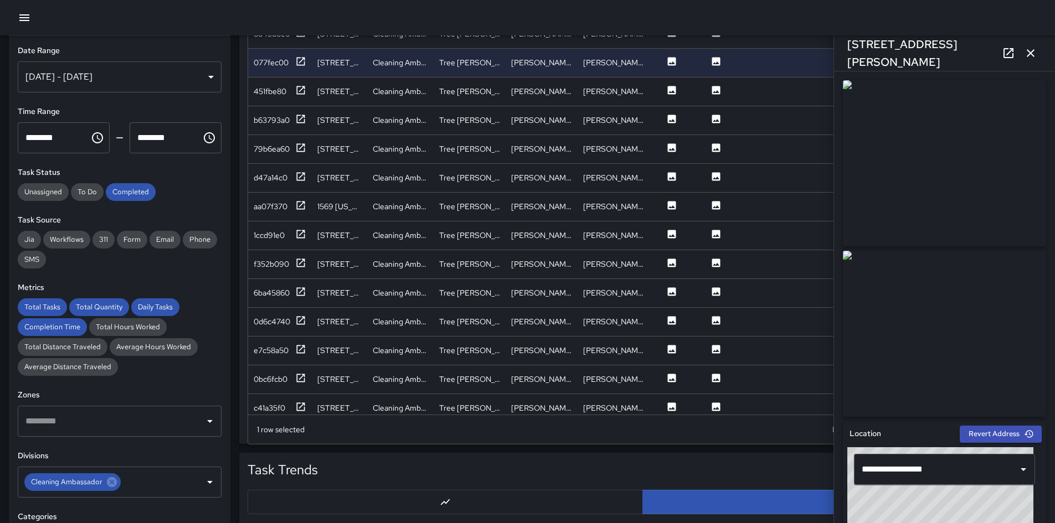
click at [708, 220] on img at bounding box center [944, 163] width 203 height 166
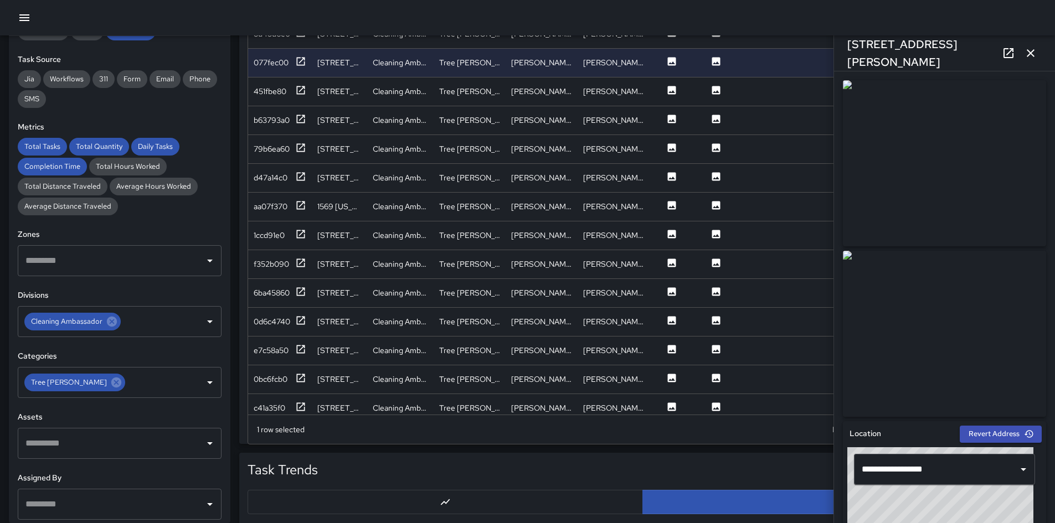
scroll to position [166, 0]
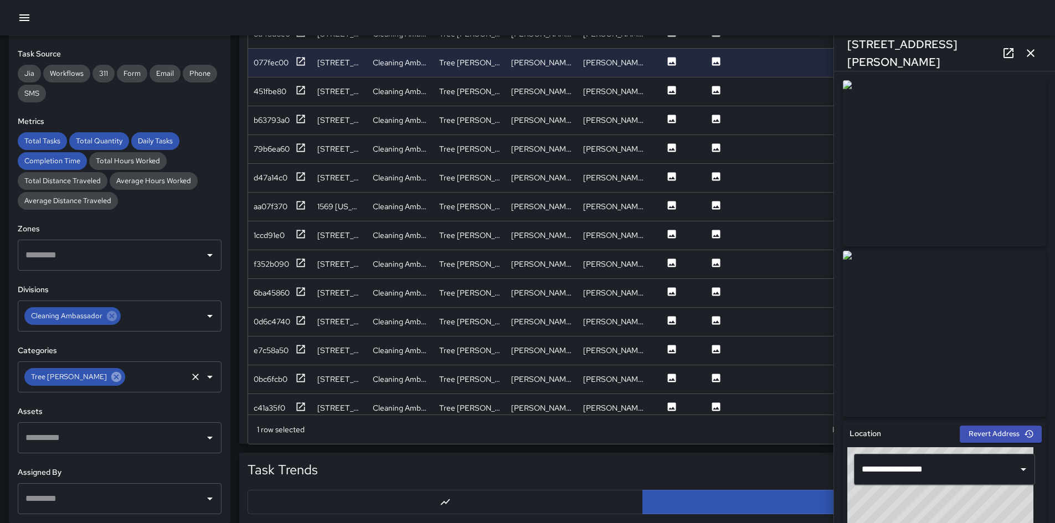
click at [111, 368] on icon at bounding box center [116, 377] width 10 height 10
click at [75, 368] on input "text" at bounding box center [111, 377] width 177 height 21
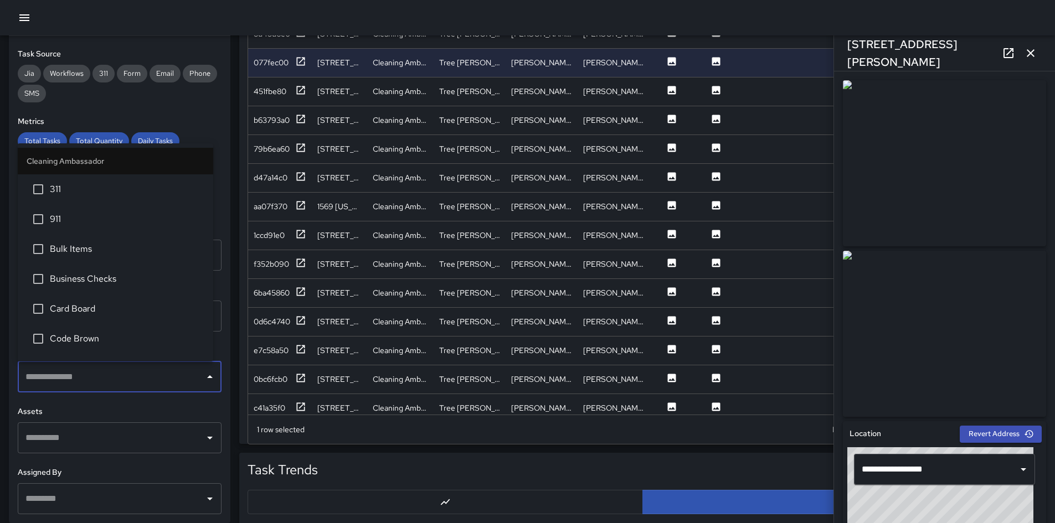
click at [75, 343] on span "Code Brown" at bounding box center [127, 338] width 154 height 13
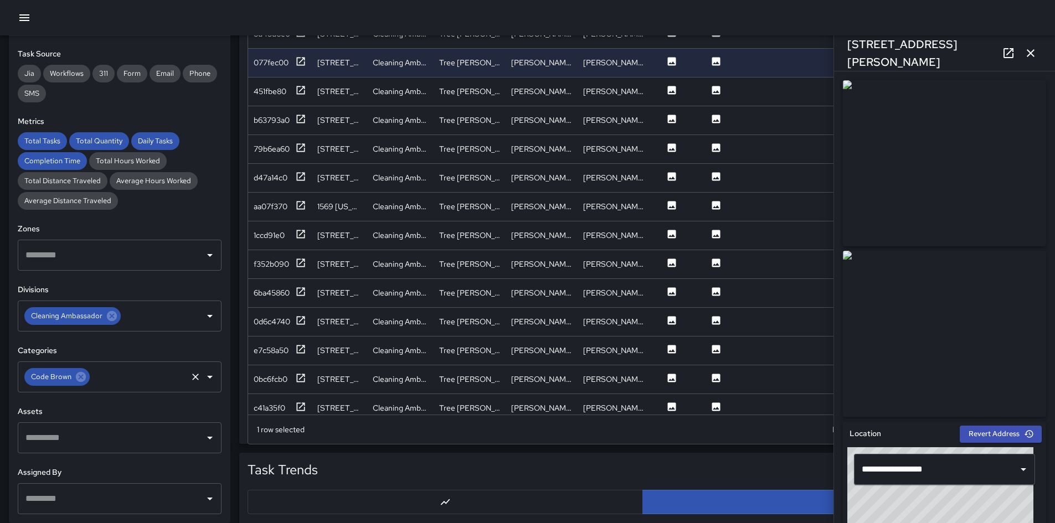
click at [197, 112] on div "**********" at bounding box center [119, 279] width 221 height 487
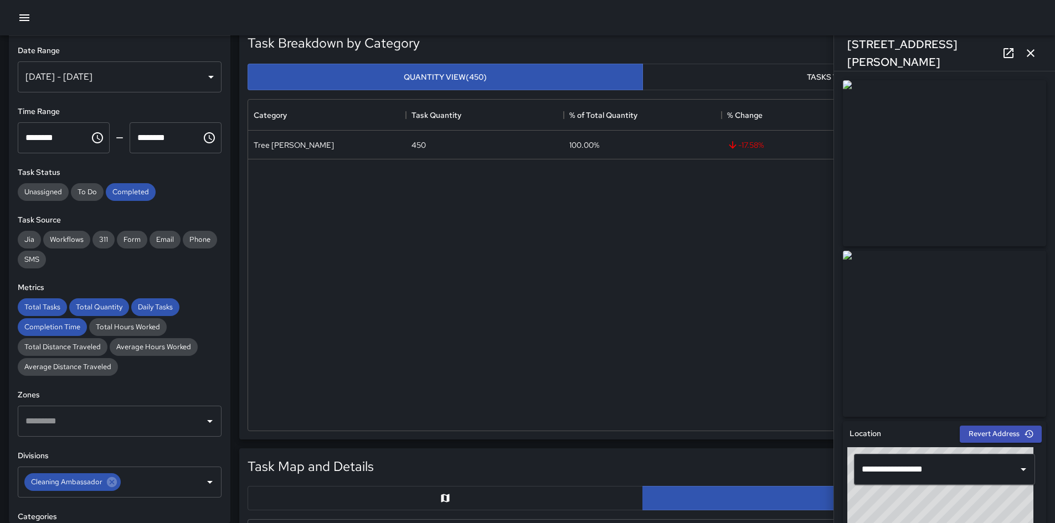
scroll to position [0, 0]
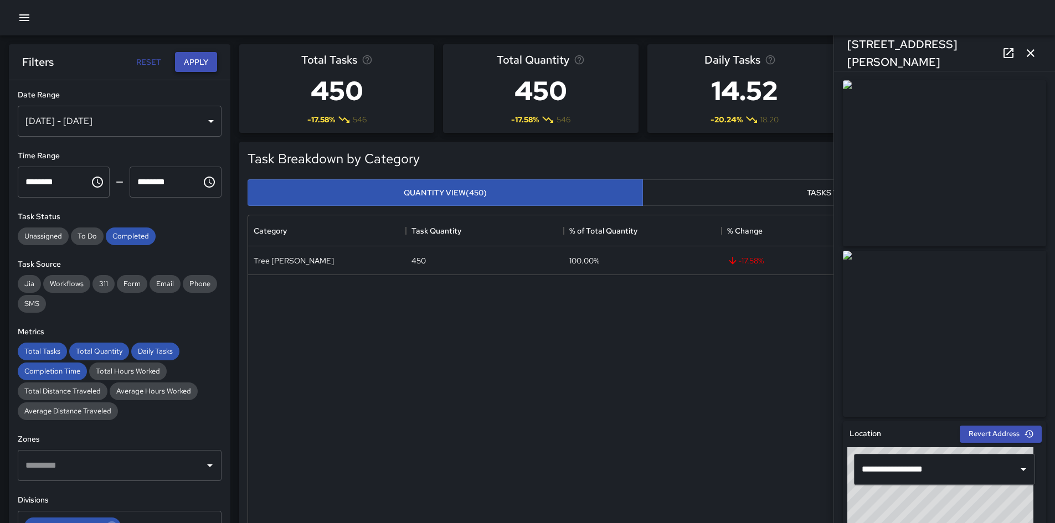
click at [206, 59] on button "Apply" at bounding box center [196, 62] width 42 height 20
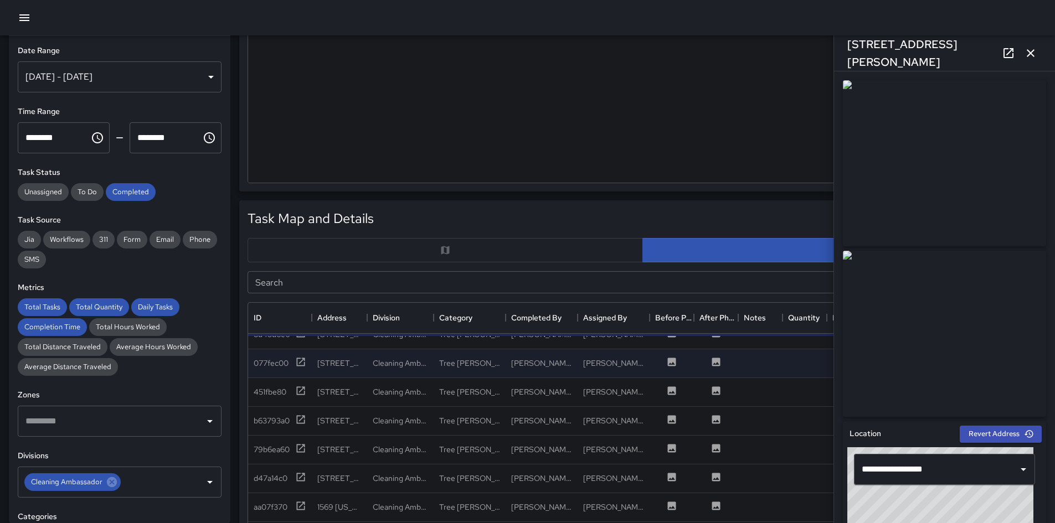
scroll to position [554, 0]
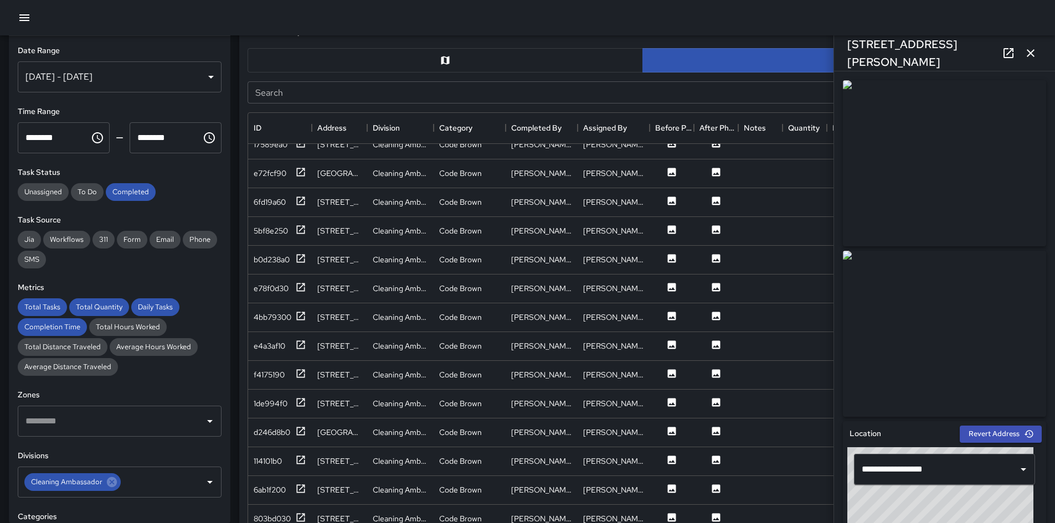
click at [313, 64] on button "button" at bounding box center [445, 60] width 395 height 24
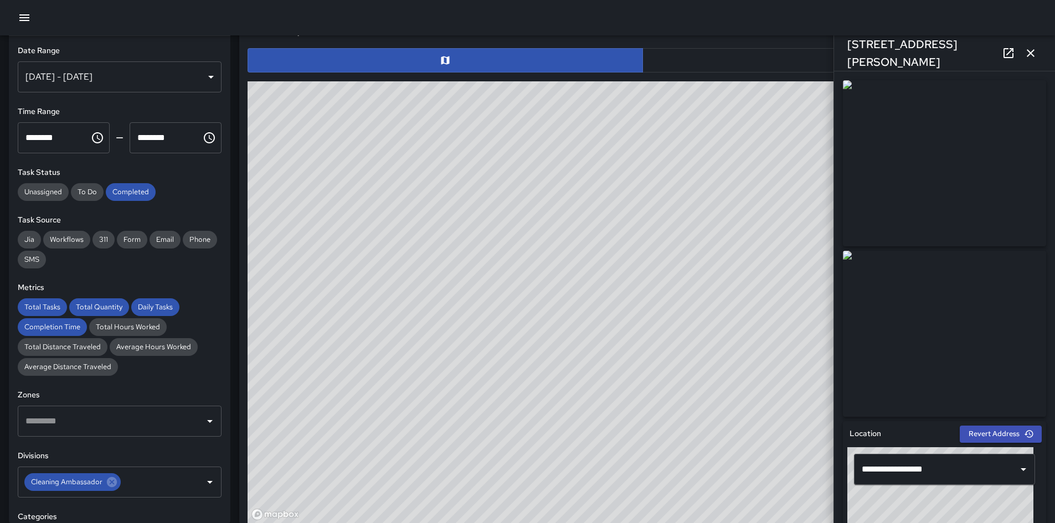
click at [708, 54] on icon "button" at bounding box center [1031, 53] width 8 height 8
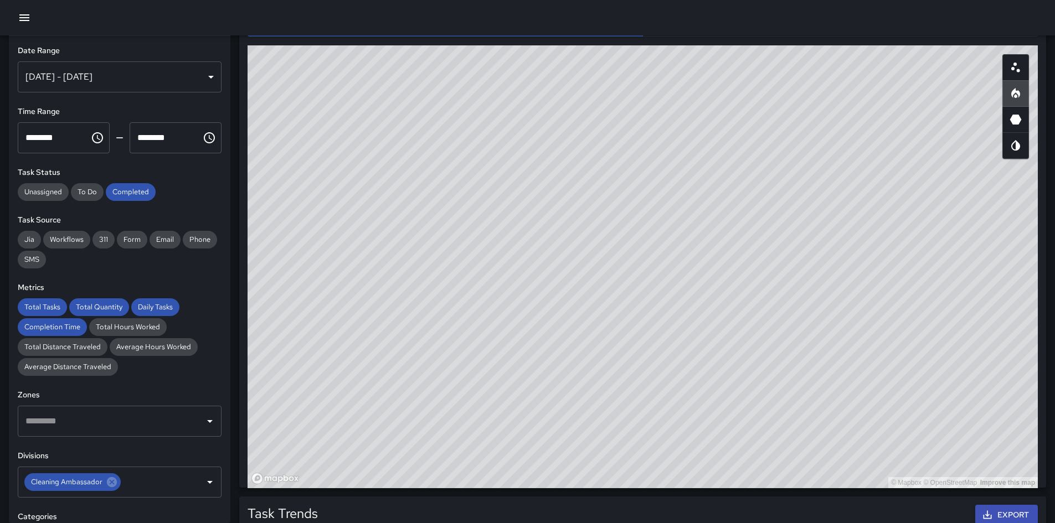
scroll to position [621, 0]
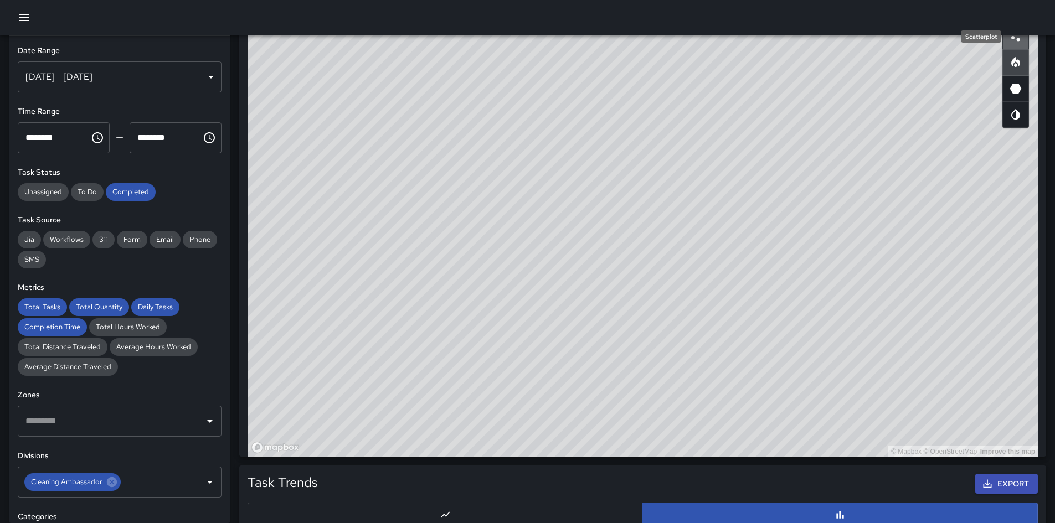
click at [708, 39] on circle "Scatterplot" at bounding box center [1018, 39] width 3 height 3
click at [708, 147] on div "© Mapbox © OpenStreetMap Improve this map" at bounding box center [643, 235] width 790 height 443
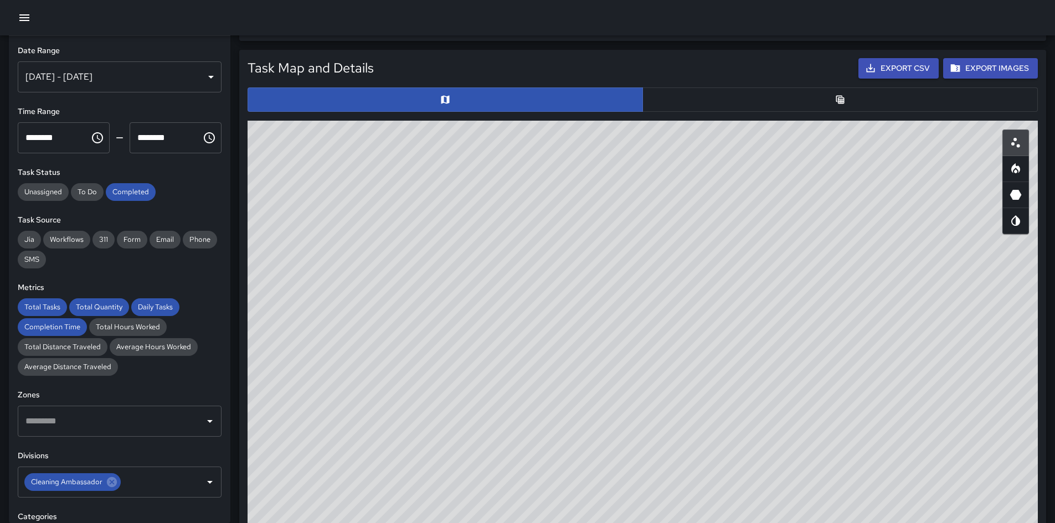
scroll to position [510, 0]
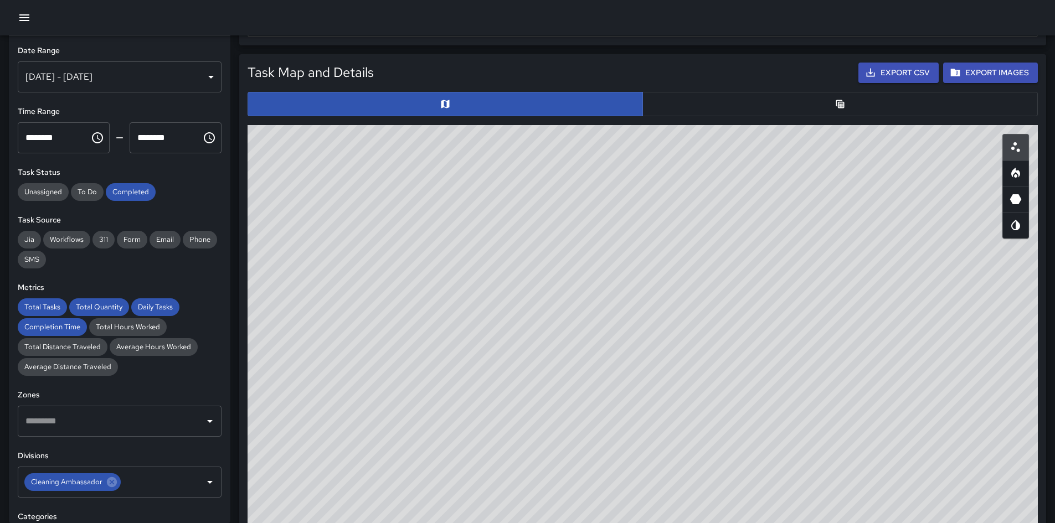
click at [708, 107] on button "button" at bounding box center [839, 104] width 395 height 24
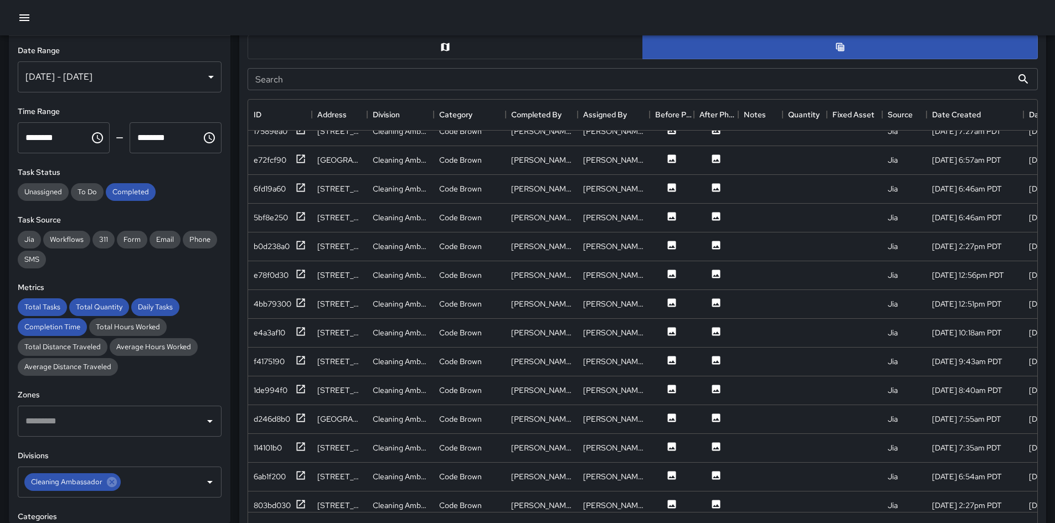
scroll to position [621, 0]
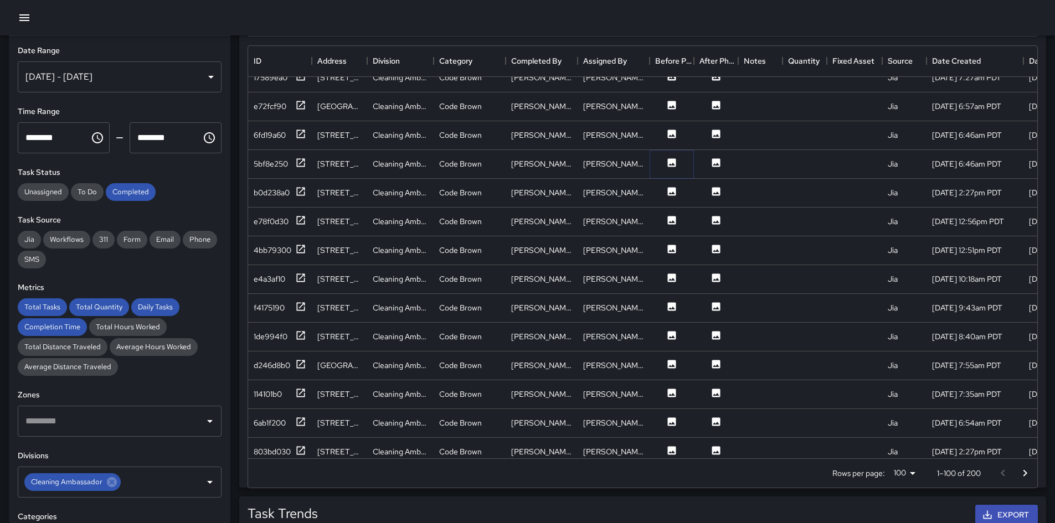
click at [668, 163] on icon at bounding box center [672, 162] width 8 height 8
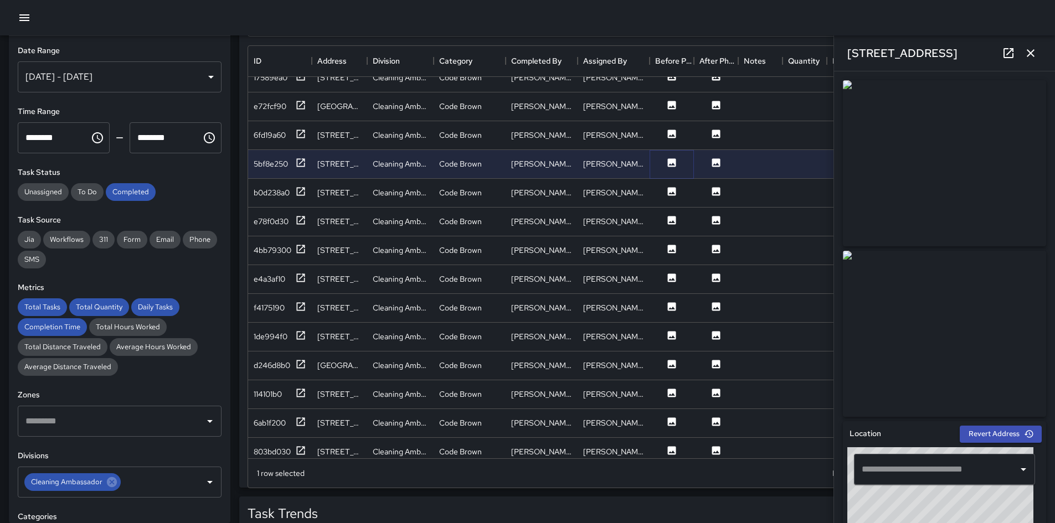
type input "**********"
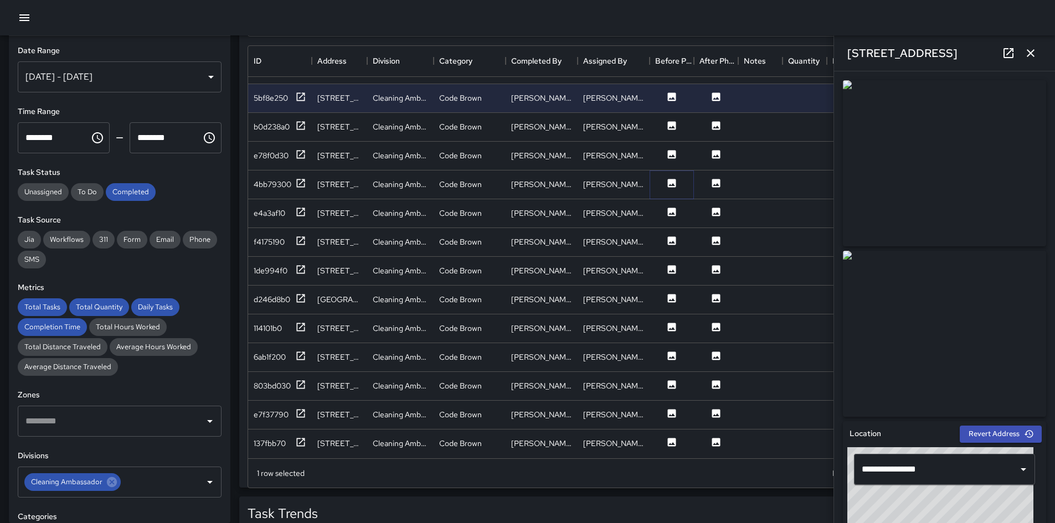
click at [671, 179] on icon at bounding box center [672, 183] width 8 height 8
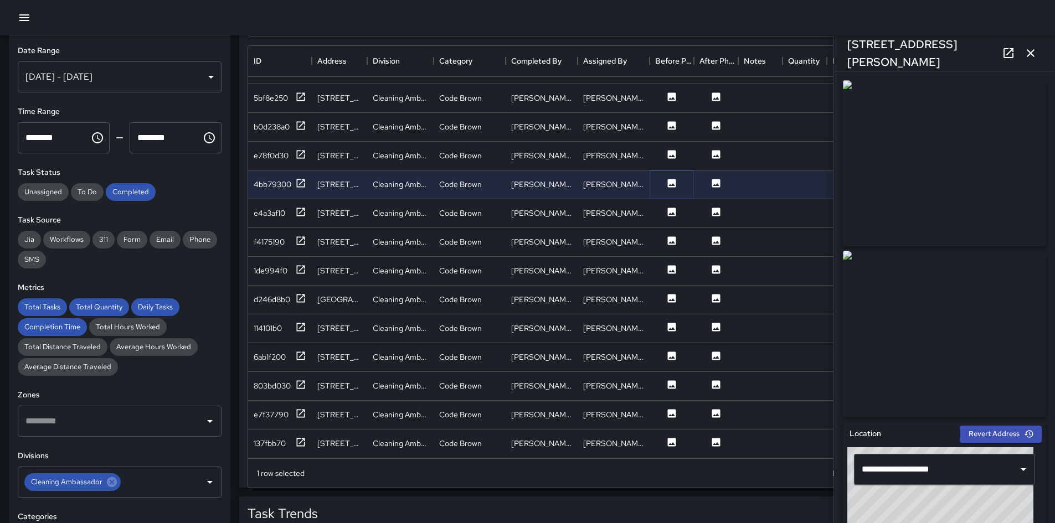
scroll to position [676, 0]
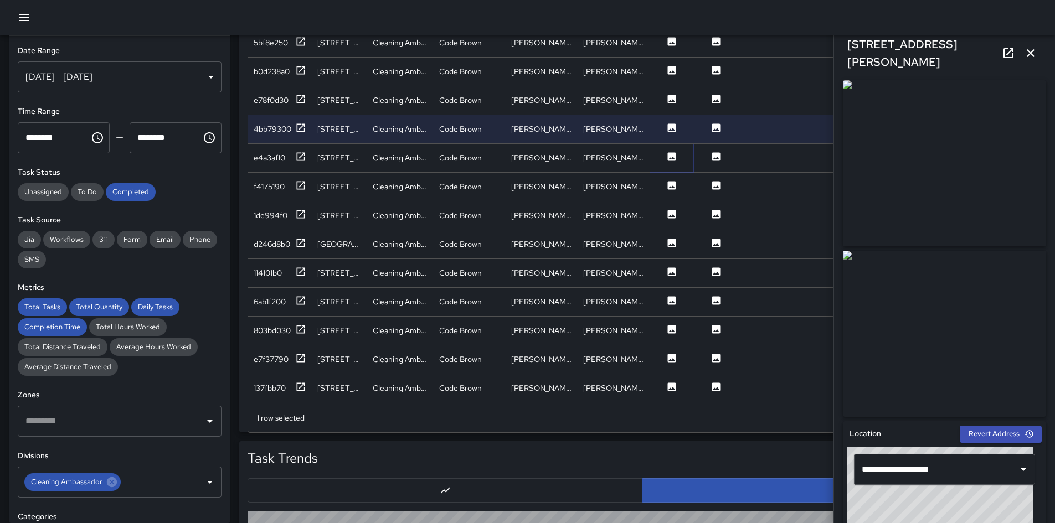
click at [668, 152] on icon at bounding box center [672, 156] width 8 height 8
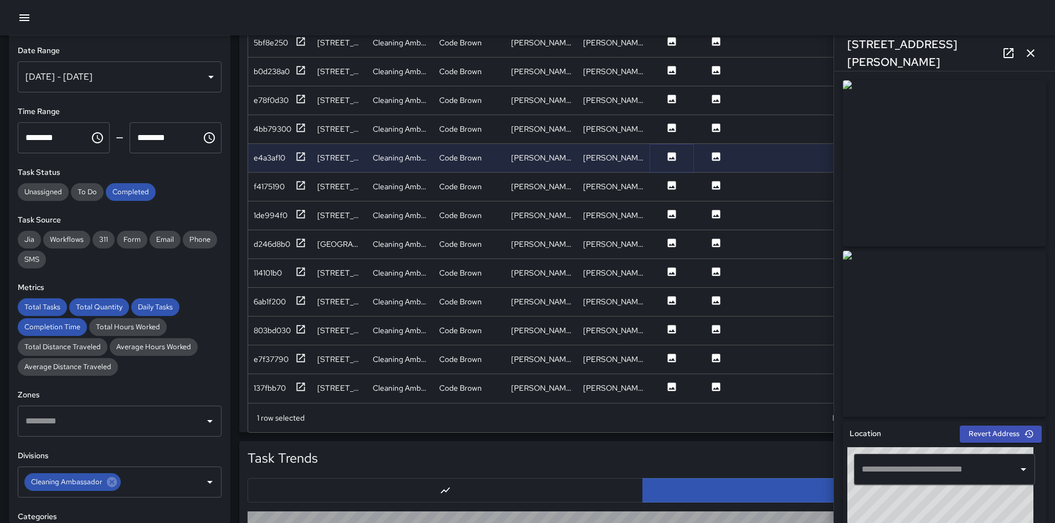
type input "**********"
click at [674, 181] on icon at bounding box center [672, 185] width 8 height 8
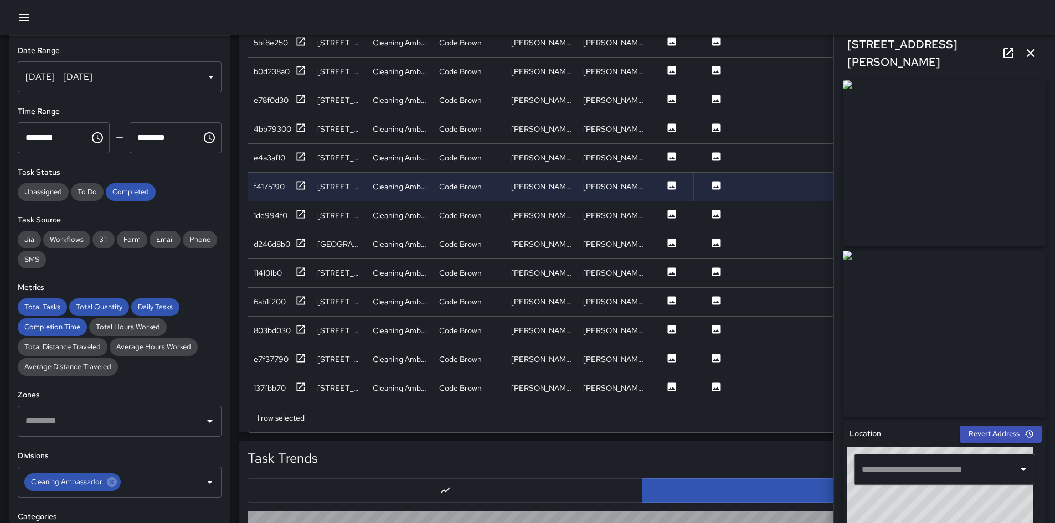
type input "**********"
click at [708, 209] on icon at bounding box center [715, 214] width 11 height 11
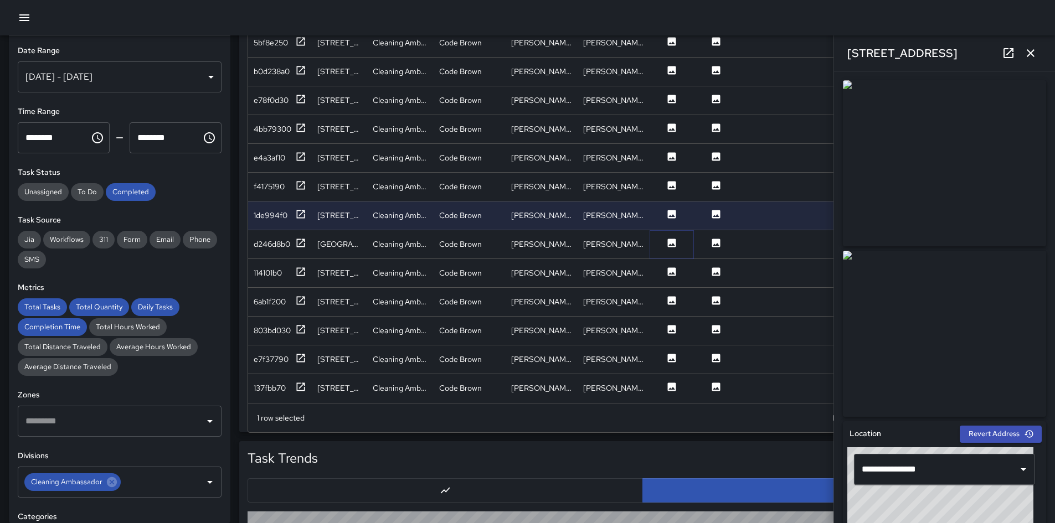
click at [668, 239] on icon at bounding box center [672, 243] width 8 height 8
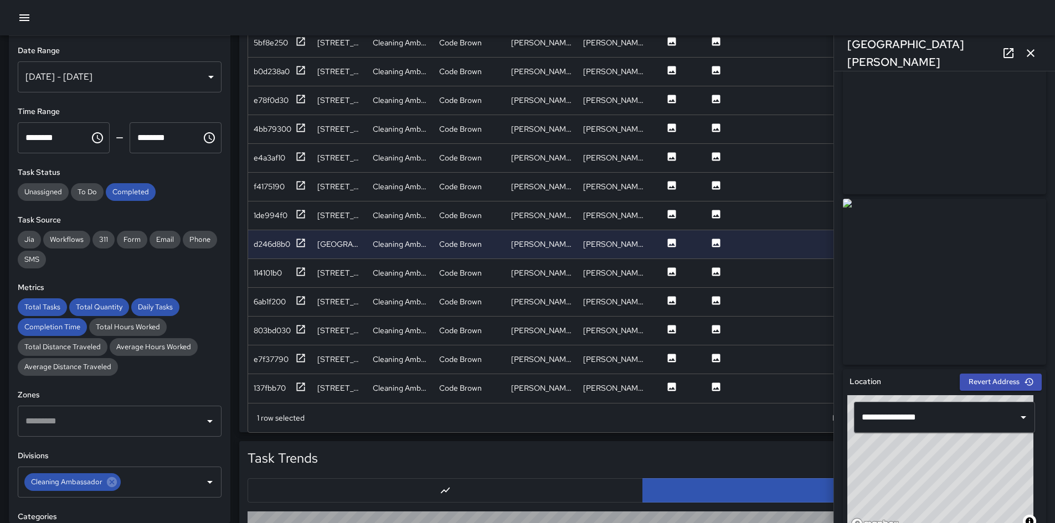
scroll to position [111, 0]
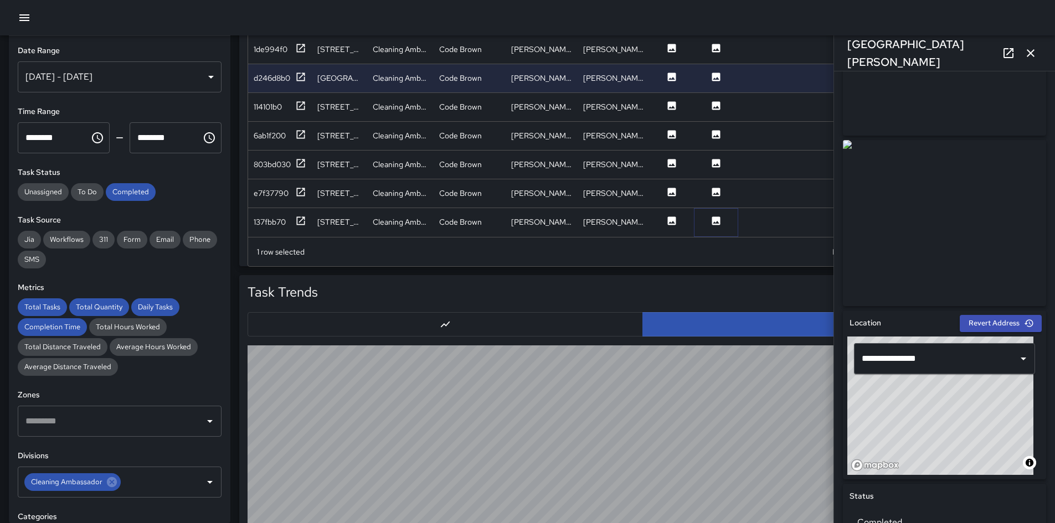
drag, startPoint x: 715, startPoint y: 212, endPoint x: 711, endPoint y: 253, distance: 41.7
click at [708, 216] on icon at bounding box center [716, 220] width 8 height 8
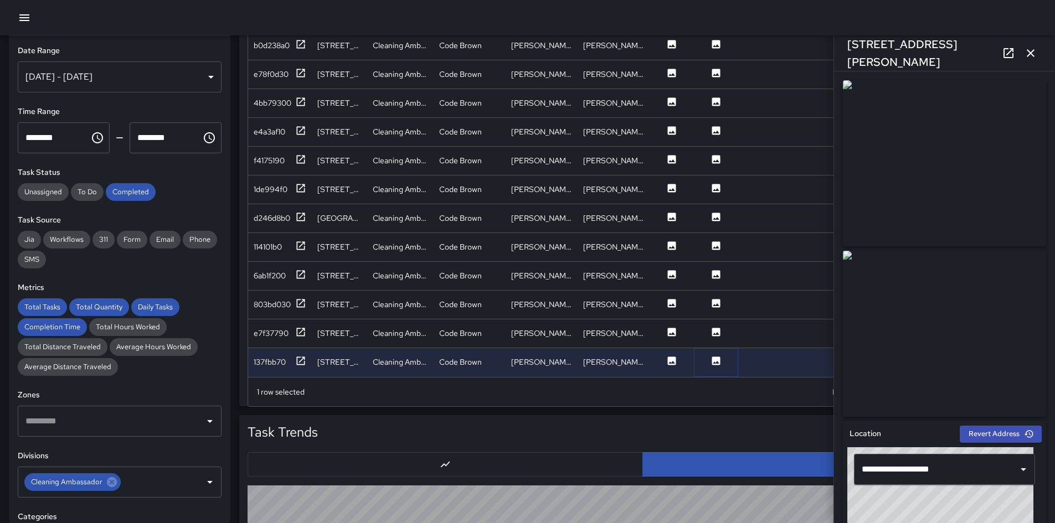
scroll to position [676, 0]
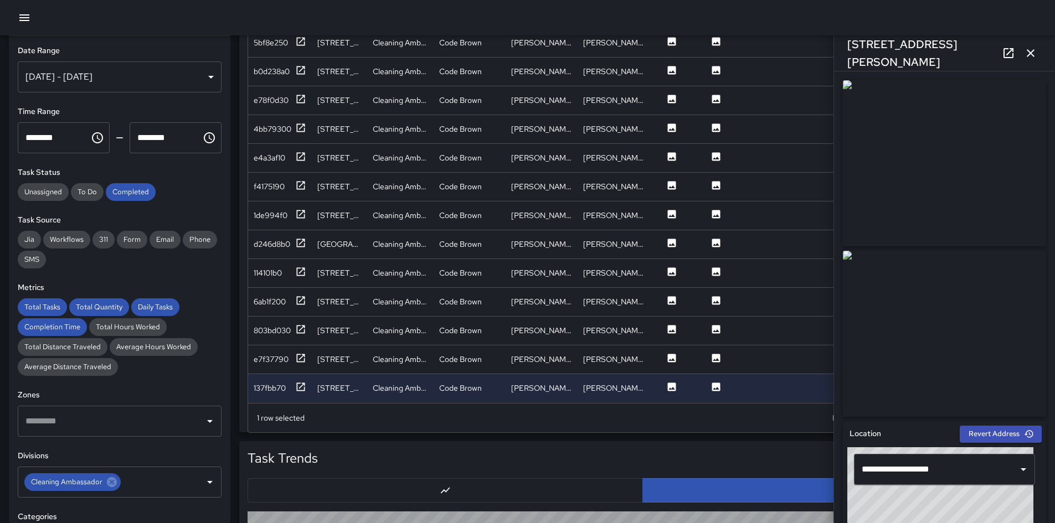
click at [708, 172] on img at bounding box center [944, 163] width 203 height 166
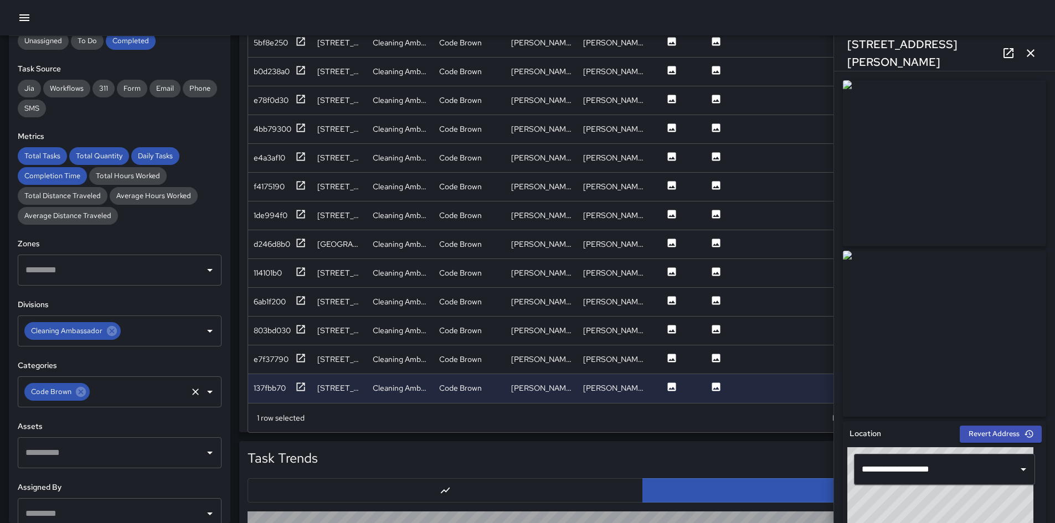
scroll to position [166, 0]
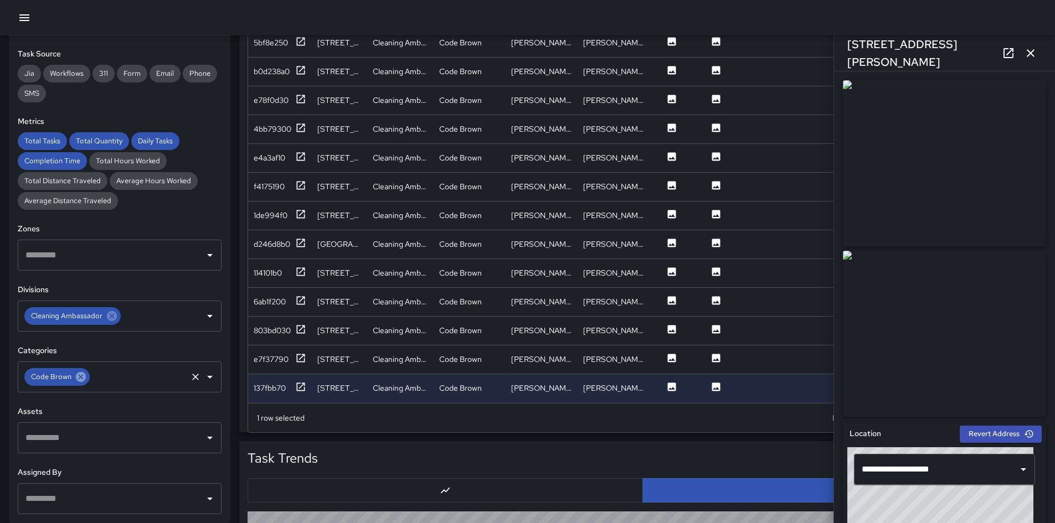
click at [84, 368] on icon at bounding box center [81, 377] width 10 height 10
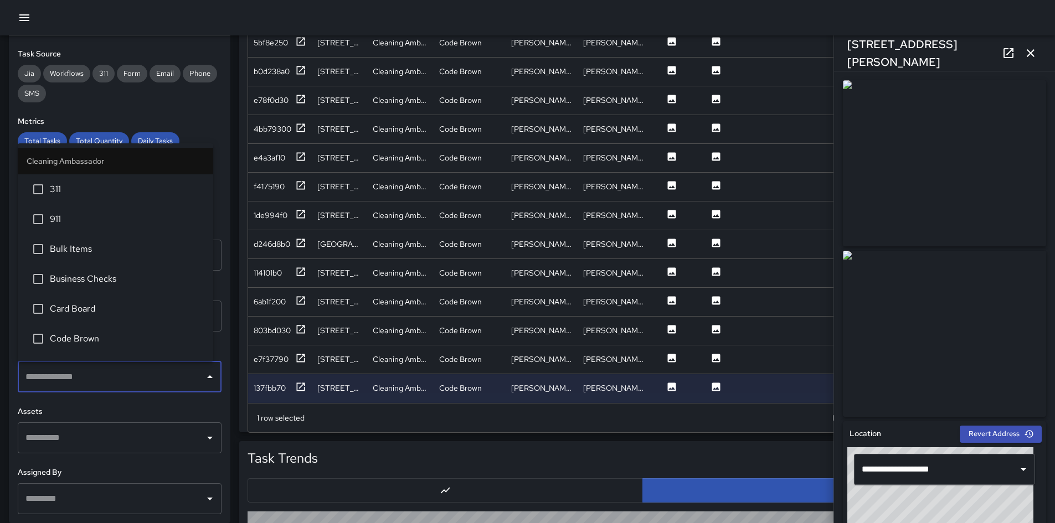
click at [84, 368] on input "text" at bounding box center [111, 377] width 177 height 21
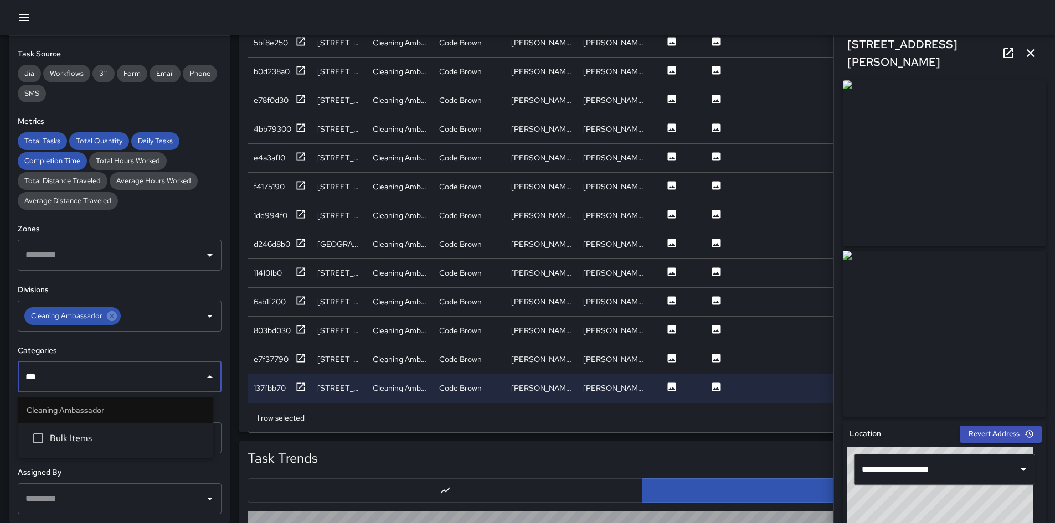
type input "****"
click at [94, 368] on span "Bulk Items" at bounding box center [127, 438] width 154 height 13
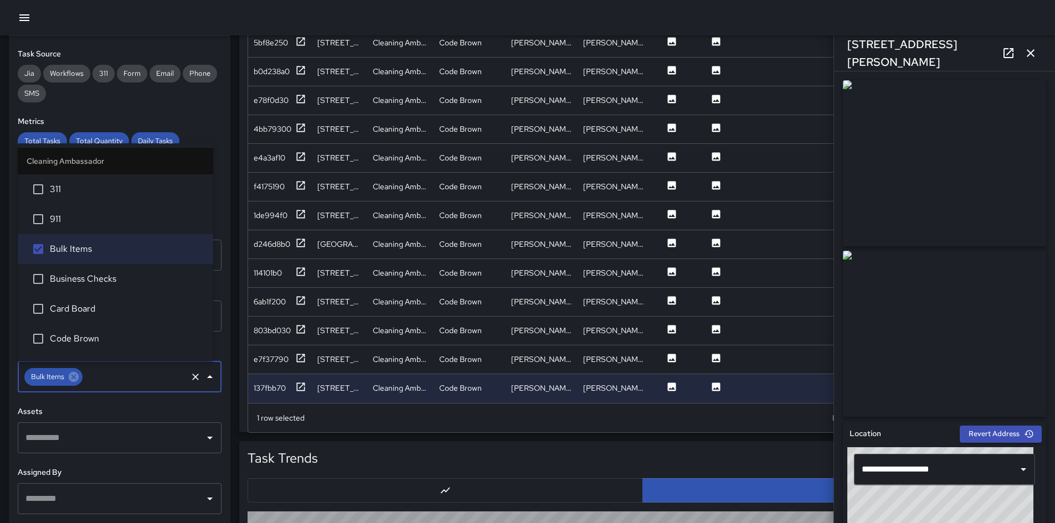
click at [198, 115] on div "**********" at bounding box center [119, 279] width 221 height 487
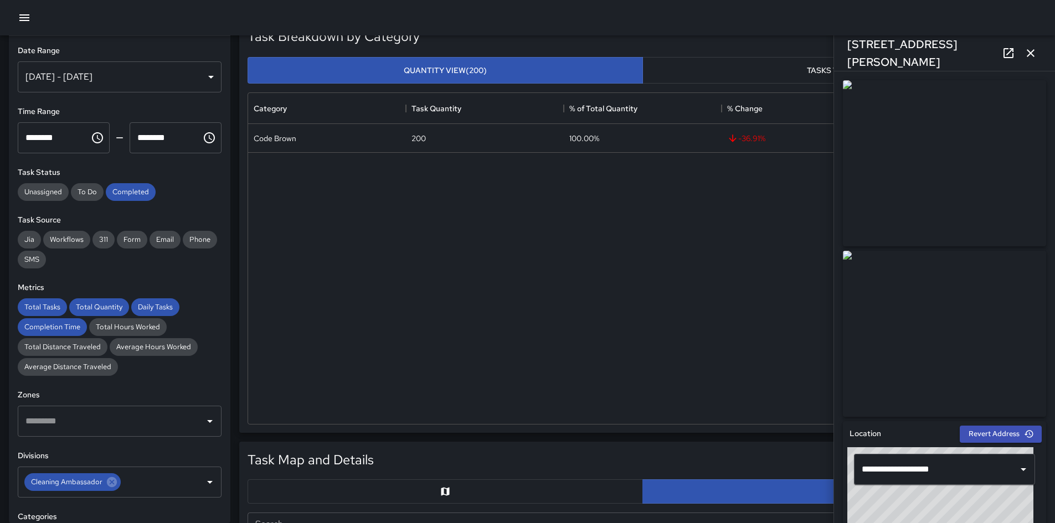
scroll to position [0, 0]
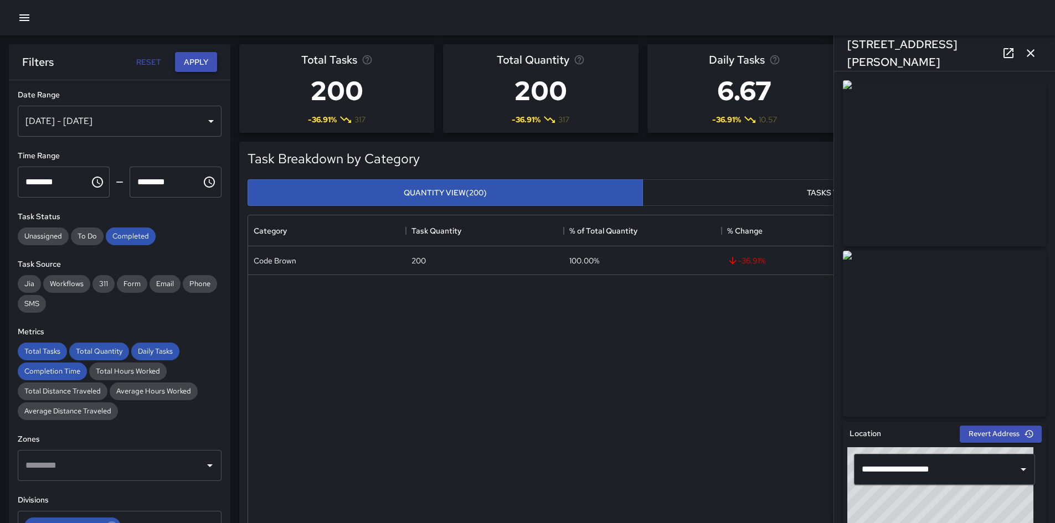
click at [192, 63] on button "Apply" at bounding box center [196, 62] width 42 height 20
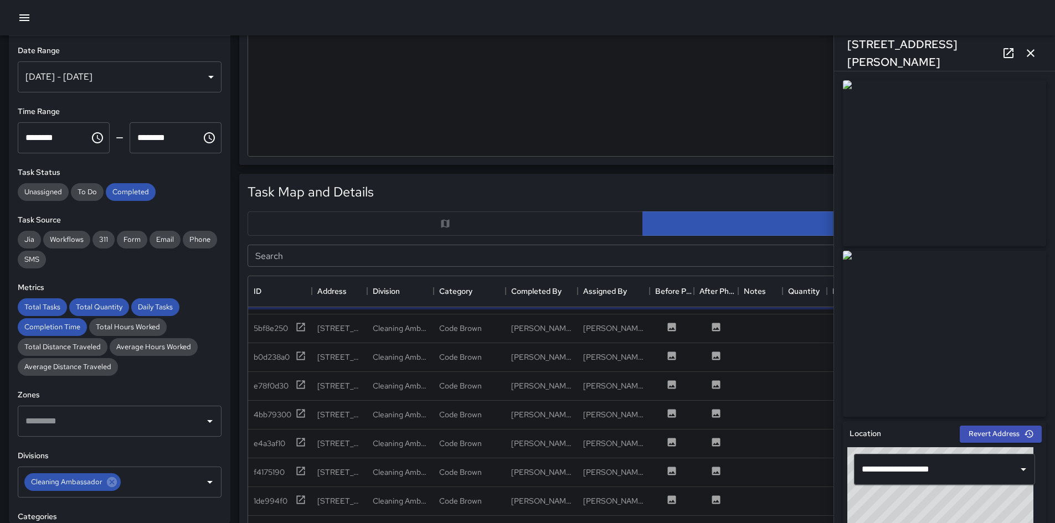
scroll to position [609, 0]
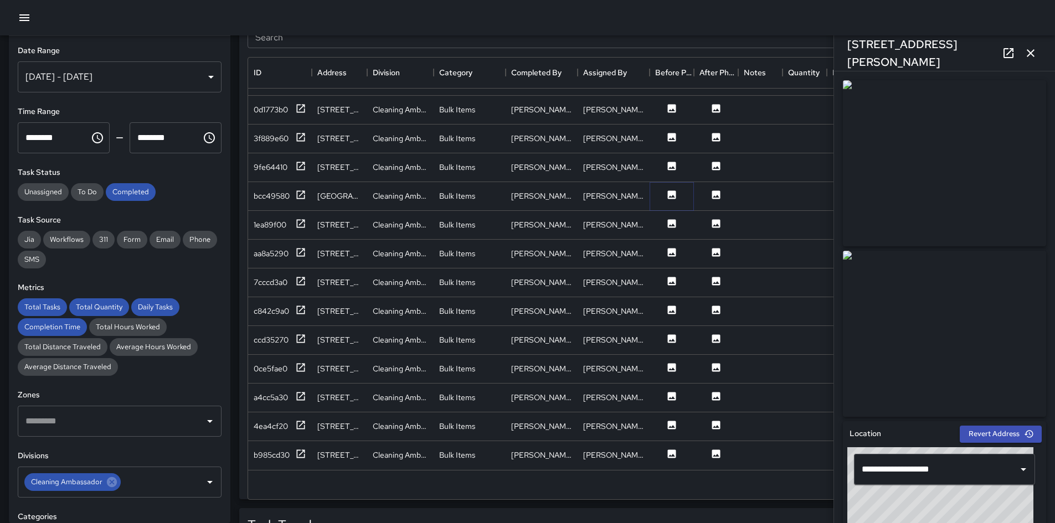
click at [668, 190] on icon at bounding box center [672, 194] width 8 height 8
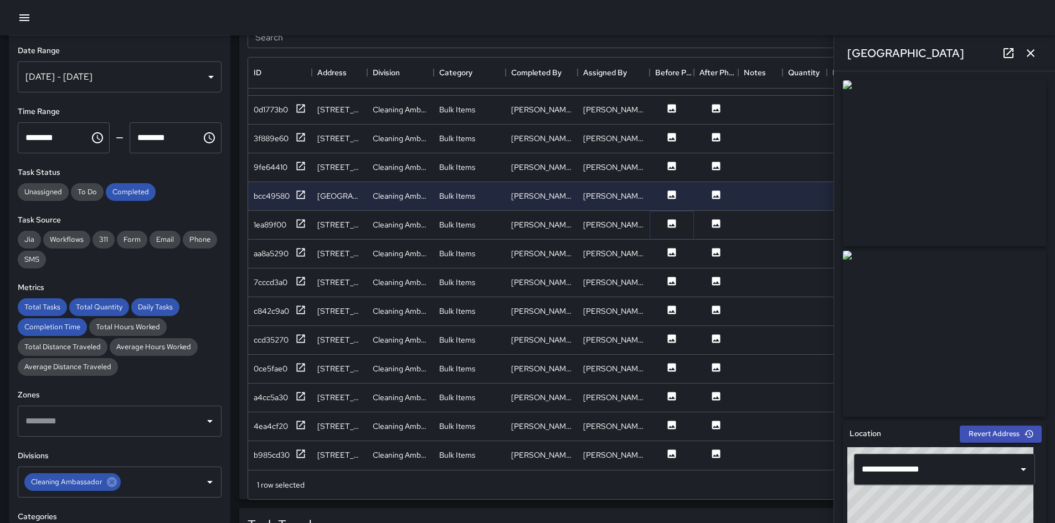
click at [669, 219] on icon at bounding box center [672, 223] width 8 height 8
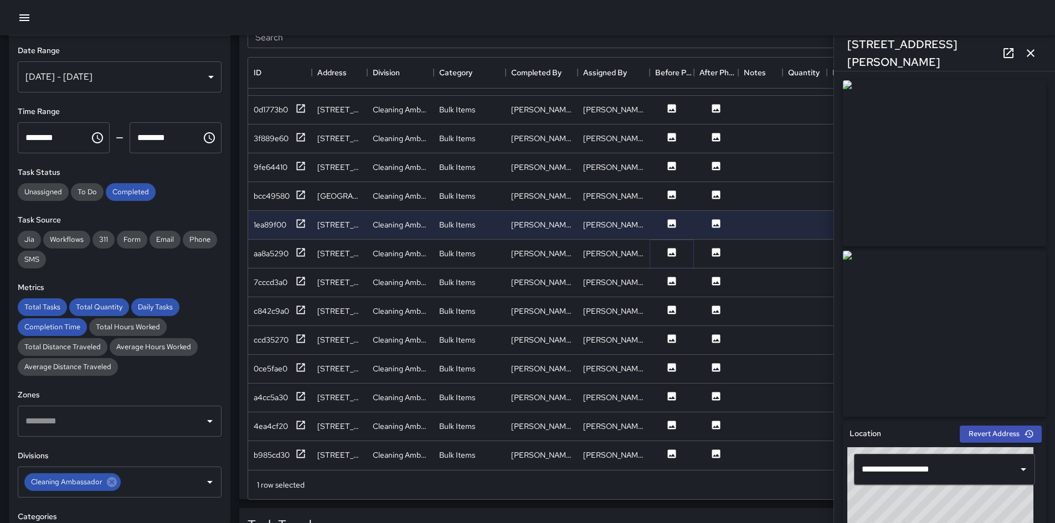
click at [672, 248] on icon at bounding box center [672, 252] width 8 height 8
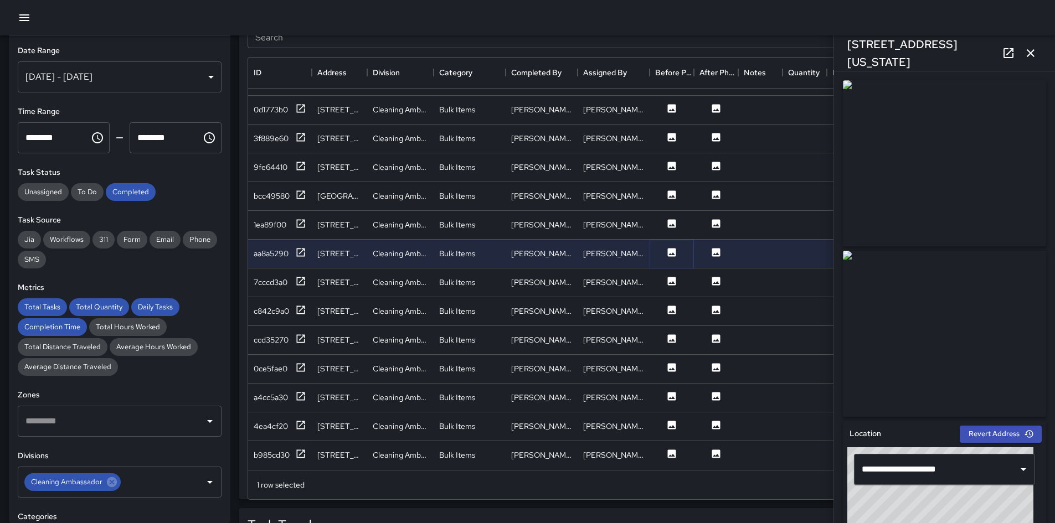
scroll to position [720, 0]
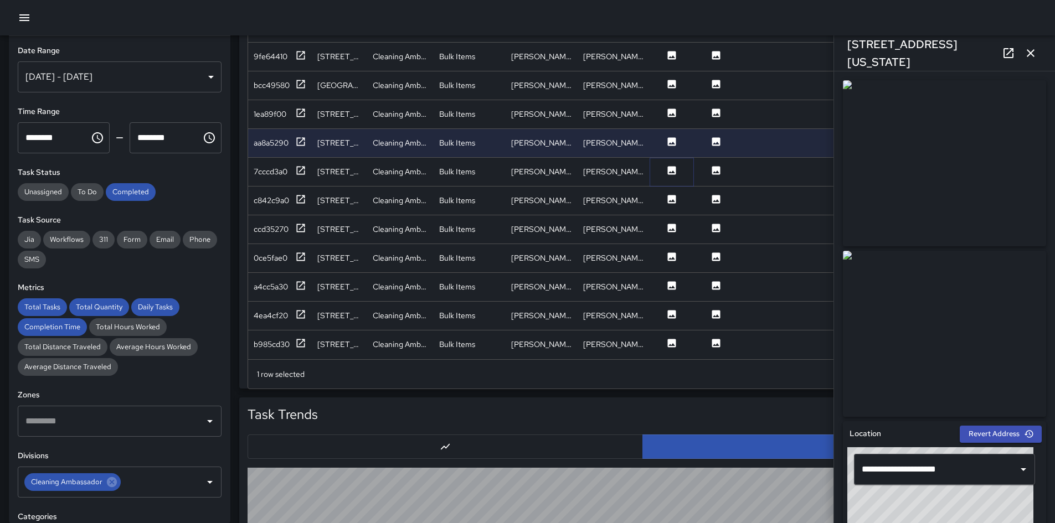
click at [671, 165] on icon at bounding box center [671, 170] width 11 height 11
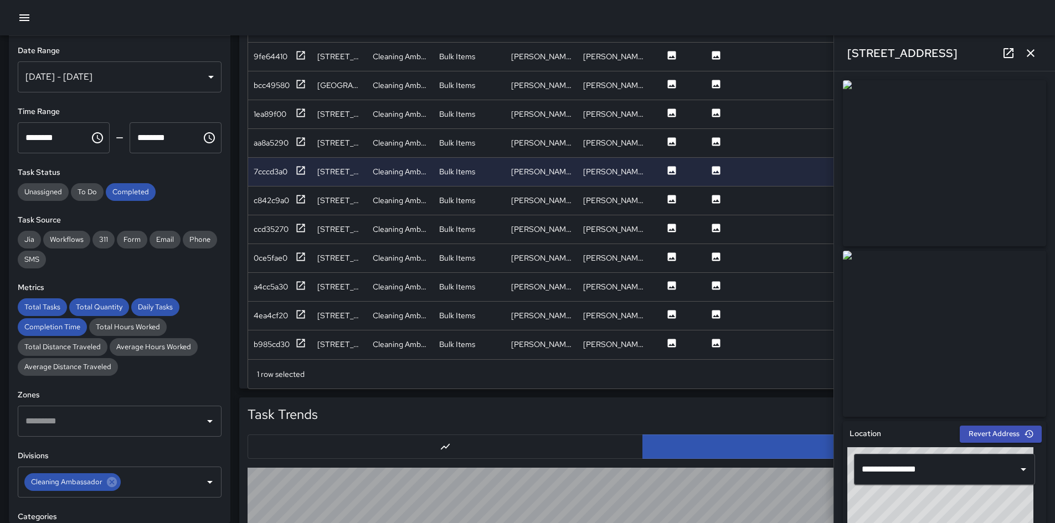
click at [708, 212] on img at bounding box center [944, 163] width 203 height 166
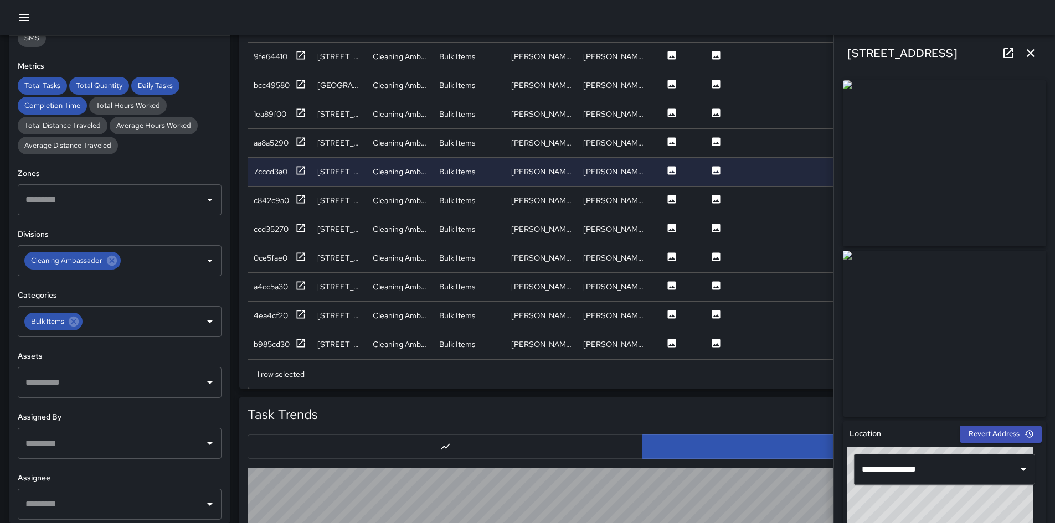
click at [708, 195] on icon at bounding box center [716, 199] width 8 height 8
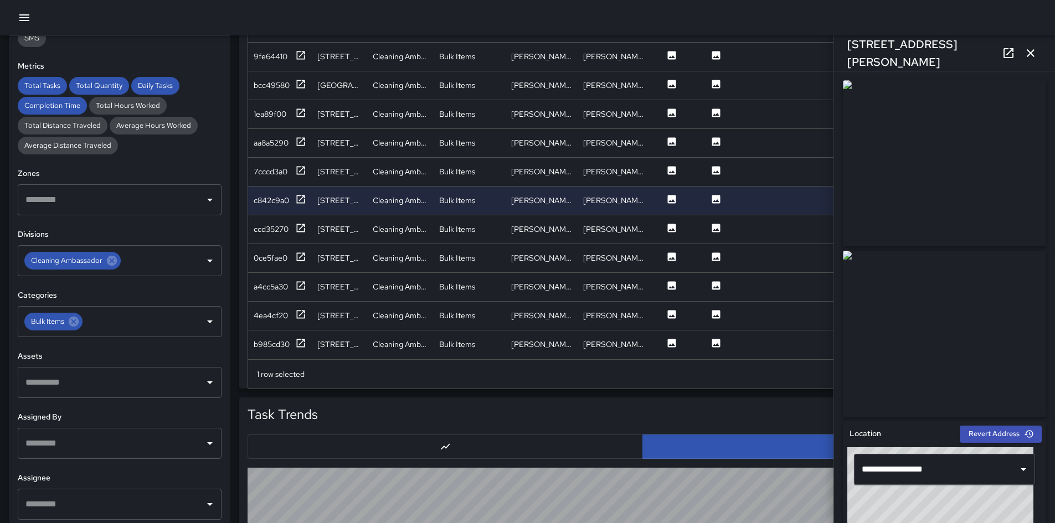
click at [708, 360] on img at bounding box center [944, 334] width 203 height 166
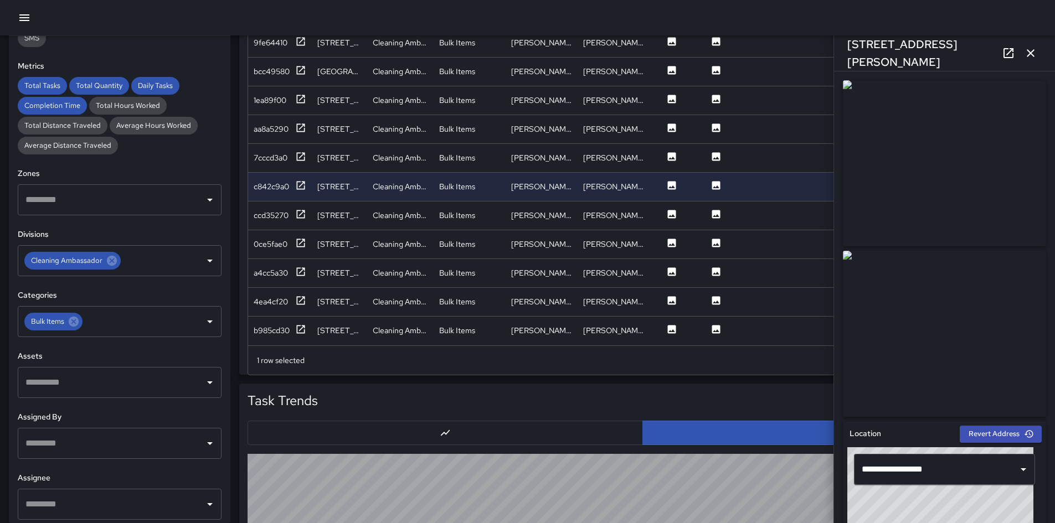
scroll to position [831, 0]
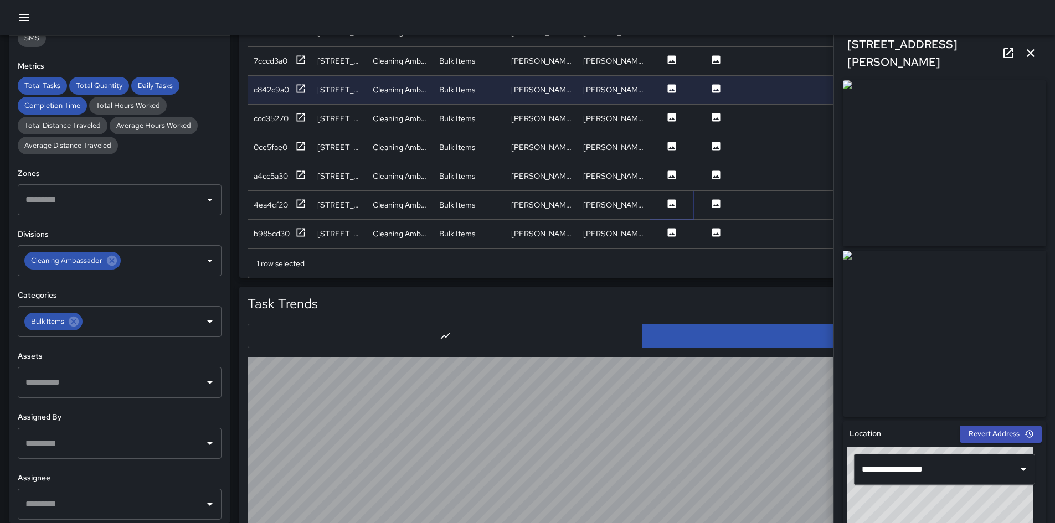
click at [674, 201] on button at bounding box center [671, 205] width 33 height 14
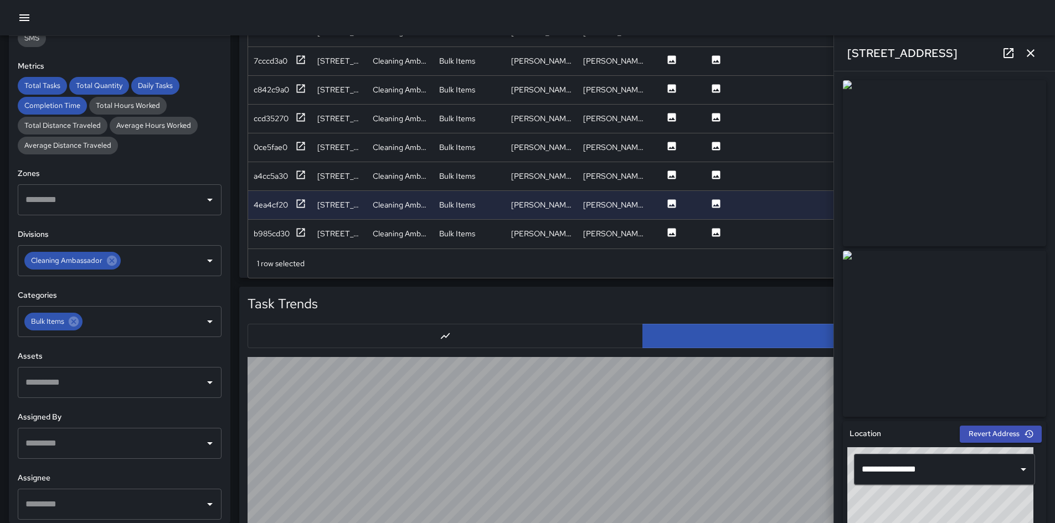
drag, startPoint x: 1034, startPoint y: 54, endPoint x: 1024, endPoint y: 82, distance: 29.4
click at [708, 54] on icon "button" at bounding box center [1030, 53] width 13 height 13
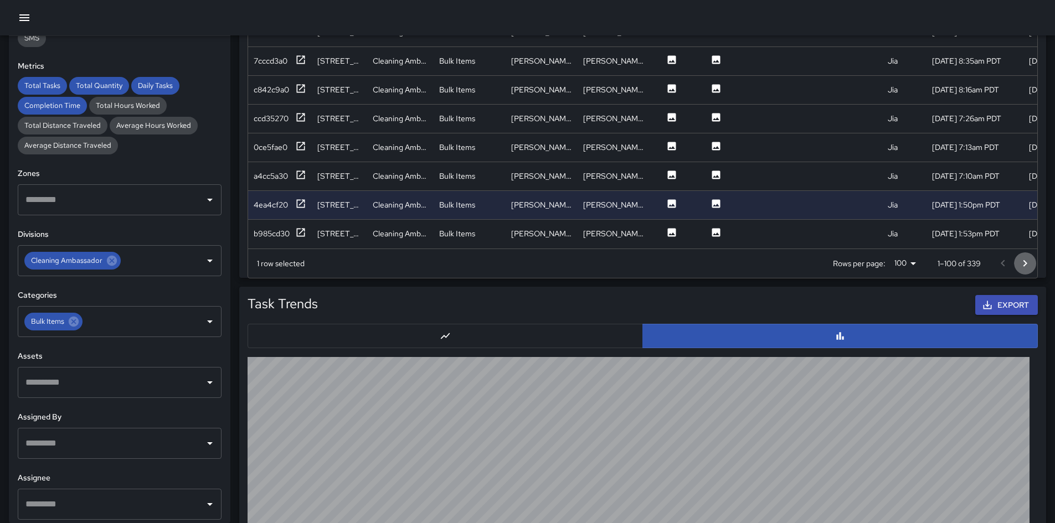
click at [708, 270] on icon "Go to next page" at bounding box center [1024, 263] width 13 height 13
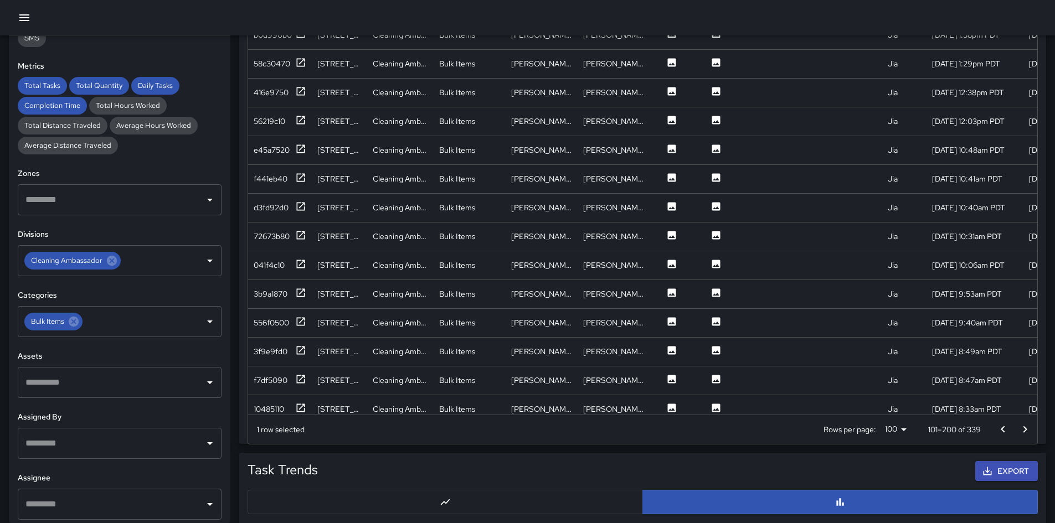
scroll to position [111, 0]
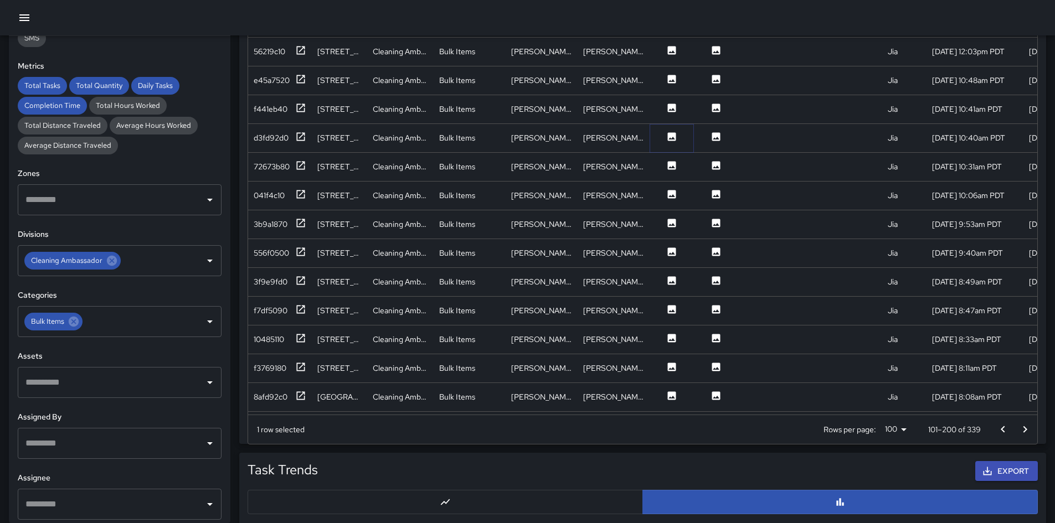
click at [665, 138] on button at bounding box center [671, 138] width 33 height 14
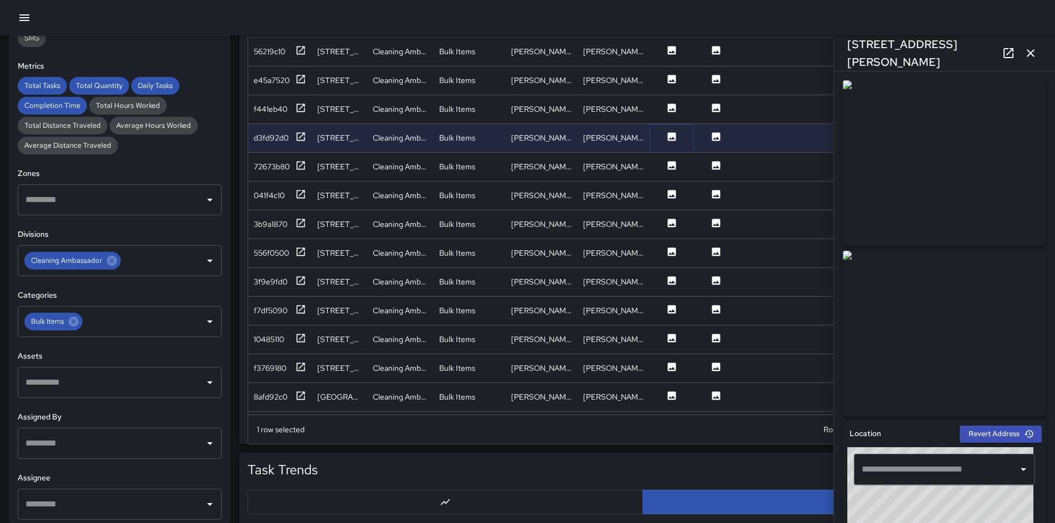
type input "**********"
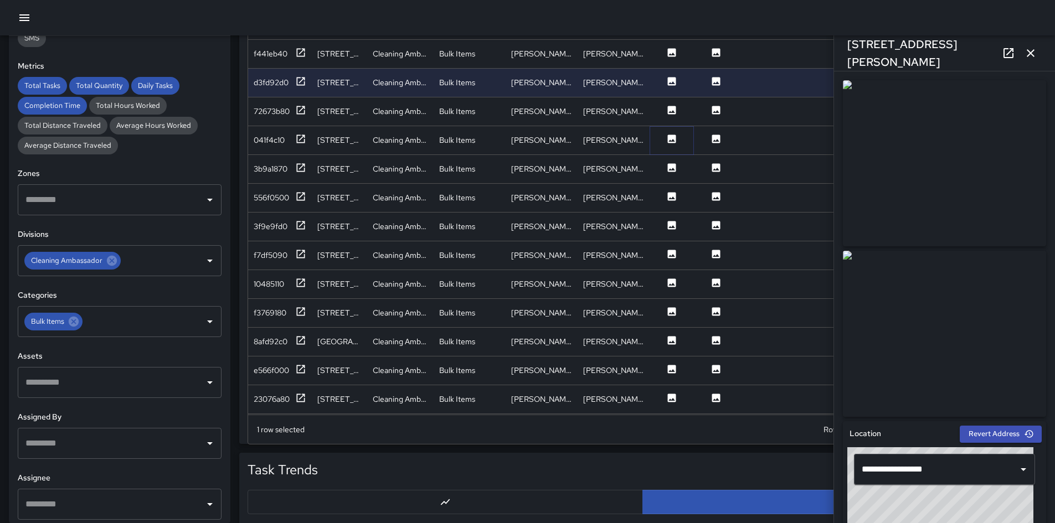
click at [665, 138] on button at bounding box center [671, 140] width 33 height 14
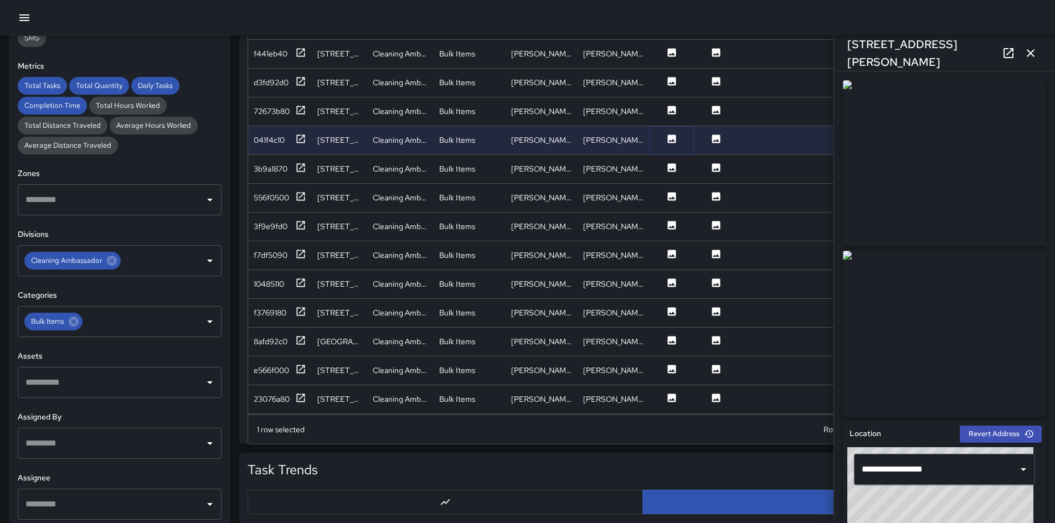
scroll to position [221, 0]
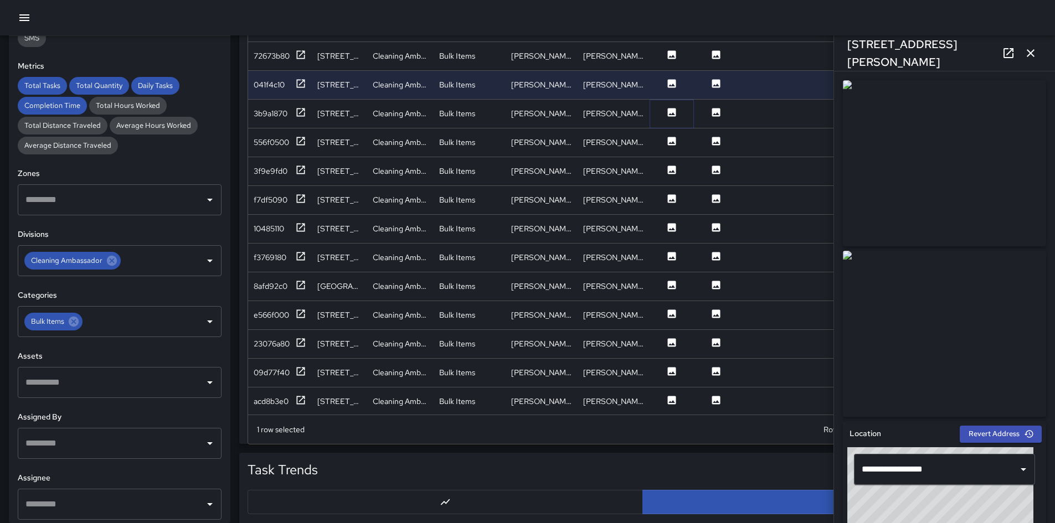
drag, startPoint x: 671, startPoint y: 107, endPoint x: 670, endPoint y: 112, distance: 5.6
click at [670, 107] on icon at bounding box center [671, 112] width 11 height 11
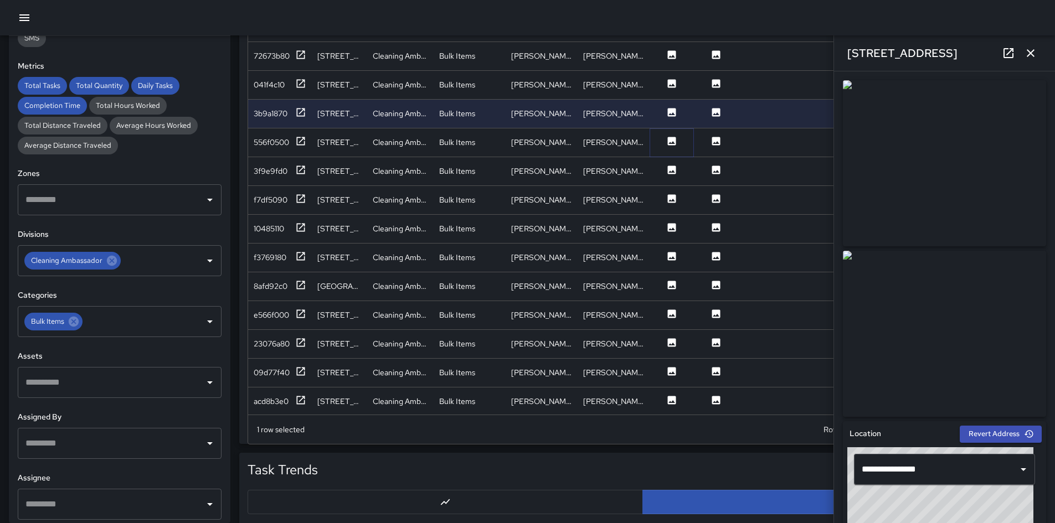
click at [672, 142] on icon at bounding box center [671, 141] width 11 height 11
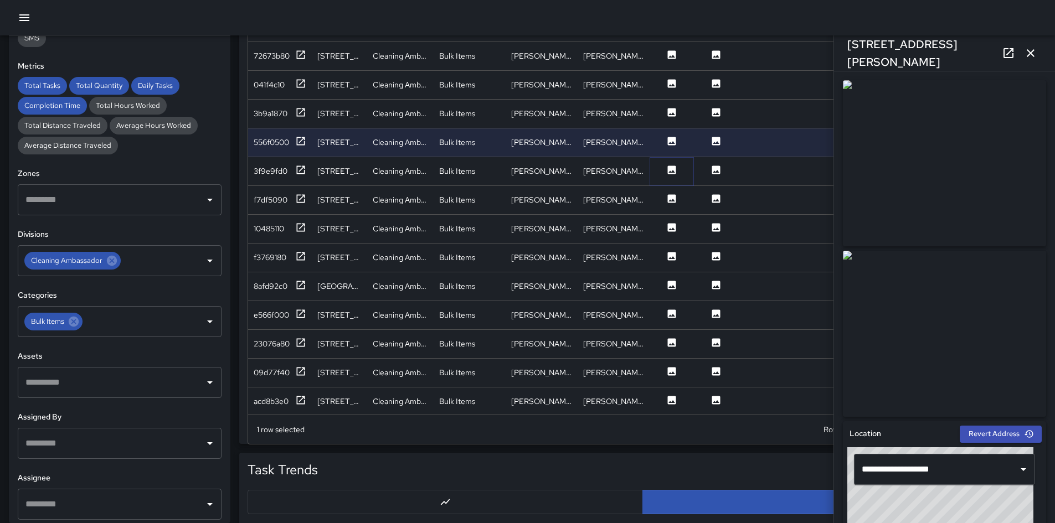
click at [673, 173] on icon at bounding box center [672, 170] width 8 height 8
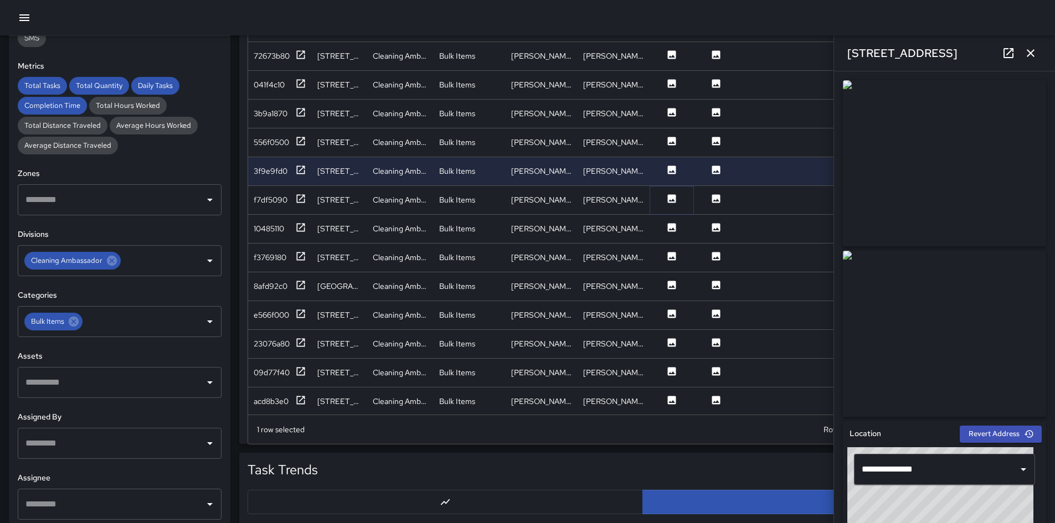
click at [671, 201] on icon at bounding box center [671, 198] width 11 height 11
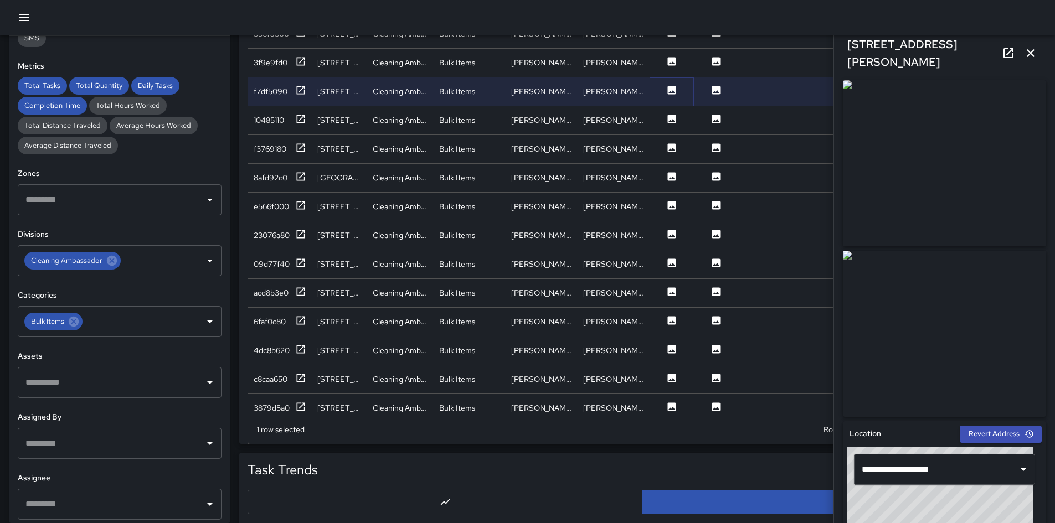
scroll to position [332, 0]
click at [671, 146] on icon at bounding box center [672, 145] width 8 height 8
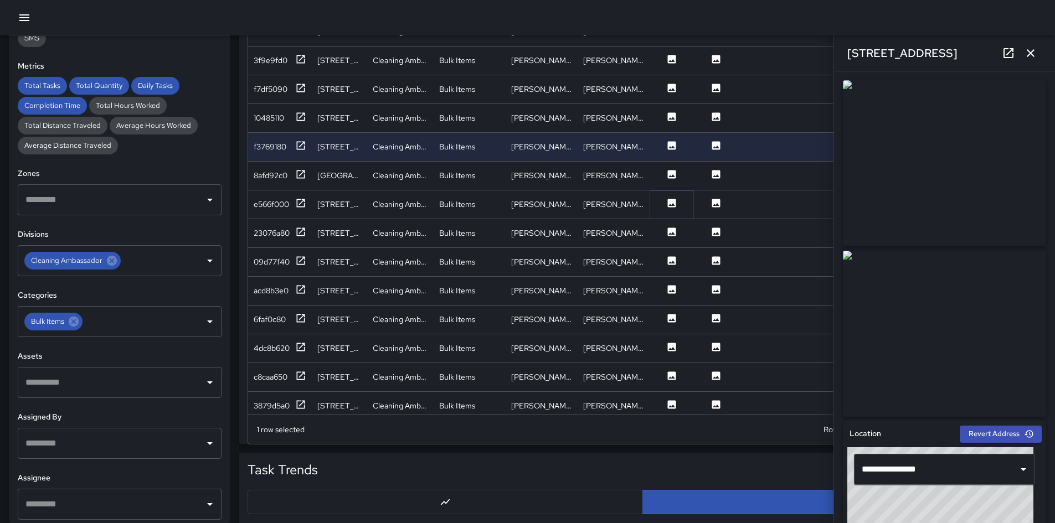
click at [670, 201] on icon at bounding box center [672, 203] width 8 height 8
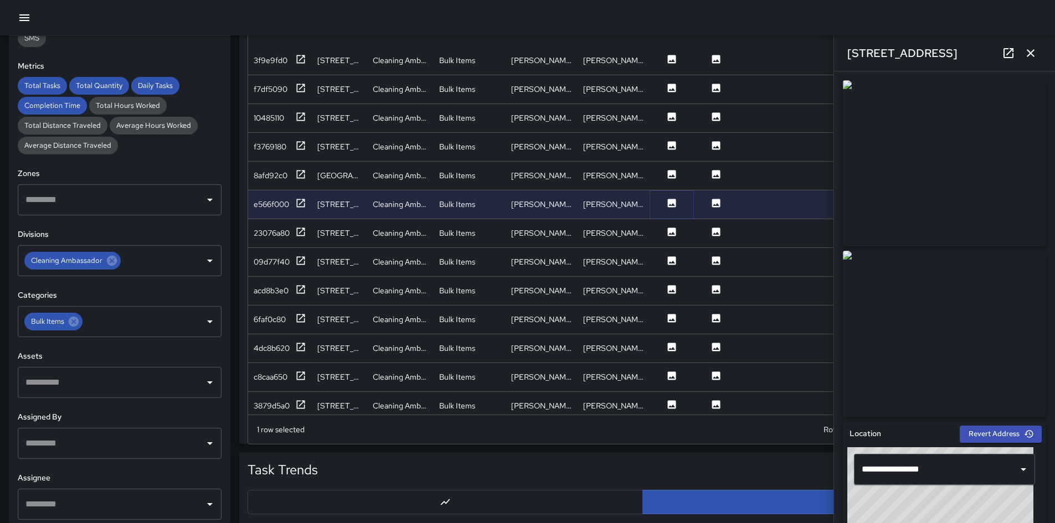
scroll to position [443, 0]
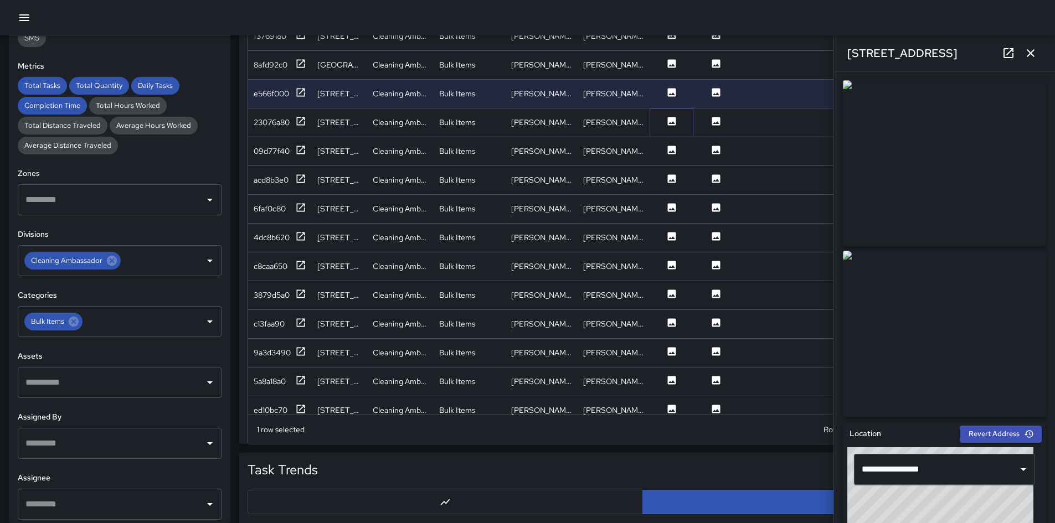
click at [670, 118] on icon at bounding box center [672, 121] width 8 height 8
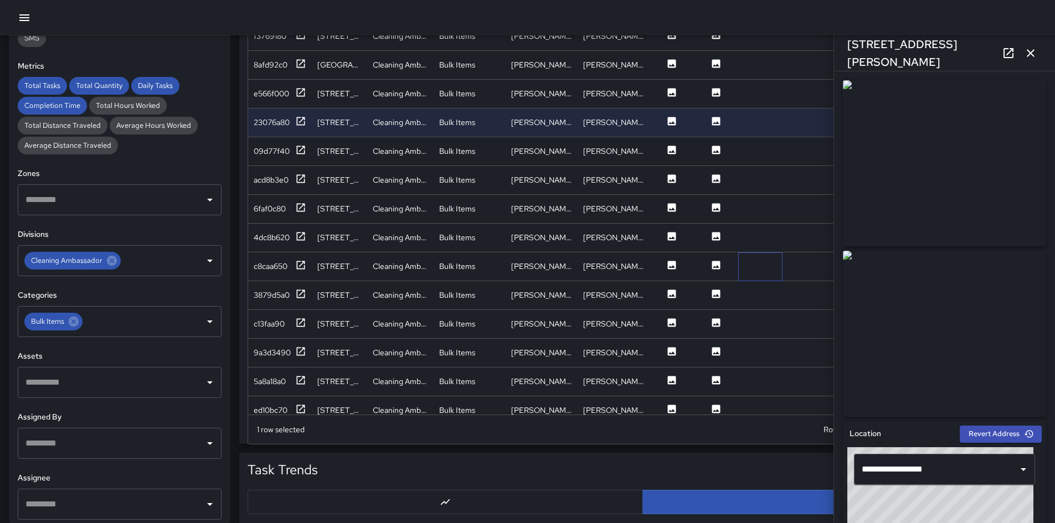
click at [708, 272] on div at bounding box center [760, 266] width 44 height 29
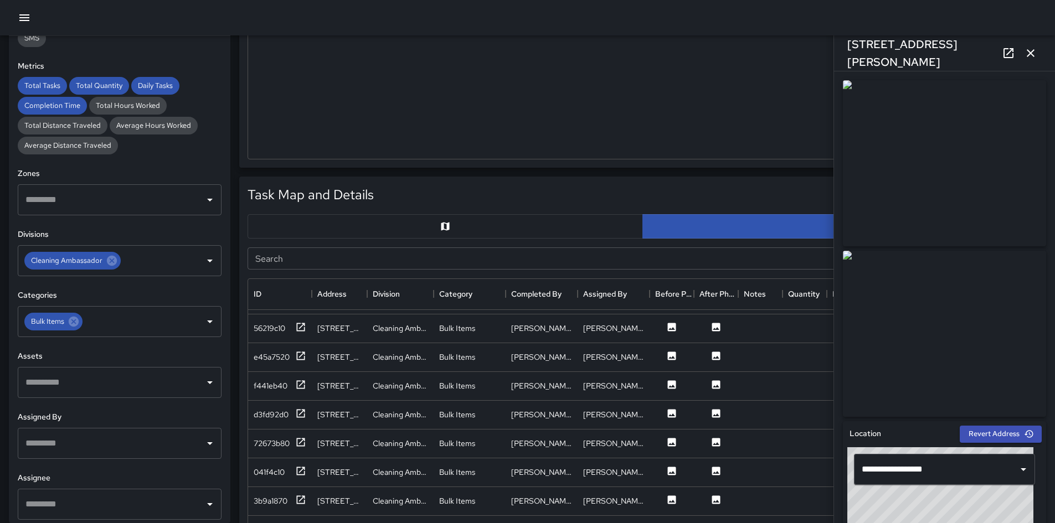
scroll to position [720, 0]
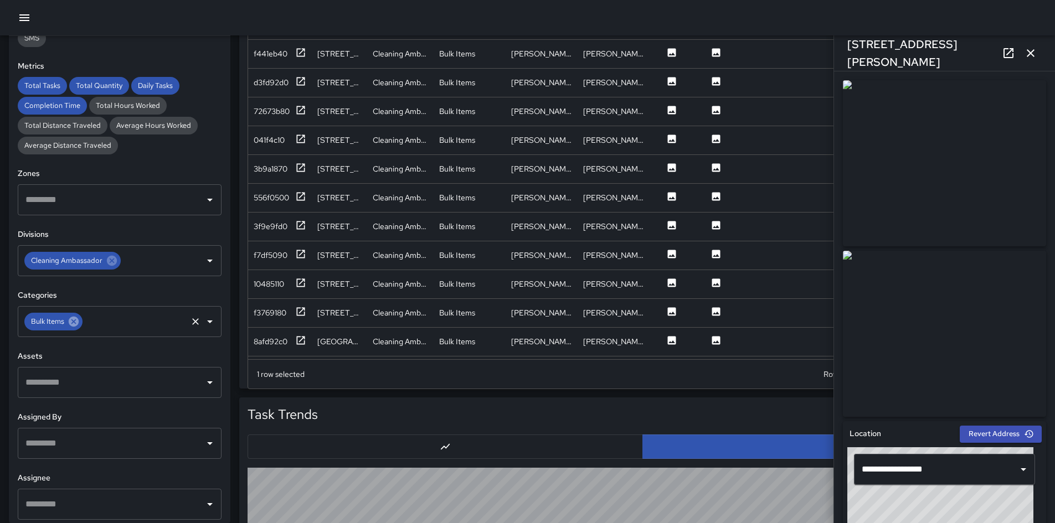
click at [77, 321] on icon at bounding box center [74, 322] width 10 height 10
click at [77, 321] on input "text" at bounding box center [111, 321] width 177 height 21
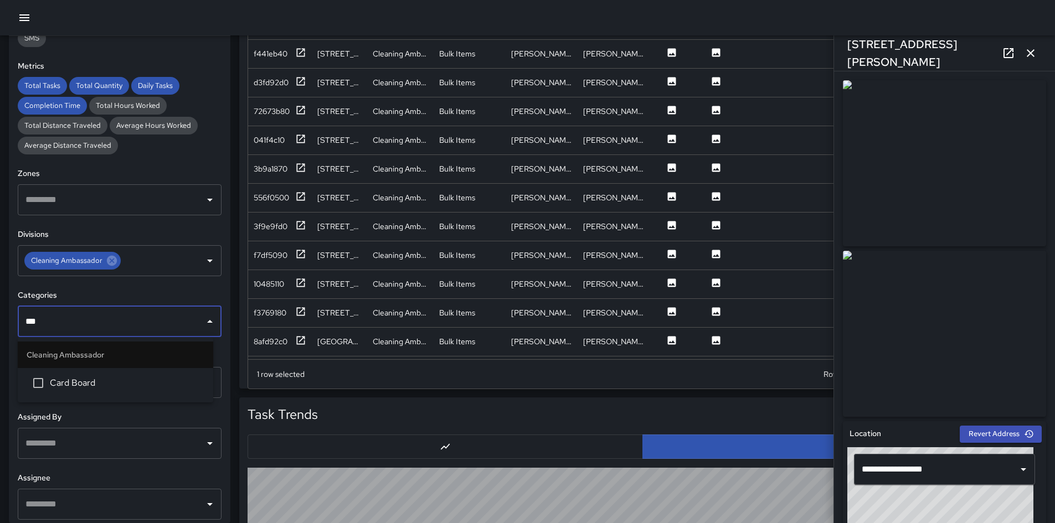
type input "****"
drag, startPoint x: 71, startPoint y: 377, endPoint x: 115, endPoint y: 312, distance: 78.2
click at [73, 368] on li "Card Board" at bounding box center [115, 383] width 195 height 30
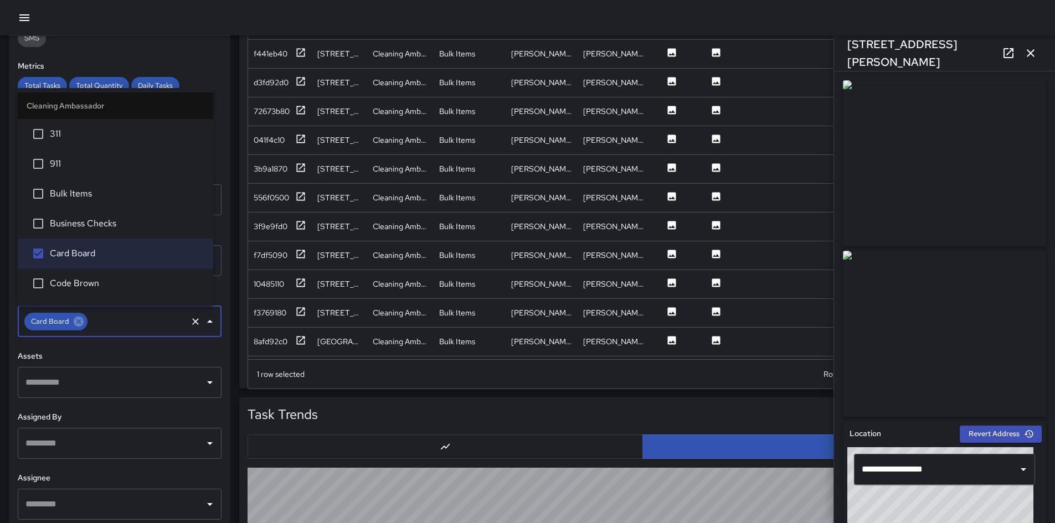
click at [210, 72] on h6 "Metrics" at bounding box center [120, 66] width 204 height 12
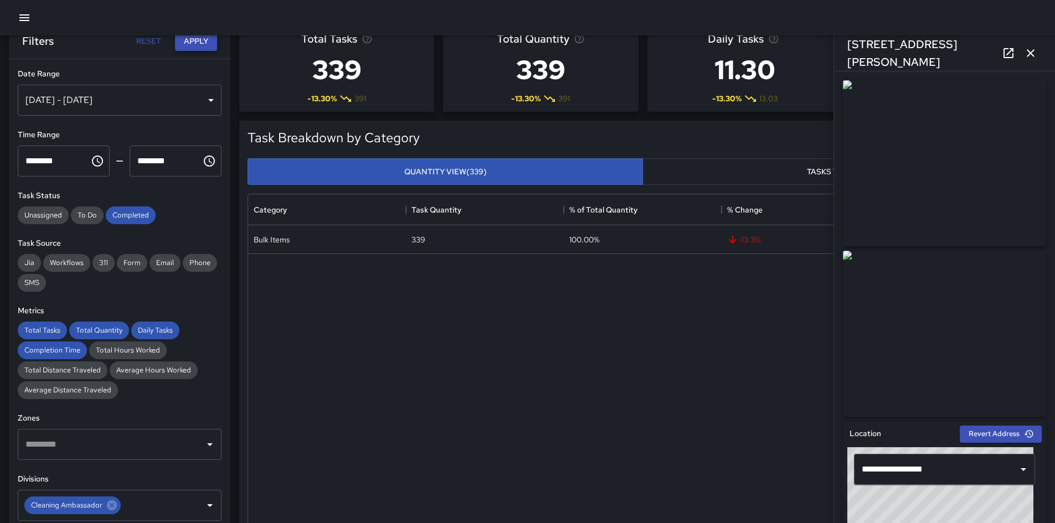
scroll to position [0, 0]
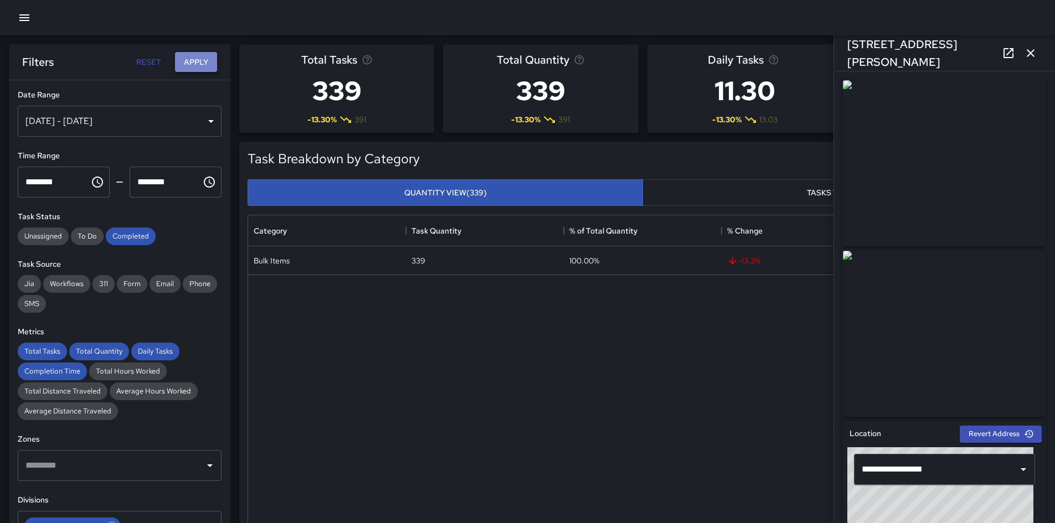
click at [210, 63] on button "Apply" at bounding box center [196, 62] width 42 height 20
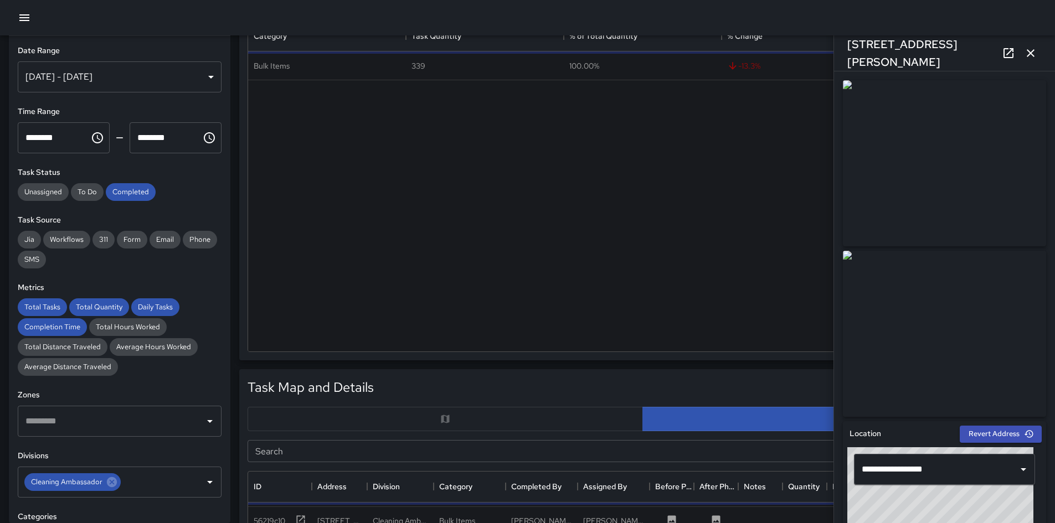
scroll to position [166, 0]
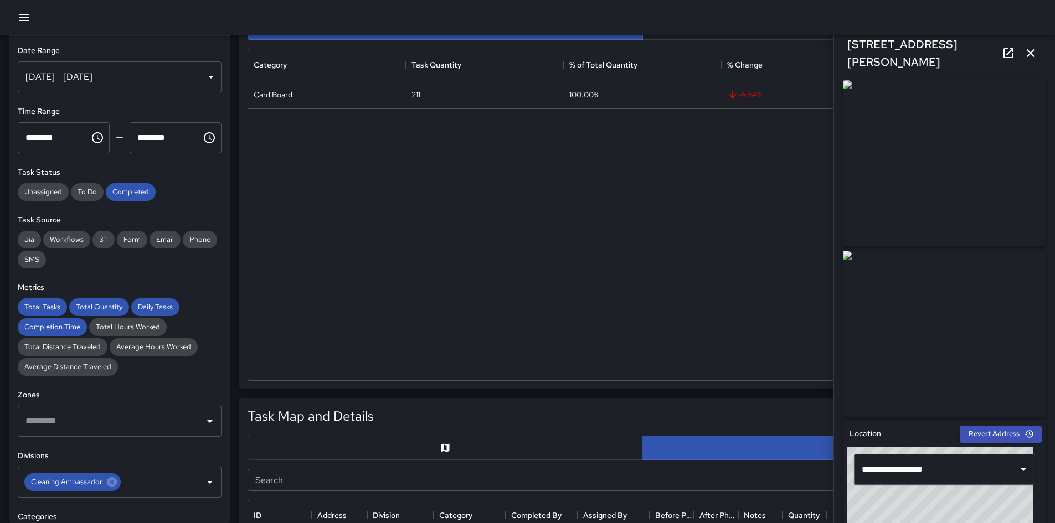
click at [384, 183] on div "Card Board 211 100.00% -6.64 % 6.81" at bounding box center [642, 230] width 789 height 300
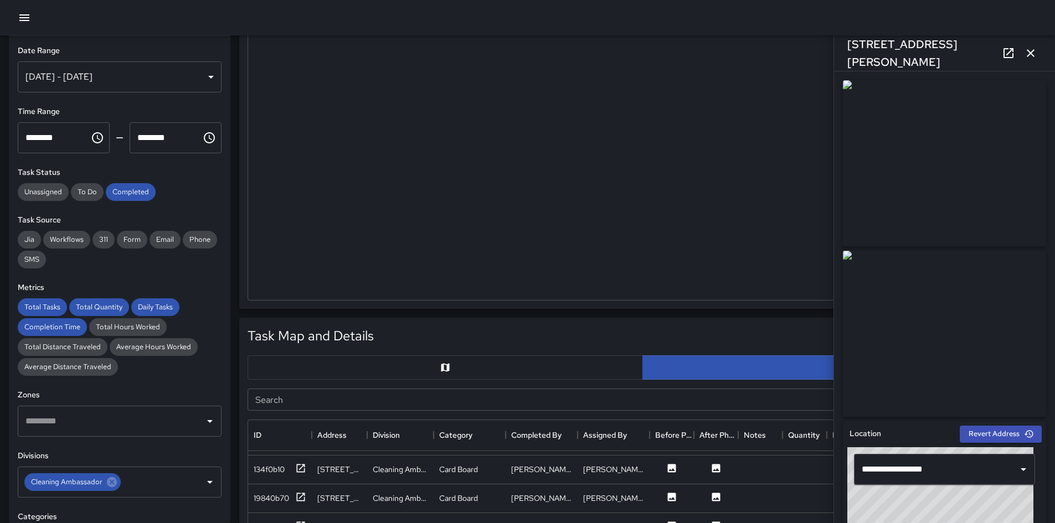
scroll to position [554, 0]
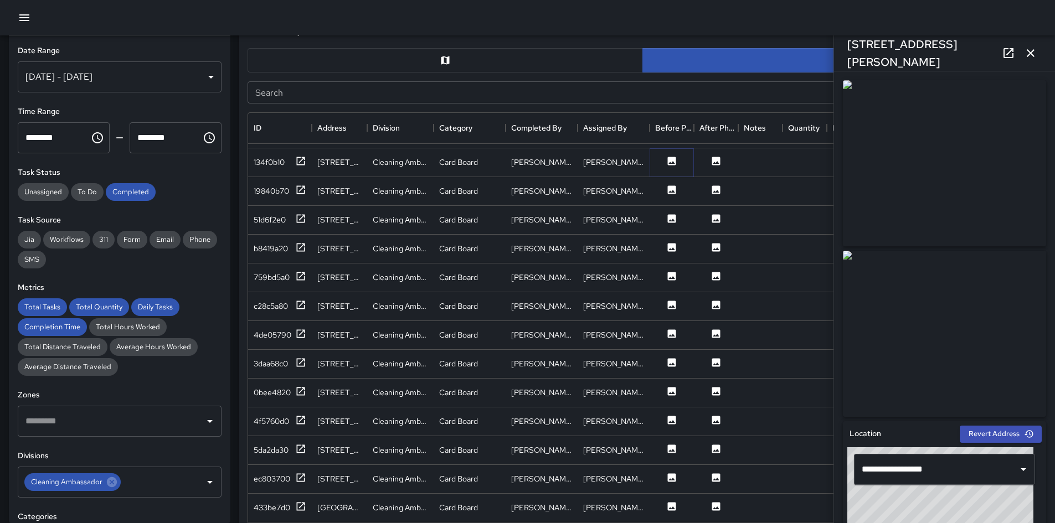
click at [666, 163] on icon at bounding box center [671, 161] width 11 height 11
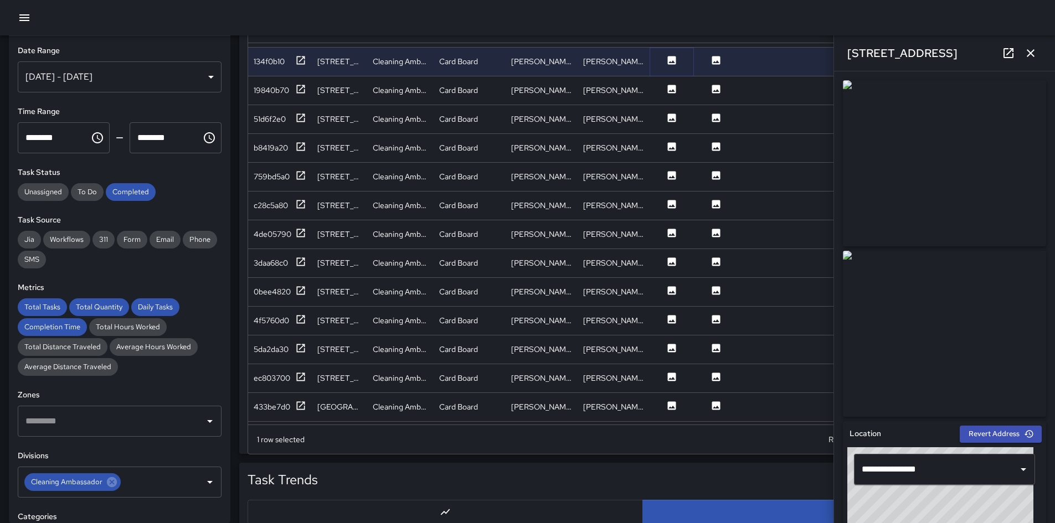
scroll to position [664, 0]
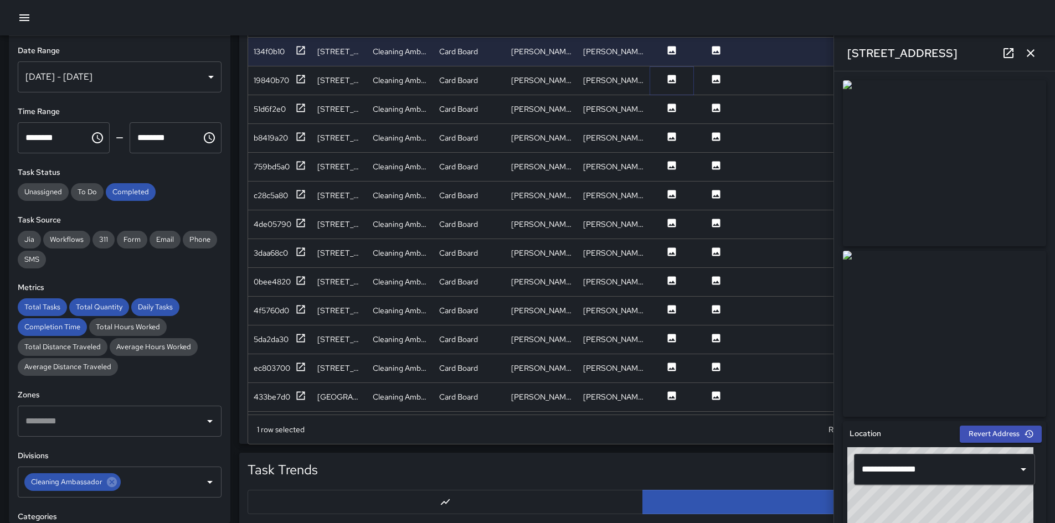
click at [674, 84] on icon at bounding box center [671, 79] width 11 height 11
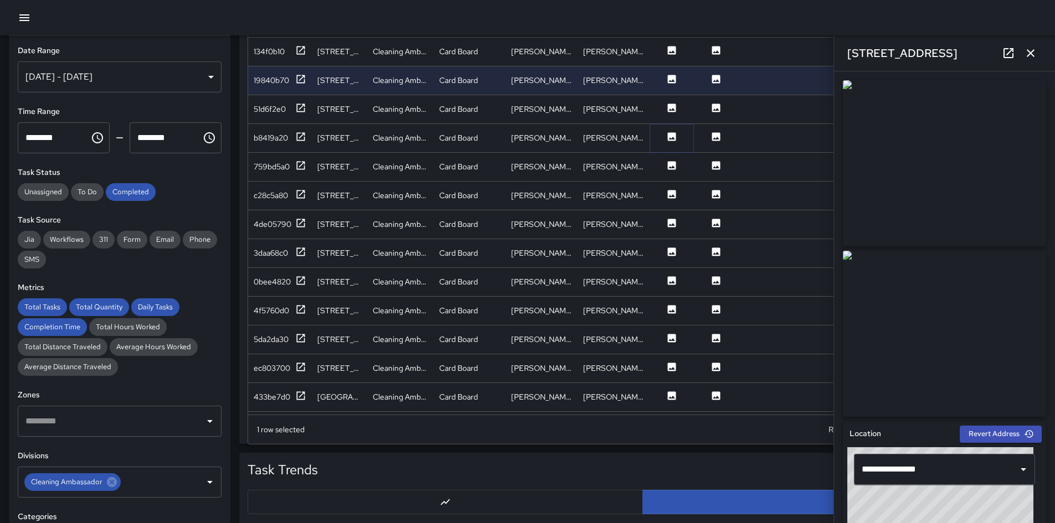
click at [675, 137] on icon at bounding box center [672, 136] width 8 height 8
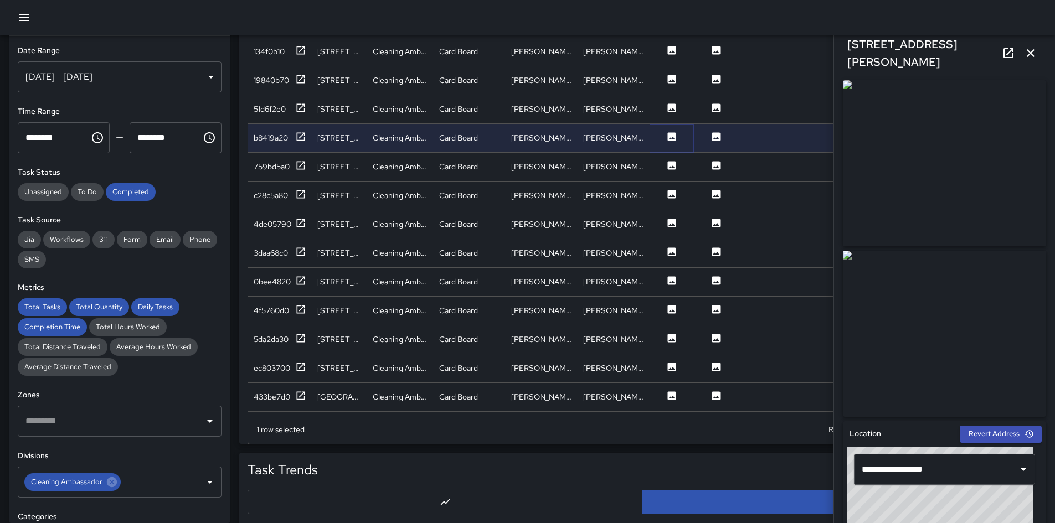
scroll to position [221, 0]
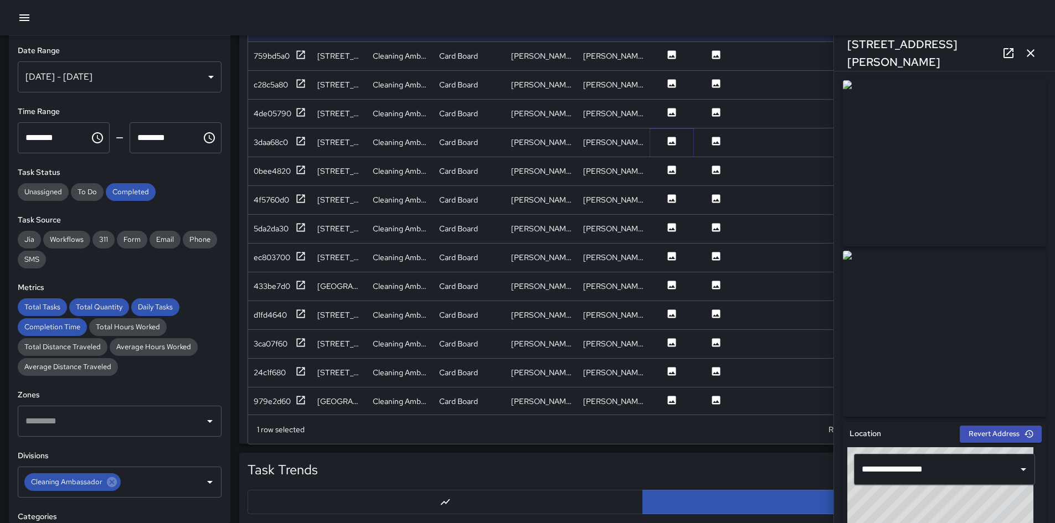
click at [671, 138] on icon at bounding box center [672, 141] width 8 height 8
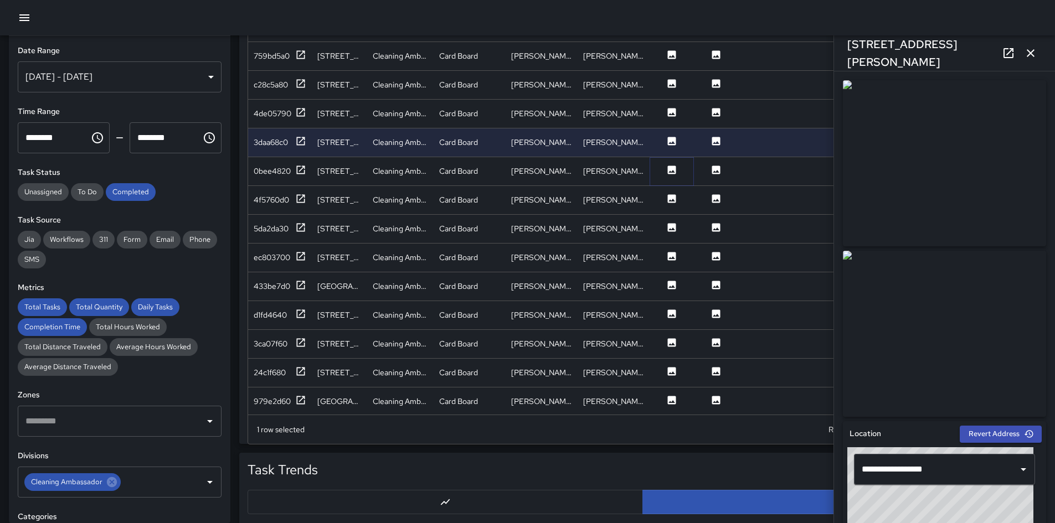
click at [672, 167] on icon at bounding box center [672, 170] width 8 height 8
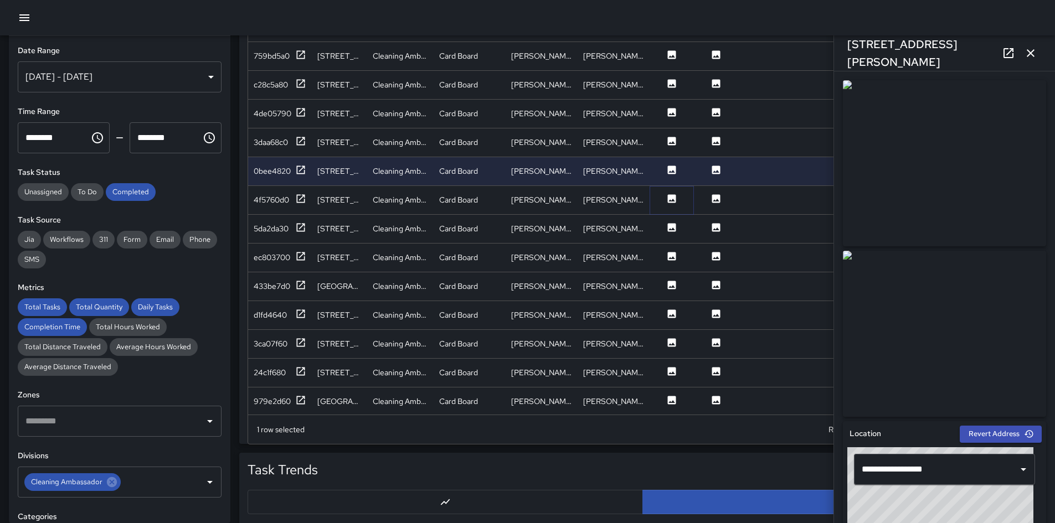
click at [672, 196] on icon at bounding box center [672, 198] width 8 height 8
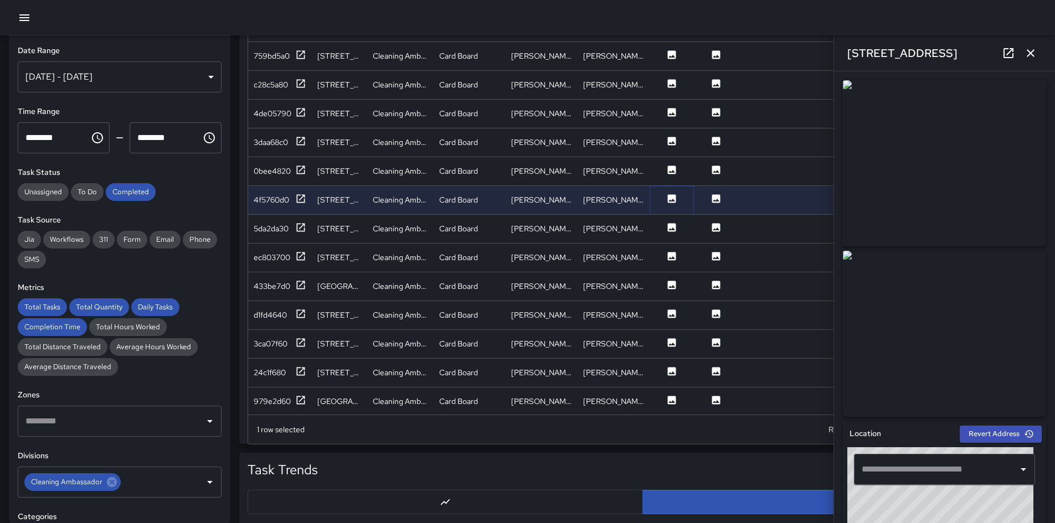
type input "**********"
click at [671, 229] on icon at bounding box center [672, 227] width 8 height 8
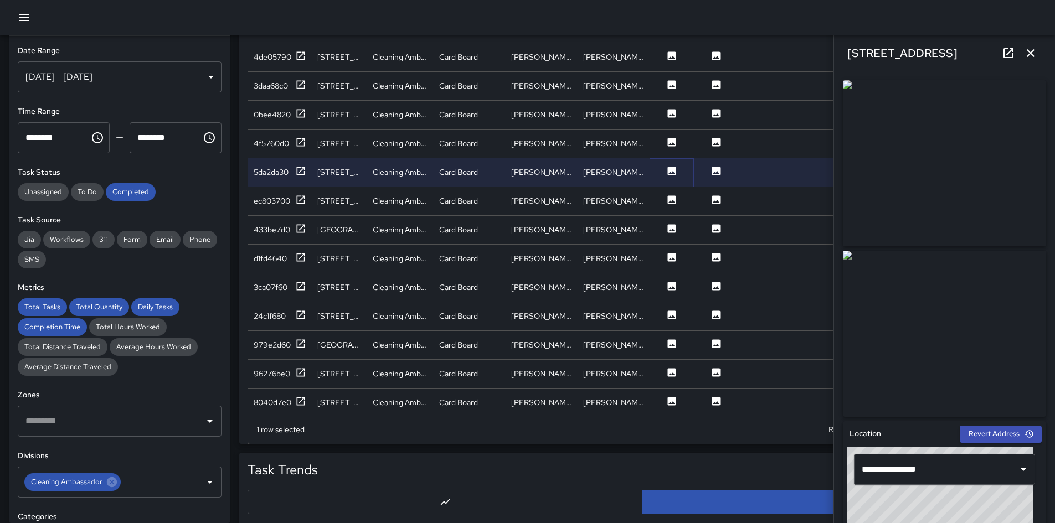
scroll to position [332, 0]
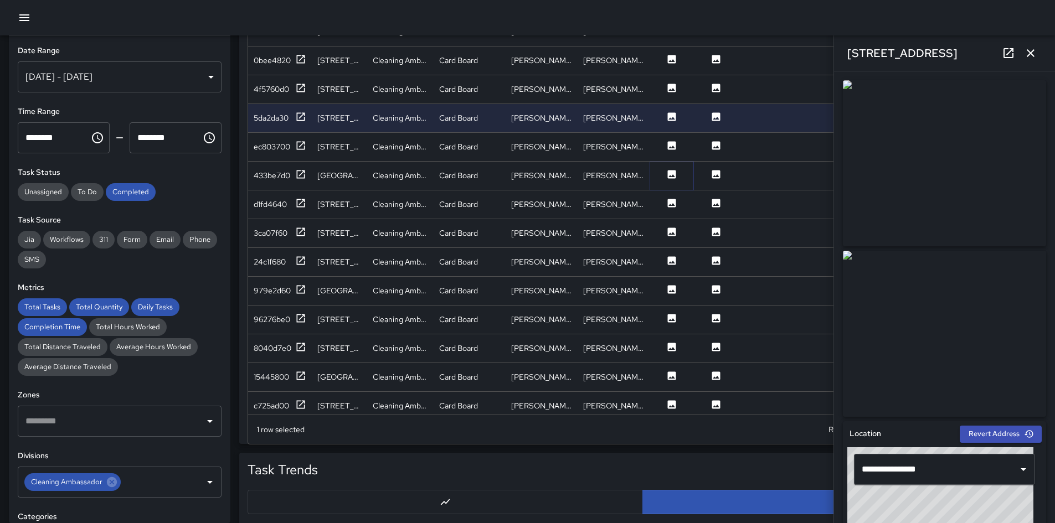
click at [671, 177] on icon at bounding box center [671, 174] width 11 height 11
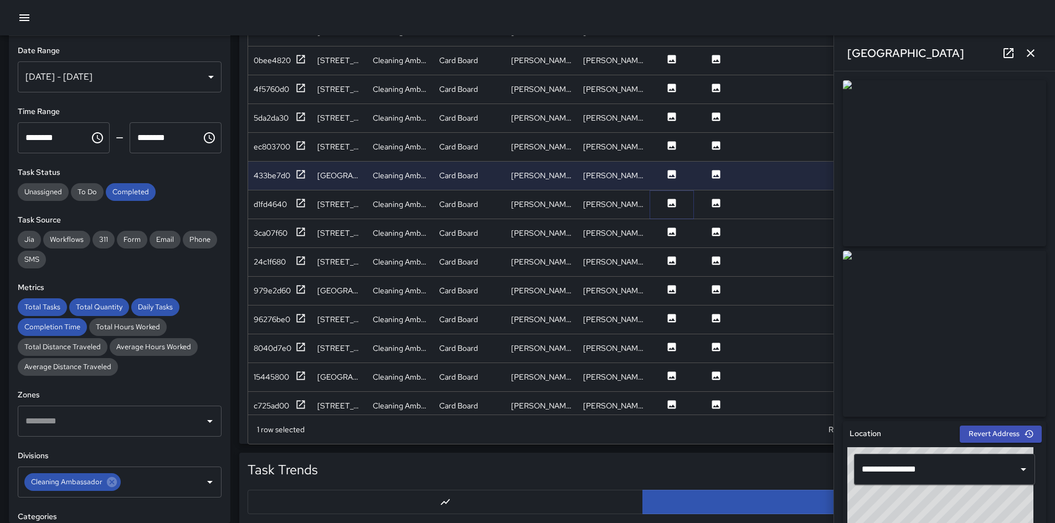
click at [670, 204] on icon at bounding box center [671, 203] width 11 height 11
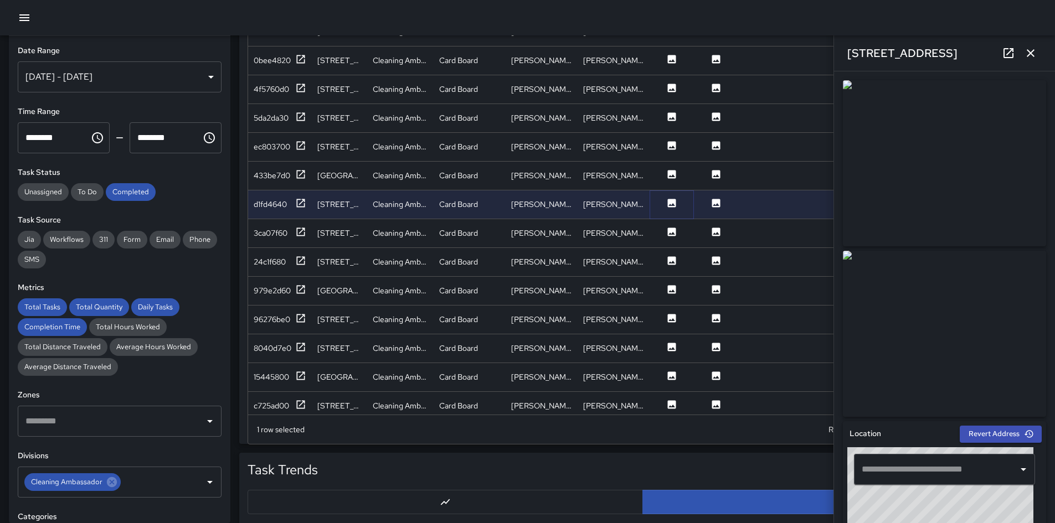
type input "**********"
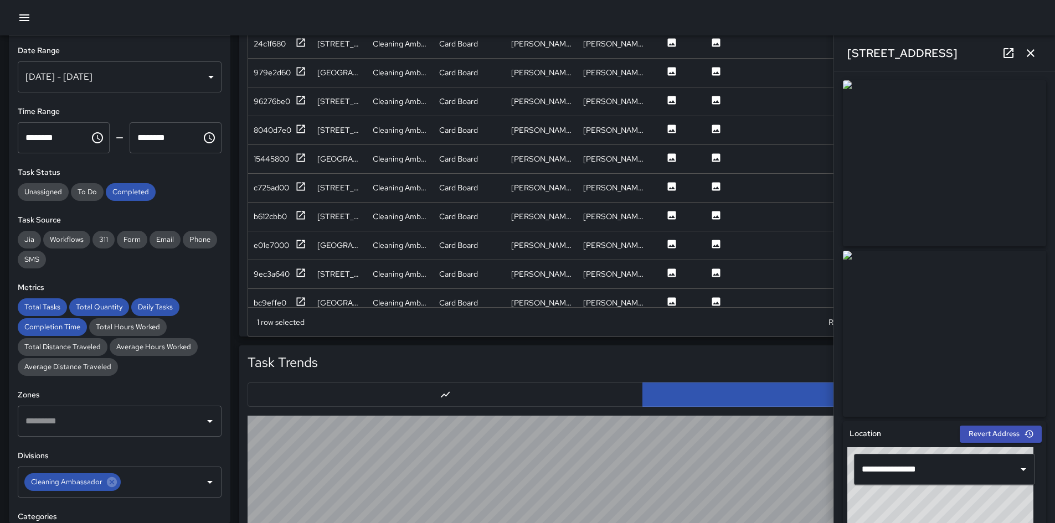
scroll to position [775, 0]
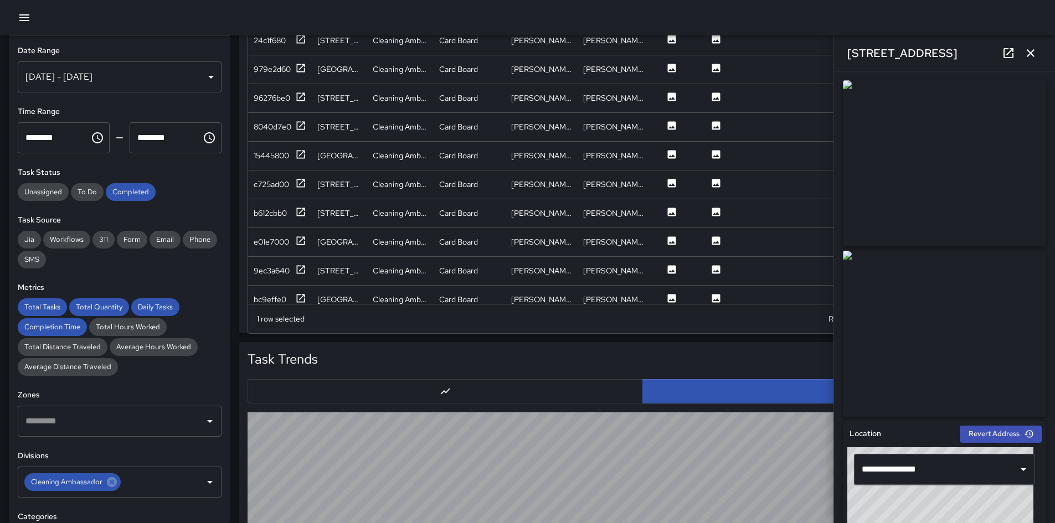
drag, startPoint x: 713, startPoint y: 341, endPoint x: 472, endPoint y: 339, distance: 240.3
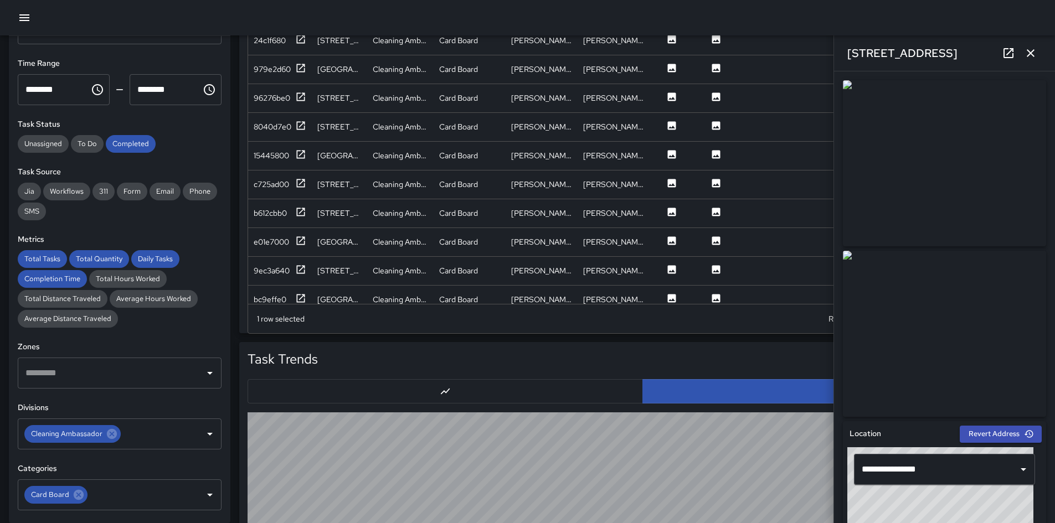
scroll to position [111, 0]
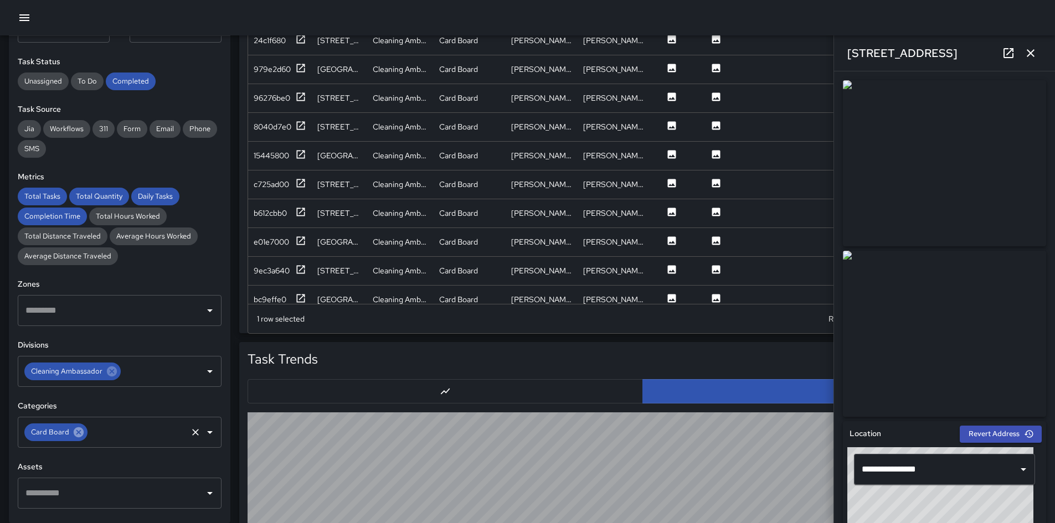
click at [83, 368] on icon at bounding box center [79, 432] width 12 height 12
click at [84, 368] on input "text" at bounding box center [111, 432] width 177 height 21
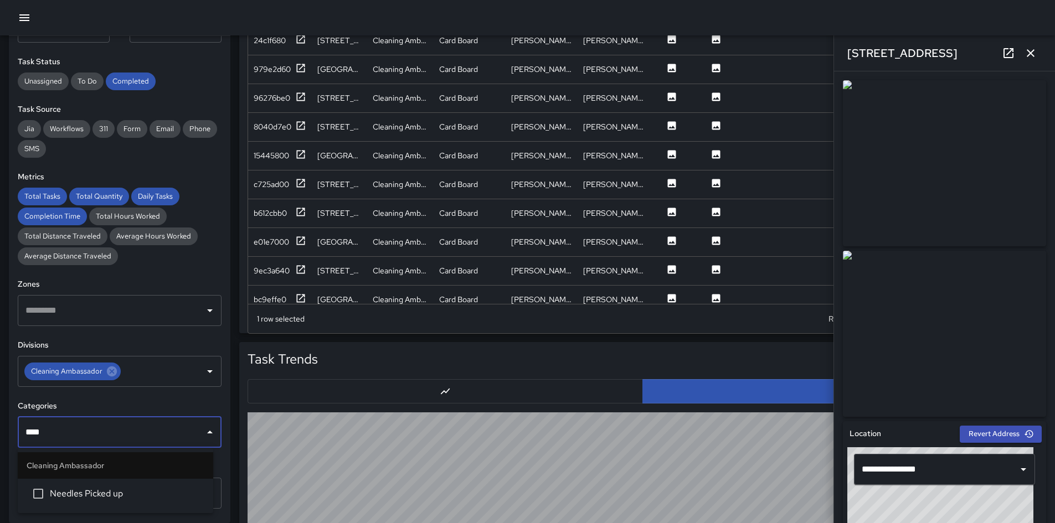
type input "*****"
click at [173, 368] on span "Needles Picked up" at bounding box center [127, 493] width 154 height 13
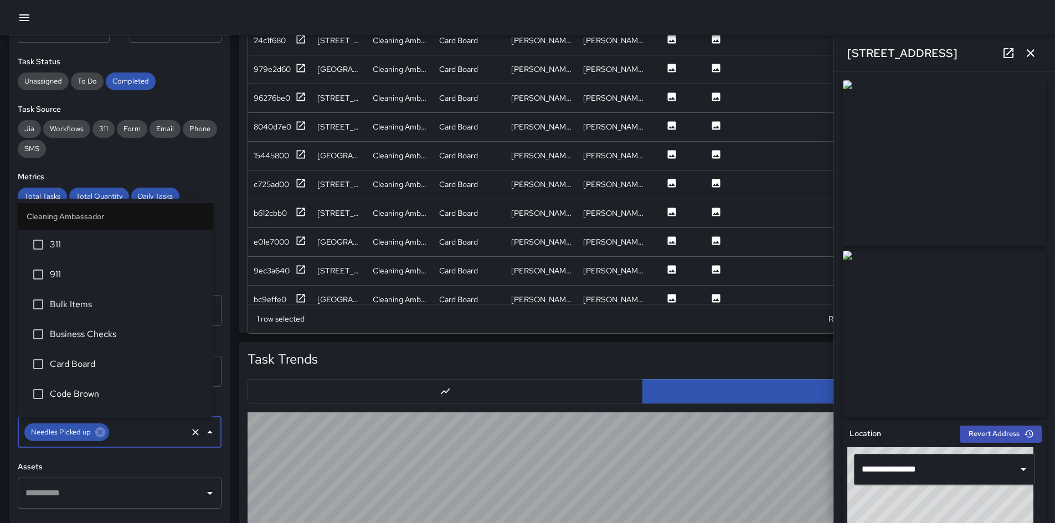
scroll to position [291, 0]
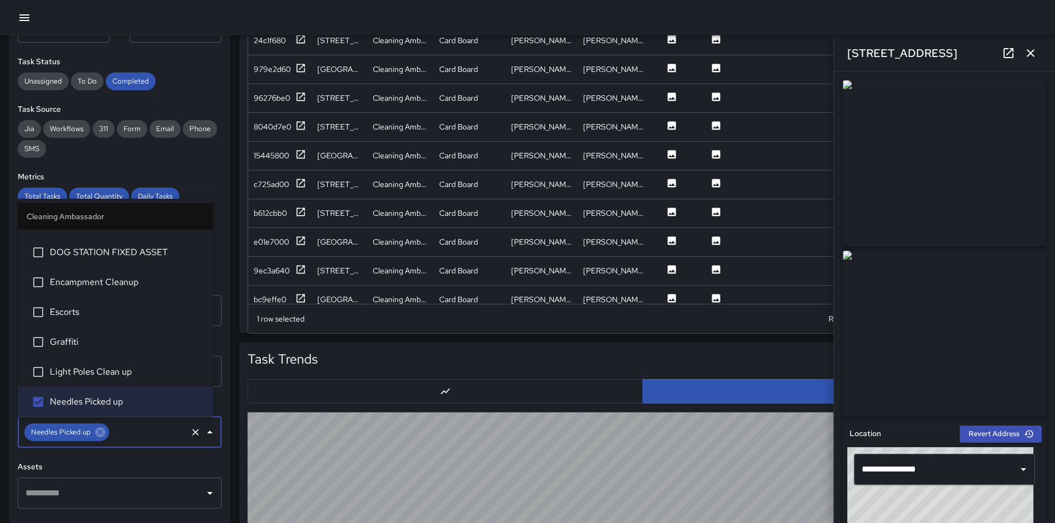
click at [206, 157] on div "Jia Workflows 311 Form Email Phone SMS" at bounding box center [120, 139] width 204 height 38
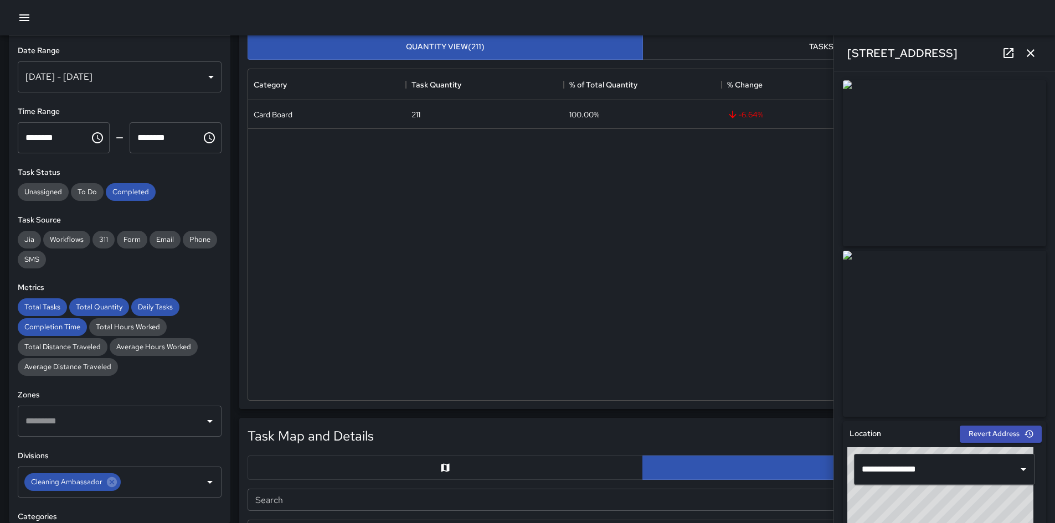
scroll to position [0, 0]
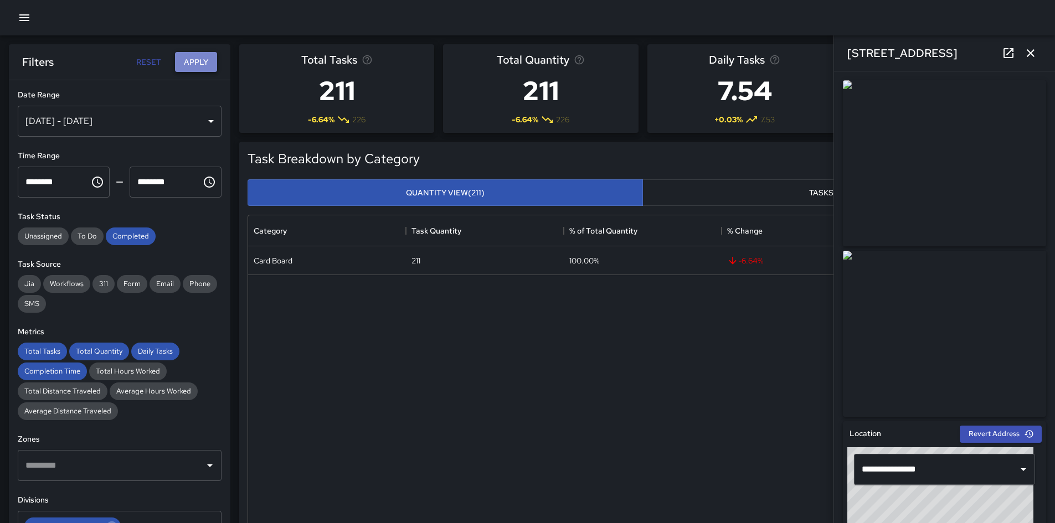
click at [193, 69] on button "Apply" at bounding box center [196, 62] width 42 height 20
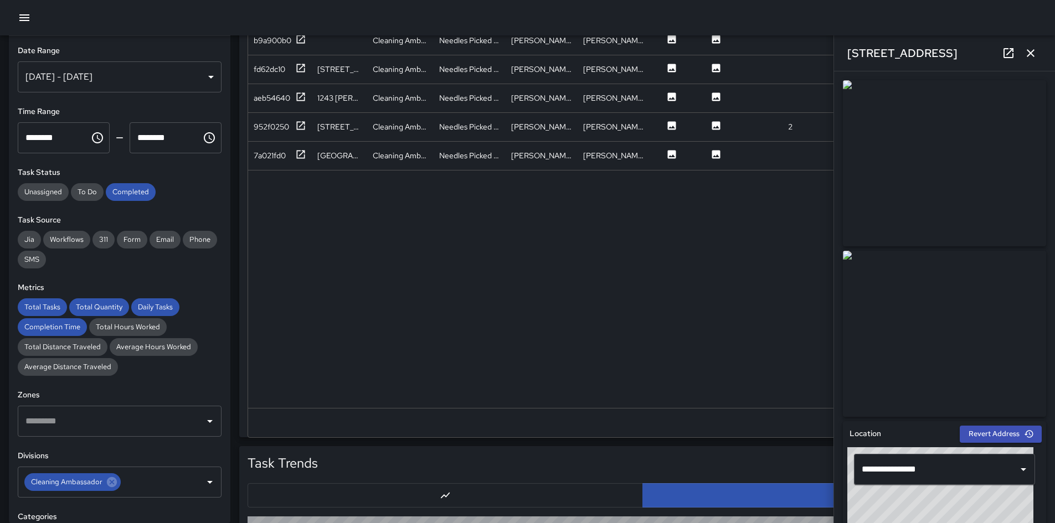
scroll to position [609, 0]
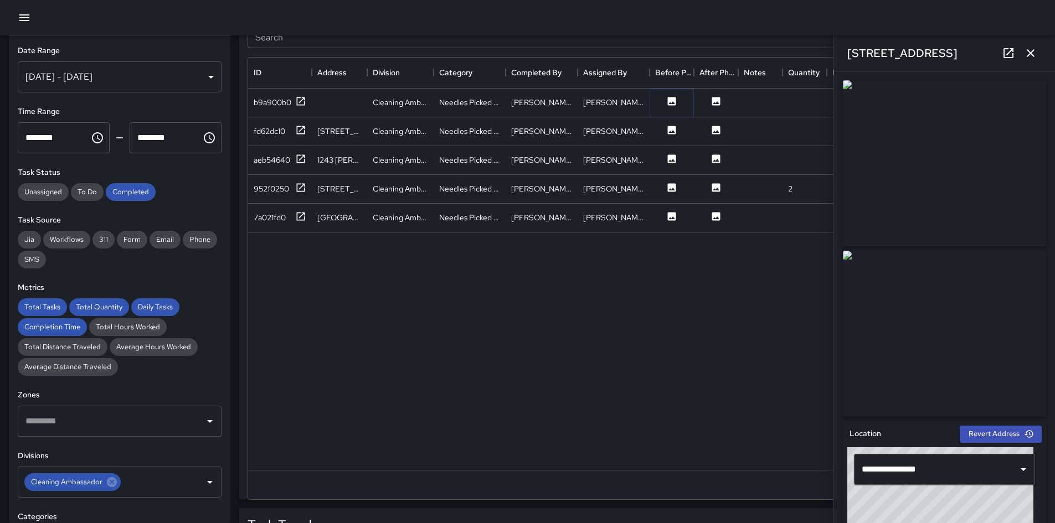
click at [667, 98] on icon at bounding box center [671, 101] width 11 height 11
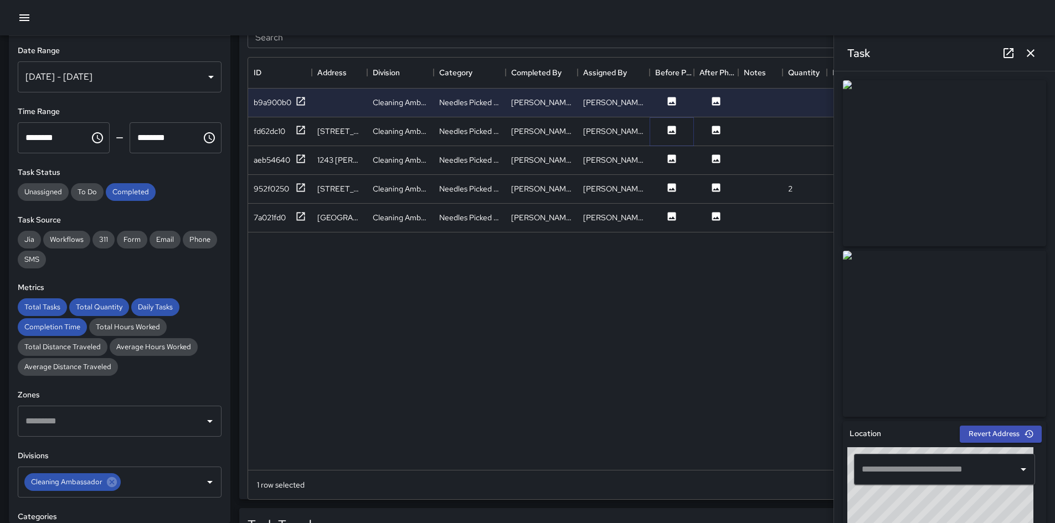
click at [670, 137] on button at bounding box center [671, 132] width 33 height 14
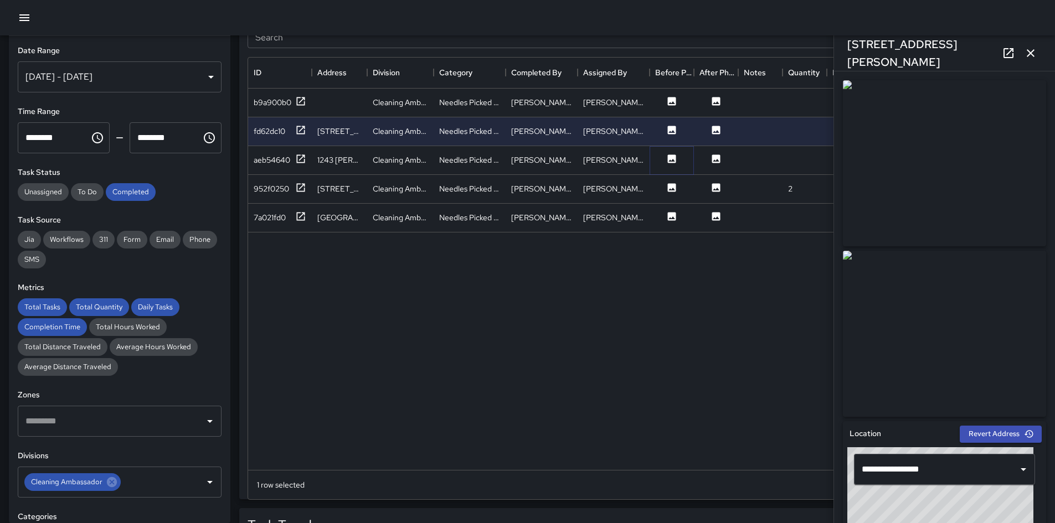
click at [671, 158] on icon at bounding box center [672, 158] width 8 height 8
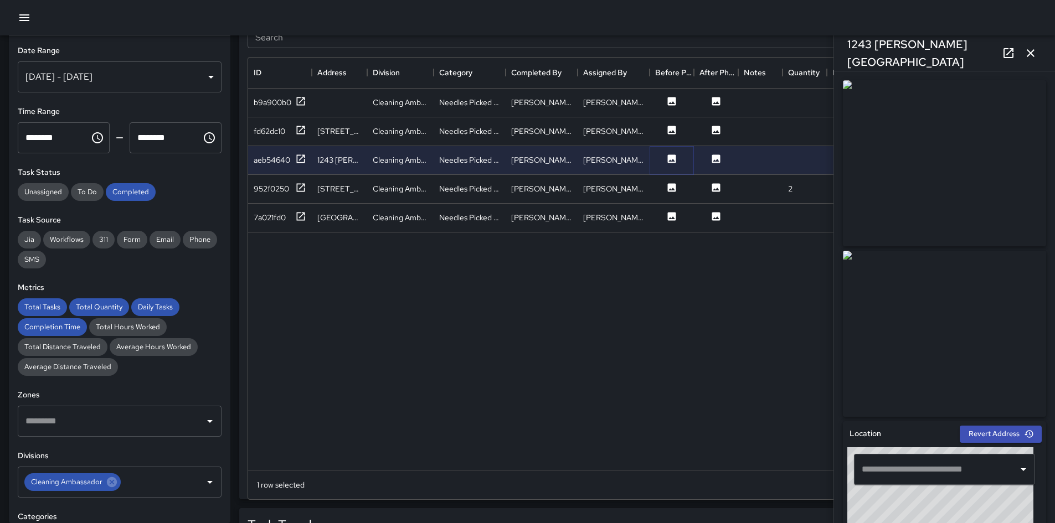
type input "**********"
click at [708, 297] on img at bounding box center [944, 334] width 203 height 166
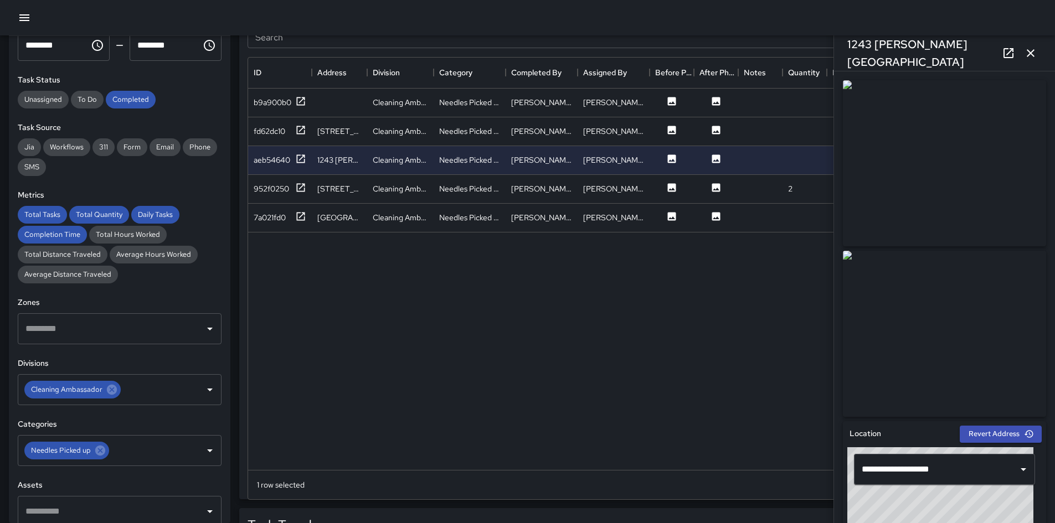
scroll to position [111, 0]
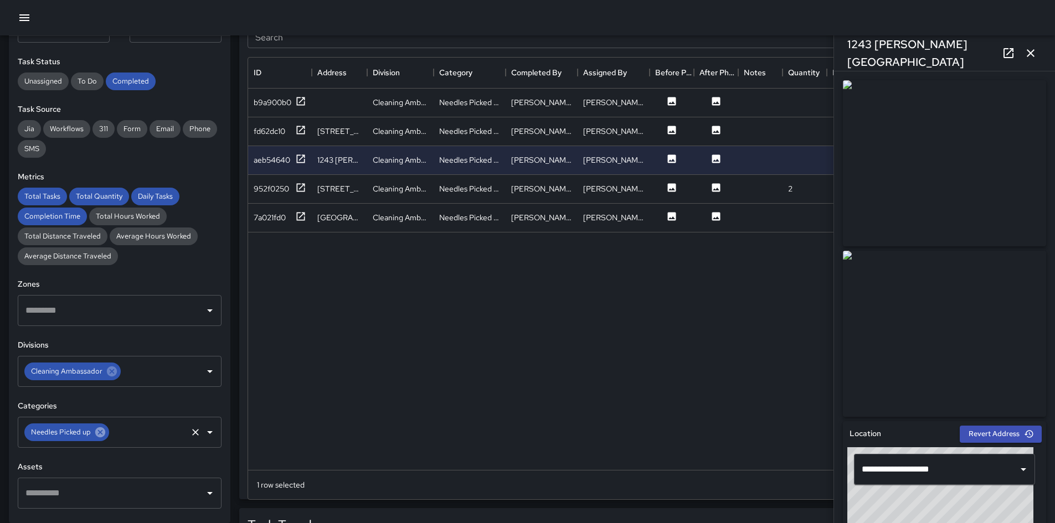
click at [102, 368] on icon at bounding box center [100, 432] width 10 height 10
click at [110, 367] on icon at bounding box center [112, 372] width 10 height 10
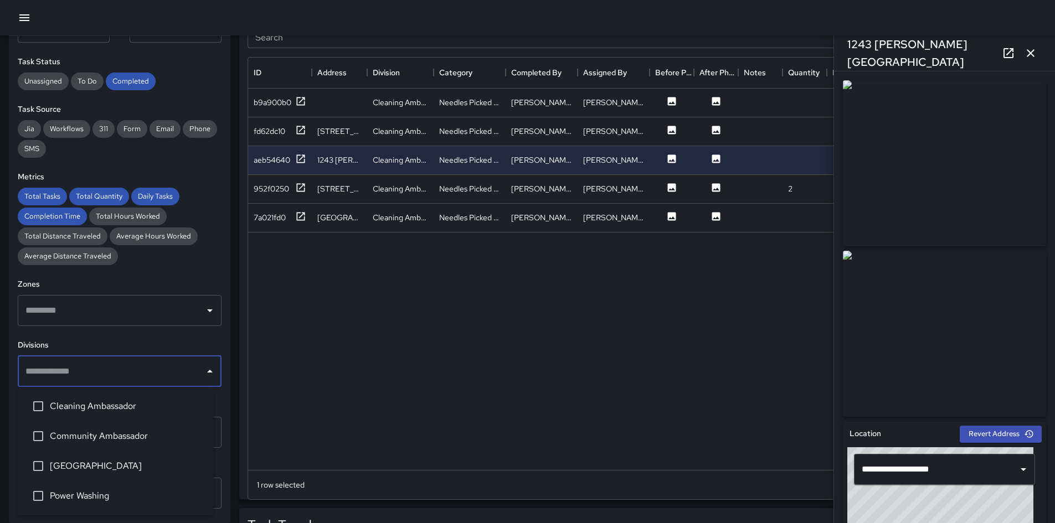
click at [110, 367] on input "text" at bounding box center [111, 371] width 177 height 21
type input "*"
type input "****"
click at [112, 368] on li "Power Washing" at bounding box center [115, 406] width 195 height 30
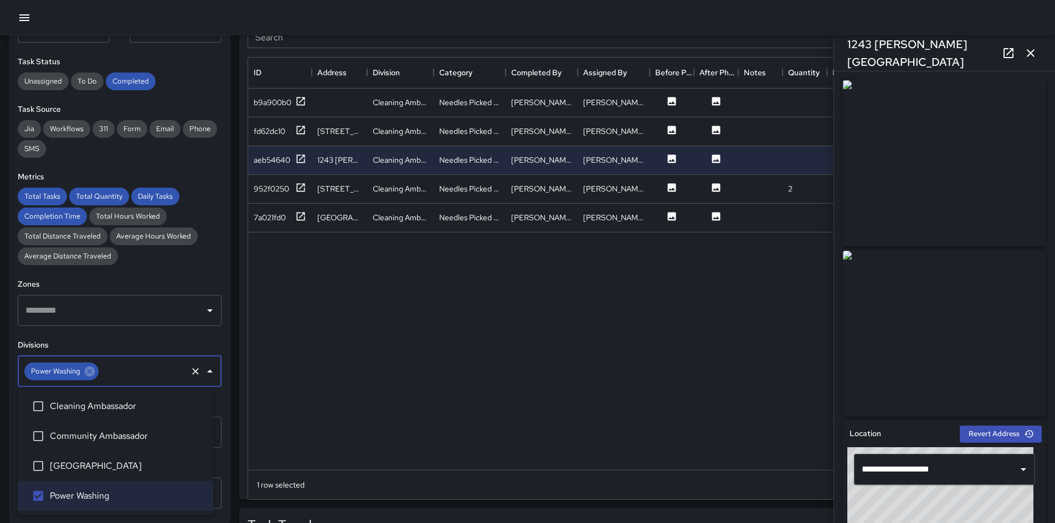
click at [179, 192] on div "Total Tasks Total Quantity Daily Tasks Completion Time Total Hours Worked Total…" at bounding box center [120, 227] width 204 height 78
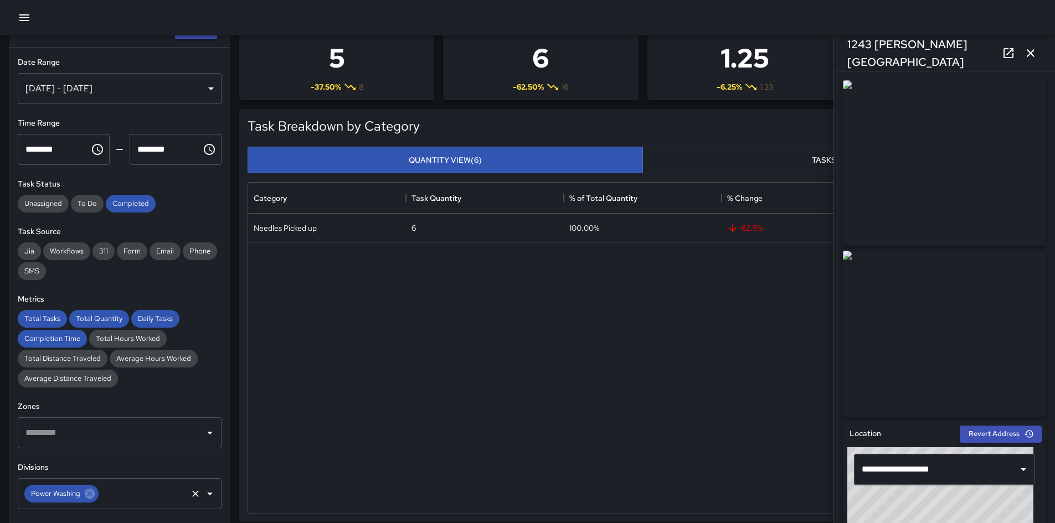
scroll to position [0, 0]
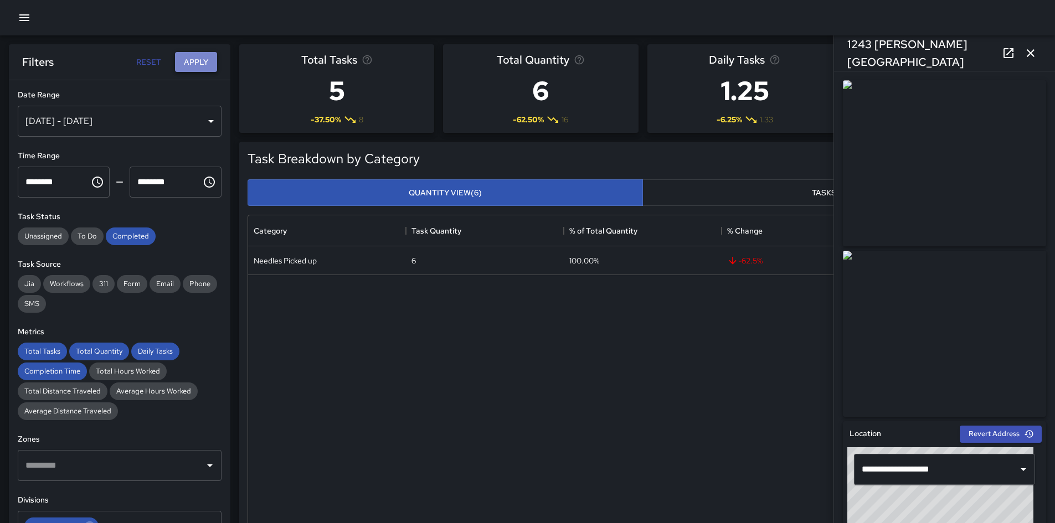
click at [199, 64] on button "Apply" at bounding box center [196, 62] width 42 height 20
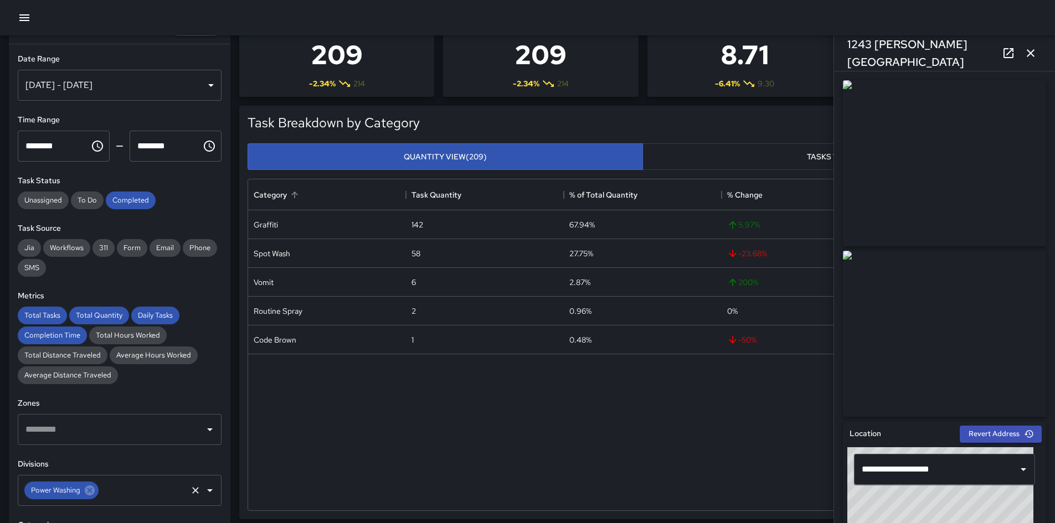
scroll to position [55, 0]
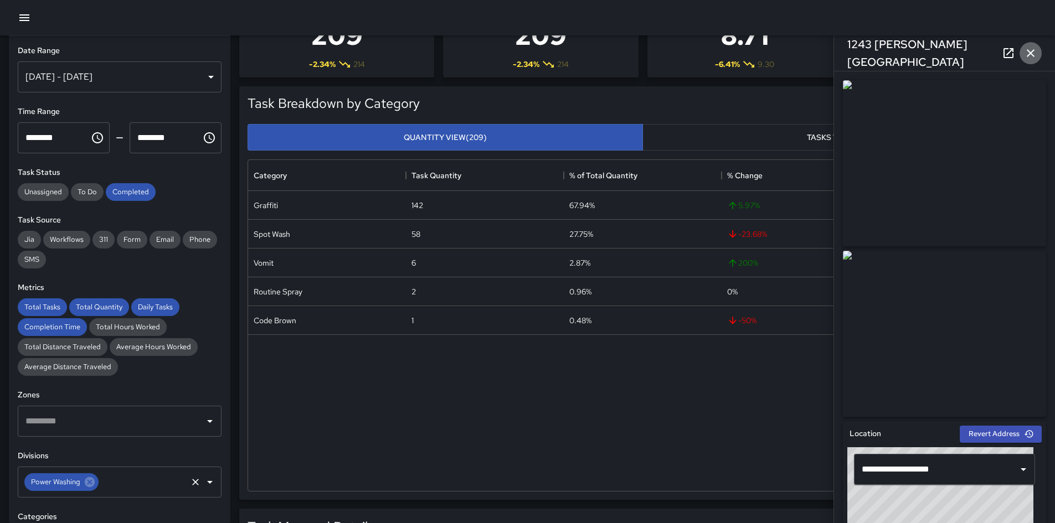
click at [708, 58] on icon "button" at bounding box center [1030, 53] width 13 height 13
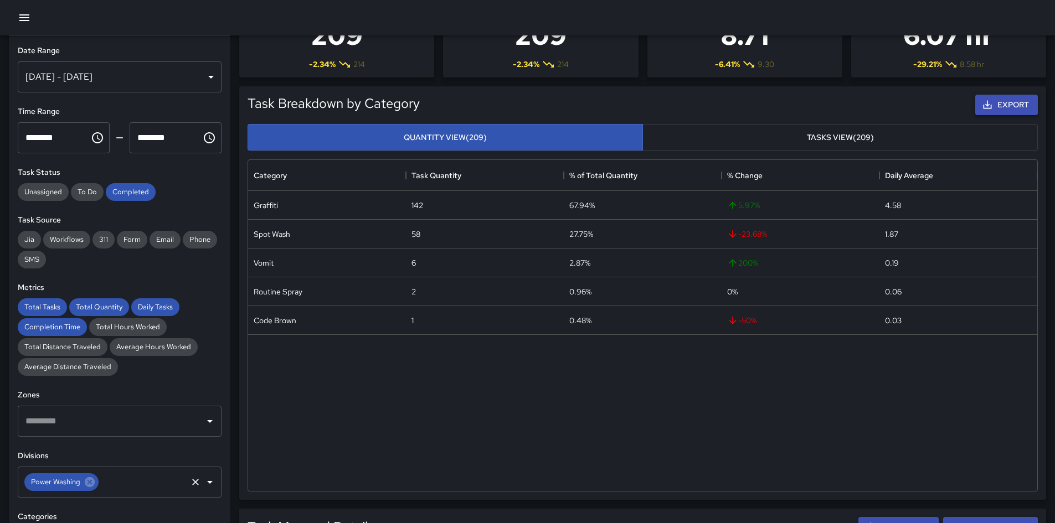
click at [708, 105] on icon "button" at bounding box center [987, 104] width 11 height 11
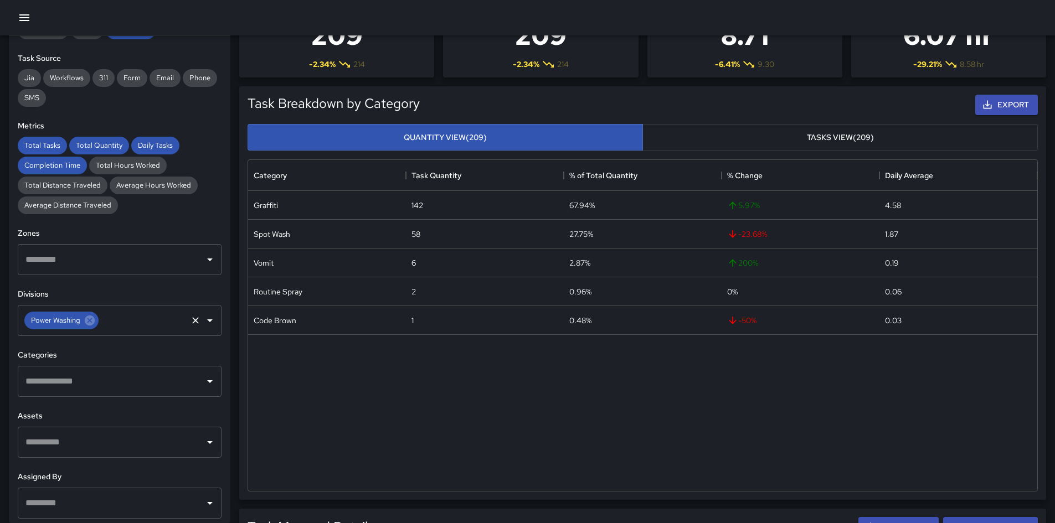
scroll to position [166, 0]
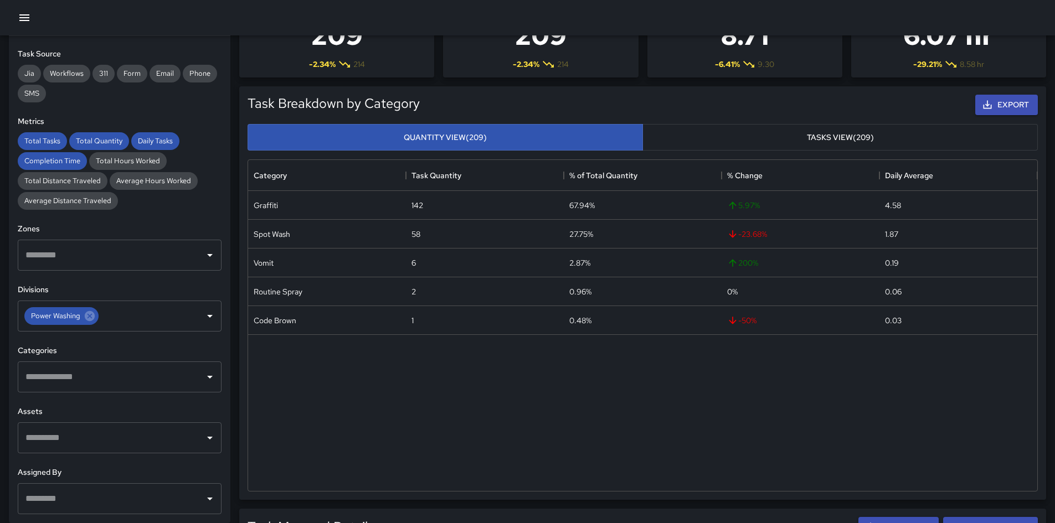
click at [126, 365] on div "​" at bounding box center [120, 377] width 204 height 31
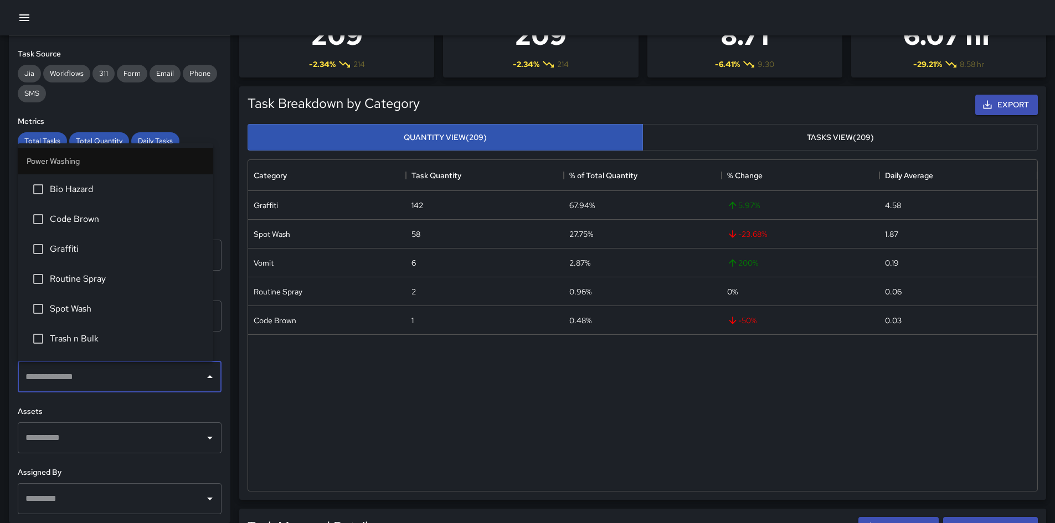
click at [117, 270] on li "Routine Spray" at bounding box center [115, 279] width 195 height 30
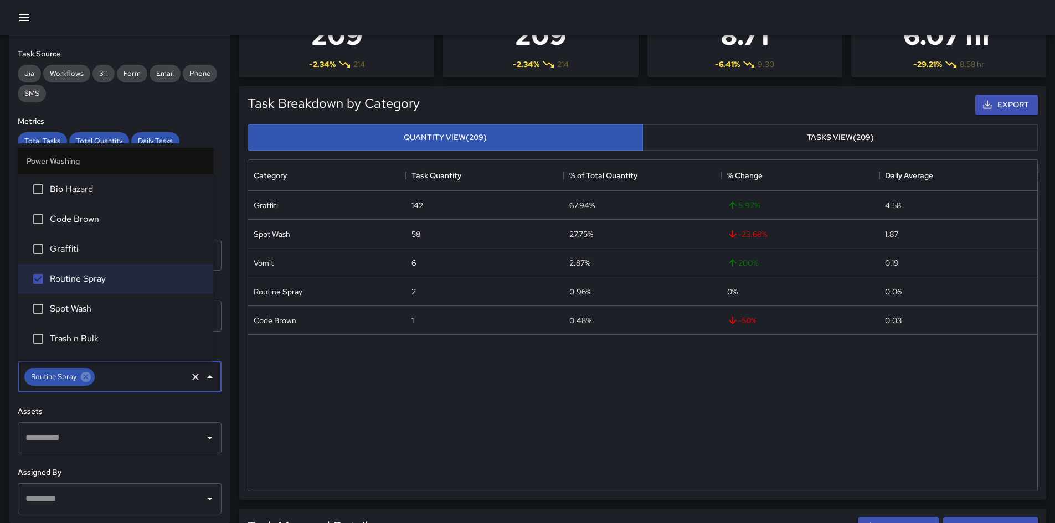
click at [193, 86] on div "Jia Workflows 311 Form Email Phone SMS" at bounding box center [120, 84] width 204 height 38
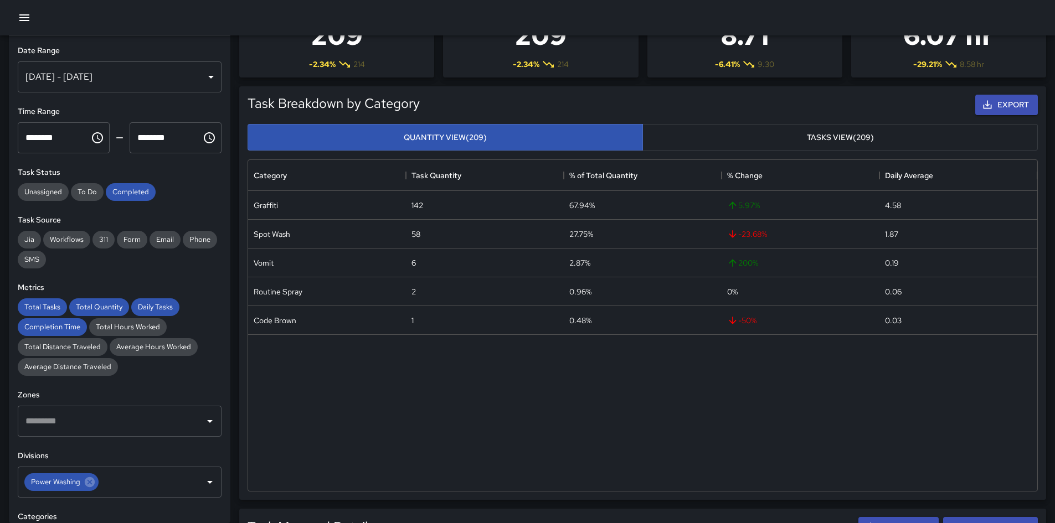
scroll to position [0, 0]
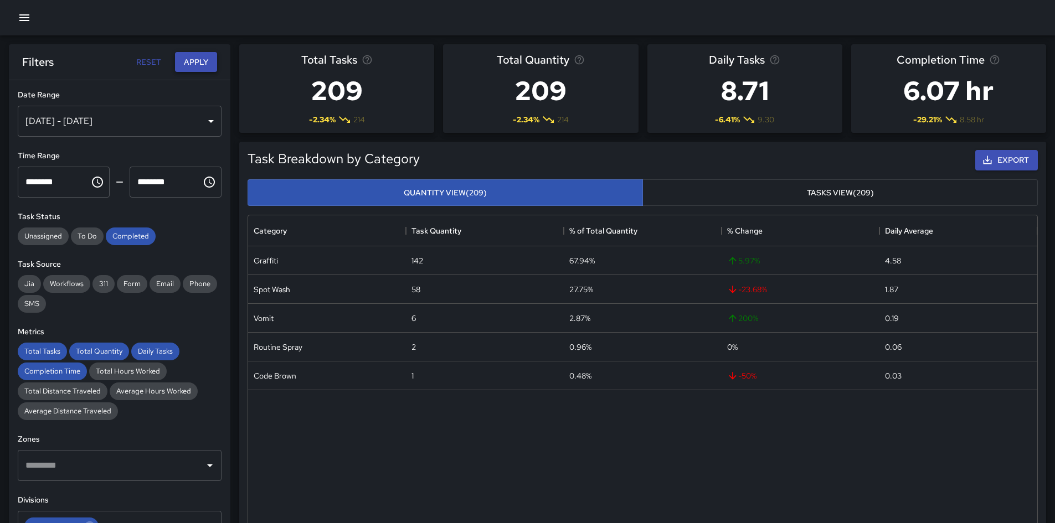
click at [198, 60] on button "Apply" at bounding box center [196, 62] width 42 height 20
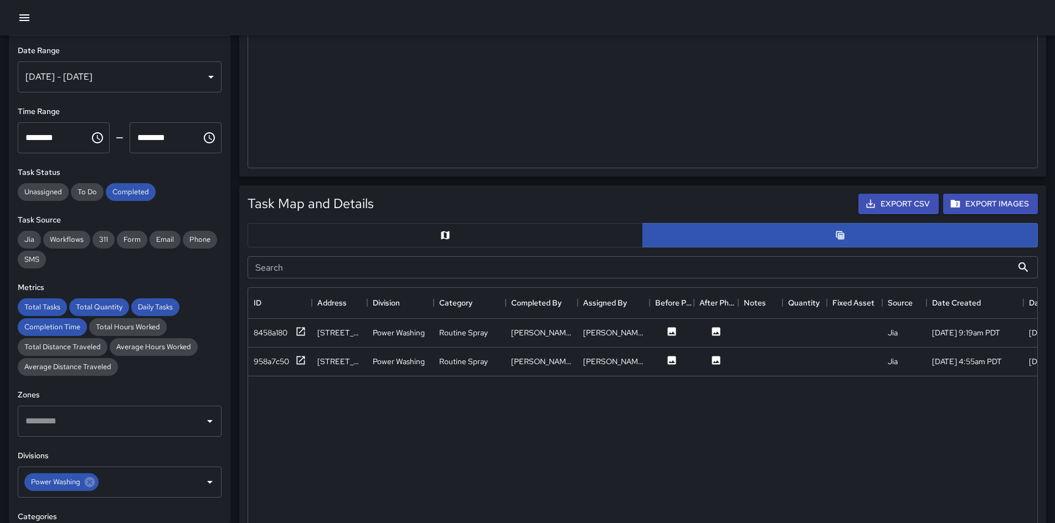
scroll to position [388, 0]
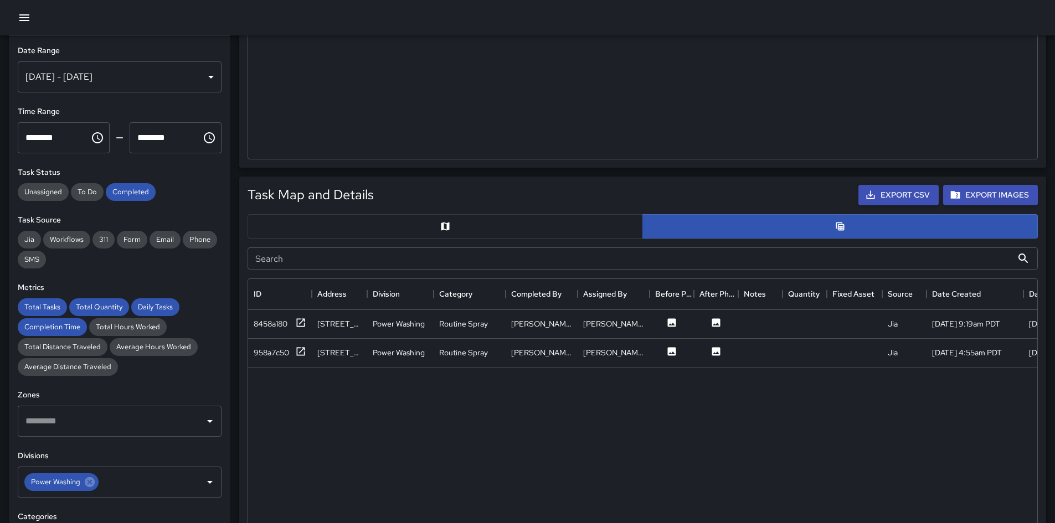
click at [400, 230] on button "button" at bounding box center [445, 226] width 395 height 24
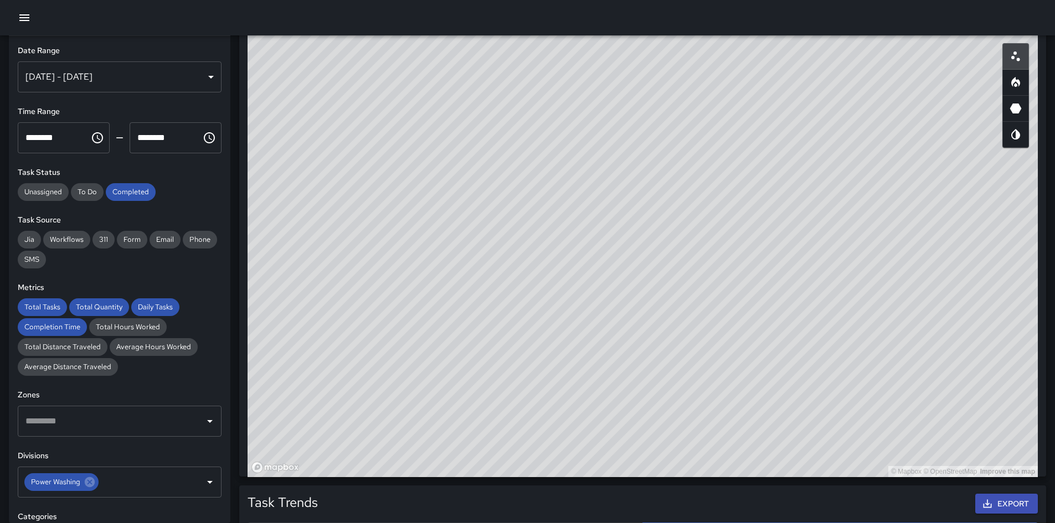
scroll to position [609, 0]
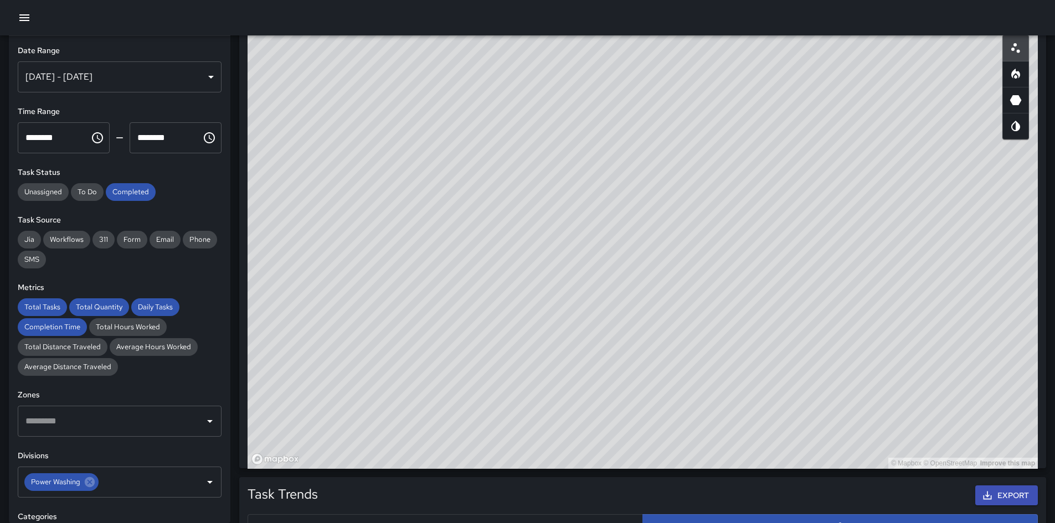
drag, startPoint x: 650, startPoint y: 172, endPoint x: 780, endPoint y: 249, distance: 150.7
click at [708, 249] on div "© Mapbox © OpenStreetMap Improve this map" at bounding box center [643, 247] width 790 height 443
click at [708, 224] on div "© Mapbox © OpenStreetMap Improve this map" at bounding box center [643, 247] width 790 height 443
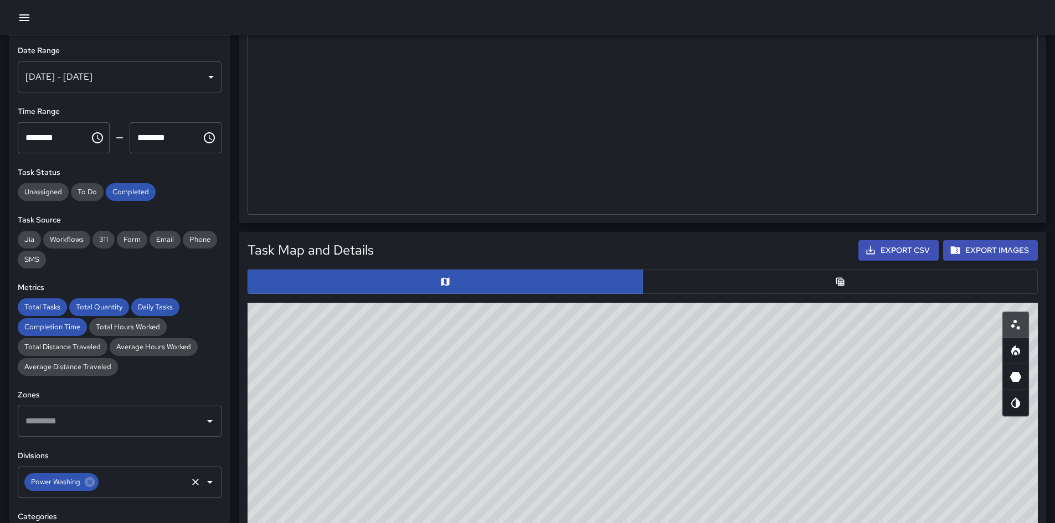
scroll to position [111, 0]
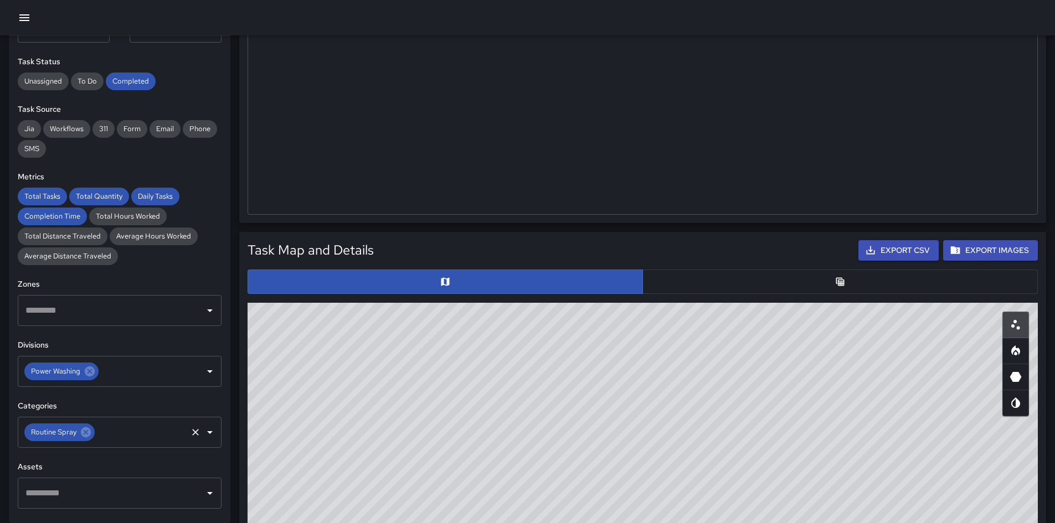
click at [85, 368] on div "Routine Spray" at bounding box center [59, 433] width 70 height 18
click at [85, 368] on icon at bounding box center [86, 432] width 10 height 10
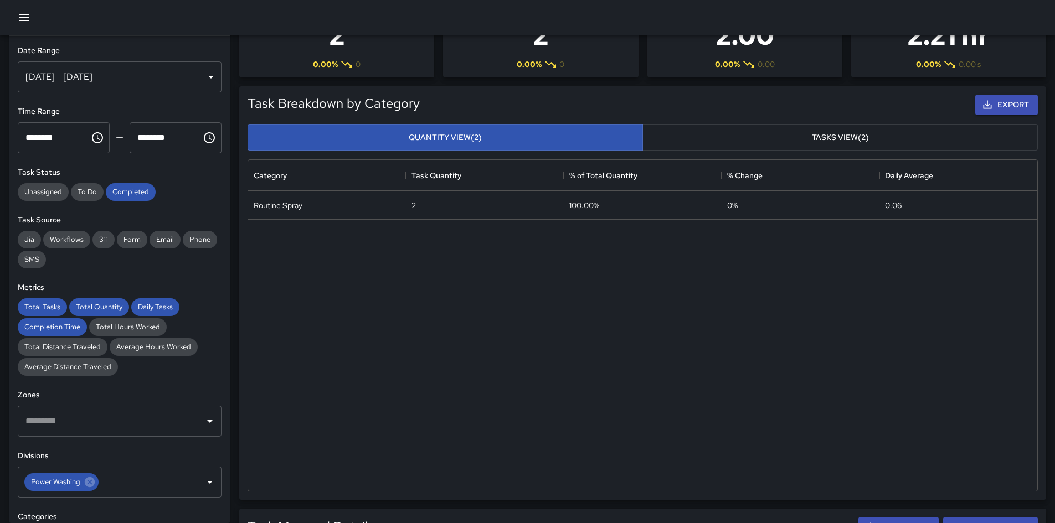
scroll to position [0, 0]
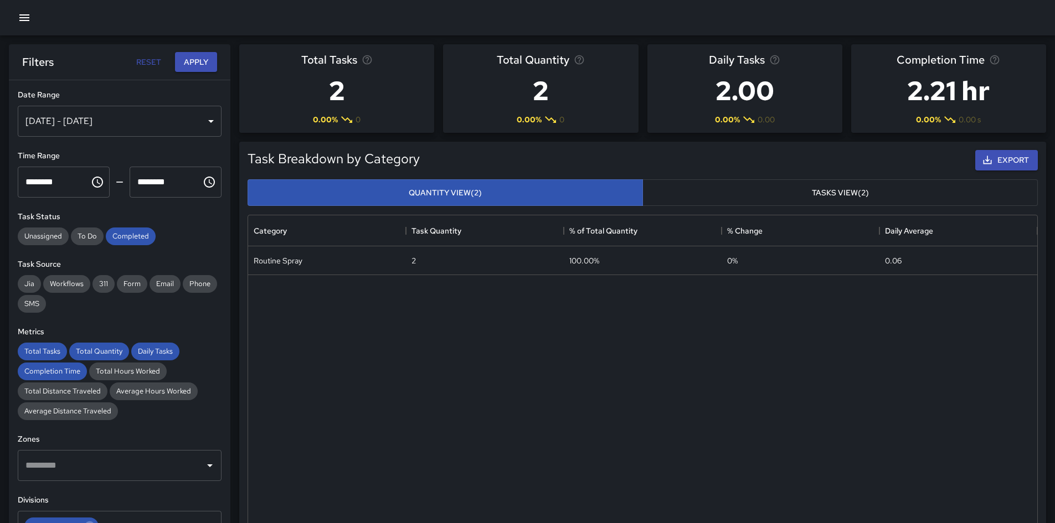
click at [206, 65] on button "Apply" at bounding box center [196, 62] width 42 height 20
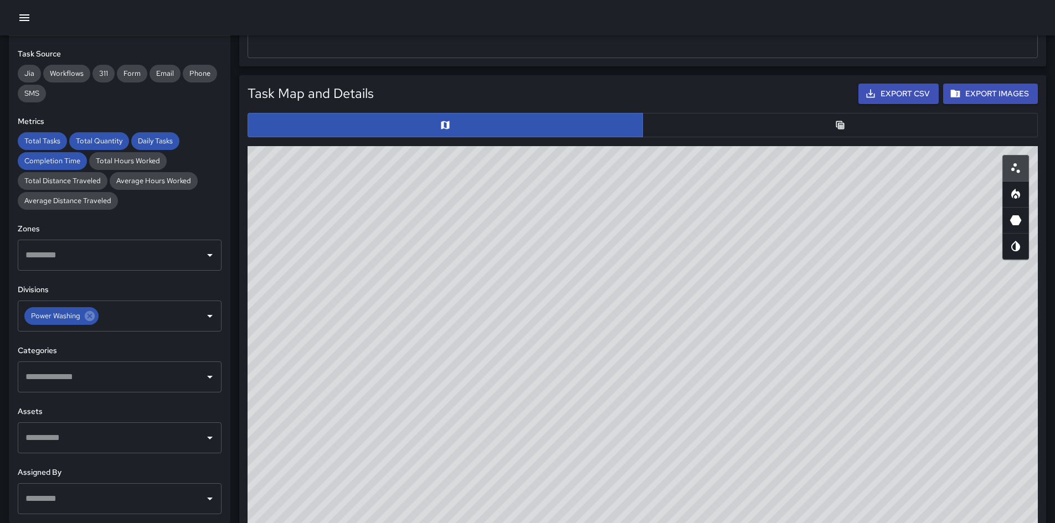
scroll to position [498, 0]
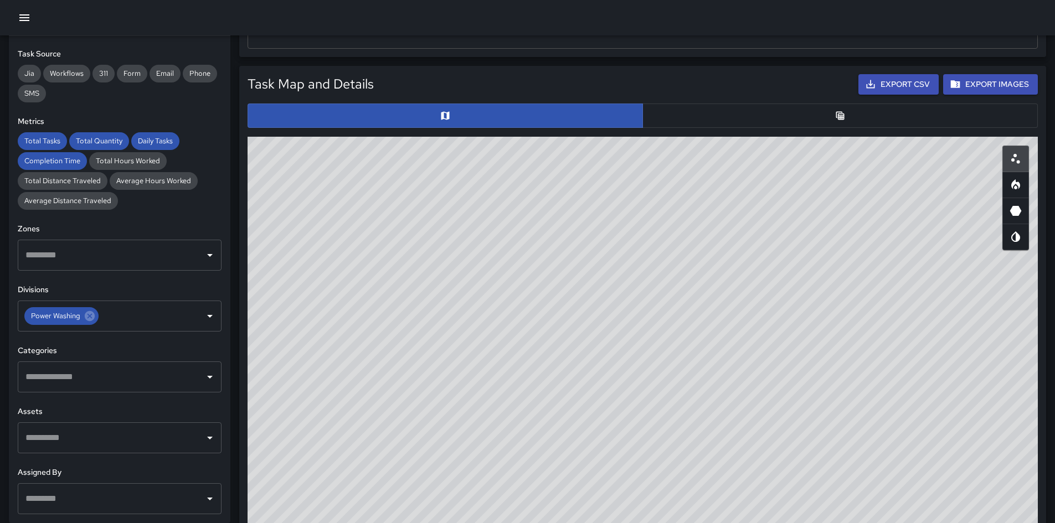
drag, startPoint x: 465, startPoint y: 340, endPoint x: 617, endPoint y: 288, distance: 160.7
click at [617, 288] on div "© Mapbox © OpenStreetMap Improve this map" at bounding box center [643, 358] width 790 height 443
drag, startPoint x: 683, startPoint y: 313, endPoint x: 710, endPoint y: 299, distance: 30.0
click at [708, 300] on div "© Mapbox © OpenStreetMap Improve this map" at bounding box center [643, 358] width 790 height 443
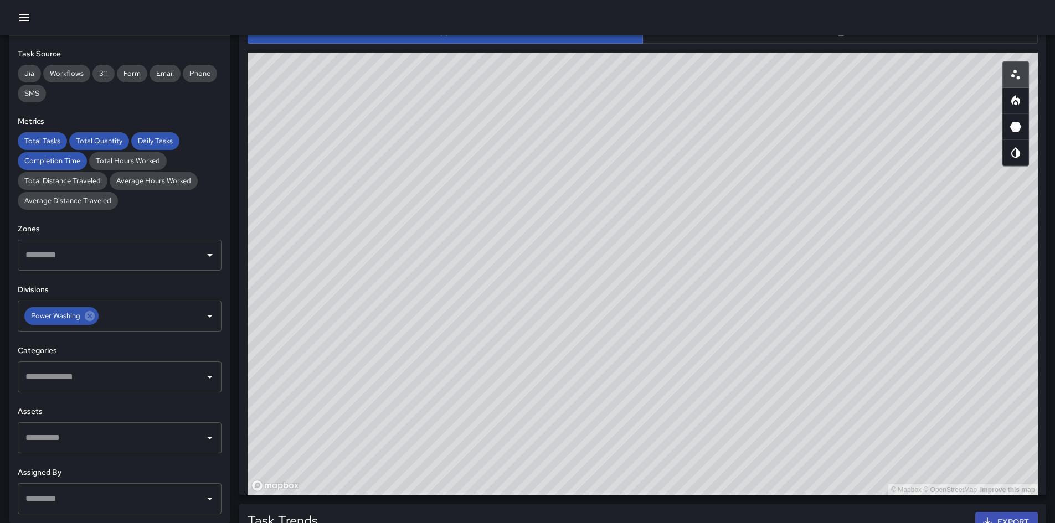
scroll to position [605, 0]
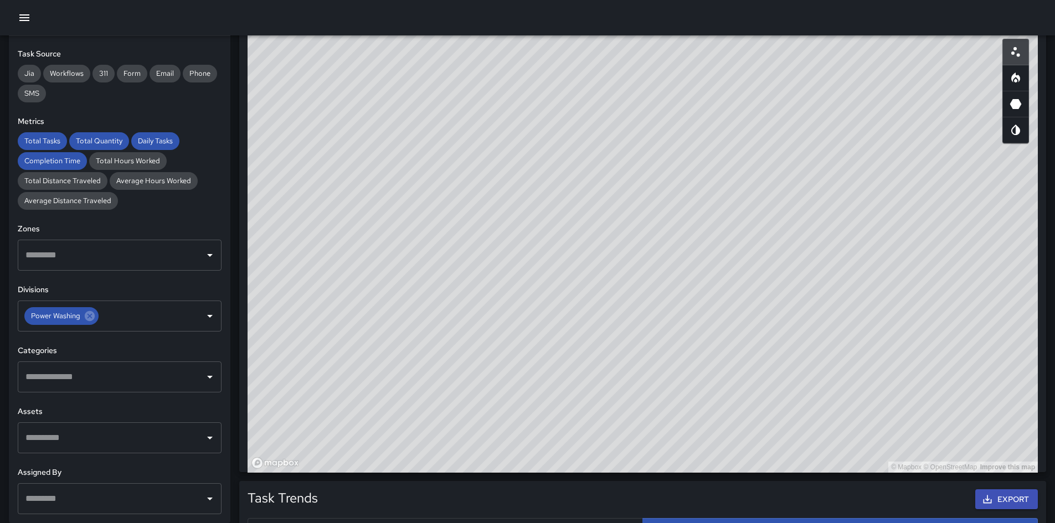
drag, startPoint x: 696, startPoint y: 308, endPoint x: 690, endPoint y: 343, distance: 35.3
click at [690, 343] on div "© Mapbox © OpenStreetMap Improve this map" at bounding box center [643, 251] width 790 height 443
drag, startPoint x: 1011, startPoint y: 82, endPoint x: 1001, endPoint y: 97, distance: 18.7
click at [708, 82] on icon "Heatmap" at bounding box center [1015, 77] width 13 height 13
drag, startPoint x: 770, startPoint y: 243, endPoint x: 746, endPoint y: 248, distance: 24.3
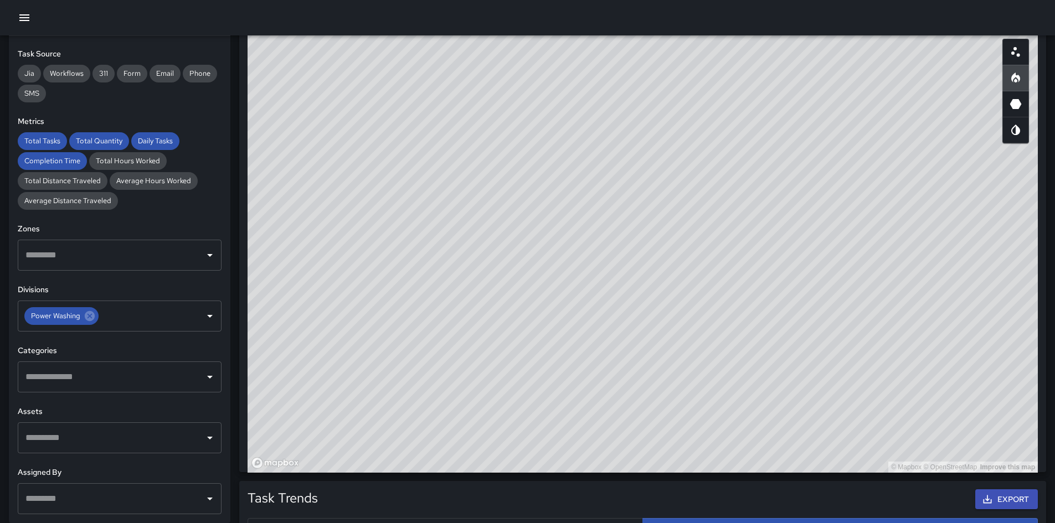
click at [708, 244] on div "© Mapbox © OpenStreetMap Improve this map" at bounding box center [643, 251] width 790 height 443
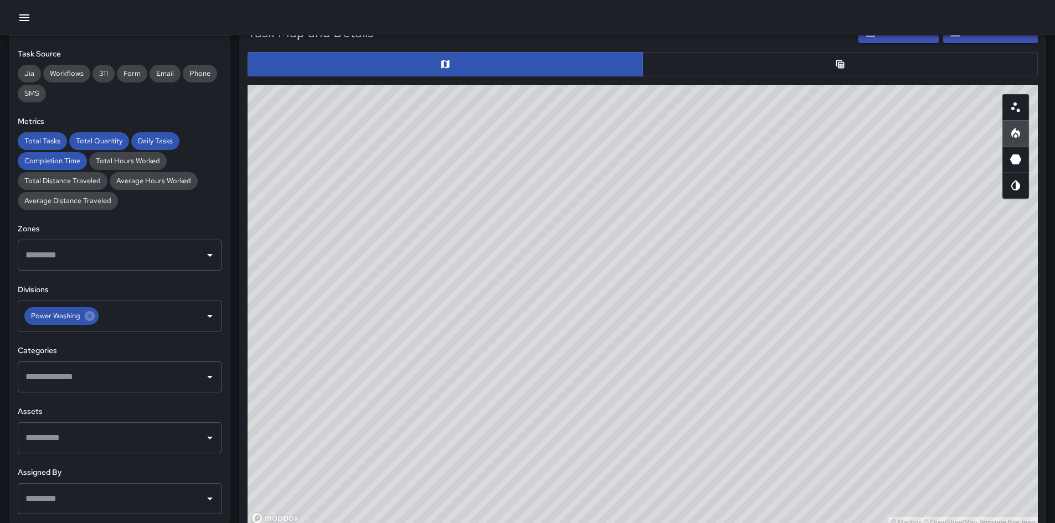
scroll to position [554, 0]
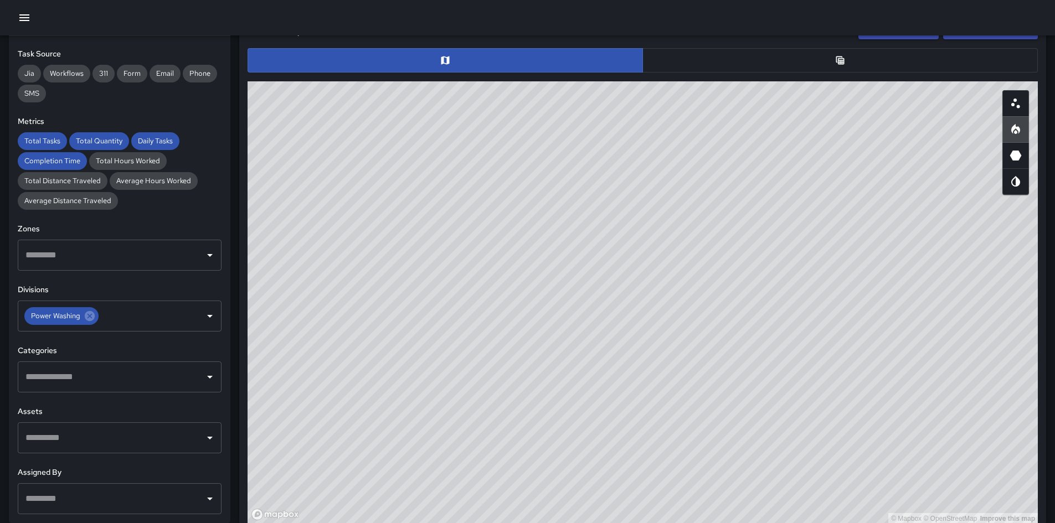
click at [708, 103] on icon "Scatterplot" at bounding box center [1015, 103] width 13 height 13
click at [112, 368] on input "text" at bounding box center [111, 377] width 177 height 21
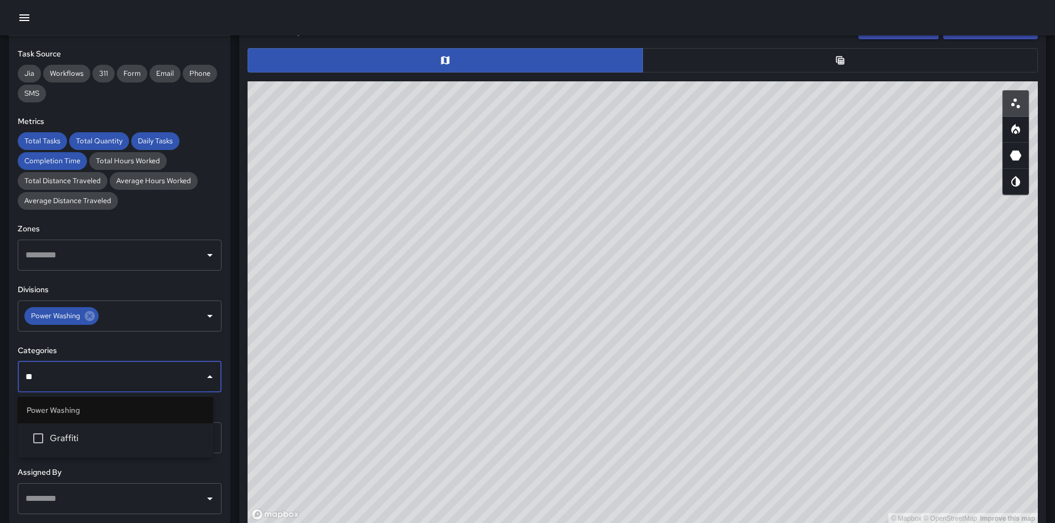
type input "***"
click at [74, 368] on li "Graffiti" at bounding box center [115, 439] width 195 height 30
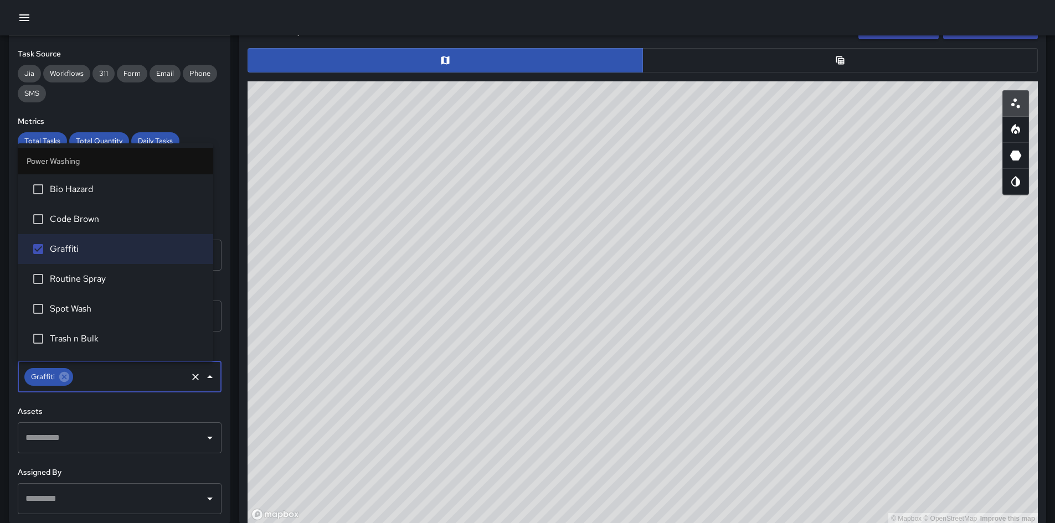
click at [184, 112] on div "**********" at bounding box center [119, 279] width 221 height 487
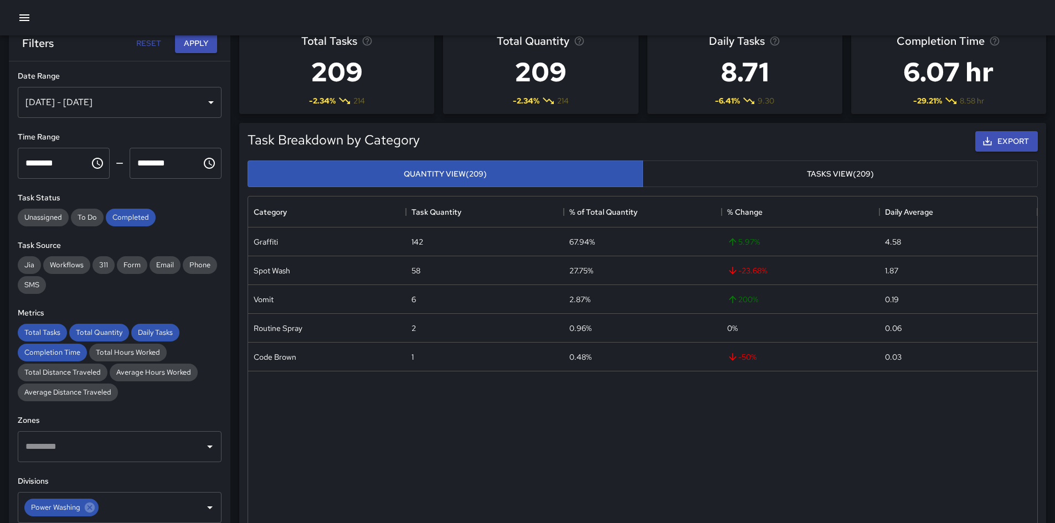
scroll to position [0, 0]
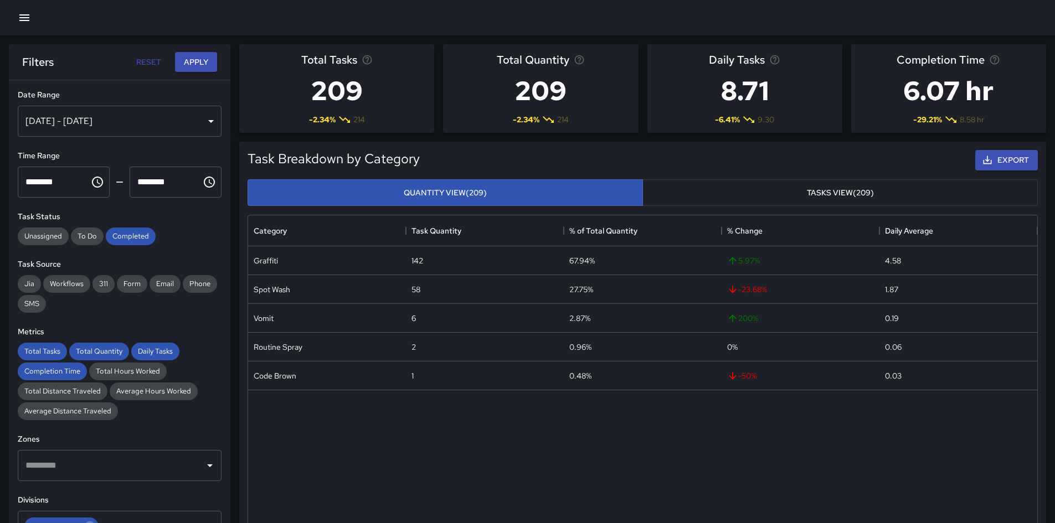
click at [205, 68] on button "Apply" at bounding box center [196, 62] width 42 height 20
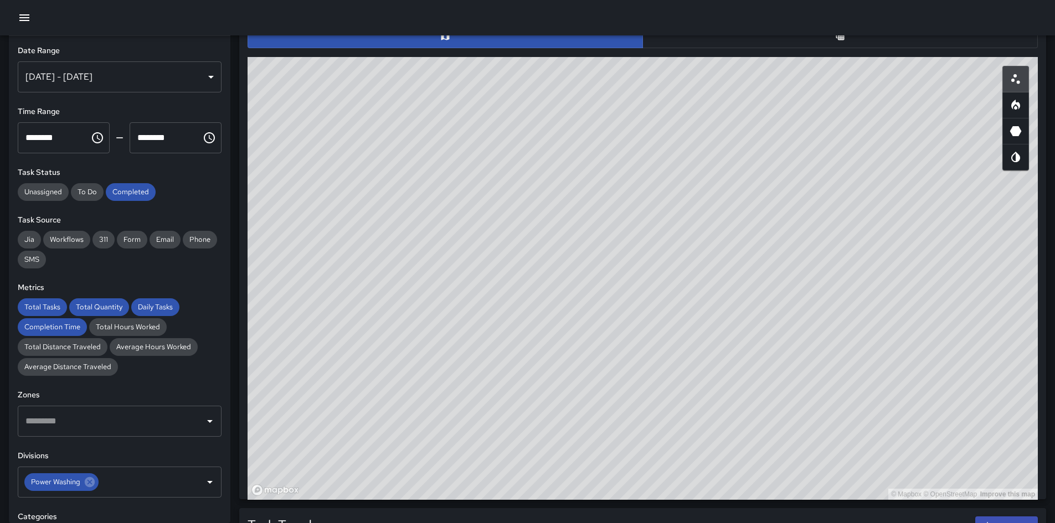
scroll to position [609, 0]
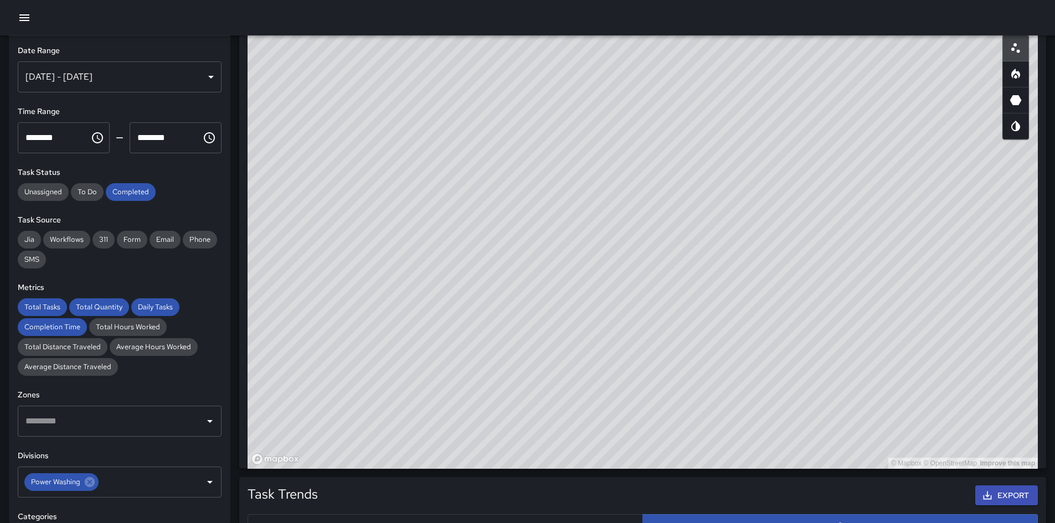
drag, startPoint x: 704, startPoint y: 312, endPoint x: 925, endPoint y: 294, distance: 222.2
click at [708, 287] on div "© Mapbox © OpenStreetMap Improve this map" at bounding box center [643, 247] width 790 height 443
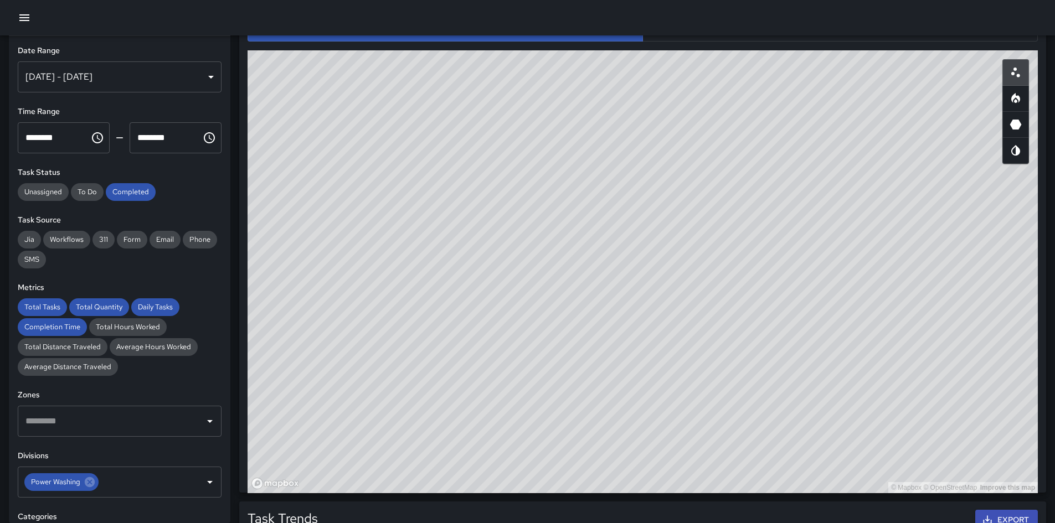
scroll to position [581, 0]
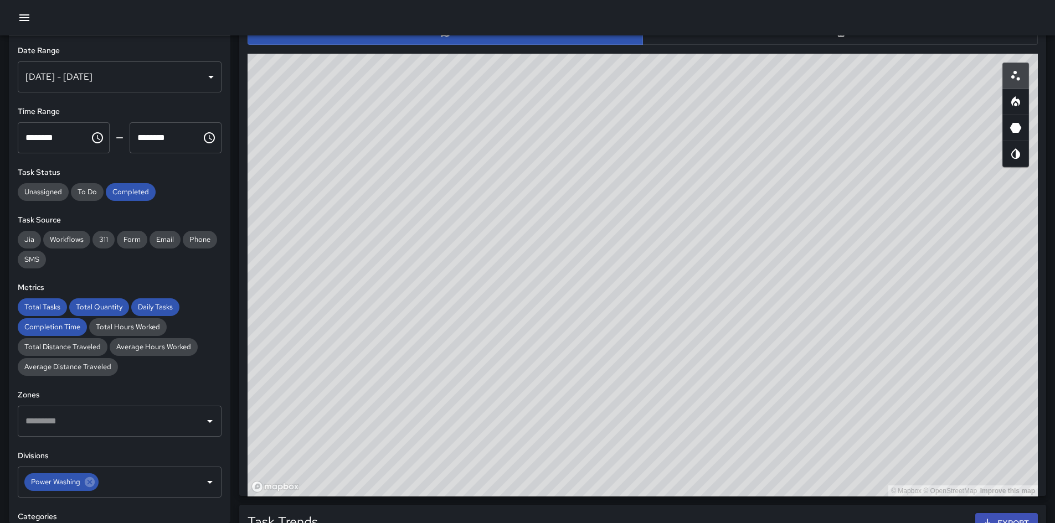
click at [708, 111] on button "button" at bounding box center [1015, 102] width 27 height 27
click at [708, 275] on div "© Mapbox © OpenStreetMap Improve this map" at bounding box center [643, 275] width 790 height 443
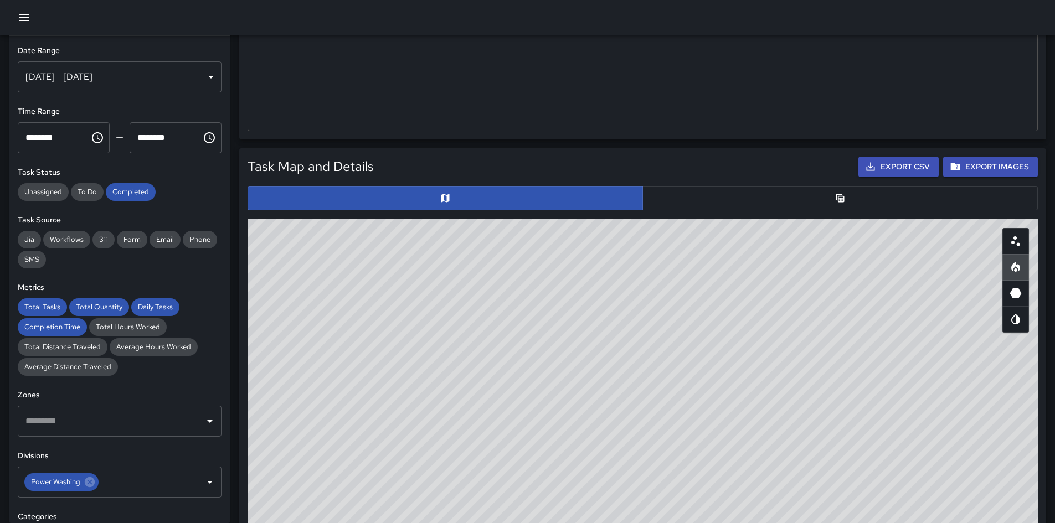
scroll to position [415, 0]
click at [708, 214] on div at bounding box center [642, 198] width 799 height 33
click at [657, 198] on button "button" at bounding box center [839, 199] width 395 height 24
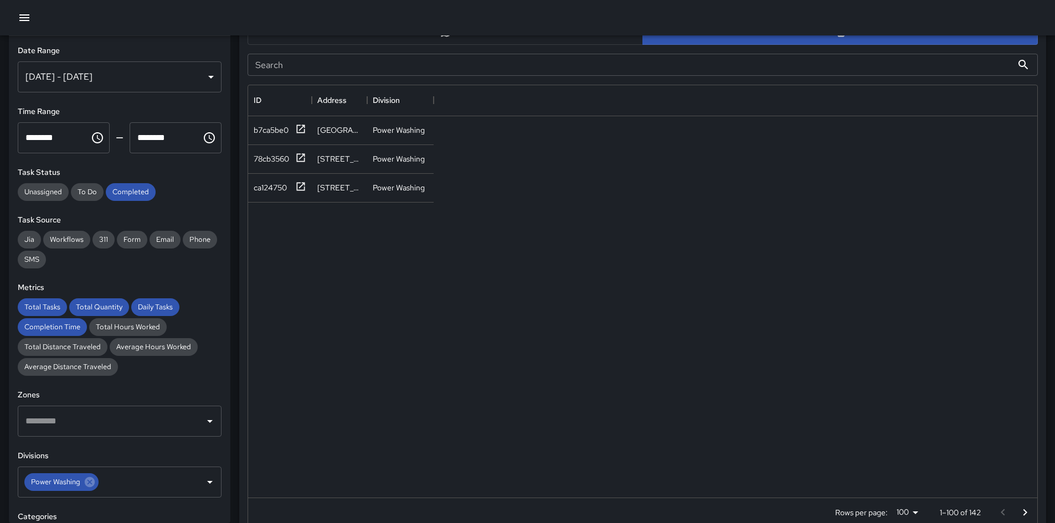
scroll to position [221, 0]
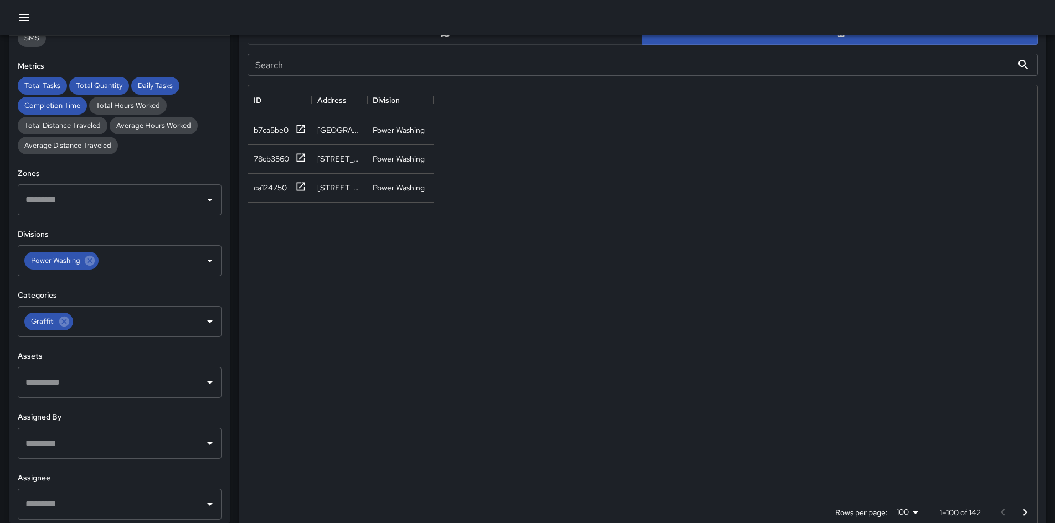
click at [77, 368] on input "text" at bounding box center [111, 382] width 177 height 21
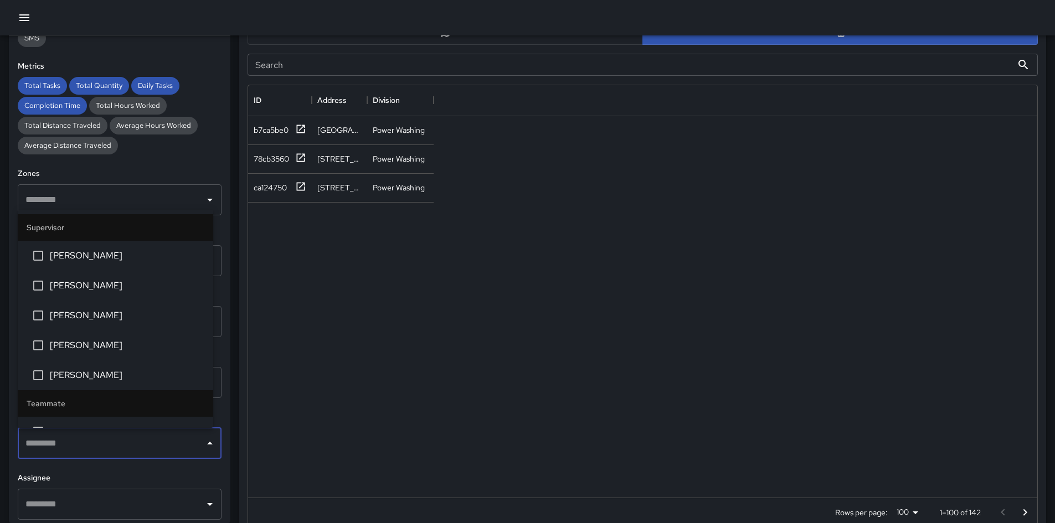
drag, startPoint x: 92, startPoint y: 440, endPoint x: 90, endPoint y: 447, distance: 7.4
click at [92, 368] on input "text" at bounding box center [111, 443] width 177 height 21
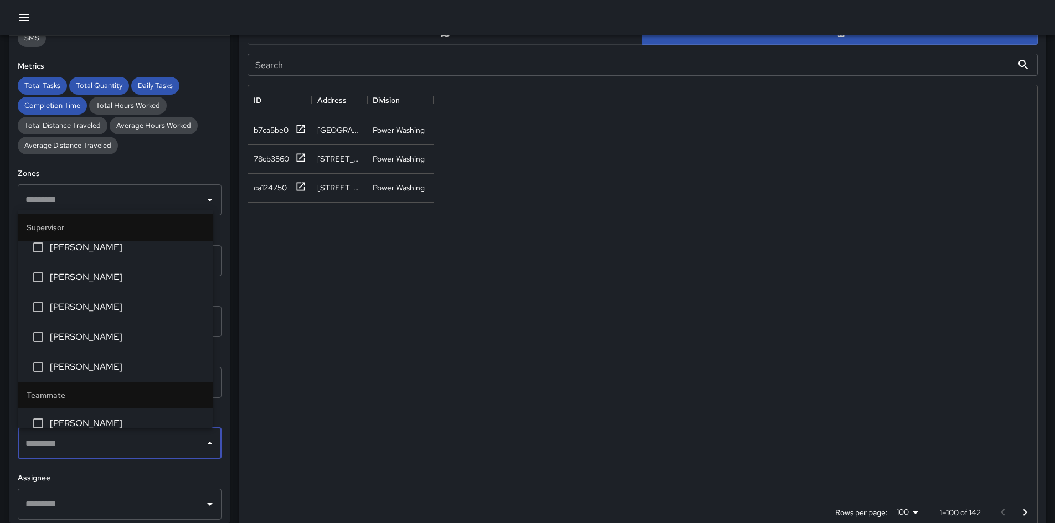
scroll to position [0, 0]
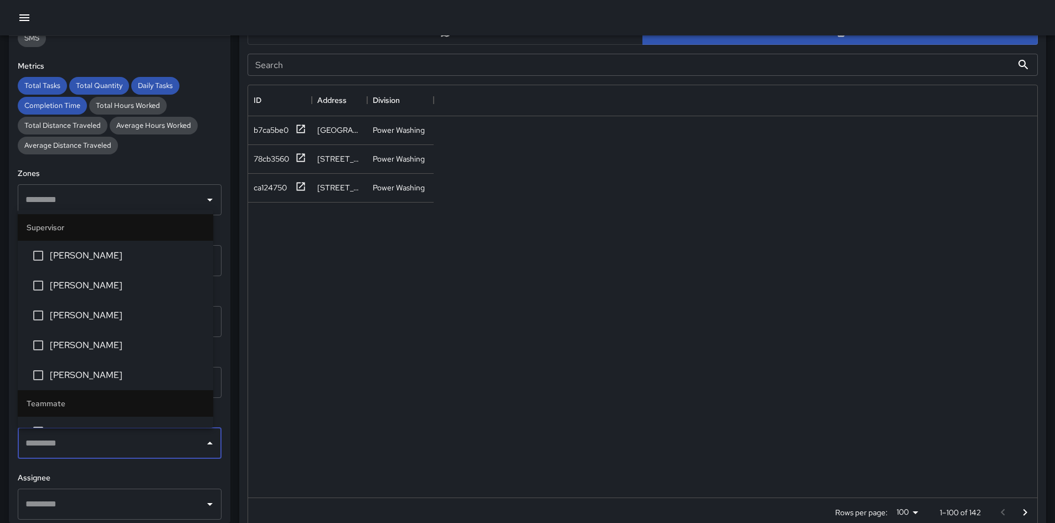
click at [96, 250] on span "[PERSON_NAME]" at bounding box center [127, 255] width 154 height 13
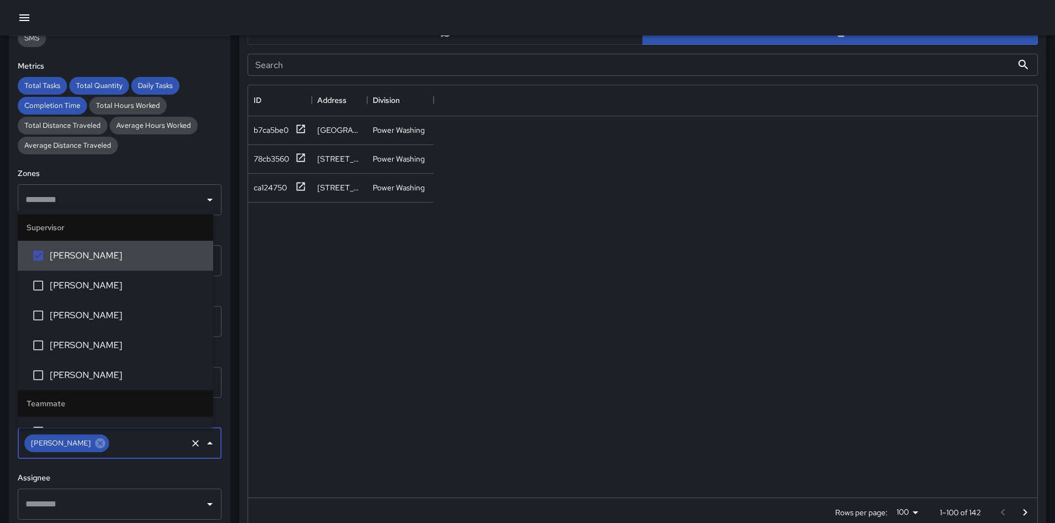
click at [190, 138] on div "Total Tasks Total Quantity Daily Tasks Completion Time Total Hours Worked Total…" at bounding box center [120, 116] width 204 height 78
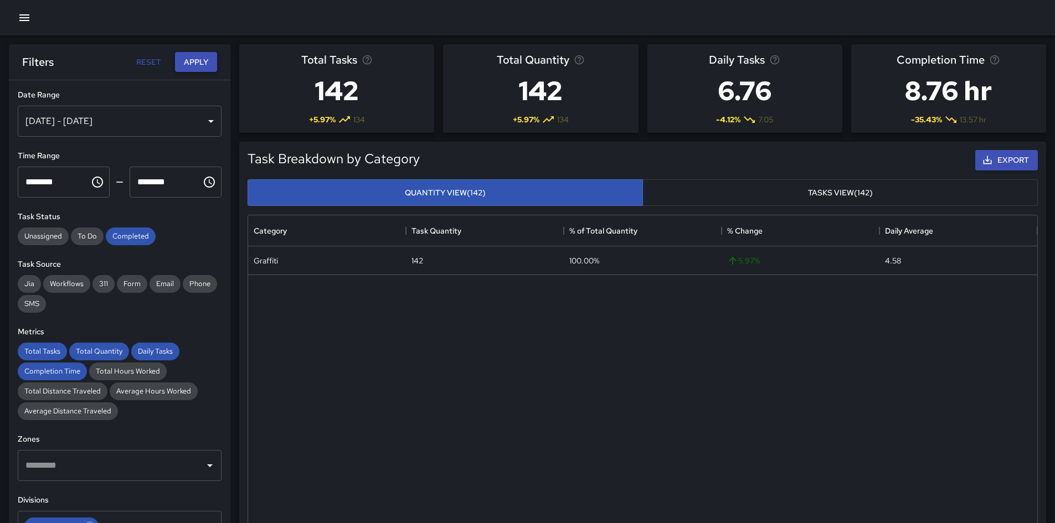
click at [199, 61] on button "Apply" at bounding box center [196, 62] width 42 height 20
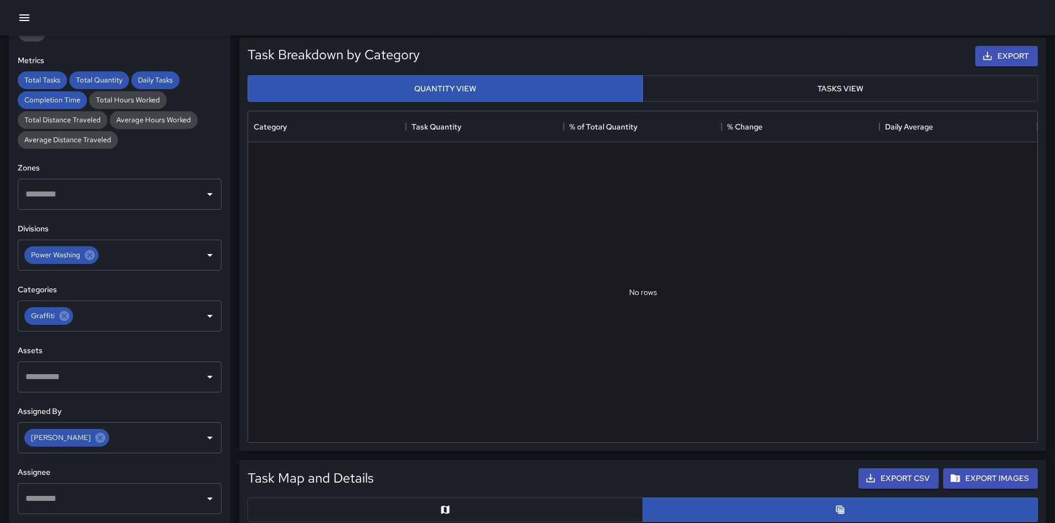
scroll to position [221, 0]
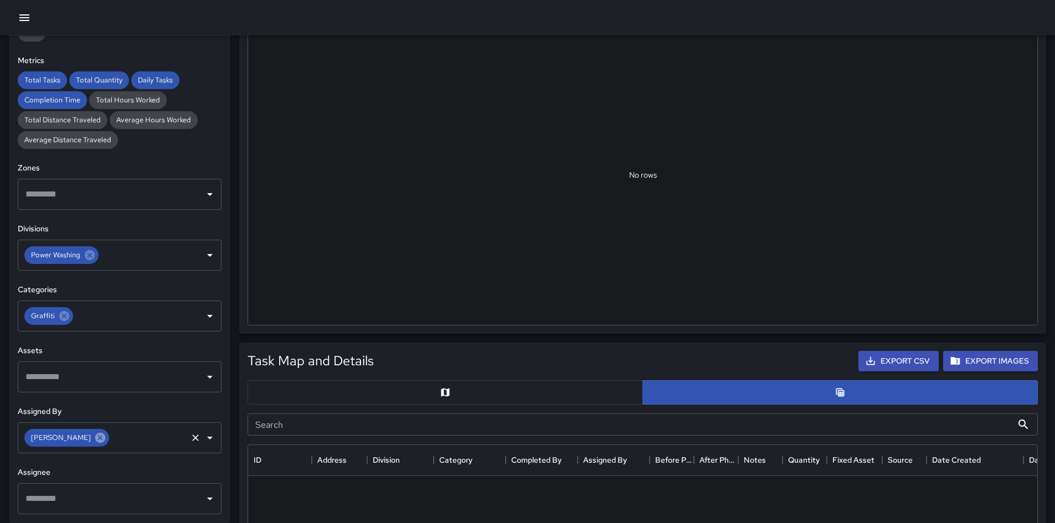
click at [95, 368] on icon at bounding box center [100, 438] width 10 height 10
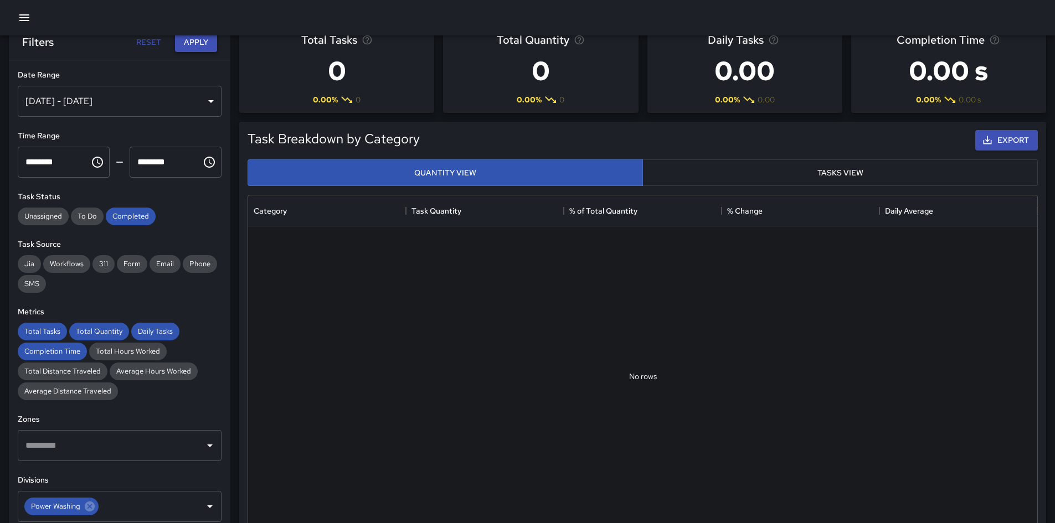
scroll to position [0, 0]
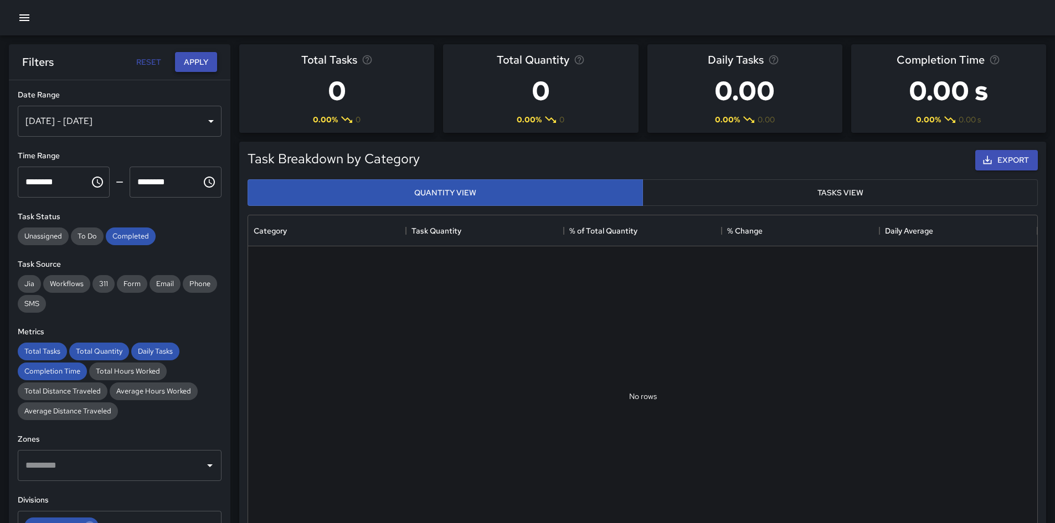
click at [212, 55] on button "Apply" at bounding box center [196, 62] width 42 height 20
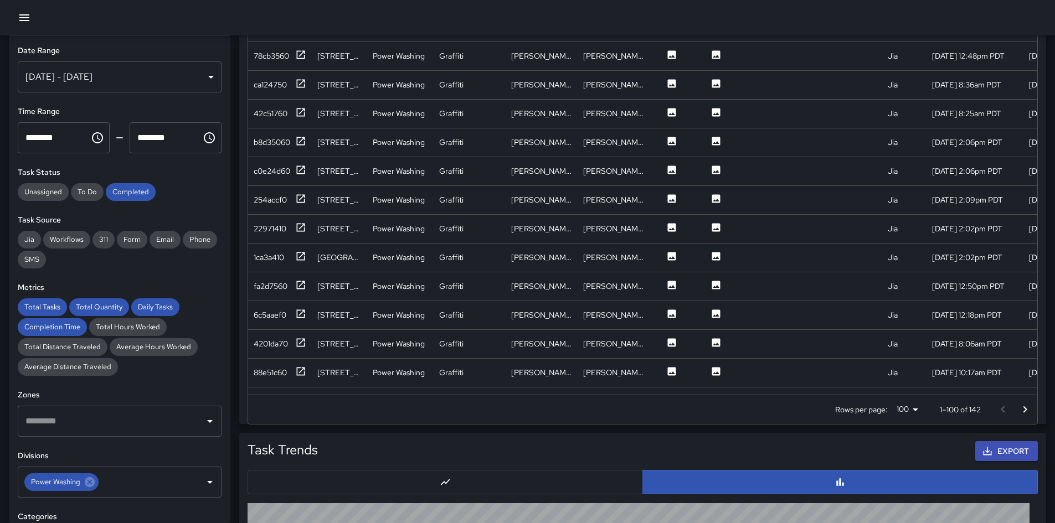
scroll to position [664, 0]
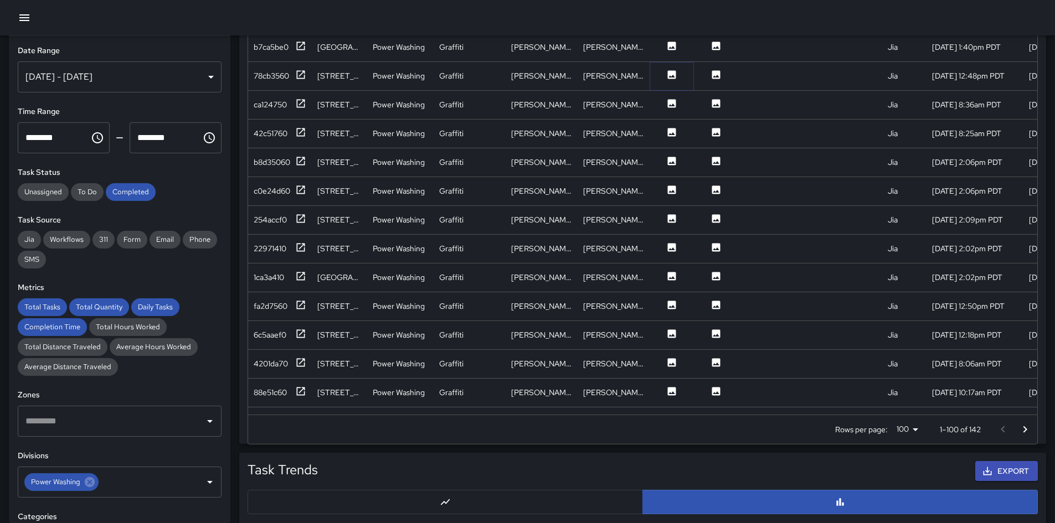
click at [669, 75] on icon at bounding box center [672, 74] width 8 height 8
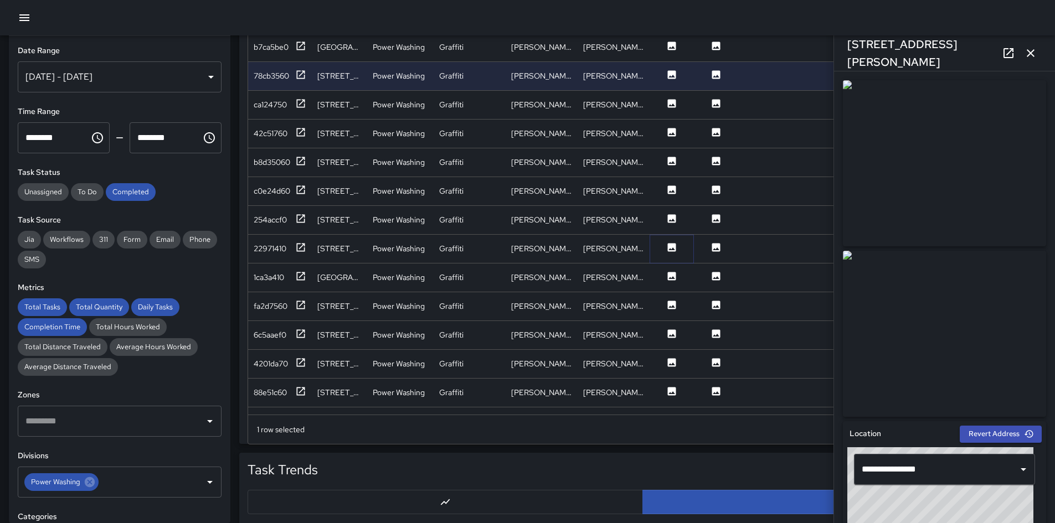
click at [671, 249] on icon at bounding box center [671, 247] width 11 height 11
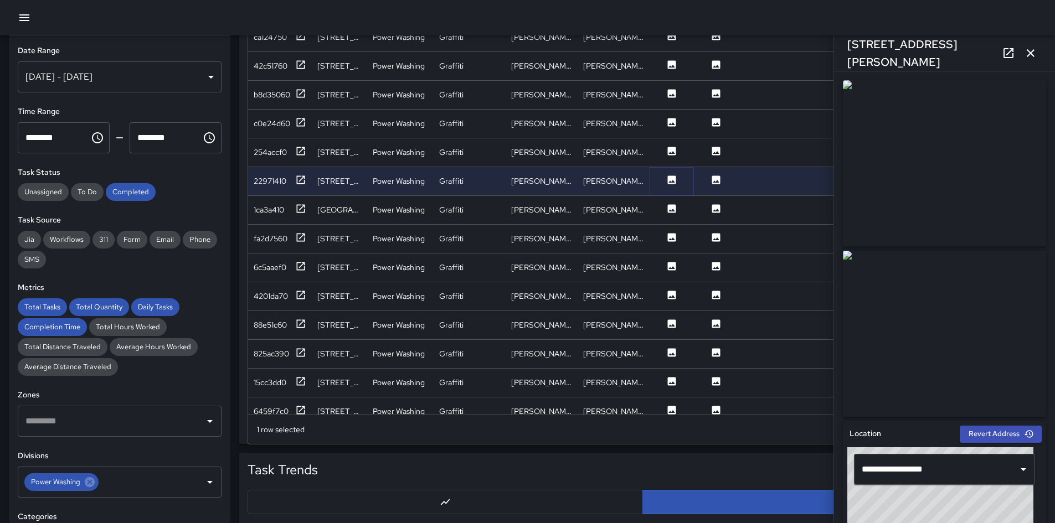
scroll to position [111, 0]
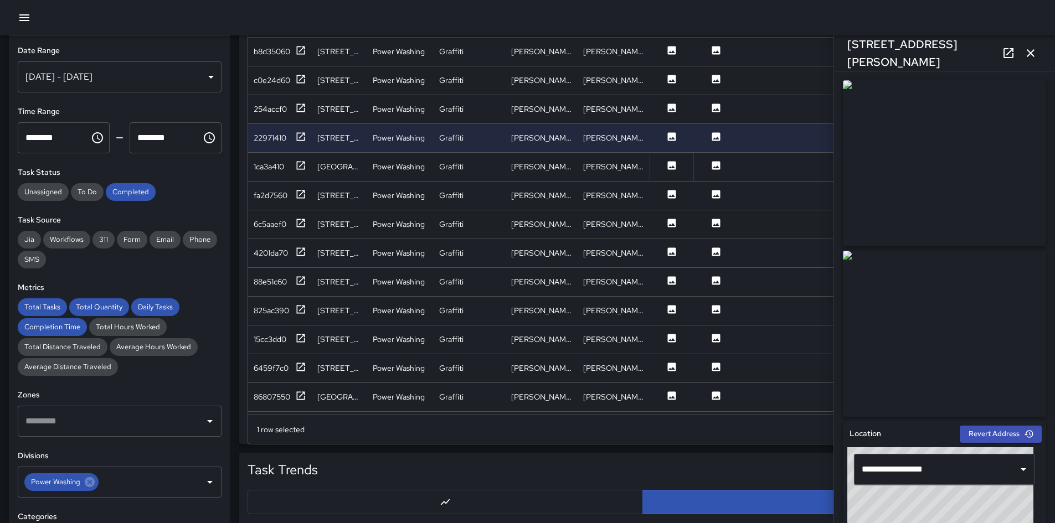
click at [667, 164] on icon at bounding box center [671, 165] width 11 height 11
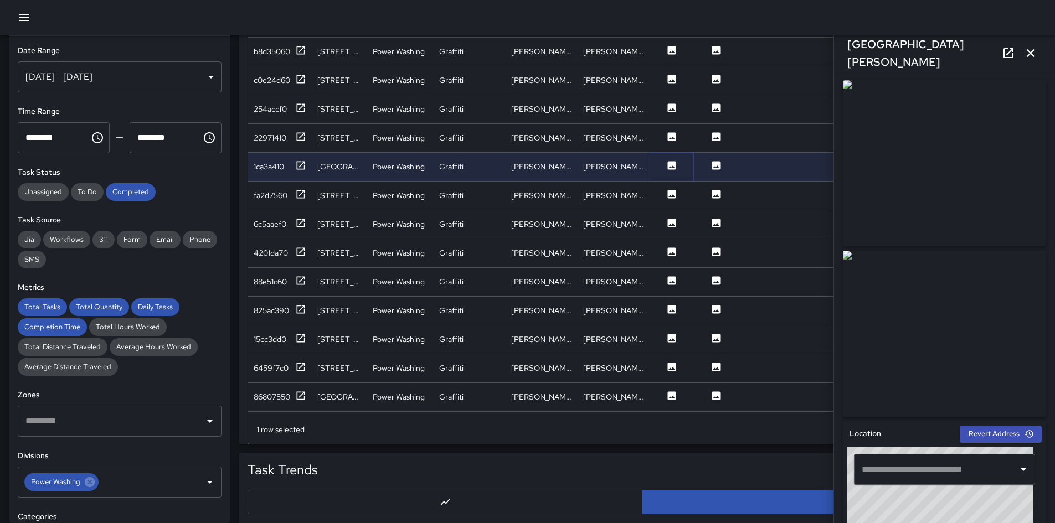
type input "**********"
click at [672, 228] on icon at bounding box center [671, 223] width 11 height 11
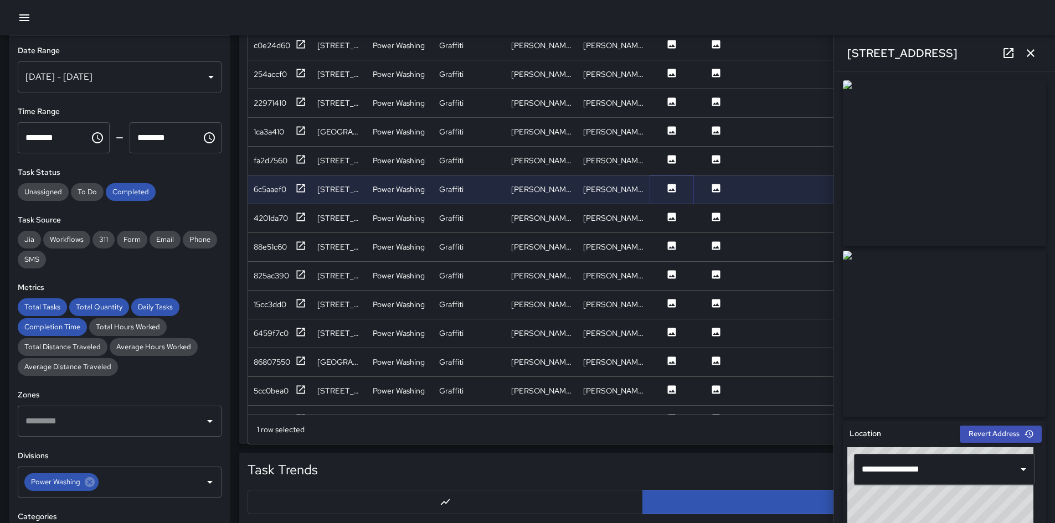
scroll to position [221, 0]
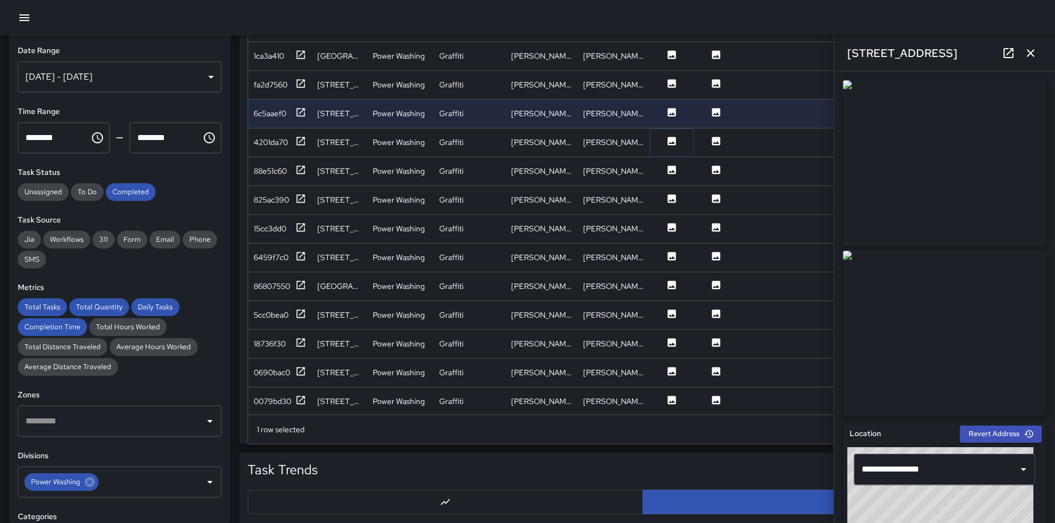
click at [673, 140] on icon at bounding box center [672, 141] width 8 height 8
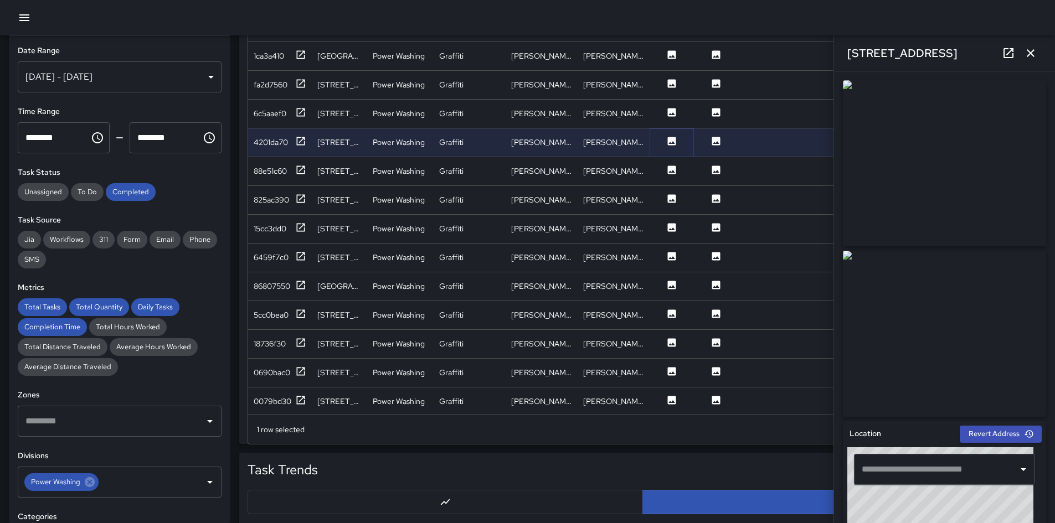
type input "**********"
drag, startPoint x: 963, startPoint y: 257, endPoint x: 956, endPoint y: 257, distance: 7.2
click at [708, 257] on img at bounding box center [944, 334] width 203 height 166
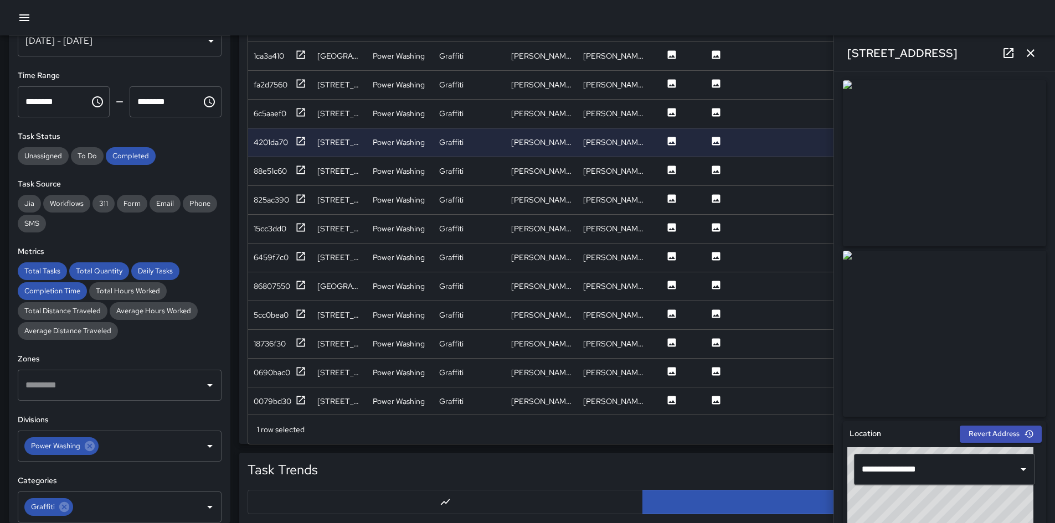
scroll to position [166, 0]
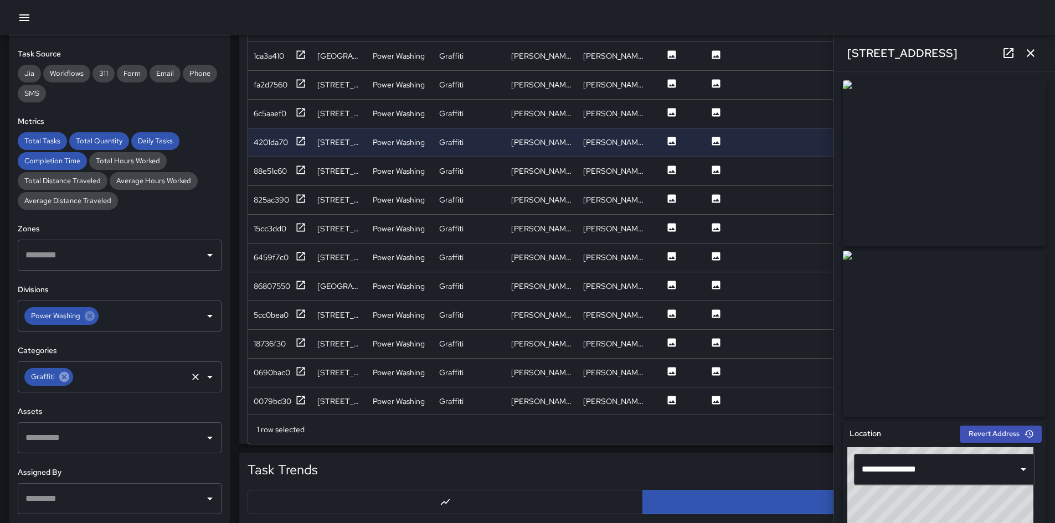
click at [66, 368] on icon at bounding box center [64, 377] width 10 height 10
click at [66, 368] on input "text" at bounding box center [111, 377] width 177 height 21
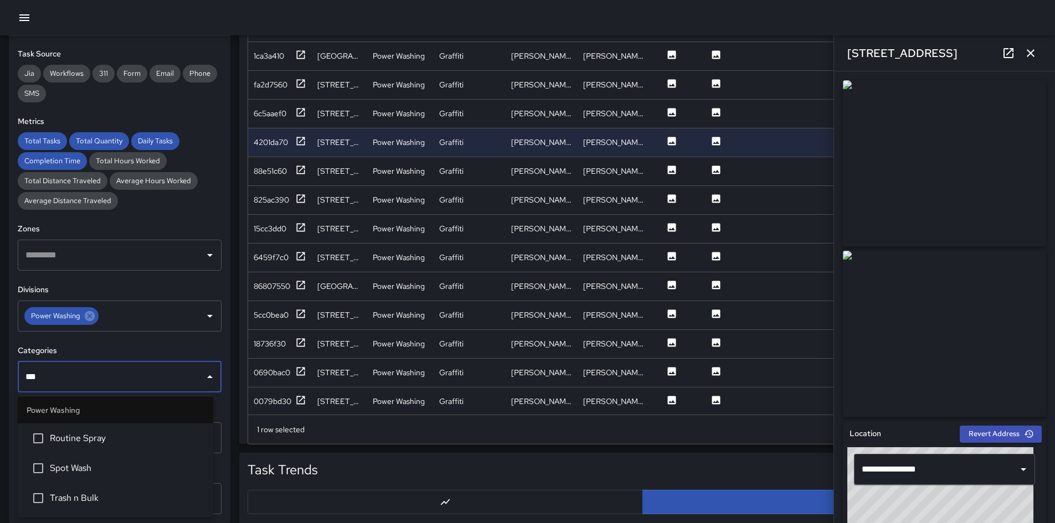
type input "****"
click at [78, 368] on li "Spot Wash" at bounding box center [115, 439] width 195 height 30
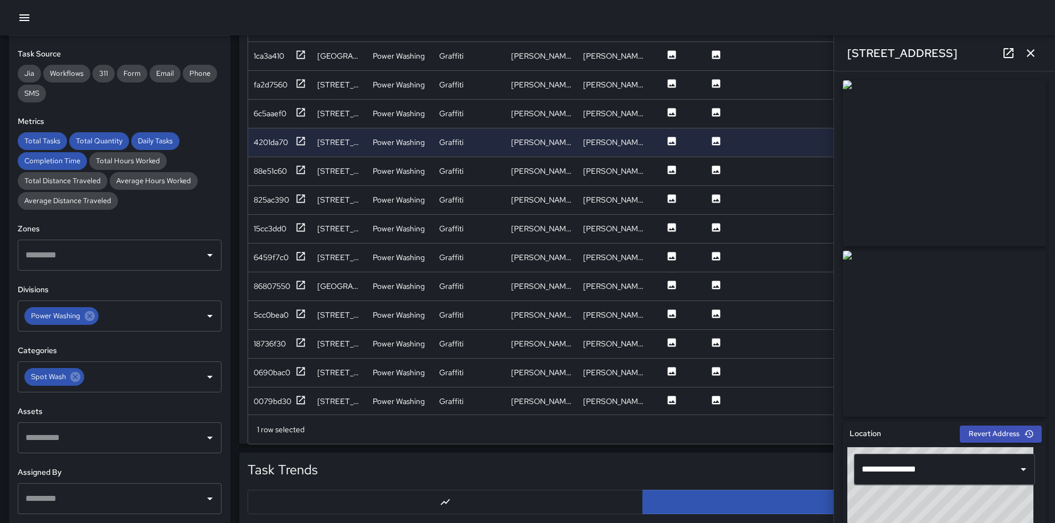
drag, startPoint x: 177, startPoint y: 102, endPoint x: 209, endPoint y: 141, distance: 50.3
click at [178, 102] on div "Jia Workflows 311 Form Email Phone SMS" at bounding box center [120, 84] width 204 height 38
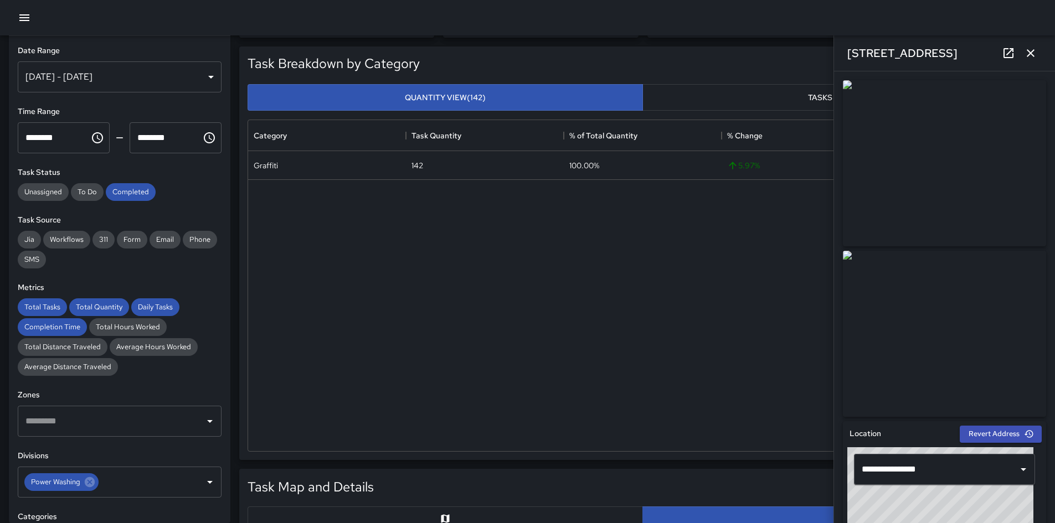
scroll to position [0, 0]
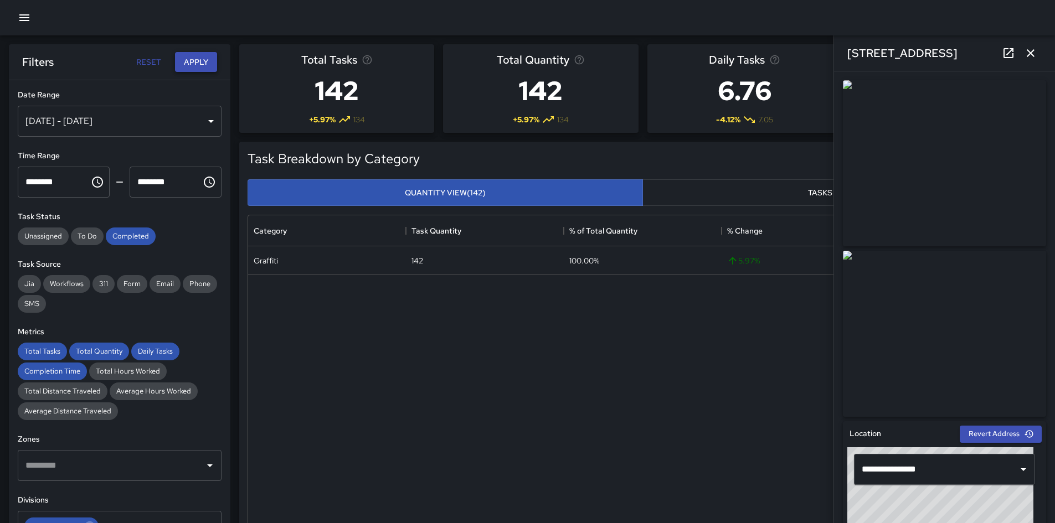
click at [189, 62] on button "Apply" at bounding box center [196, 62] width 42 height 20
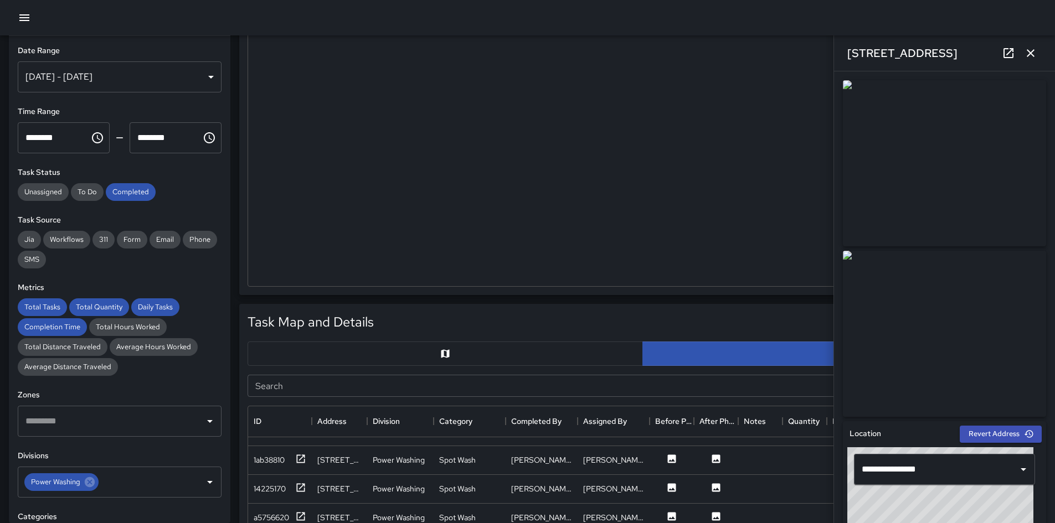
scroll to position [332, 0]
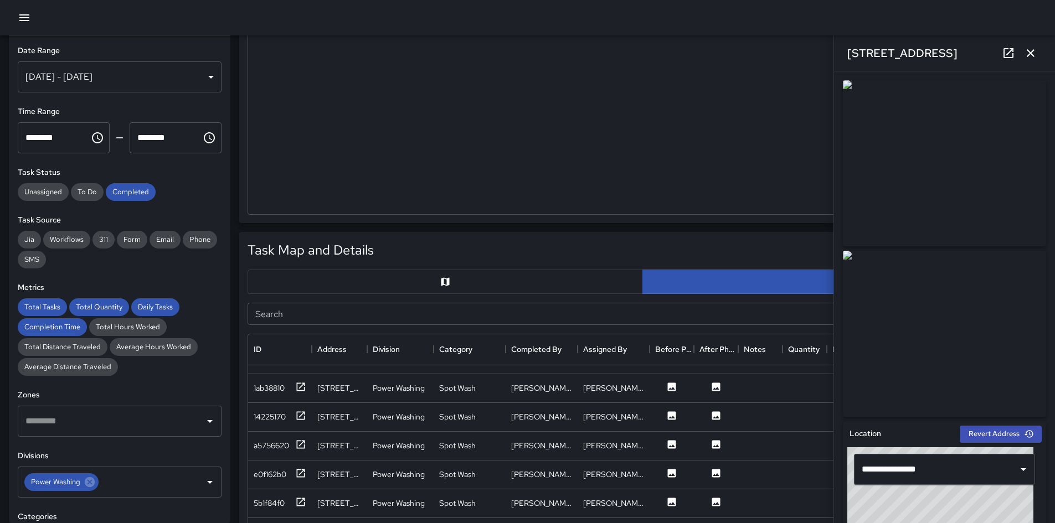
click at [271, 273] on button "button" at bounding box center [445, 282] width 395 height 24
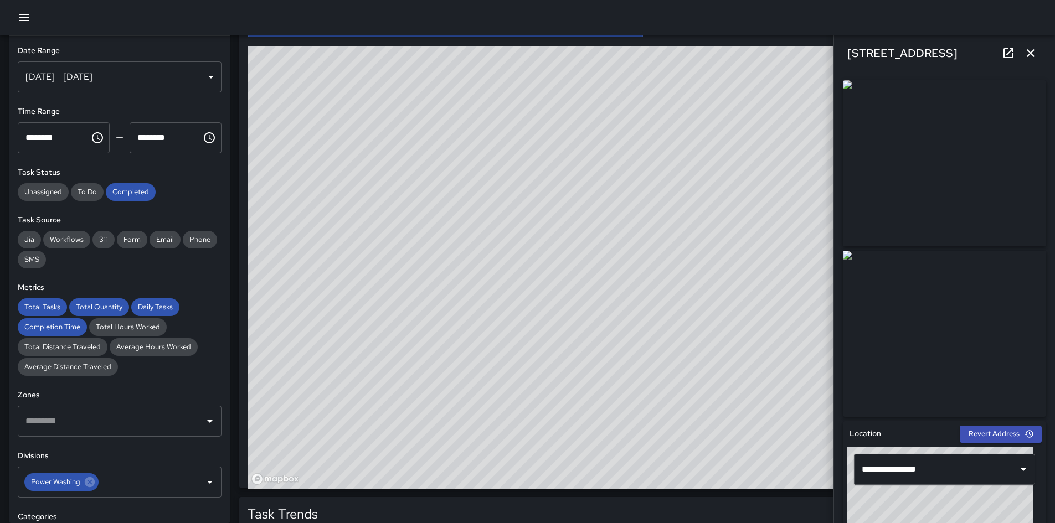
scroll to position [609, 0]
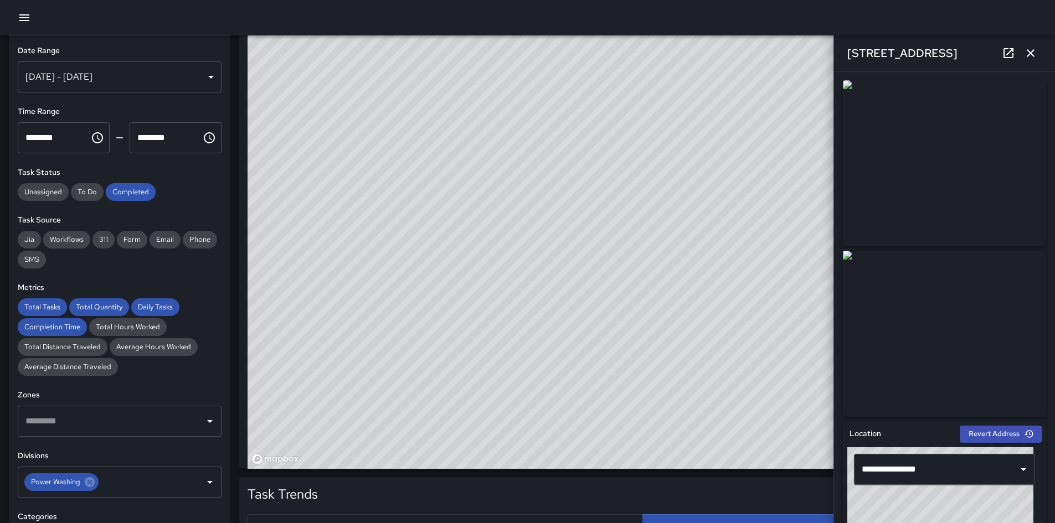
click at [708, 52] on icon "button" at bounding box center [1030, 53] width 13 height 13
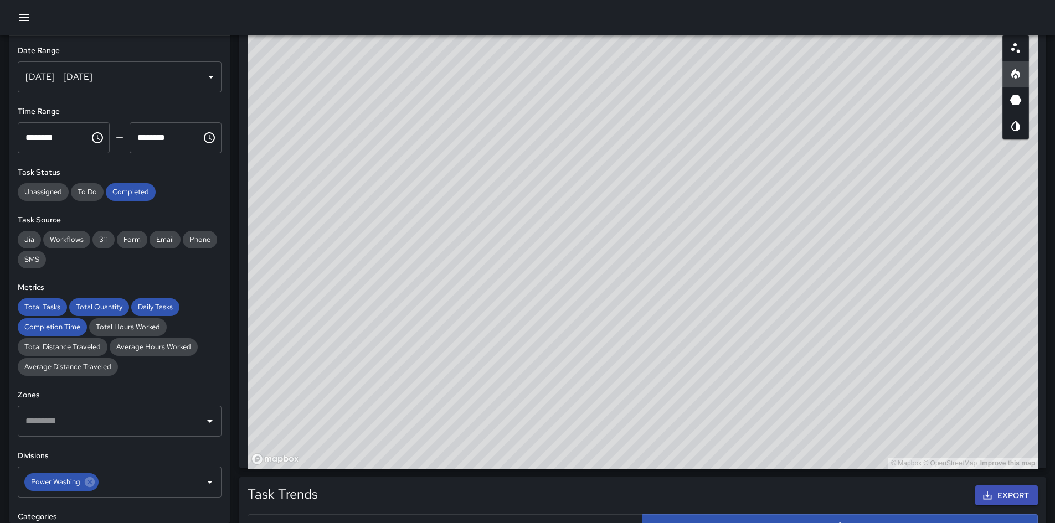
click at [708, 54] on icon "Scatterplot" at bounding box center [1015, 48] width 13 height 13
click at [708, 79] on icon "Heatmap" at bounding box center [1015, 74] width 13 height 13
click at [708, 275] on div "© Mapbox © OpenStreetMap Improve this map" at bounding box center [643, 247] width 790 height 443
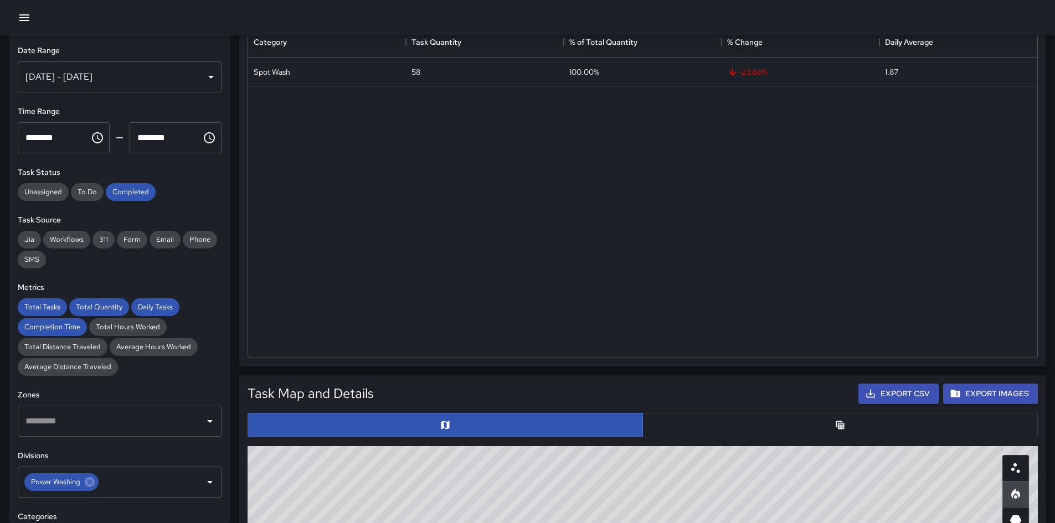
scroll to position [166, 0]
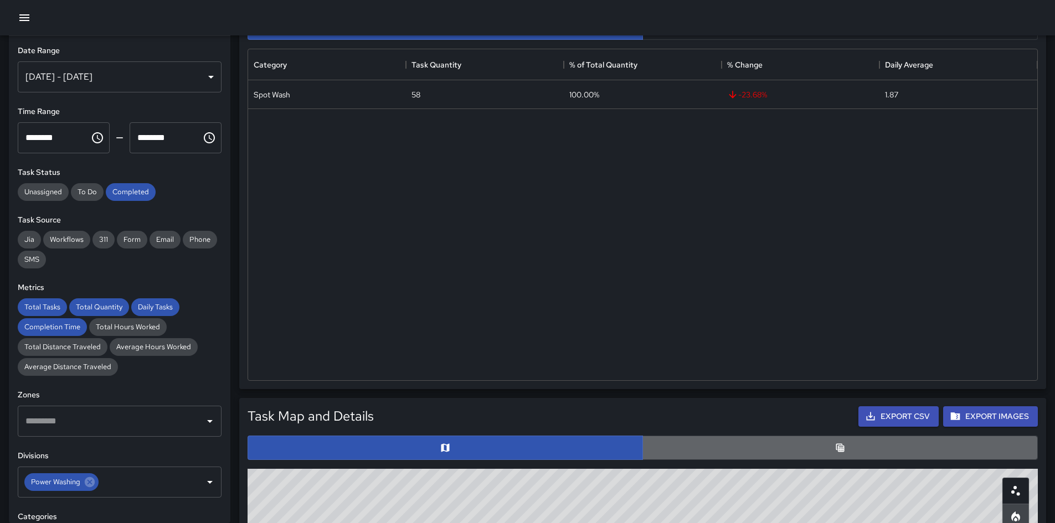
click at [698, 368] on button "button" at bounding box center [839, 448] width 395 height 24
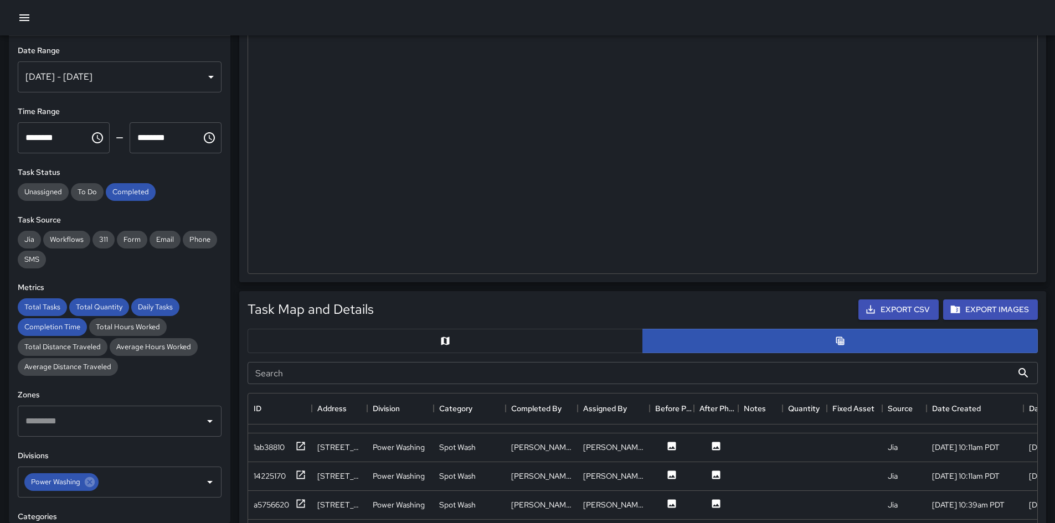
scroll to position [443, 0]
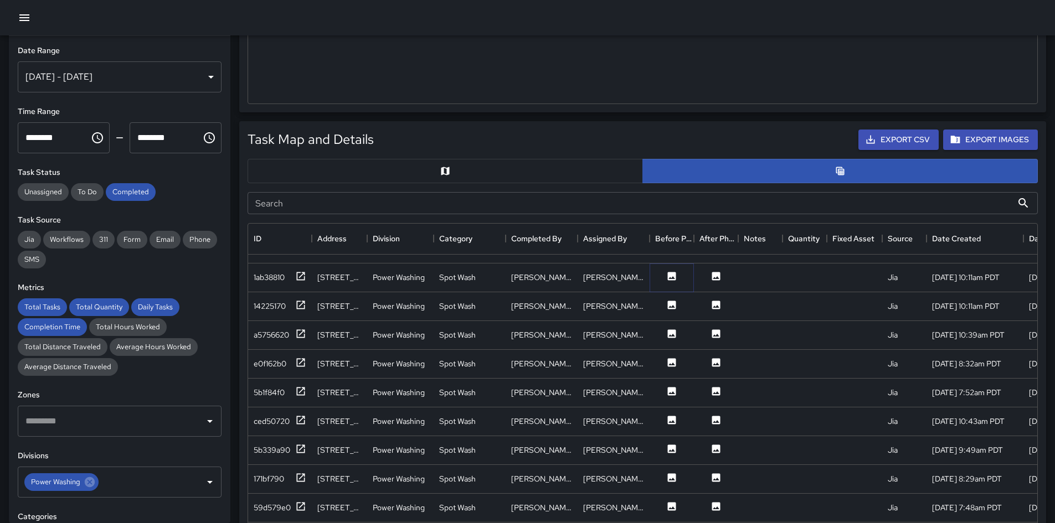
click at [669, 271] on icon at bounding box center [671, 276] width 11 height 11
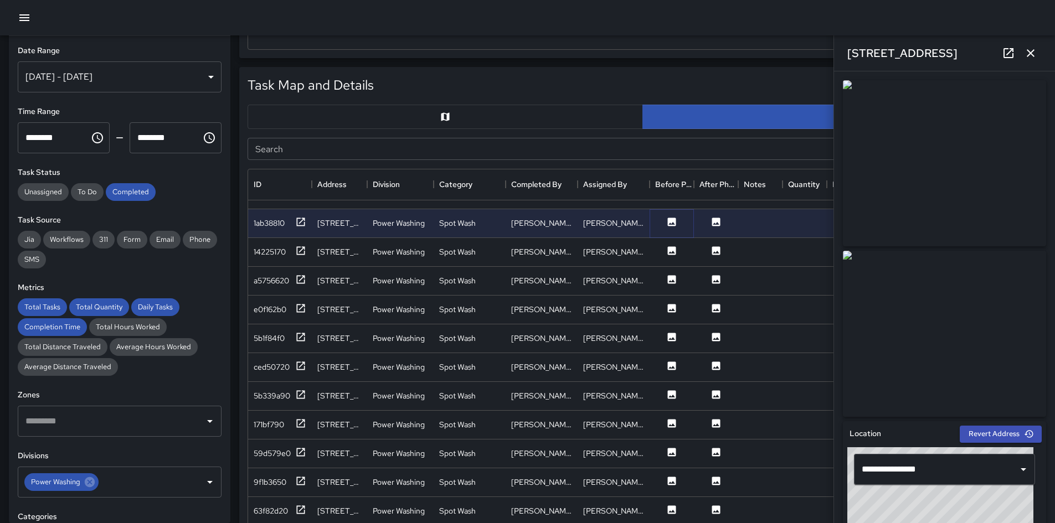
scroll to position [609, 0]
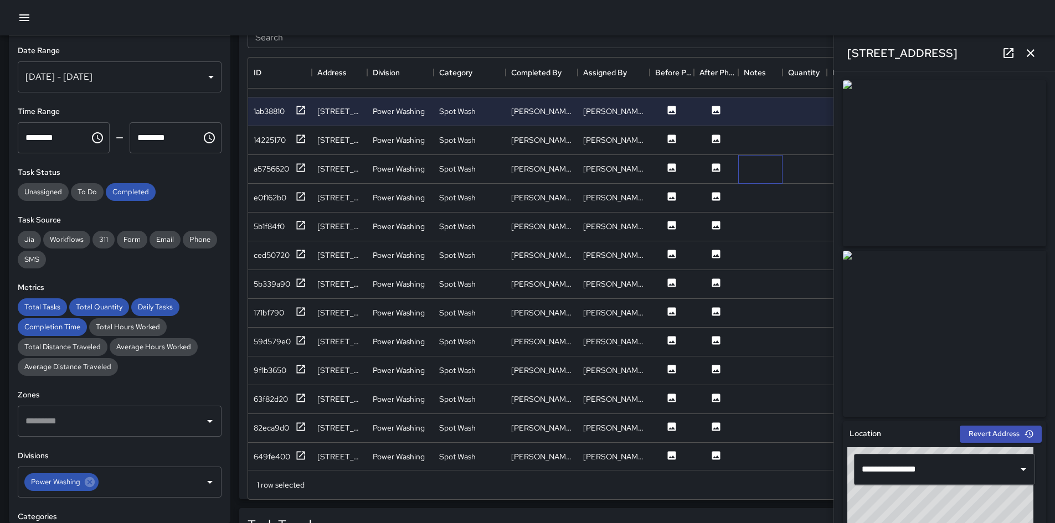
click at [708, 157] on div at bounding box center [760, 169] width 44 height 29
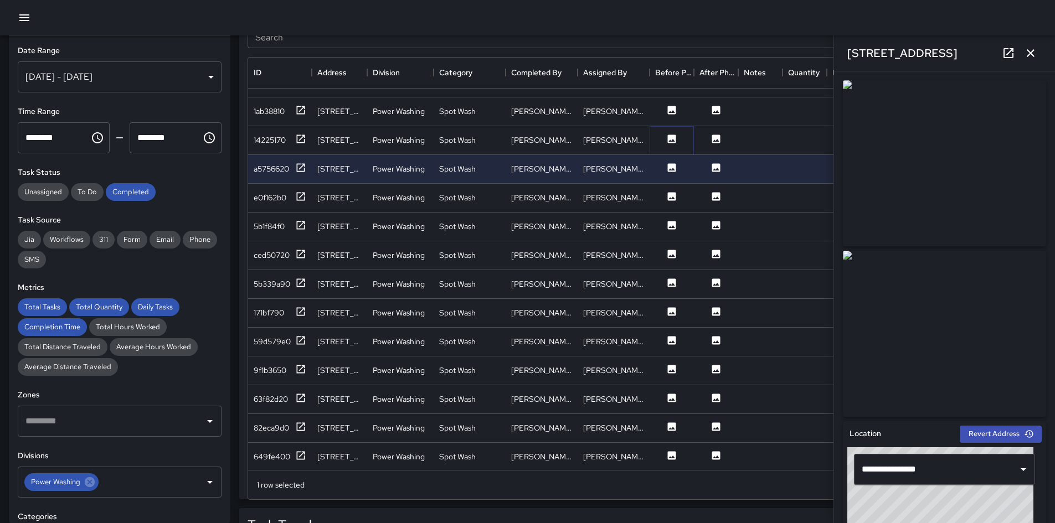
click at [674, 137] on icon at bounding box center [672, 139] width 8 height 8
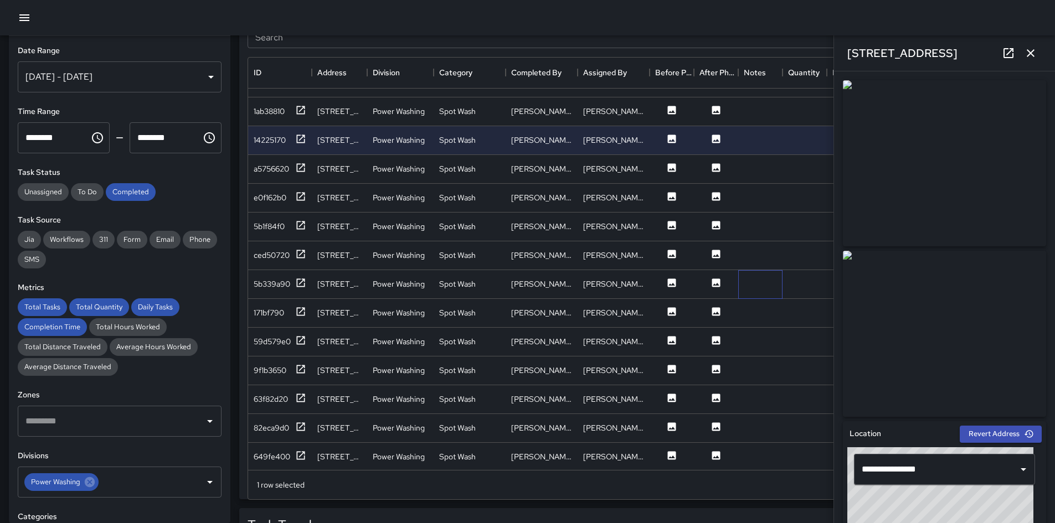
drag, startPoint x: 772, startPoint y: 281, endPoint x: 687, endPoint y: 261, distance: 87.6
click at [708, 280] on div at bounding box center [760, 284] width 44 height 29
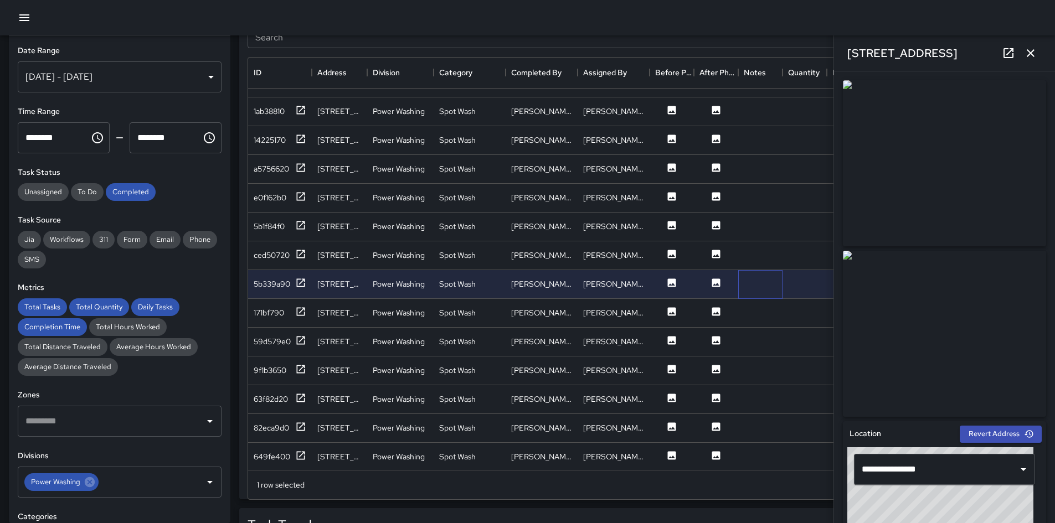
scroll to position [332, 0]
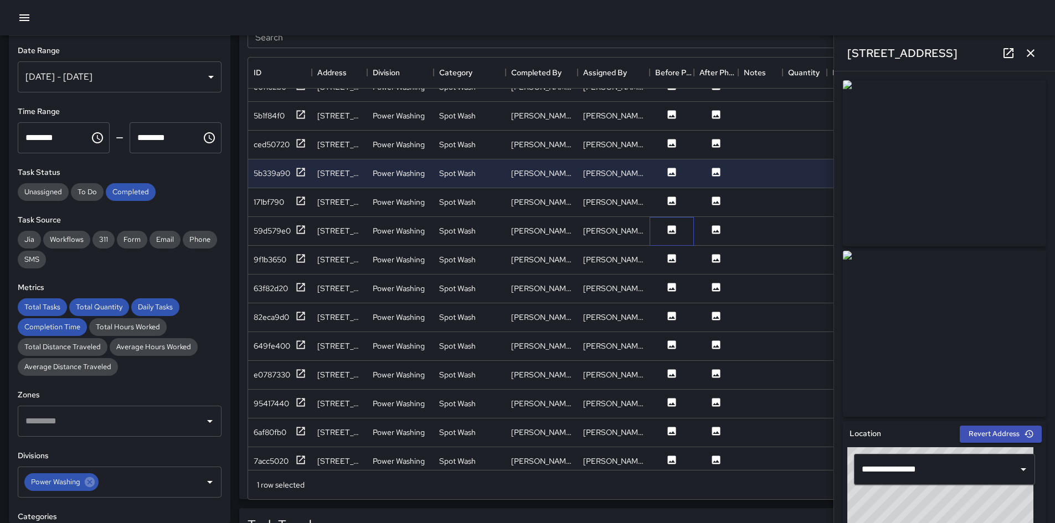
click at [667, 239] on div at bounding box center [671, 231] width 44 height 29
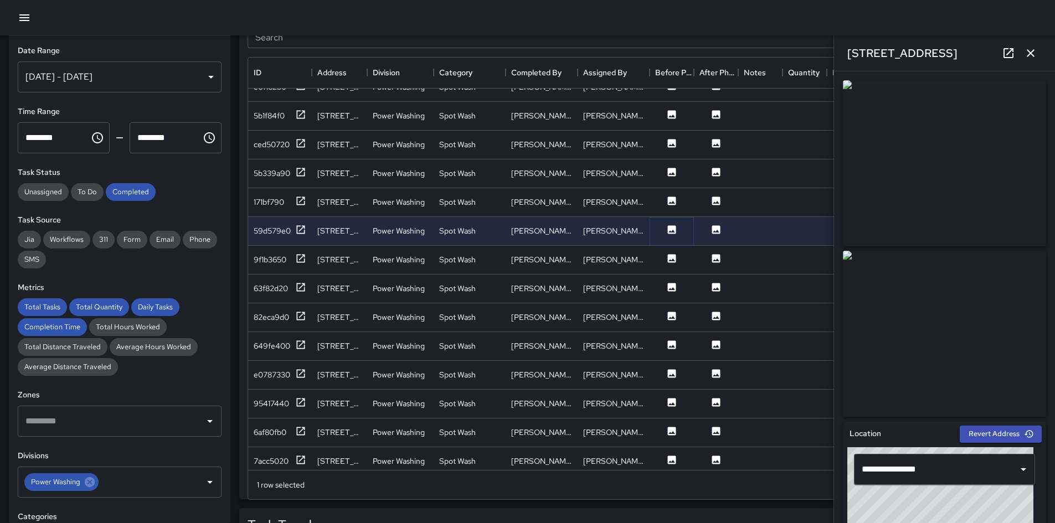
click at [669, 235] on icon at bounding box center [671, 229] width 11 height 11
type input "**********"
click at [671, 259] on icon at bounding box center [672, 258] width 8 height 8
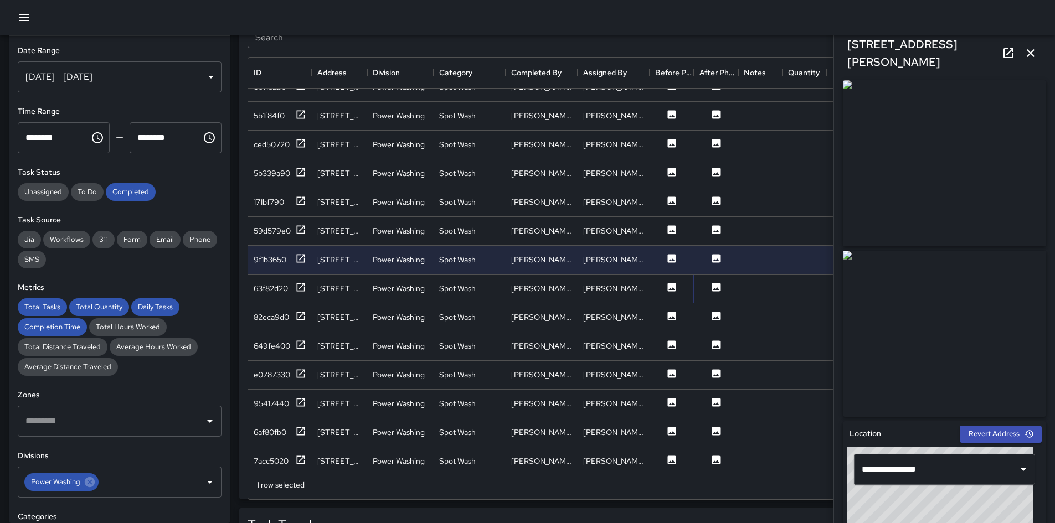
click at [670, 287] on icon at bounding box center [672, 287] width 8 height 8
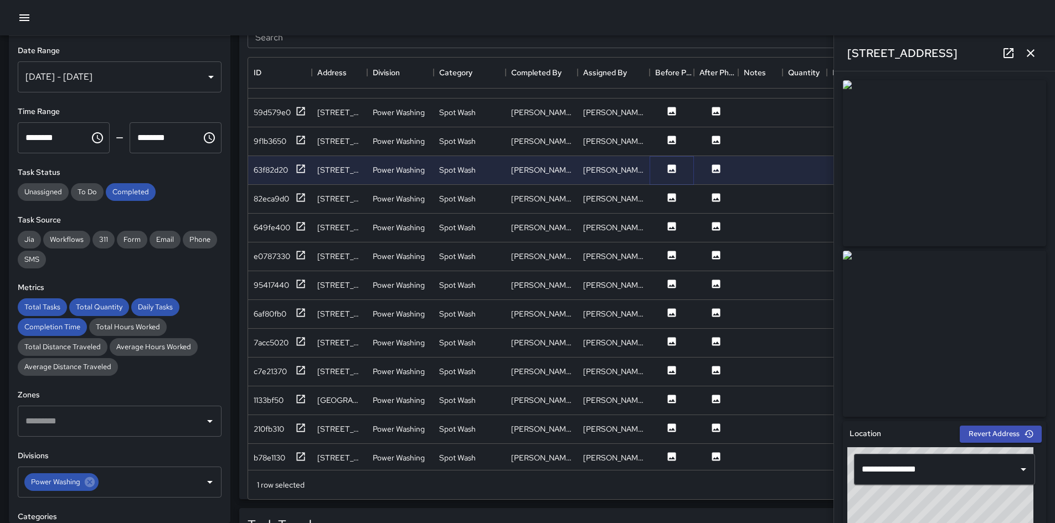
scroll to position [498, 0]
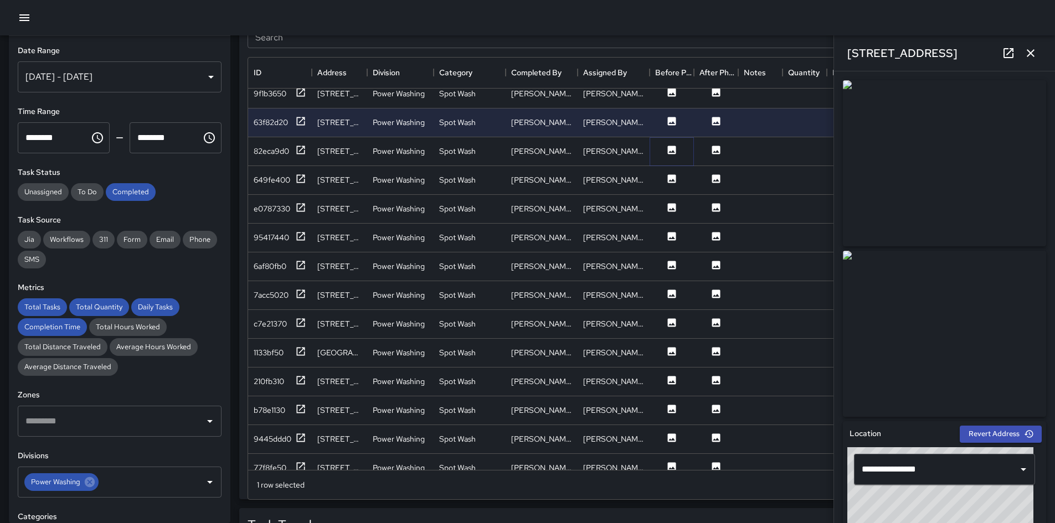
click at [671, 150] on icon at bounding box center [672, 150] width 8 height 8
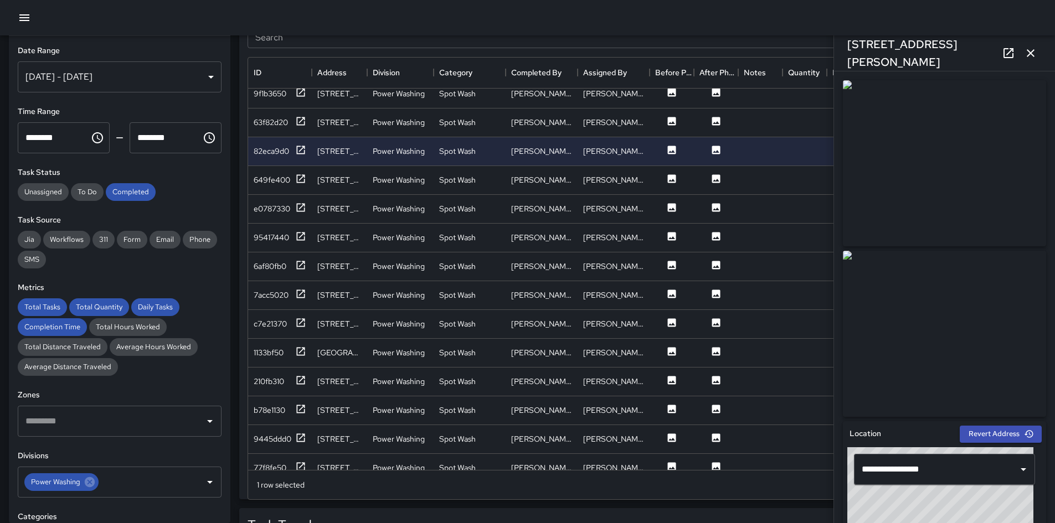
drag, startPoint x: 906, startPoint y: 359, endPoint x: 576, endPoint y: 369, distance: 330.1
click at [708, 359] on img at bounding box center [944, 334] width 203 height 166
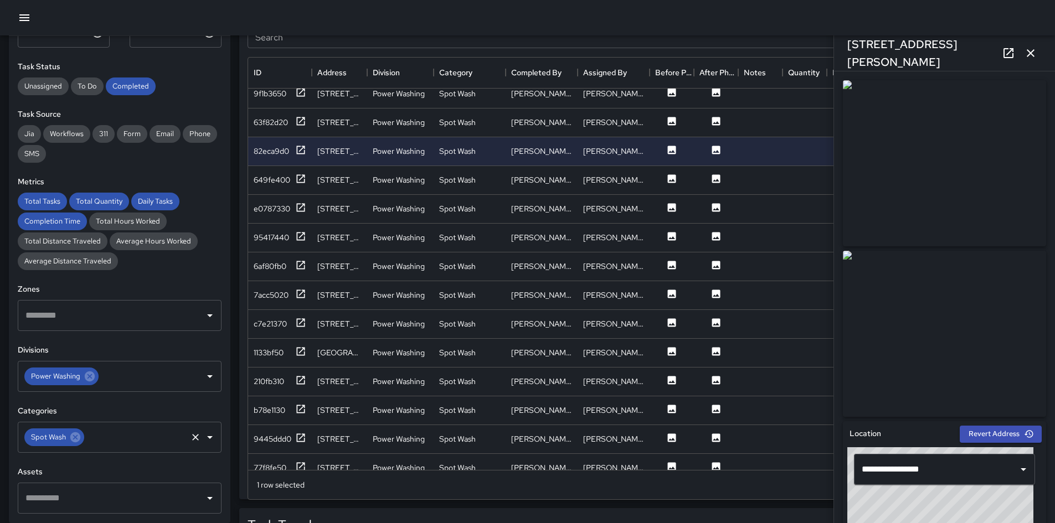
scroll to position [111, 0]
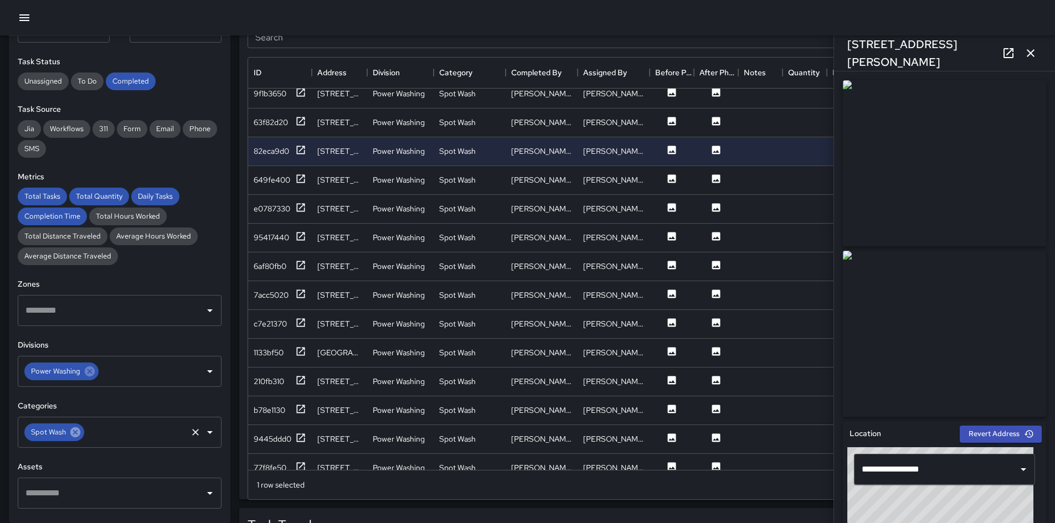
click at [80, 368] on icon at bounding box center [75, 432] width 12 height 12
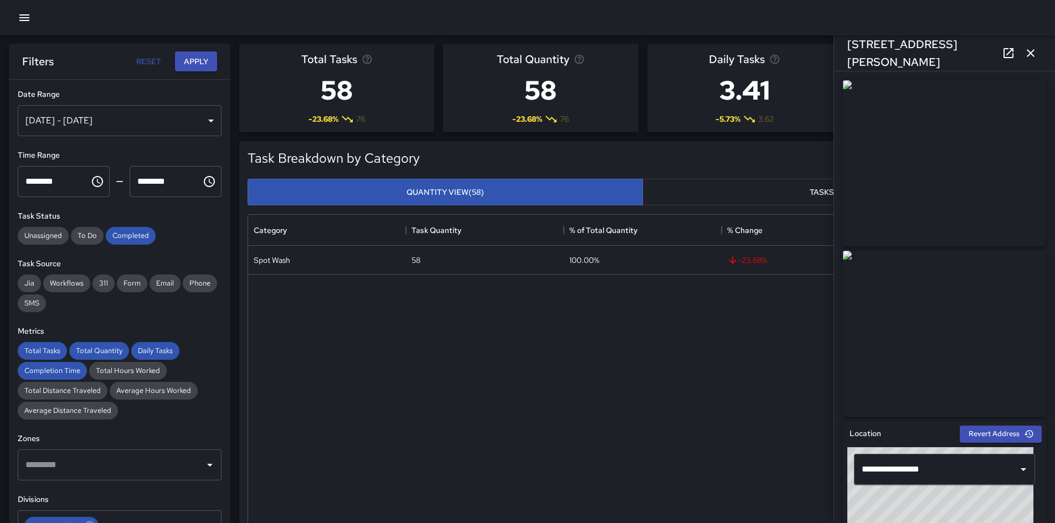
scroll to position [0, 0]
click at [204, 66] on button "Apply" at bounding box center [196, 62] width 42 height 20
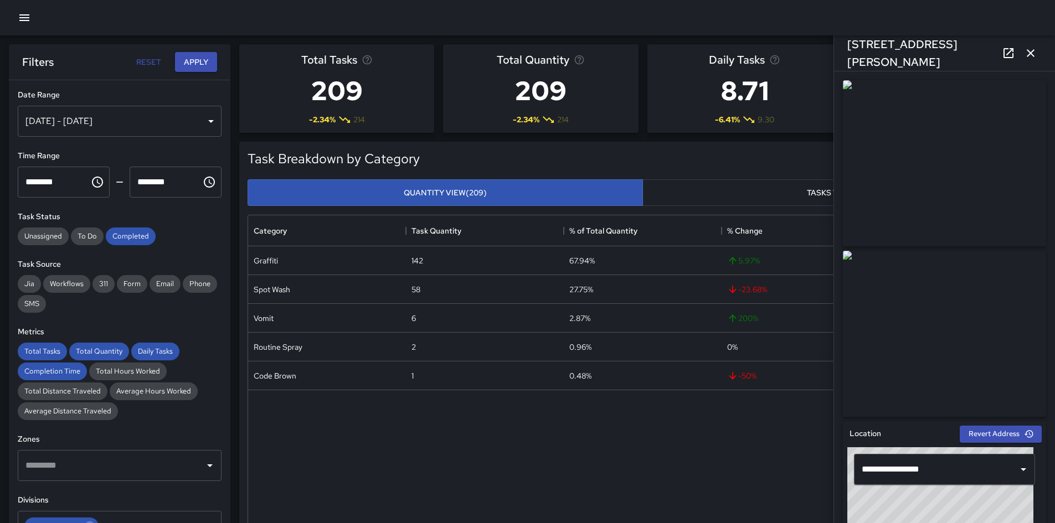
click at [324, 368] on div "Graffiti 142 67.94% 5.97 % 4.58 Spot Wash 58 27.75% -23.68 % 1.87 Vomit 6 2.87%…" at bounding box center [642, 396] width 789 height 300
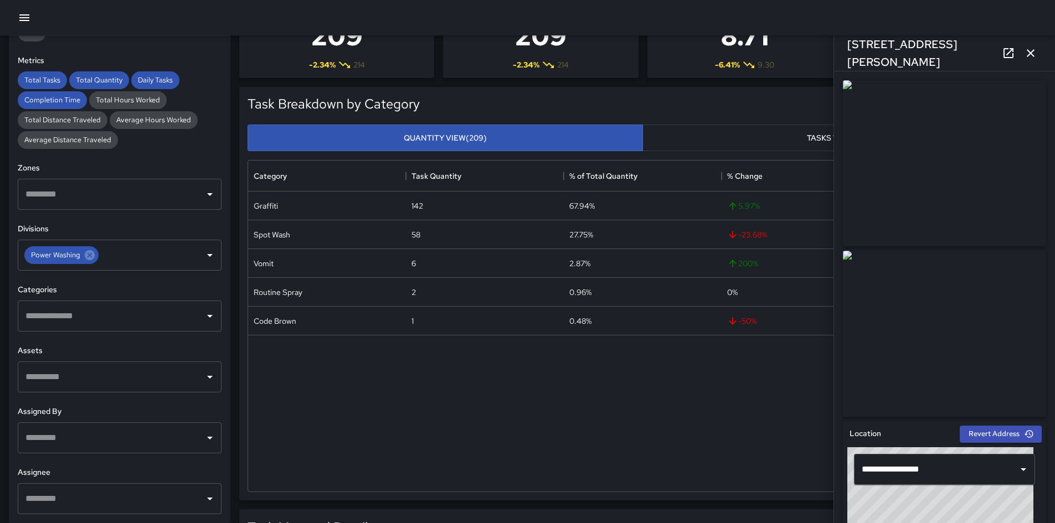
scroll to position [55, 0]
click at [130, 322] on input "text" at bounding box center [111, 316] width 177 height 21
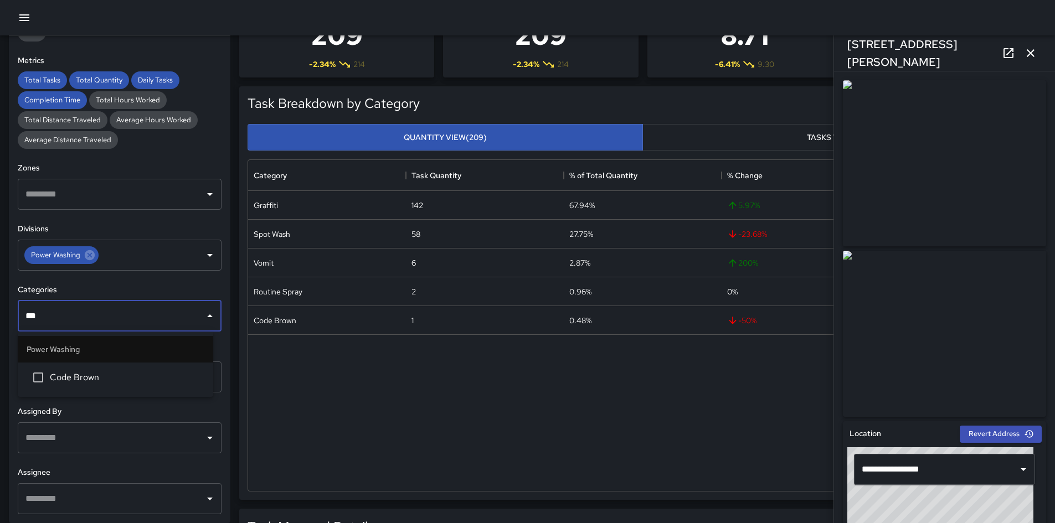
type input "****"
click at [124, 368] on span "Code Brown" at bounding box center [127, 377] width 154 height 13
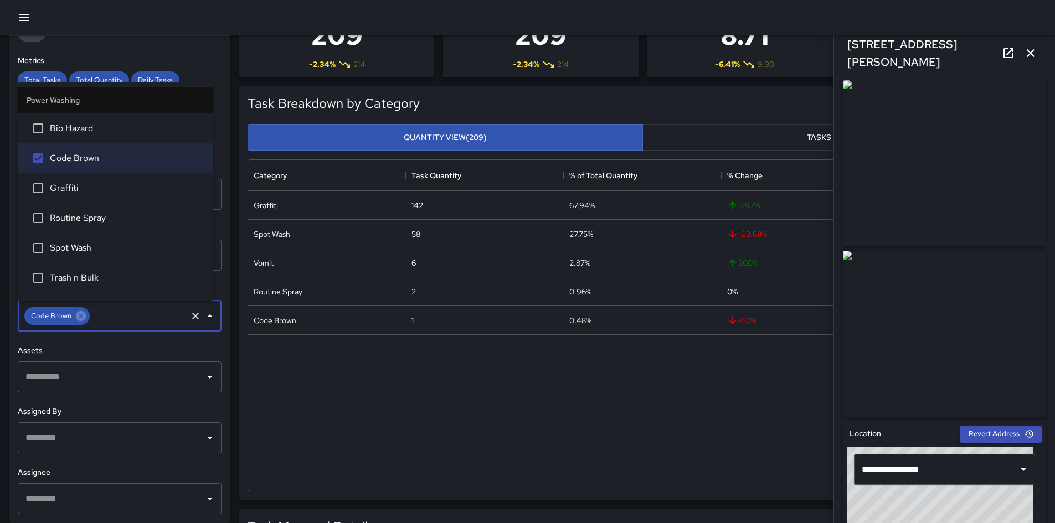
click at [207, 46] on div "**********" at bounding box center [119, 279] width 221 height 487
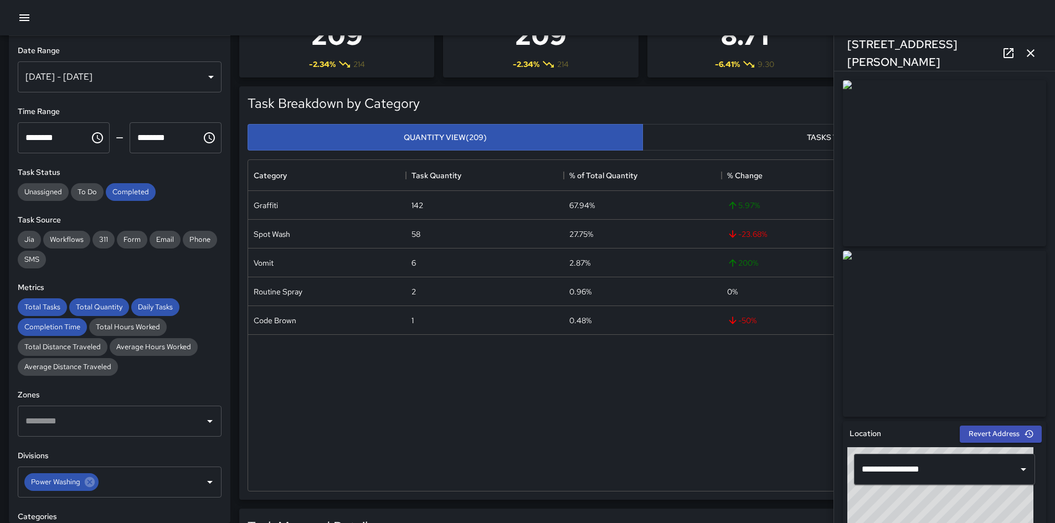
scroll to position [0, 0]
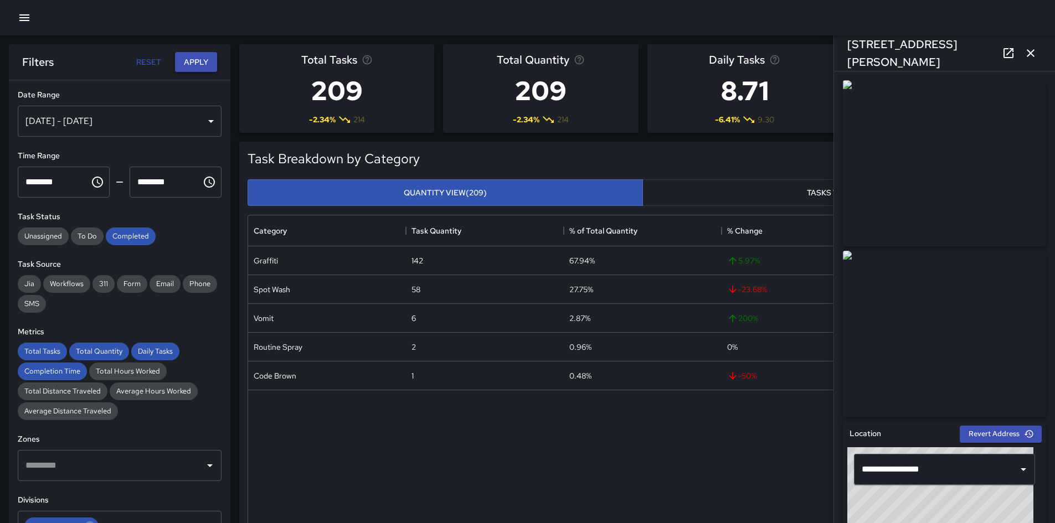
click at [204, 68] on button "Apply" at bounding box center [196, 62] width 42 height 20
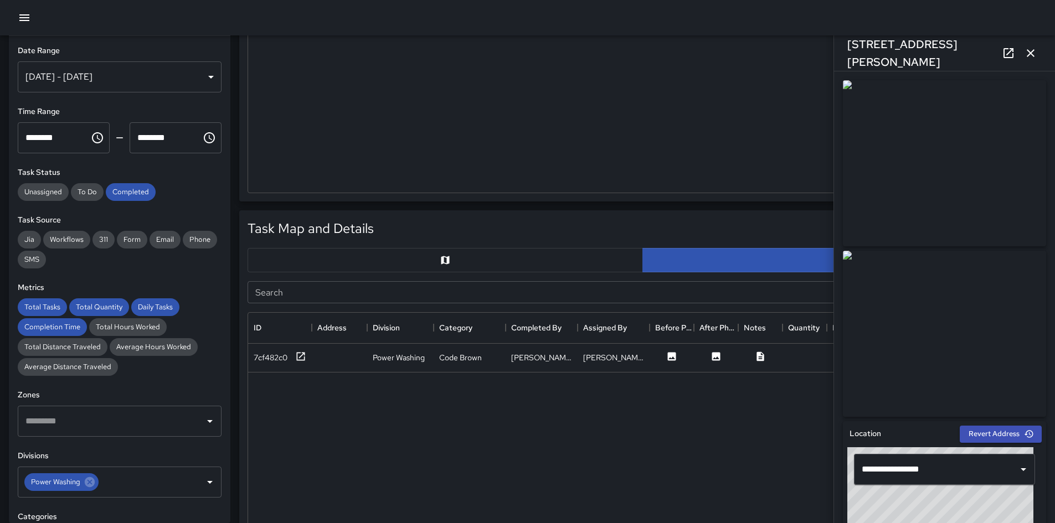
scroll to position [498, 0]
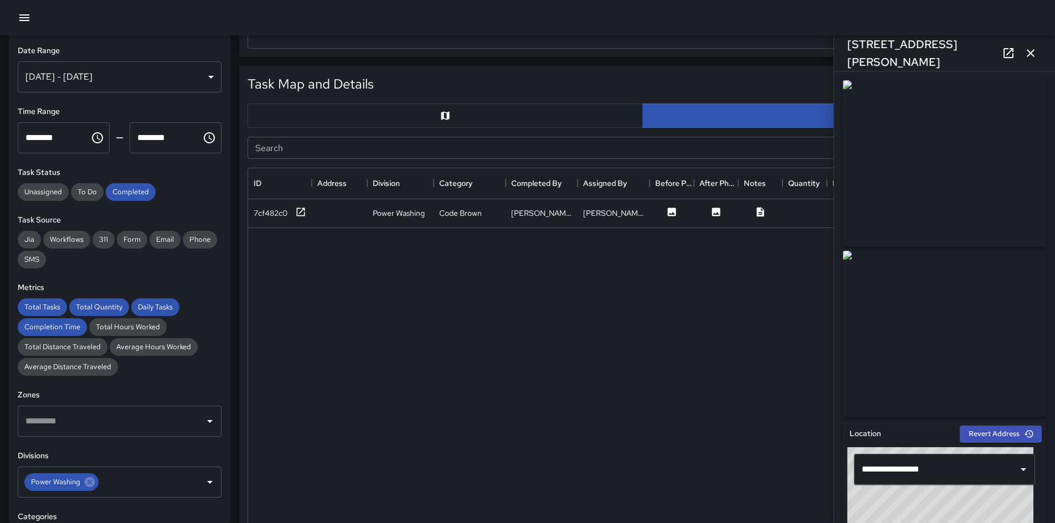
click at [497, 125] on button "button" at bounding box center [445, 116] width 395 height 24
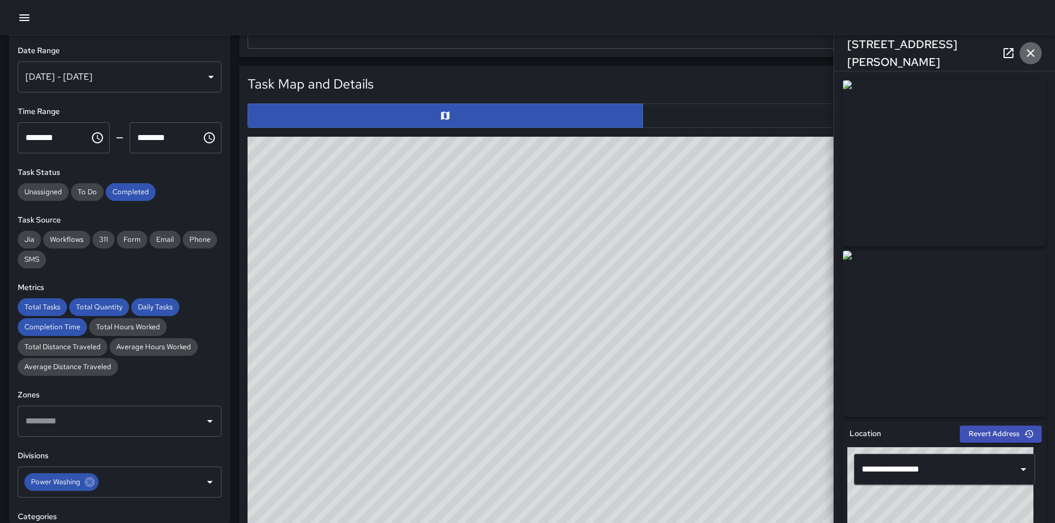
click at [708, 56] on icon "button" at bounding box center [1031, 53] width 8 height 8
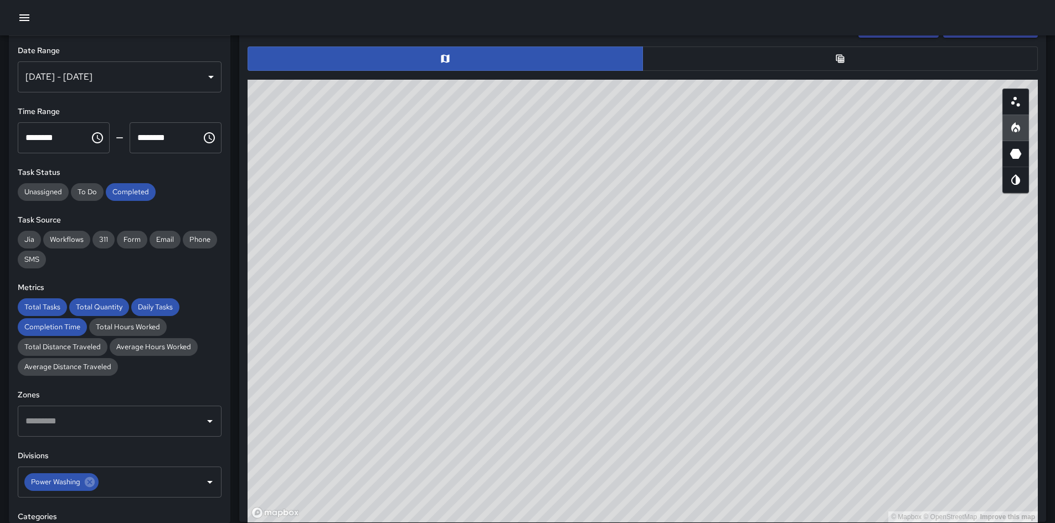
scroll to position [560, 0]
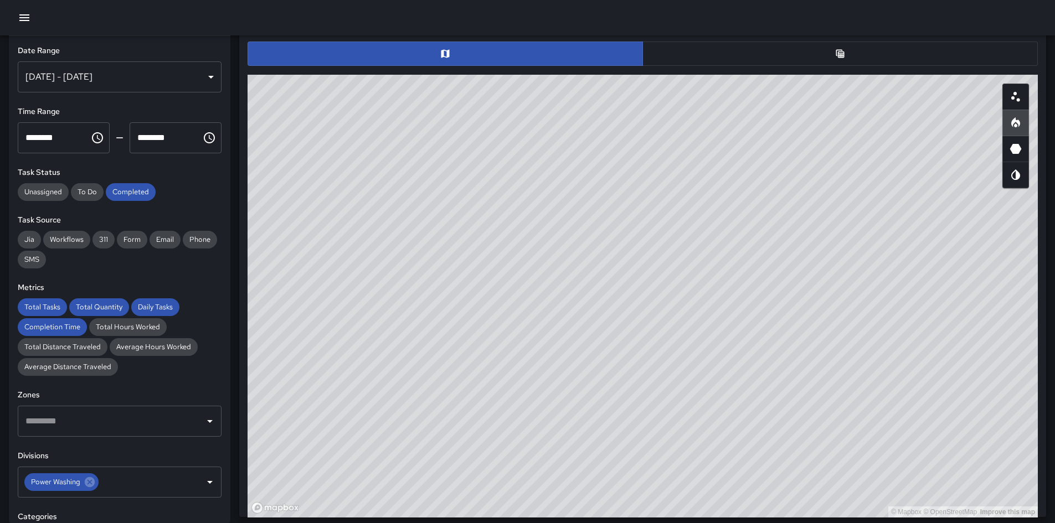
click at [708, 96] on icon "Scatterplot" at bounding box center [1015, 96] width 13 height 13
click at [708, 128] on icon "Heatmap" at bounding box center [1015, 122] width 13 height 13
drag, startPoint x: 583, startPoint y: 277, endPoint x: 681, endPoint y: 288, distance: 98.0
click at [680, 288] on div "© Mapbox © OpenStreetMap Improve this map" at bounding box center [643, 296] width 790 height 443
